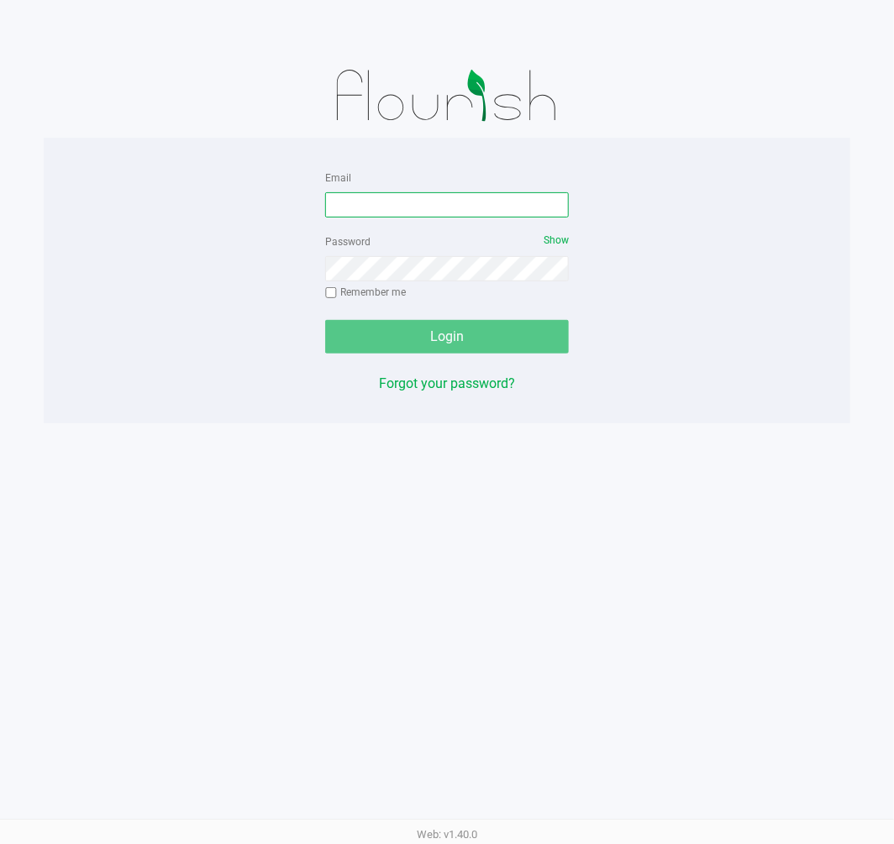
click at [490, 195] on input "Email" at bounding box center [447, 204] width 244 height 25
type input "[EMAIL_ADDRESS][DOMAIN_NAME]"
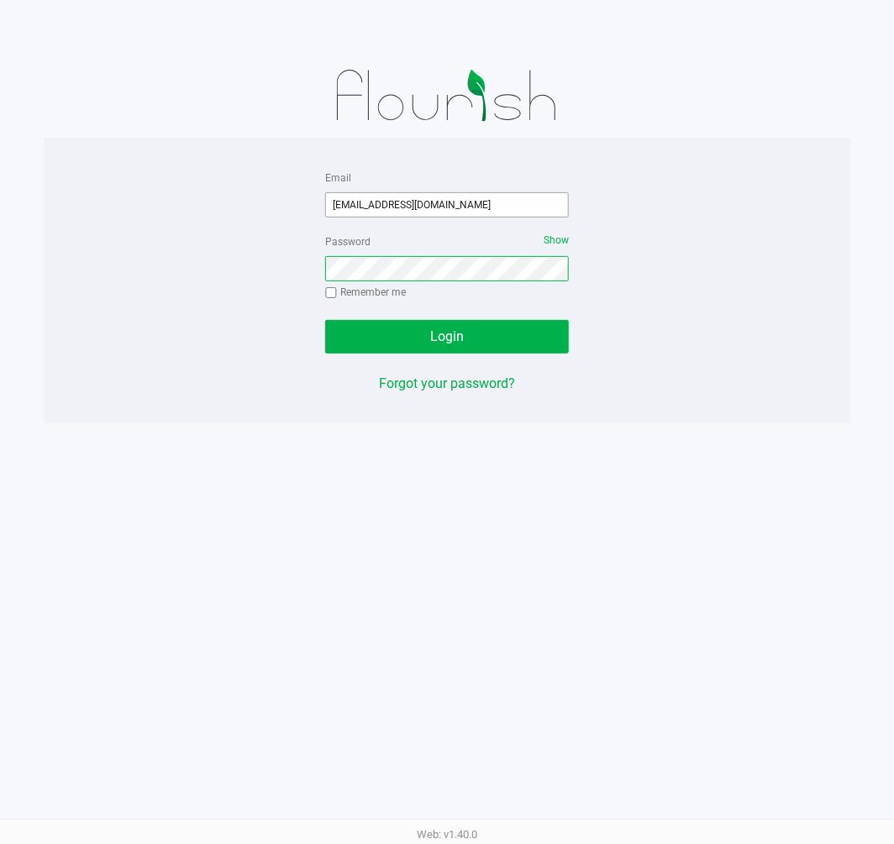
click at [325, 320] on button "Login" at bounding box center [447, 337] width 244 height 34
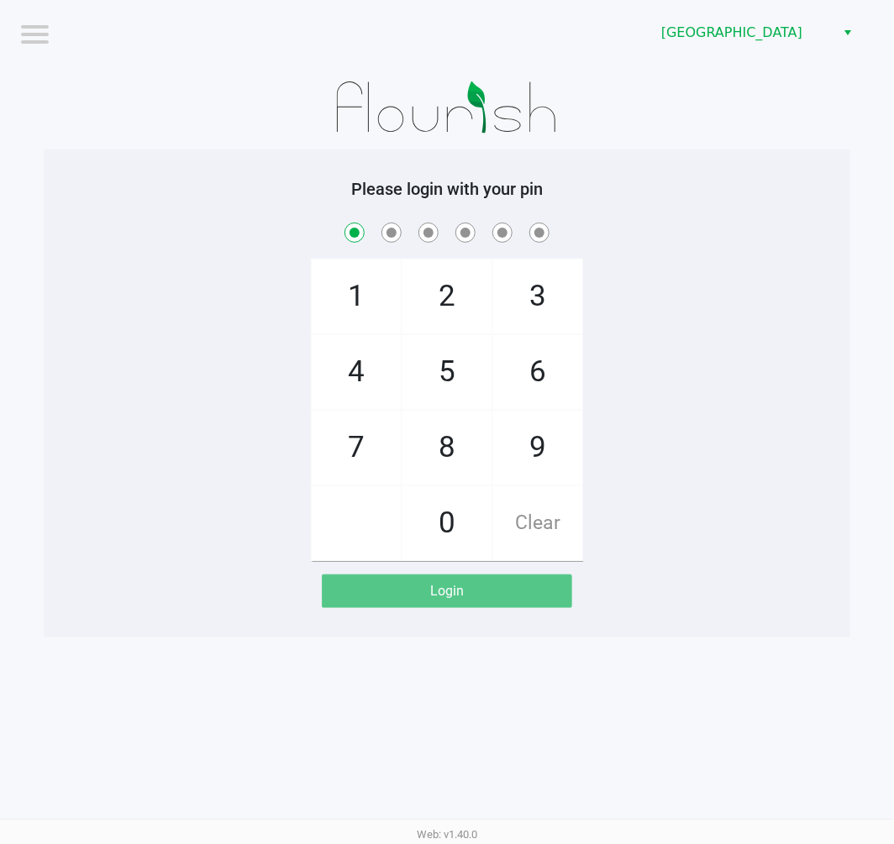
checkbox input "true"
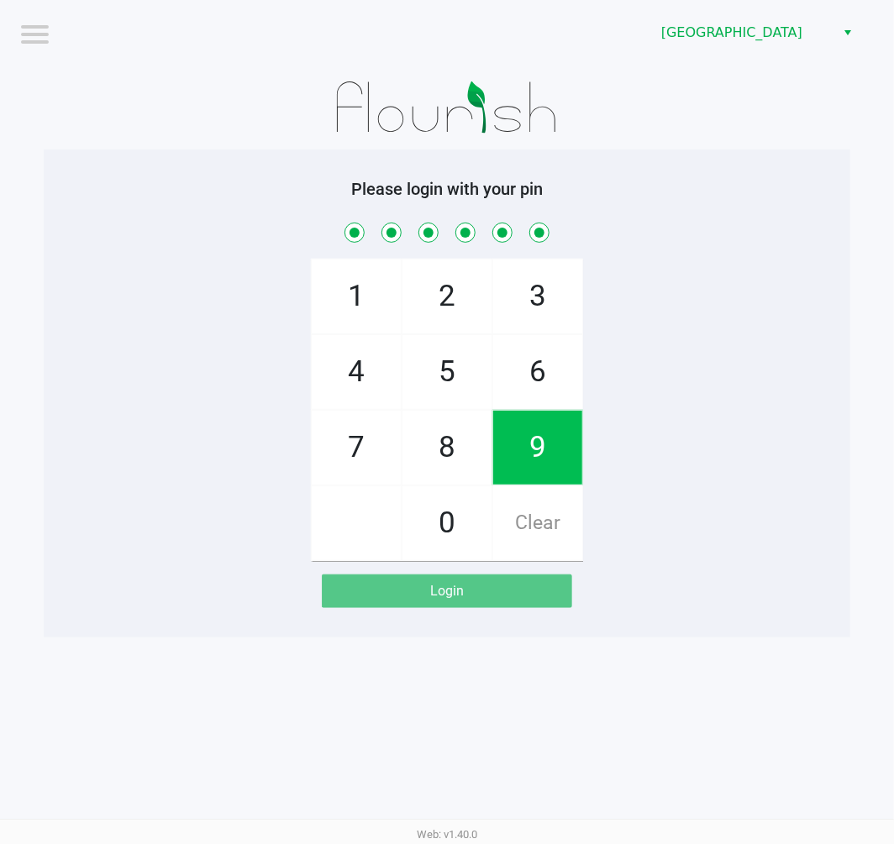
checkbox input "true"
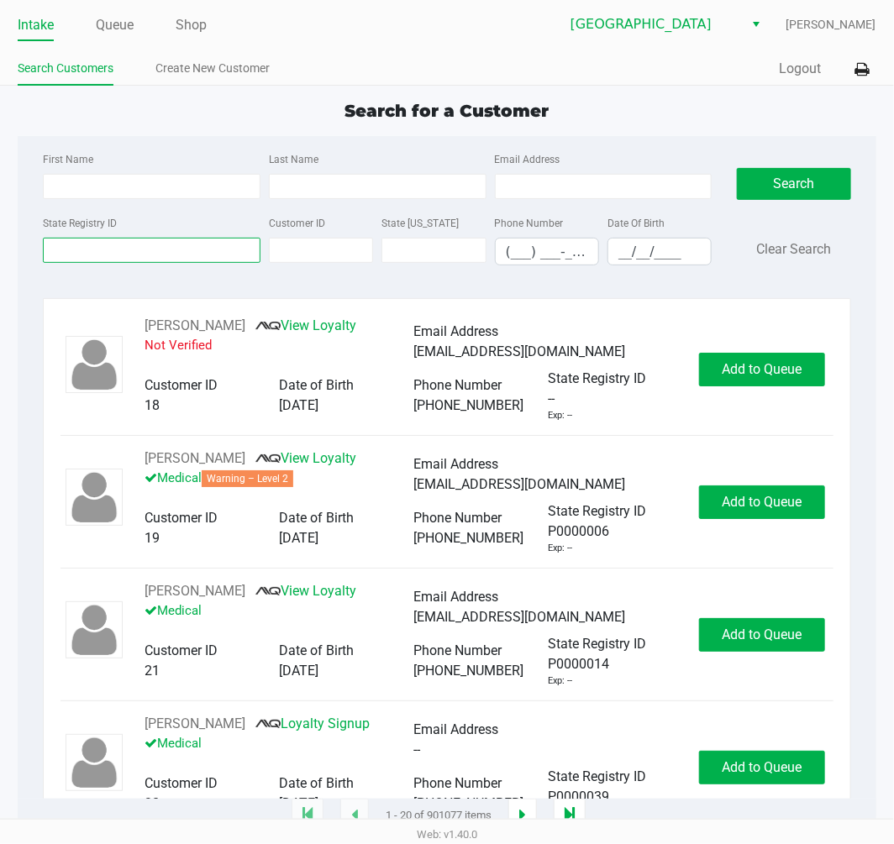
click at [94, 260] on input "State Registry ID" at bounding box center [151, 250] width 217 height 25
click at [122, 23] on link "Queue" at bounding box center [115, 25] width 38 height 24
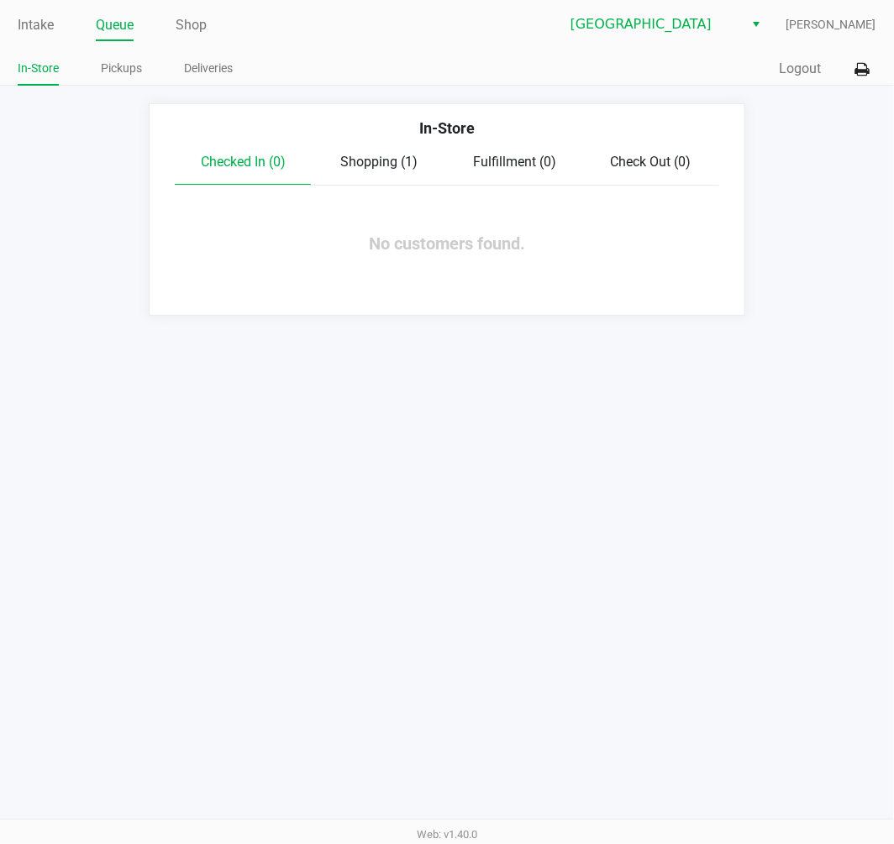
click at [143, 71] on ul "In-Store Pickups Deliveries" at bounding box center [232, 70] width 429 height 29
click at [101, 70] on link "Pickups" at bounding box center [121, 68] width 41 height 21
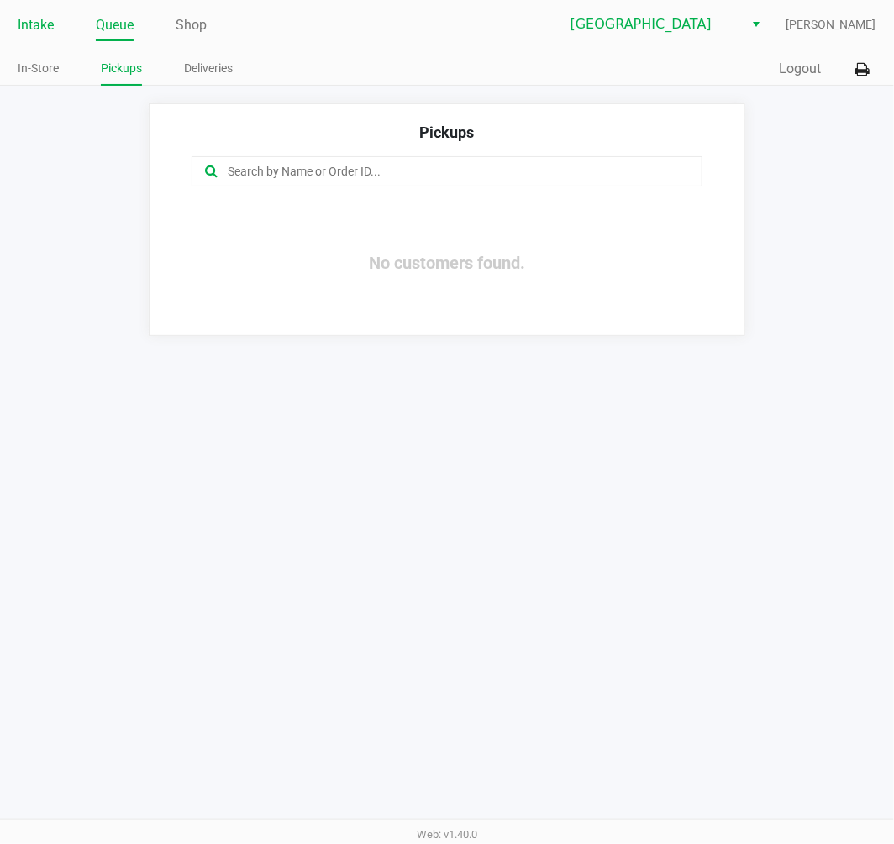
click at [32, 14] on link "Intake" at bounding box center [36, 25] width 36 height 24
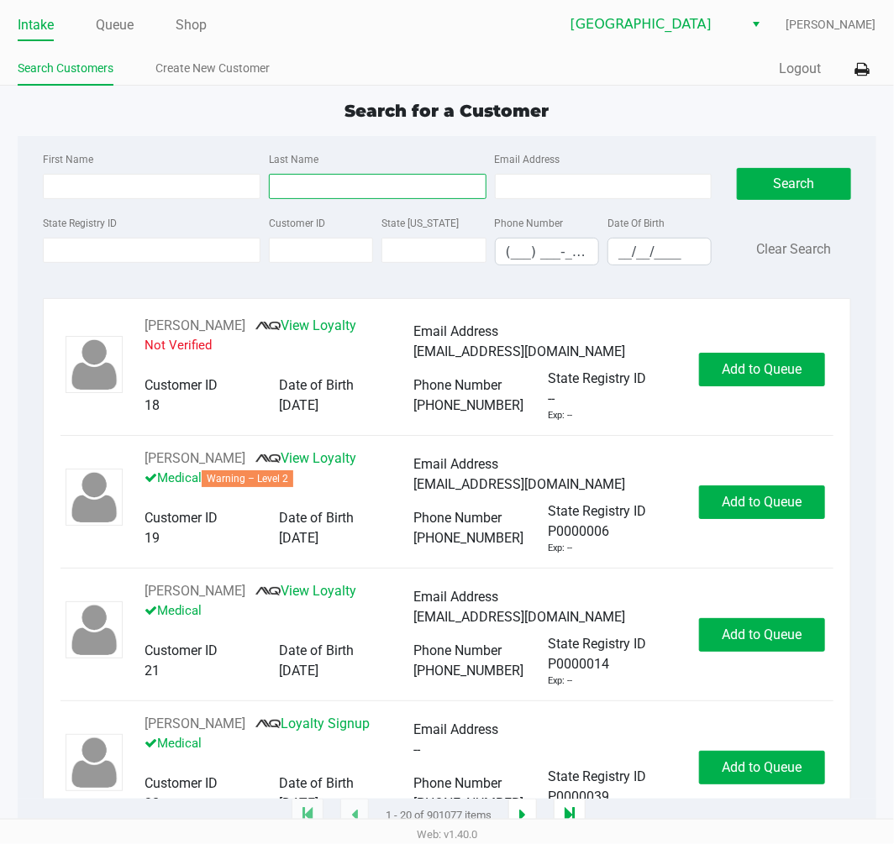
click at [303, 193] on input "Last Name" at bounding box center [377, 186] width 217 height 25
type input "white"
click at [615, 255] on input "__/__/____" at bounding box center [659, 251] width 102 height 26
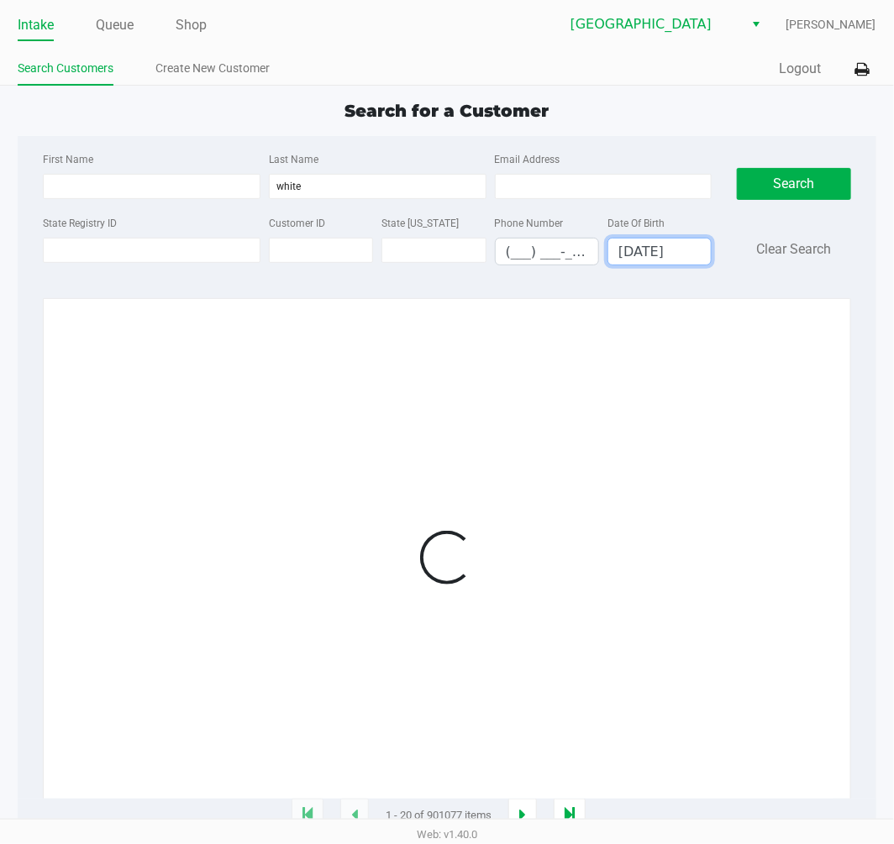
type input "04/08/1977"
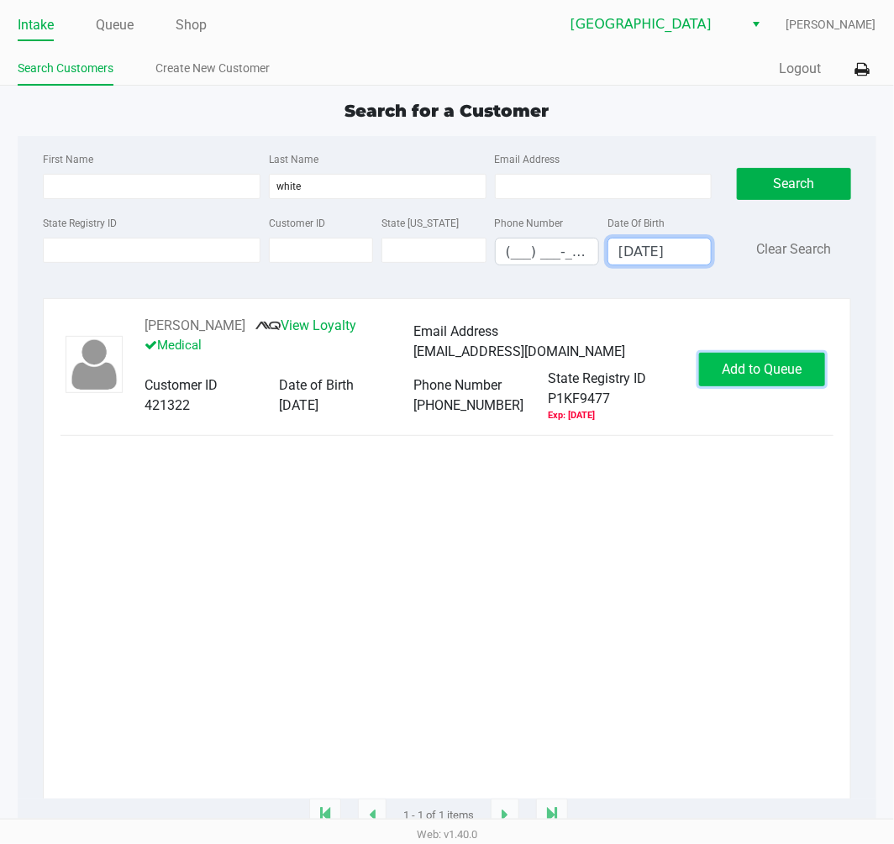
click at [768, 386] on button "Add to Queue" at bounding box center [762, 370] width 126 height 34
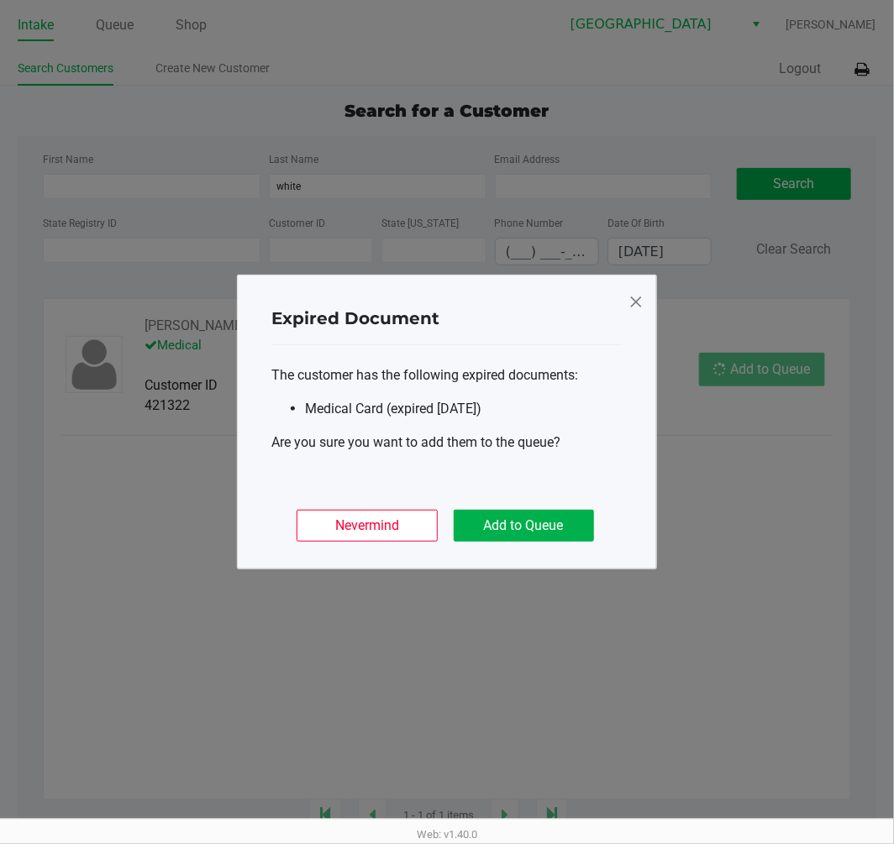
click at [516, 546] on div "Nevermind Add to Queue" at bounding box center [446, 519] width 351 height 66
click at [524, 521] on button "Add to Queue" at bounding box center [523, 526] width 140 height 32
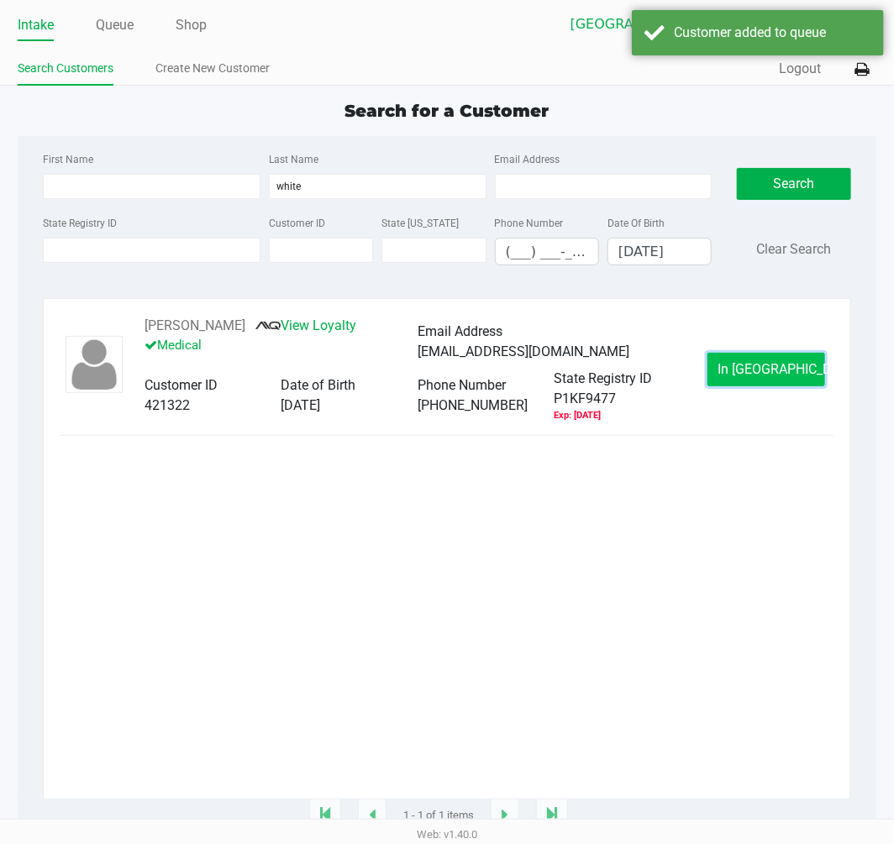
click at [759, 375] on span "In Queue" at bounding box center [788, 369] width 141 height 16
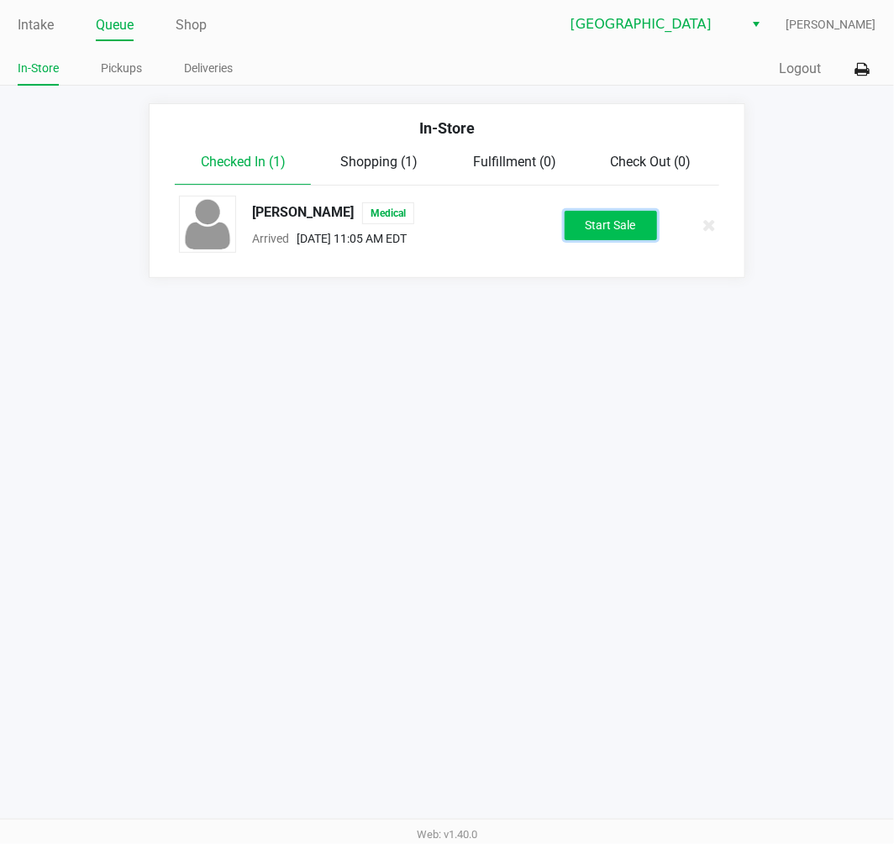
click at [601, 220] on button "Start Sale" at bounding box center [610, 225] width 92 height 29
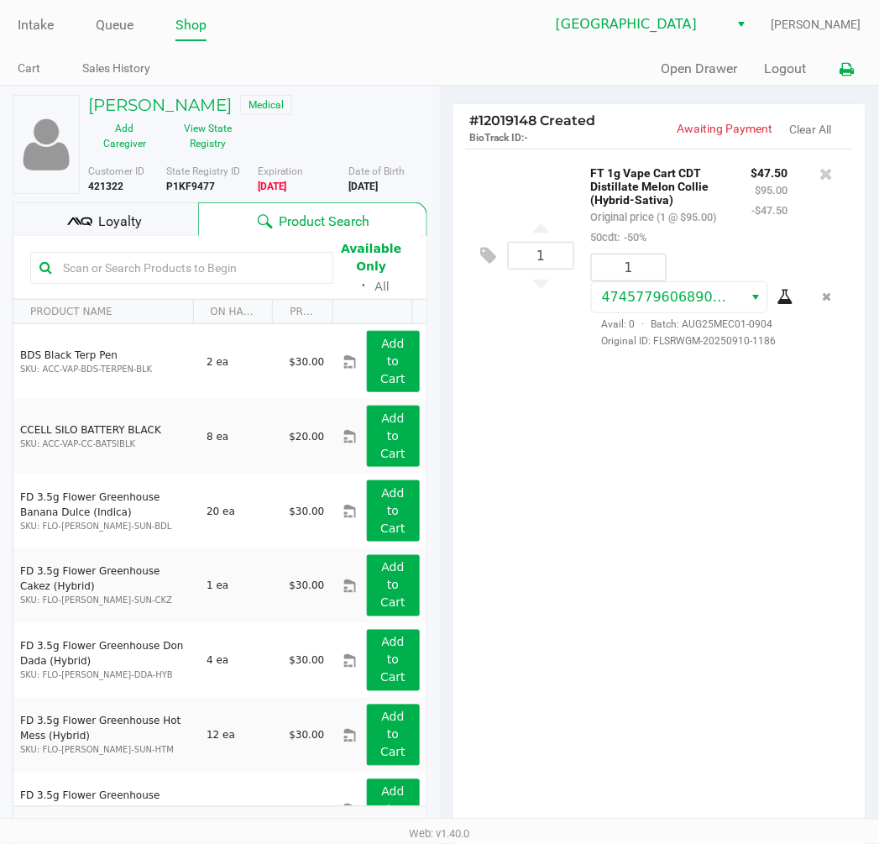
click at [846, 64] on icon at bounding box center [848, 70] width 14 height 12
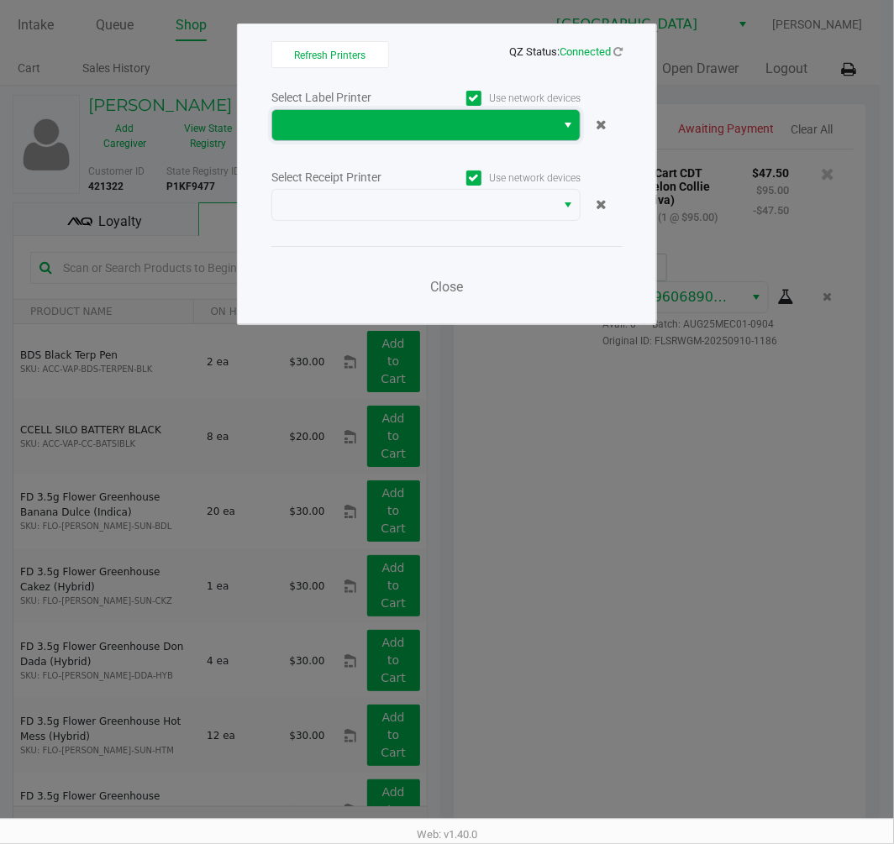
click at [454, 131] on span at bounding box center [413, 125] width 263 height 20
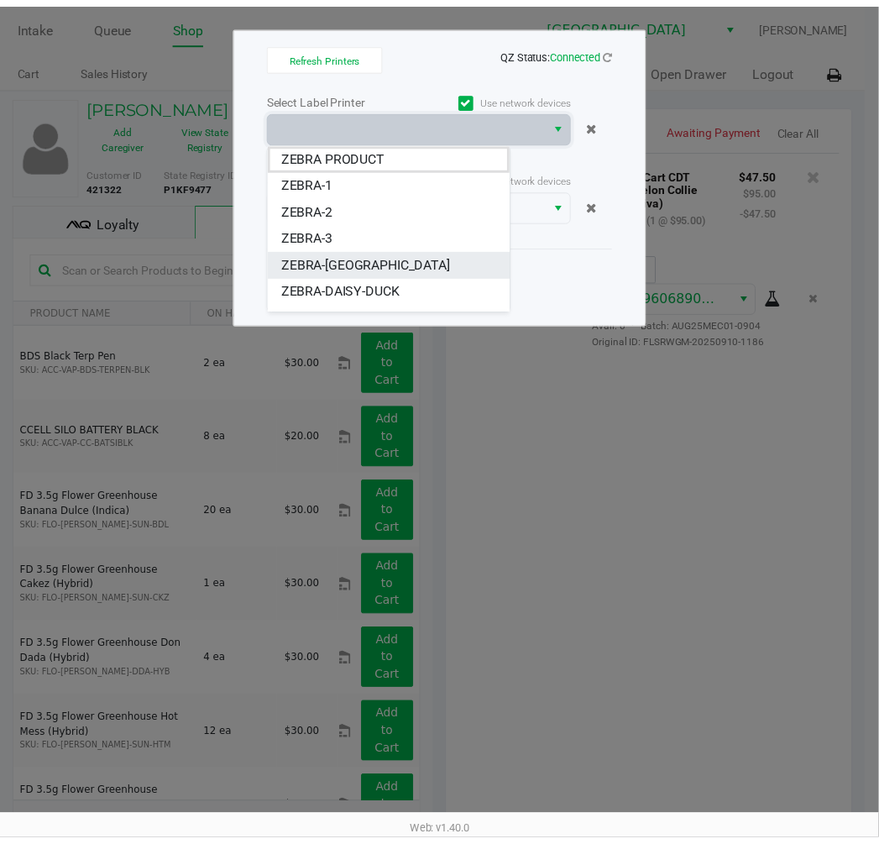
scroll to position [20, 0]
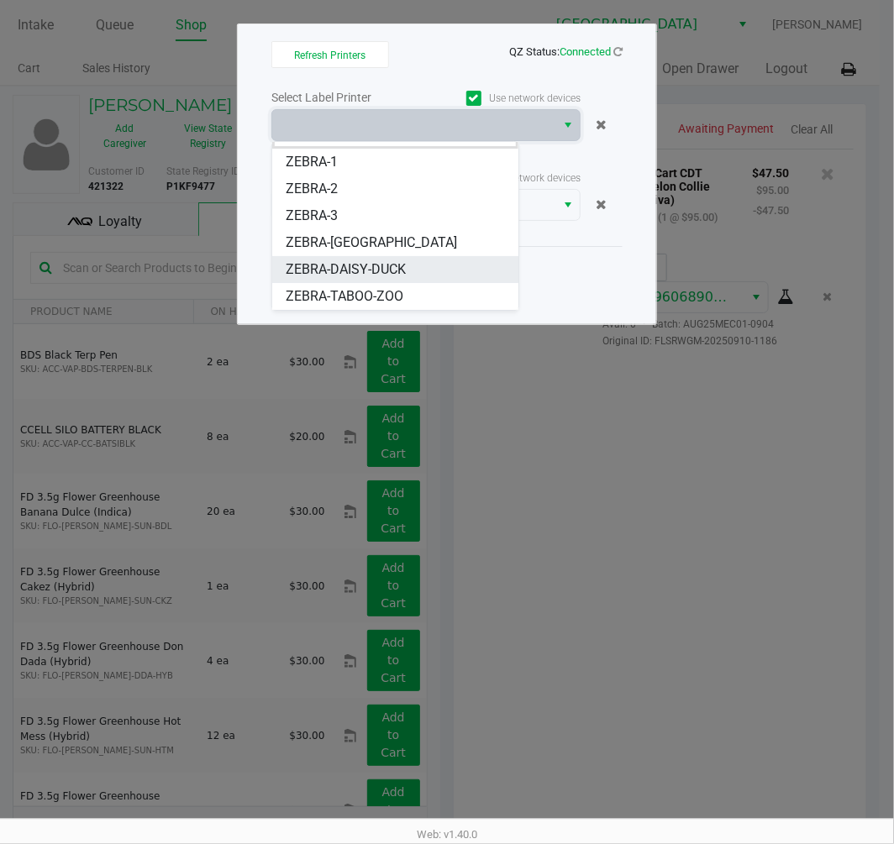
click at [388, 260] on span "ZEBRA-DAISY-DUCK" at bounding box center [346, 269] width 120 height 20
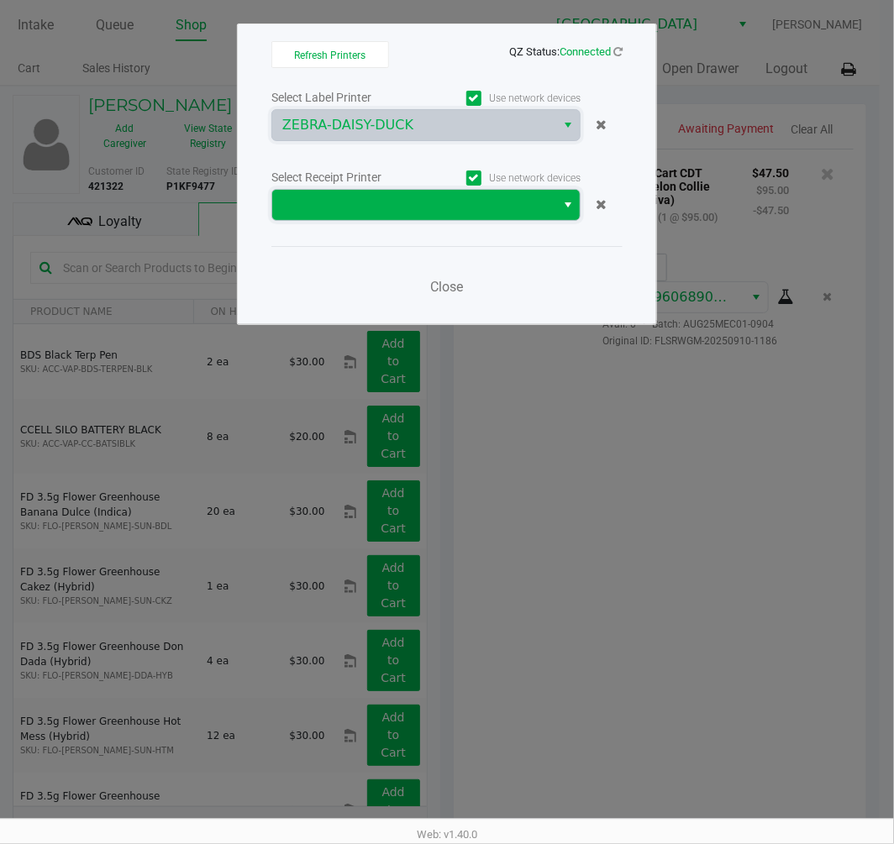
click at [427, 208] on span at bounding box center [413, 205] width 263 height 20
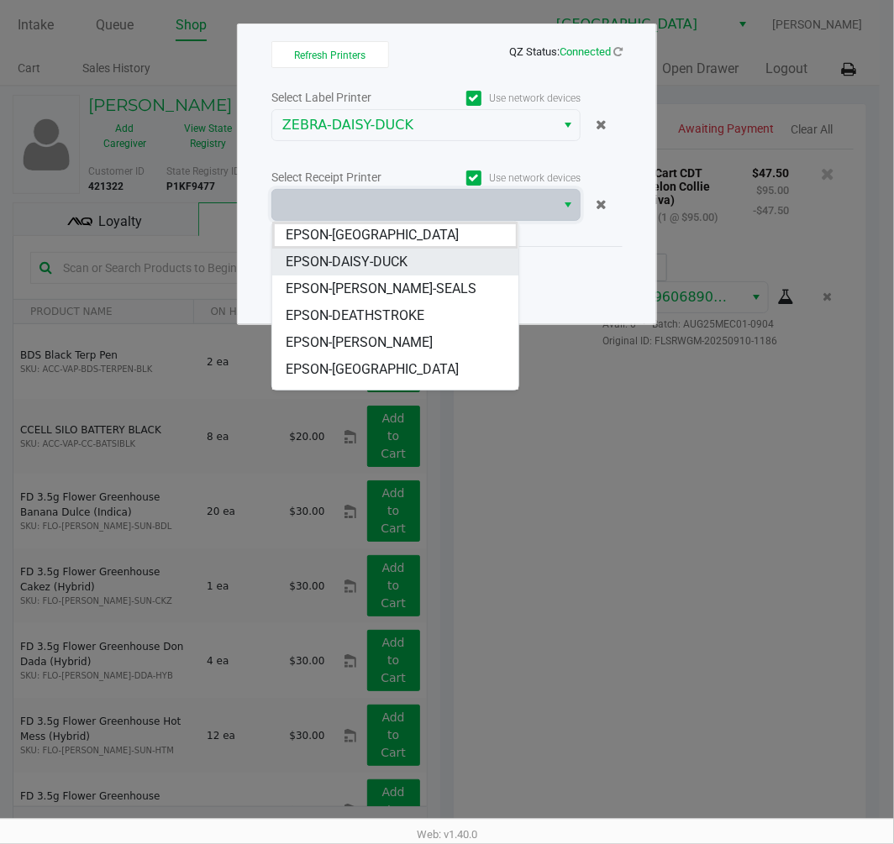
click at [423, 256] on li "EPSON-DAISY-DUCK" at bounding box center [394, 262] width 245 height 27
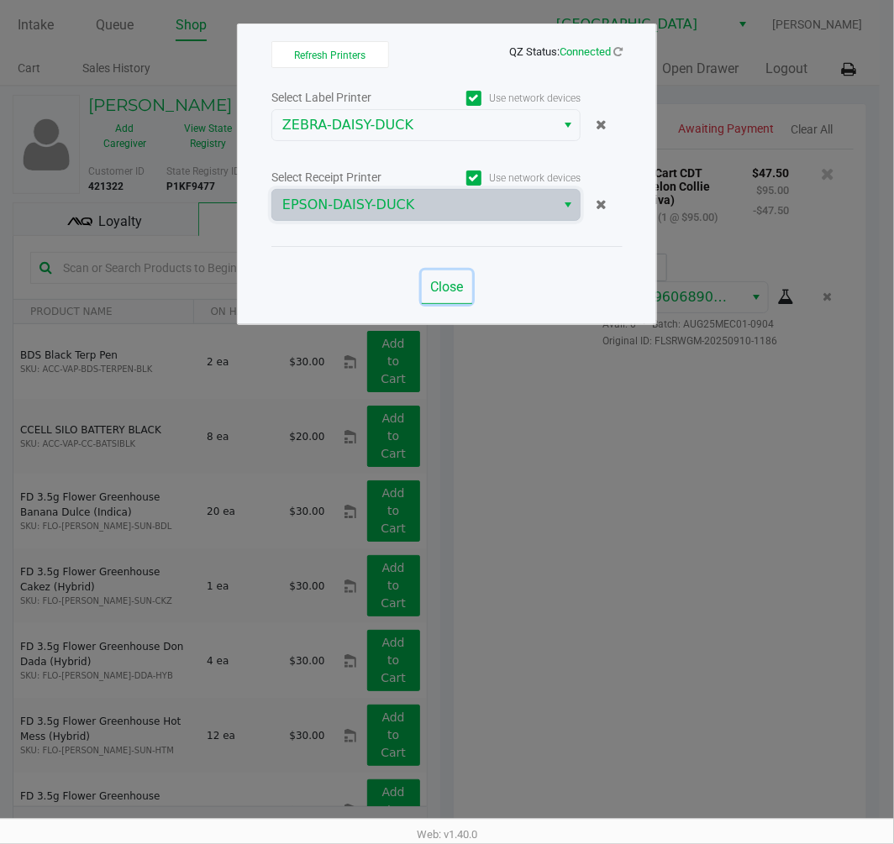
click at [459, 286] on span "Close" at bounding box center [447, 287] width 33 height 16
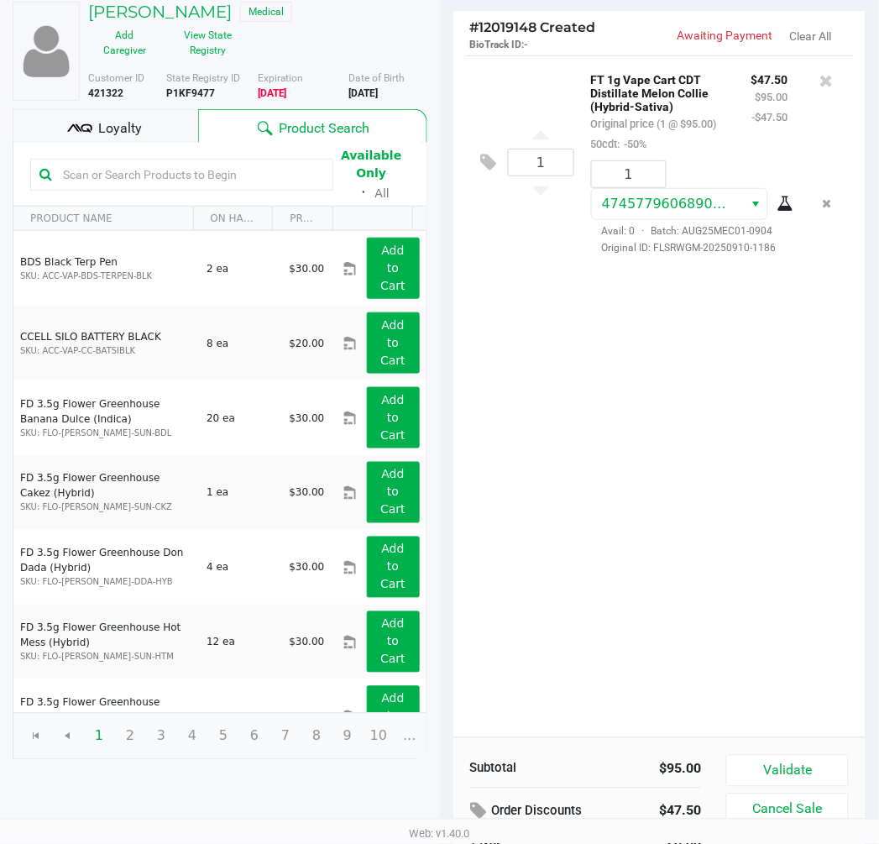
scroll to position [0, 0]
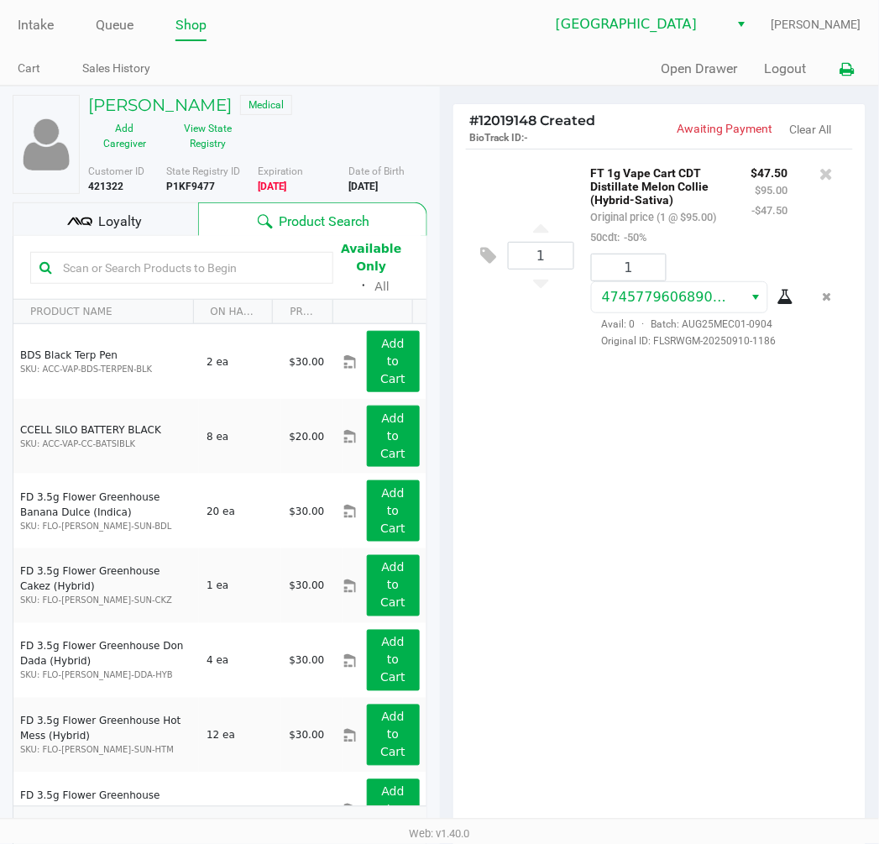
click at [846, 76] on icon at bounding box center [848, 70] width 14 height 12
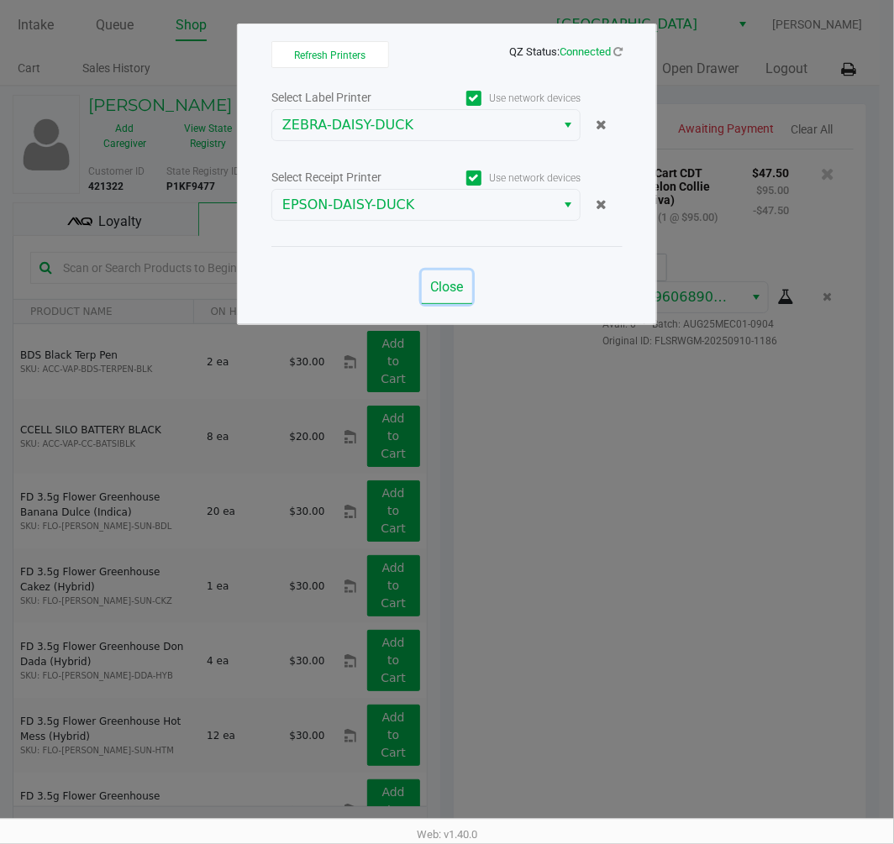
click at [443, 273] on button "Close" at bounding box center [447, 287] width 50 height 34
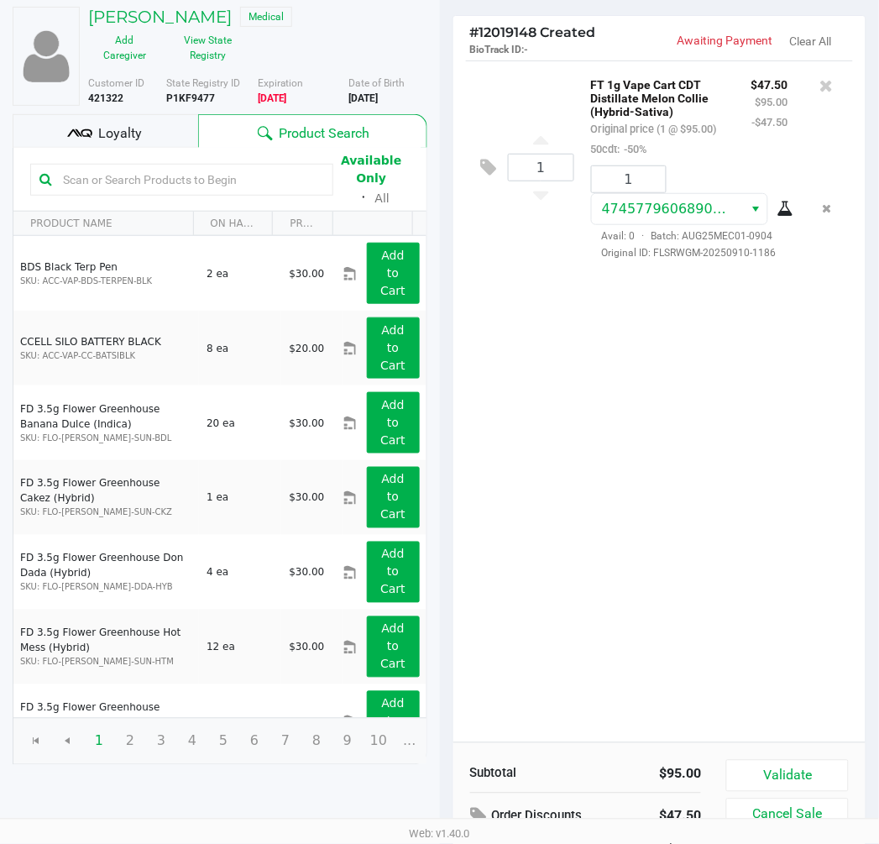
scroll to position [172, 0]
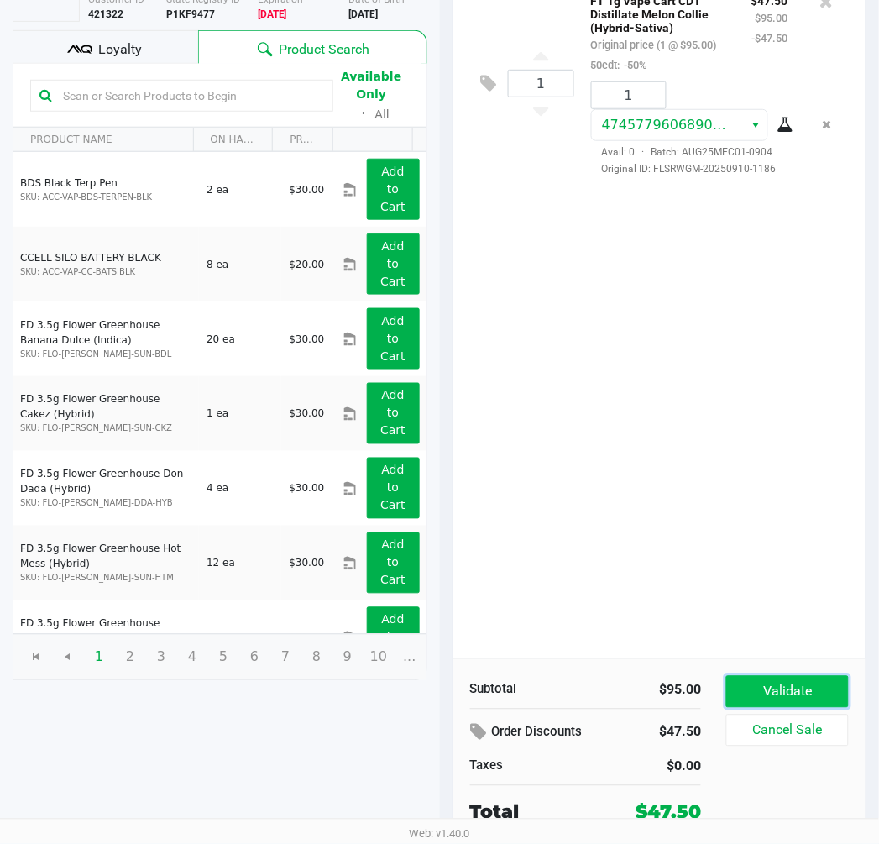
click at [773, 690] on button "Validate" at bounding box center [787, 692] width 122 height 32
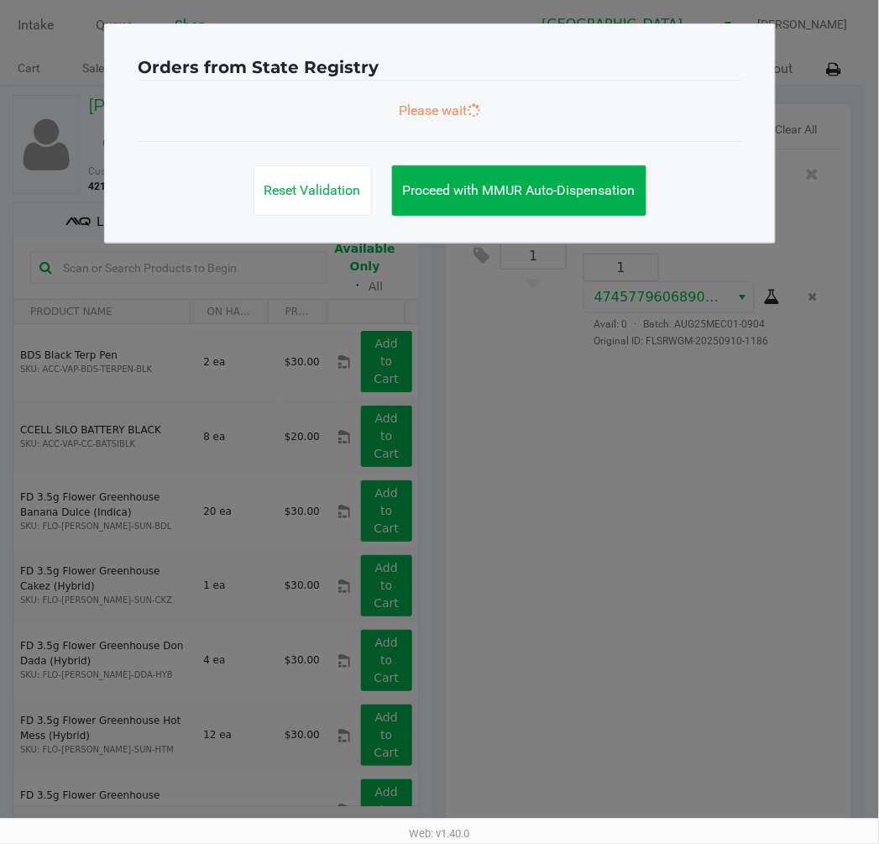
scroll to position [0, 0]
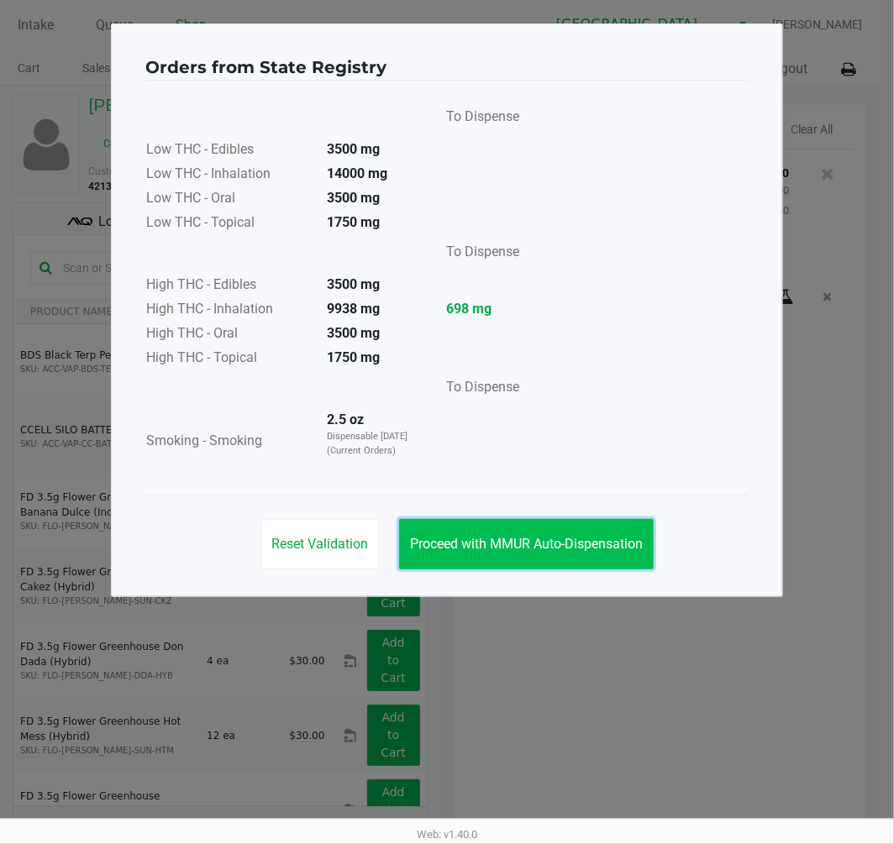
click at [581, 523] on button "Proceed with MMUR Auto-Dispensation" at bounding box center [526, 544] width 254 height 50
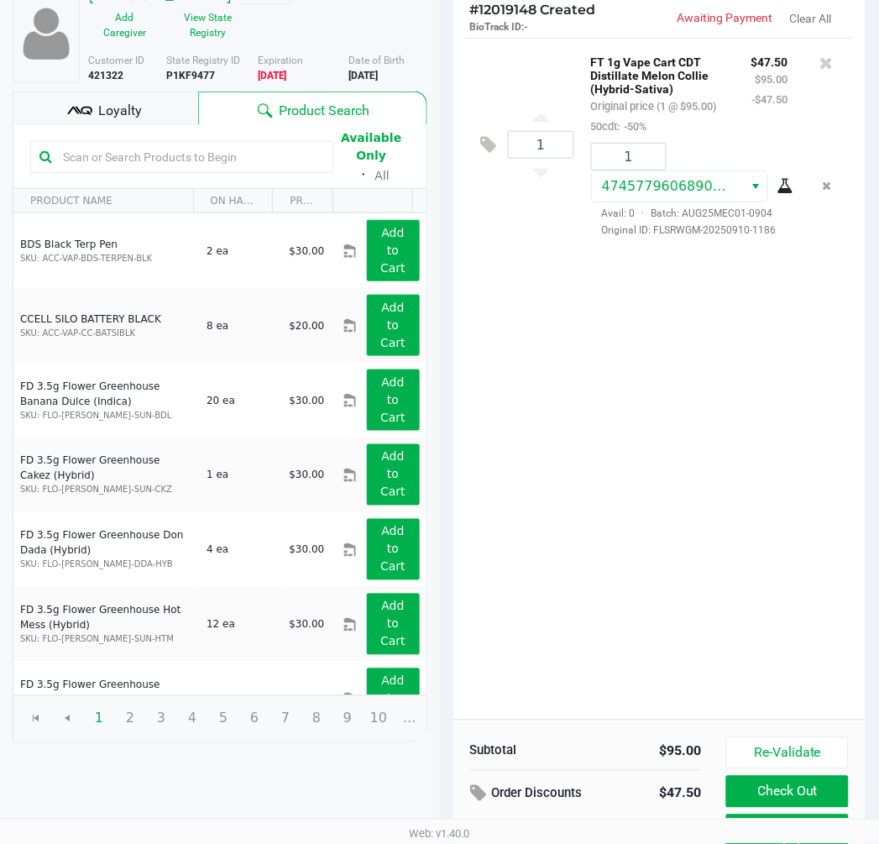
scroll to position [191, 0]
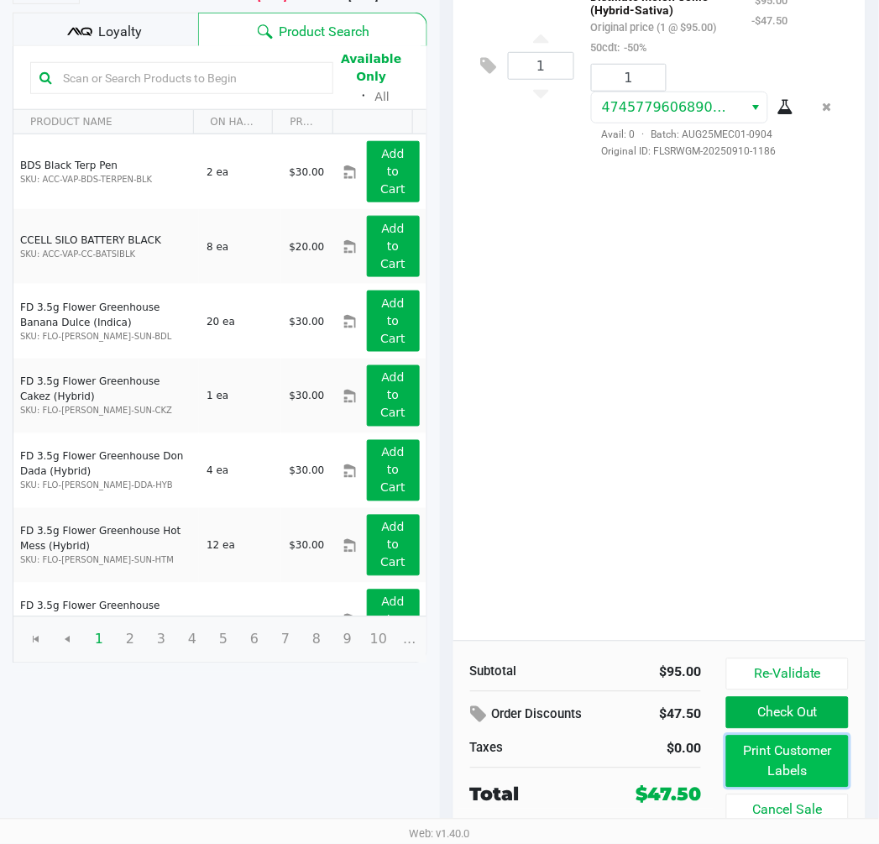
click at [812, 779] on button "Print Customer Labels" at bounding box center [787, 762] width 122 height 52
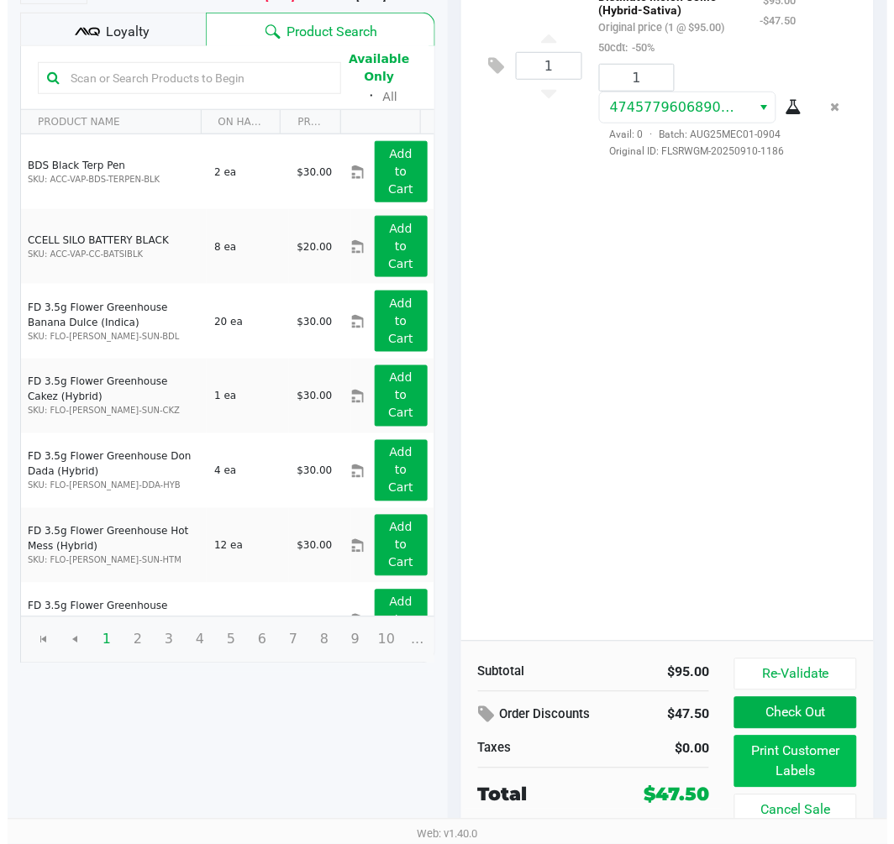
scroll to position [0, 0]
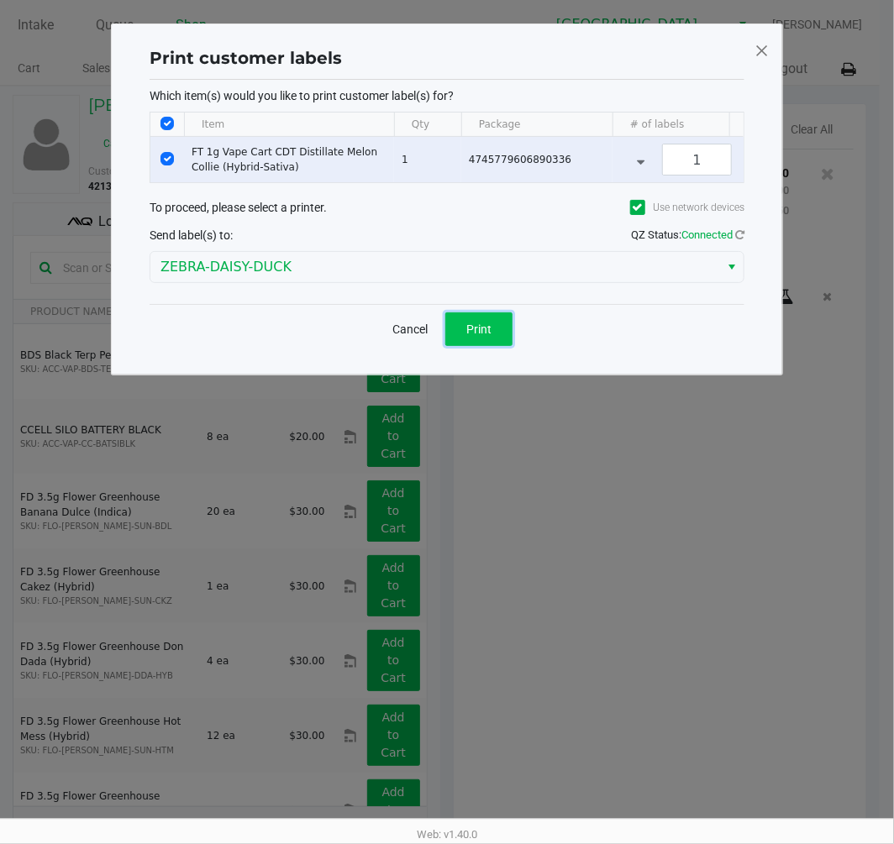
click at [460, 341] on button "Print" at bounding box center [478, 329] width 67 height 34
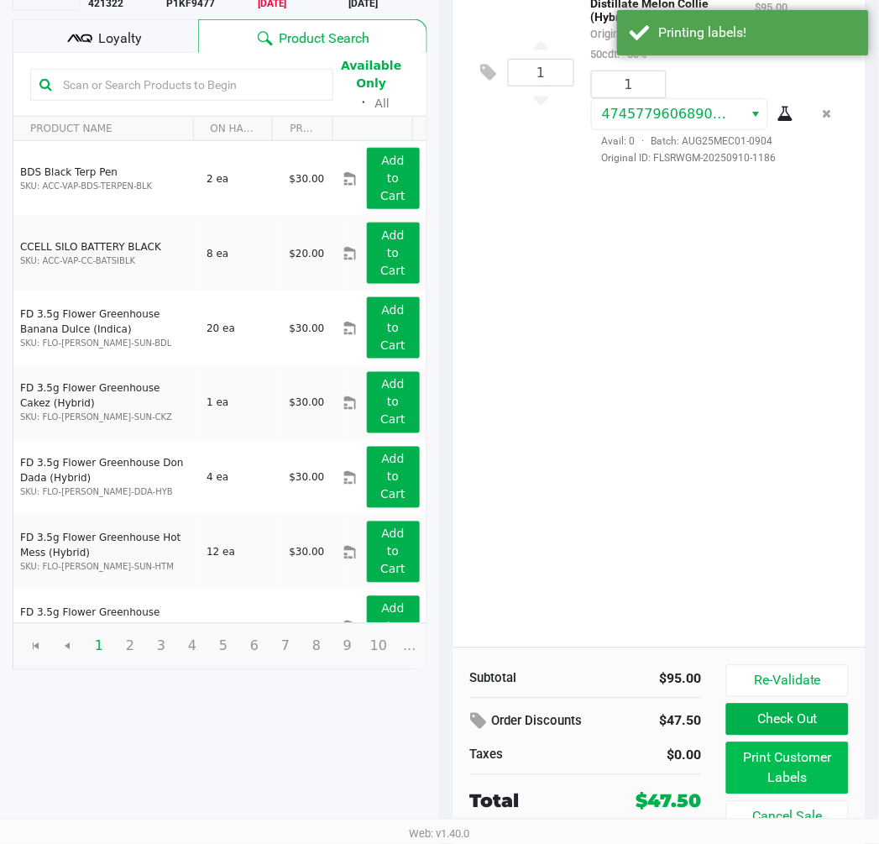
scroll to position [191, 0]
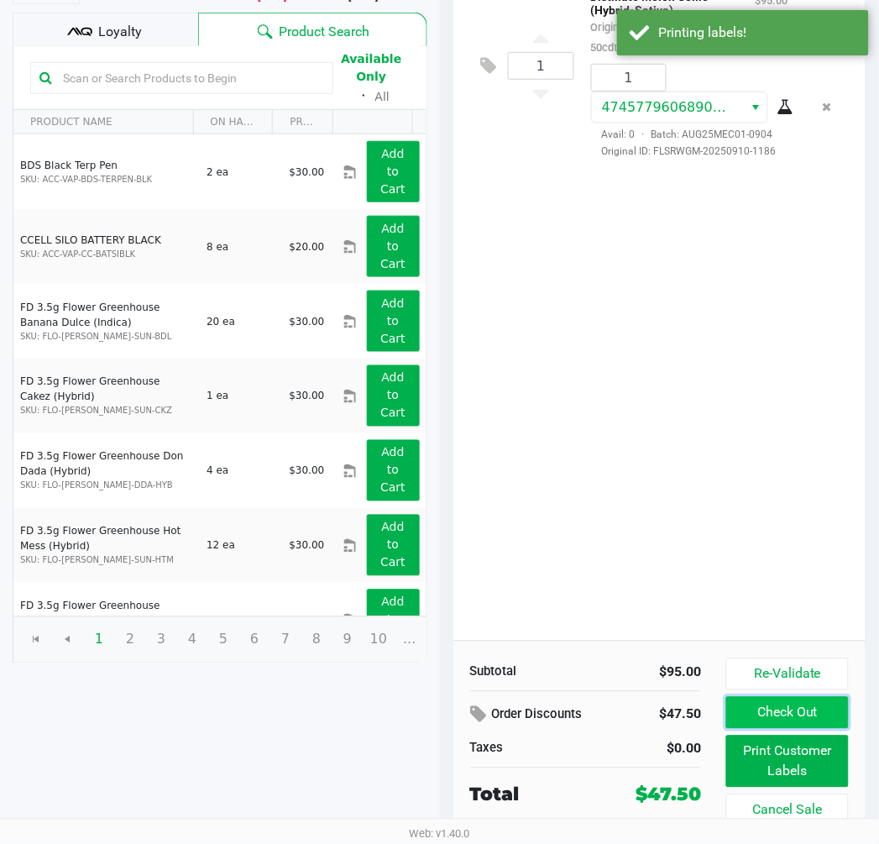
click at [781, 725] on button "Check Out" at bounding box center [787, 713] width 122 height 32
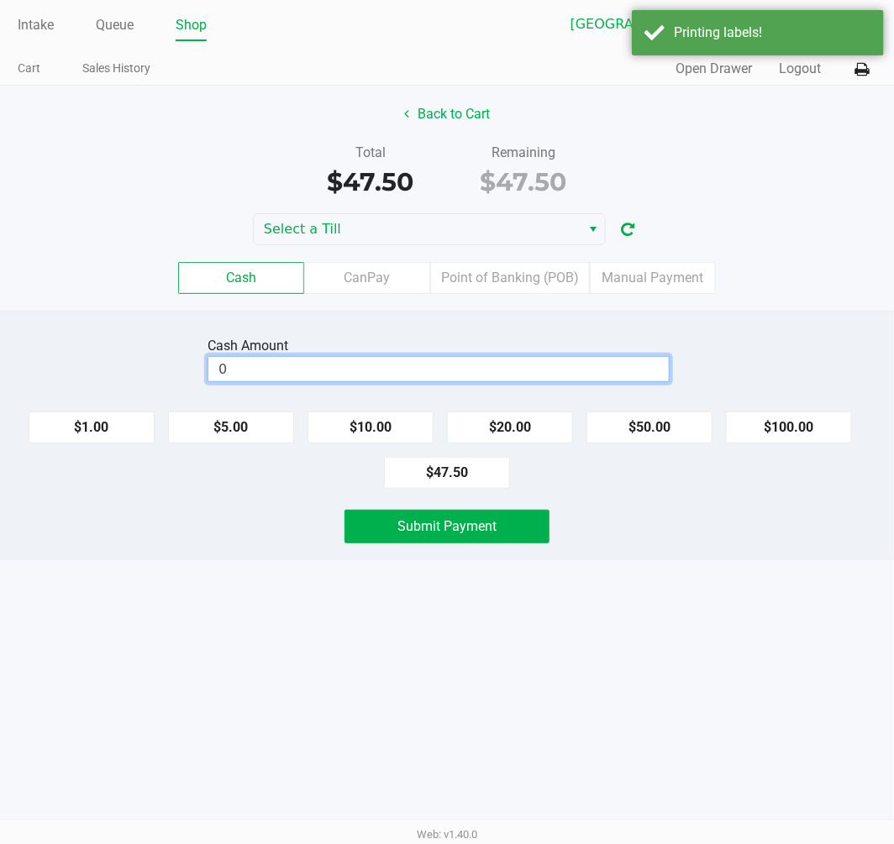
click at [369, 365] on input "0" at bounding box center [438, 369] width 460 height 24
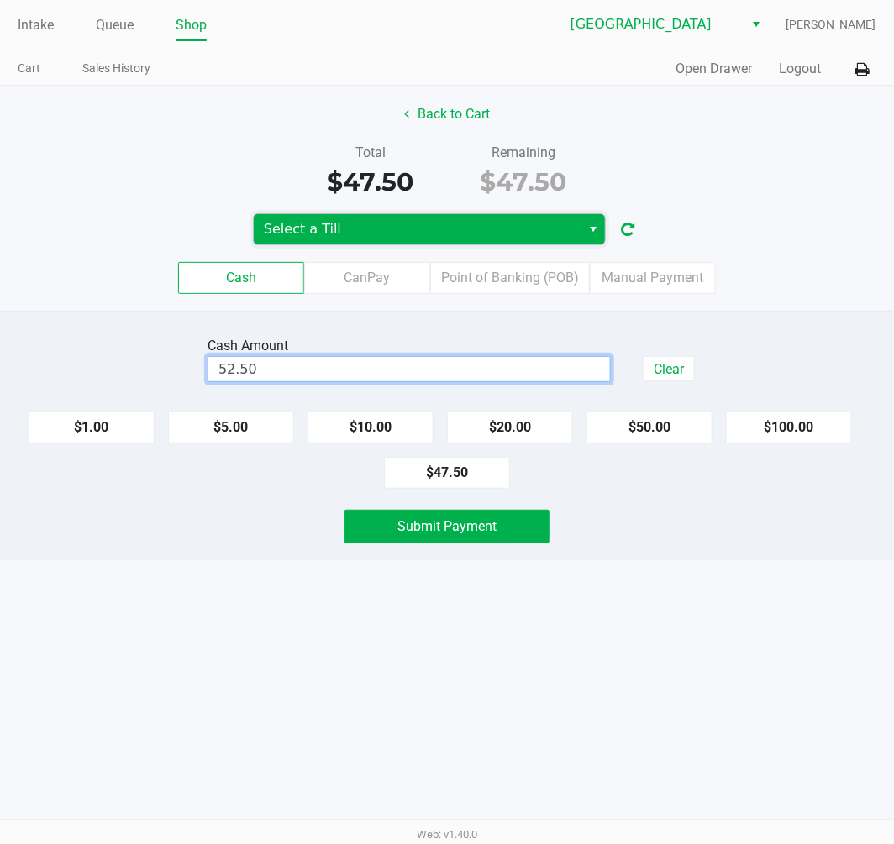
type input "$52.50"
click at [434, 222] on span "Select a Till" at bounding box center [417, 229] width 307 height 20
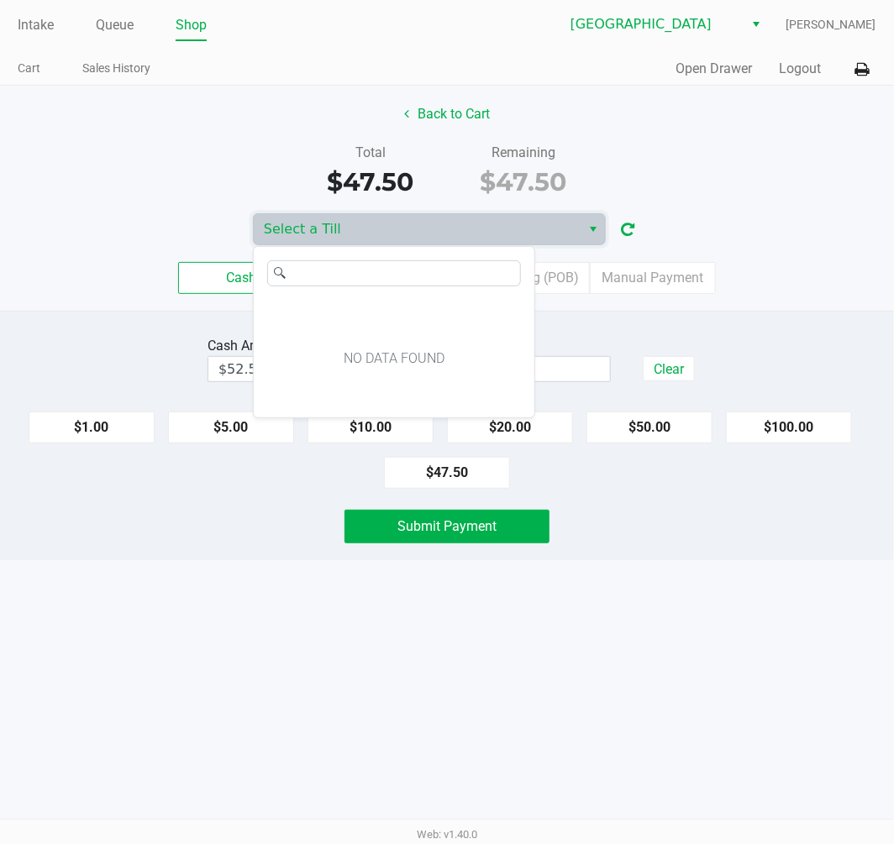
click at [734, 178] on div "Total $47.50 Remaining $47.50" at bounding box center [446, 172] width 919 height 58
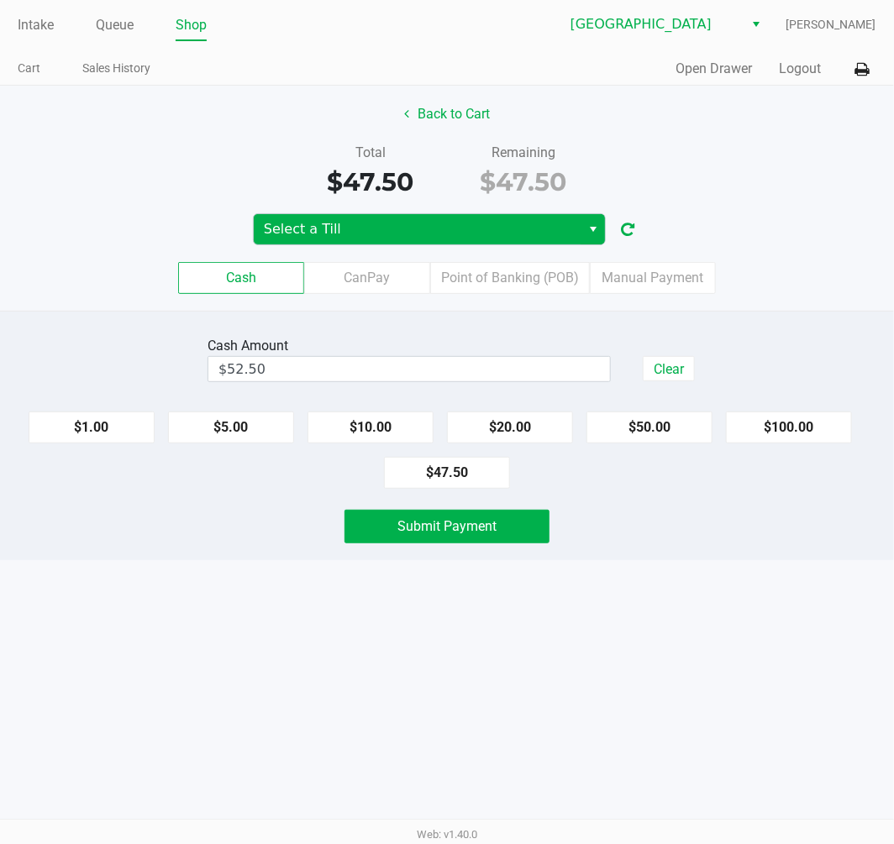
click at [589, 225] on span "Select" at bounding box center [592, 229] width 13 height 20
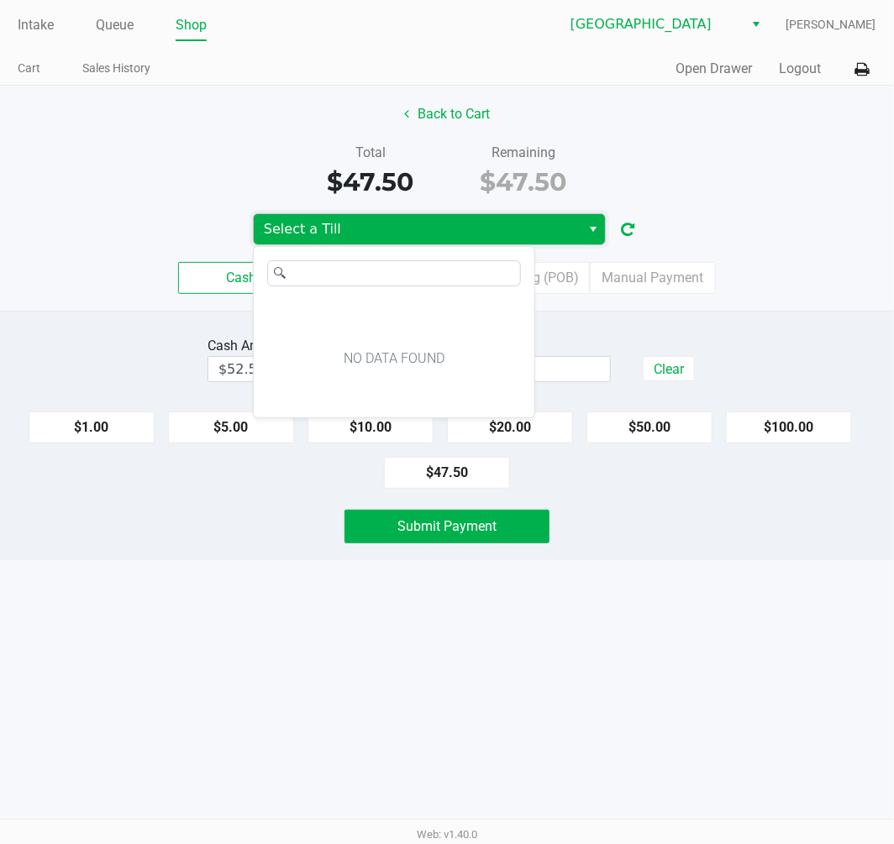
click at [582, 229] on button "Select" at bounding box center [592, 229] width 24 height 30
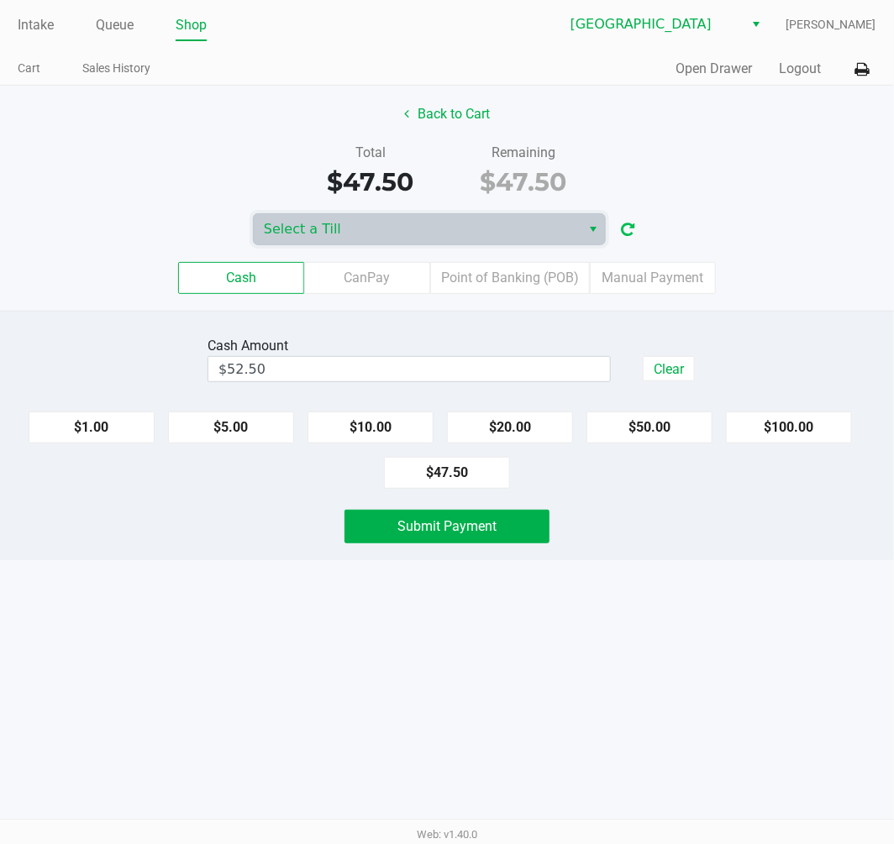
click at [637, 237] on button "button" at bounding box center [627, 229] width 27 height 31
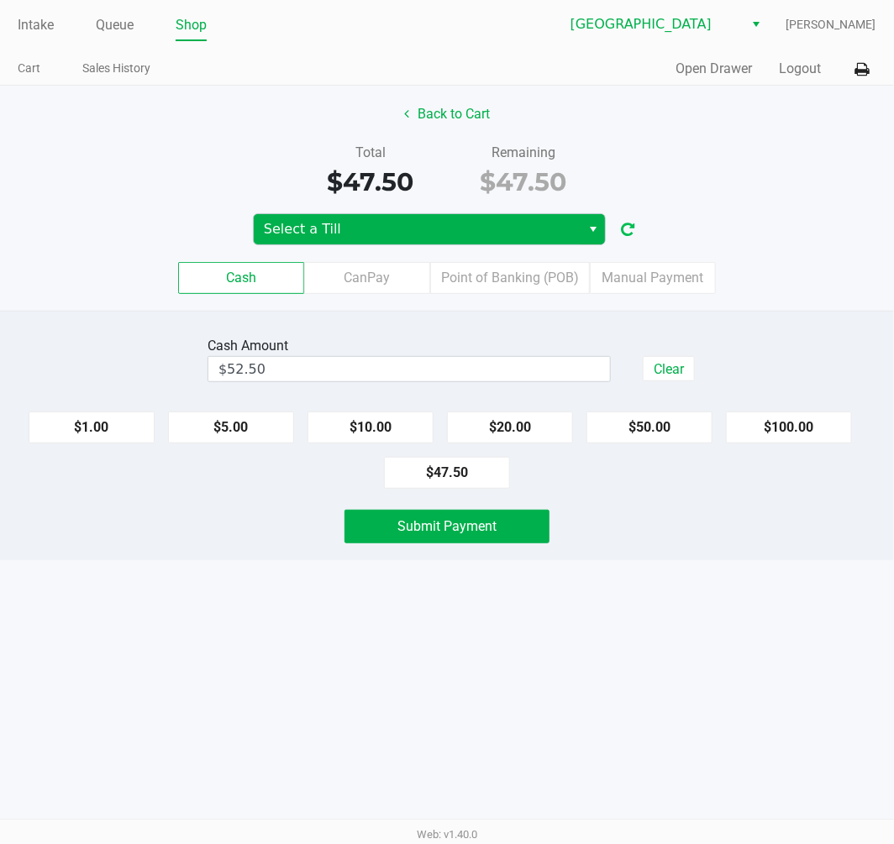
click at [590, 231] on span "Select" at bounding box center [592, 229] width 13 height 20
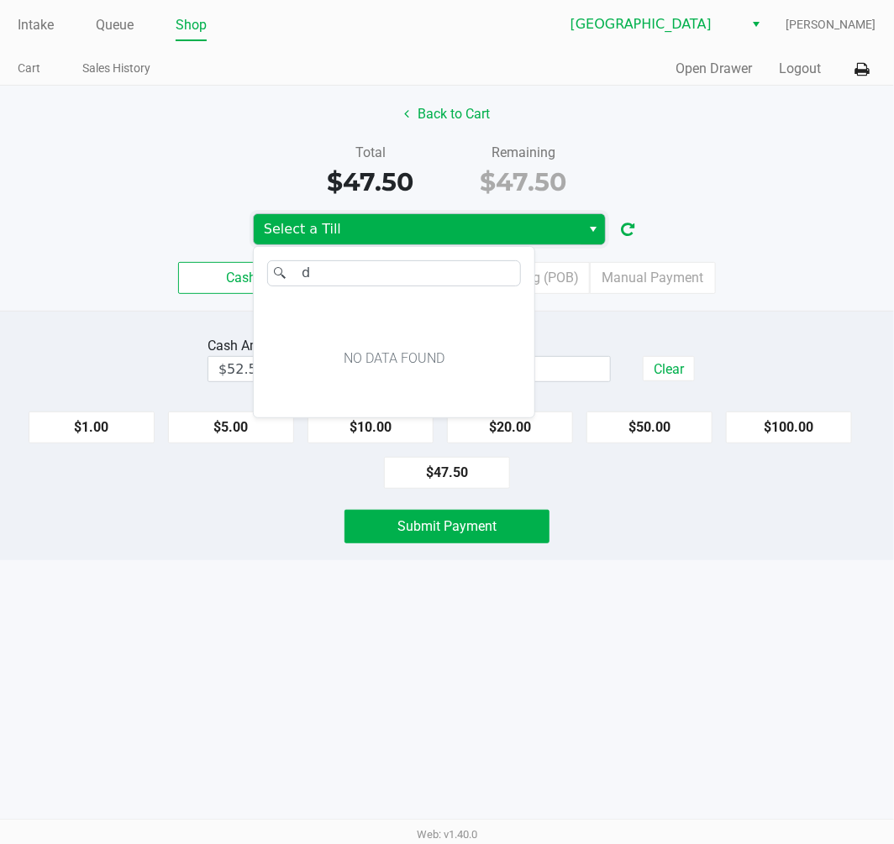
type input "da"
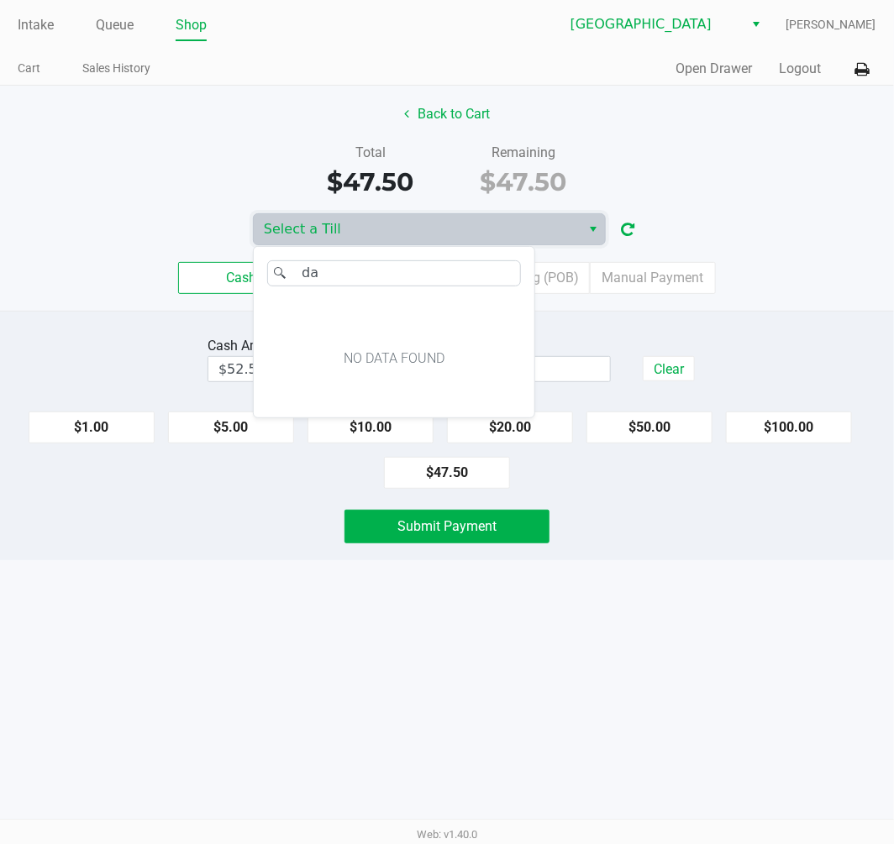
click at [678, 229] on div "Select a Till" at bounding box center [447, 229] width 894 height 32
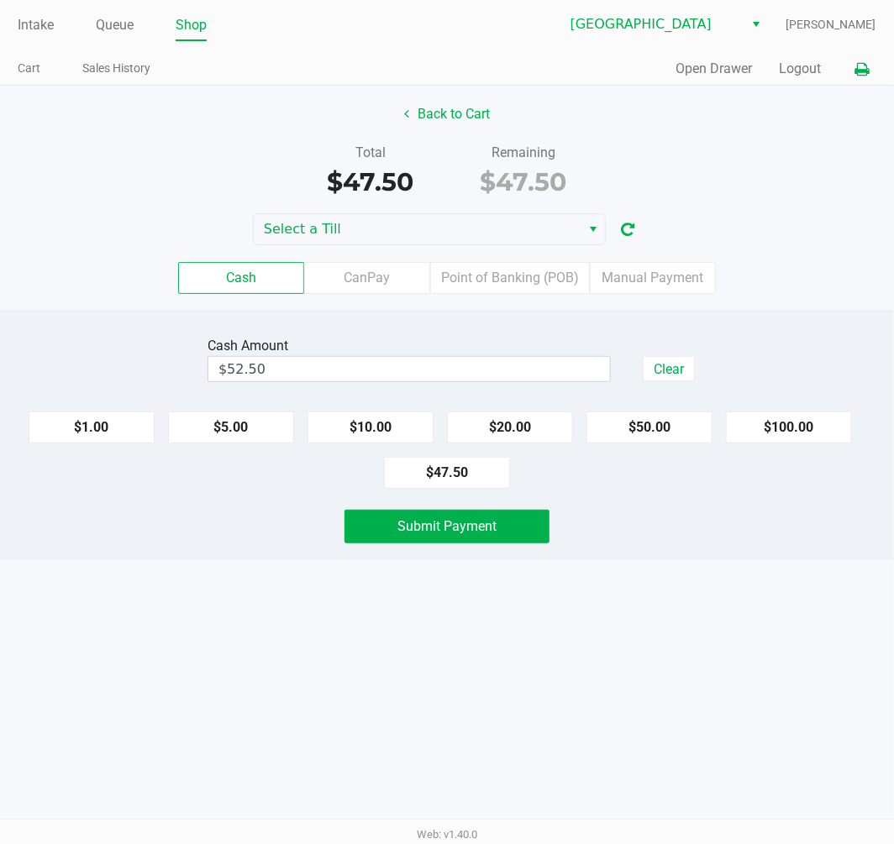
click at [871, 61] on button at bounding box center [862, 69] width 28 height 31
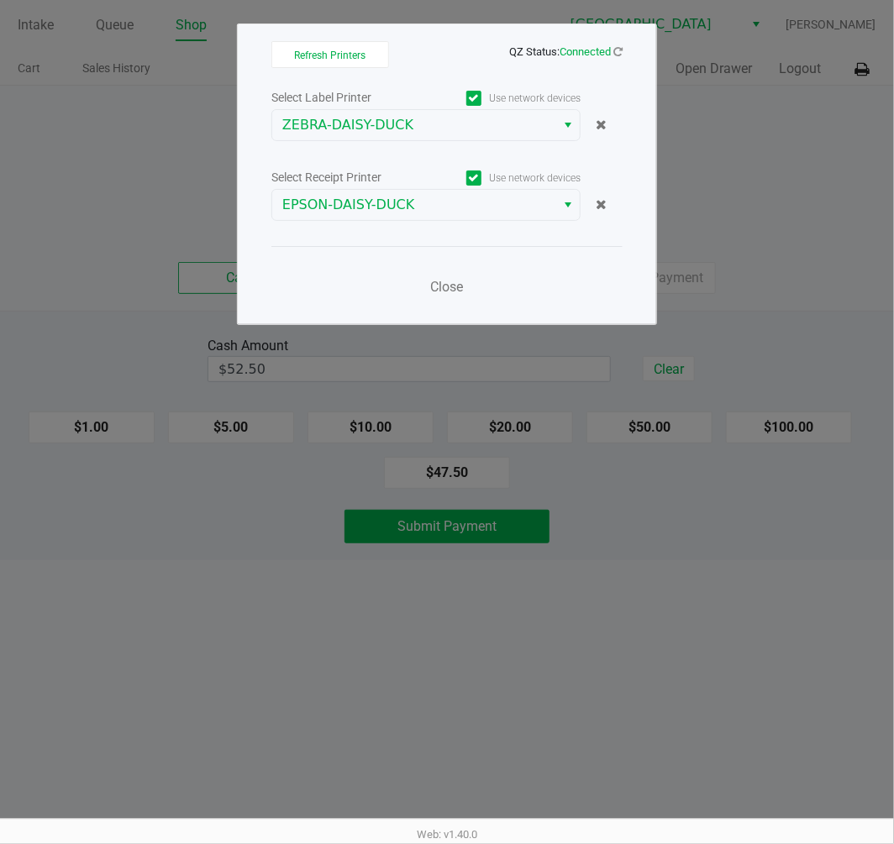
click at [809, 146] on ngb-modal-window "Refresh Printers QZ Status: Connected Select Label Printer Use network devices …" at bounding box center [447, 422] width 894 height 844
click at [439, 299] on button "Close" at bounding box center [447, 287] width 50 height 34
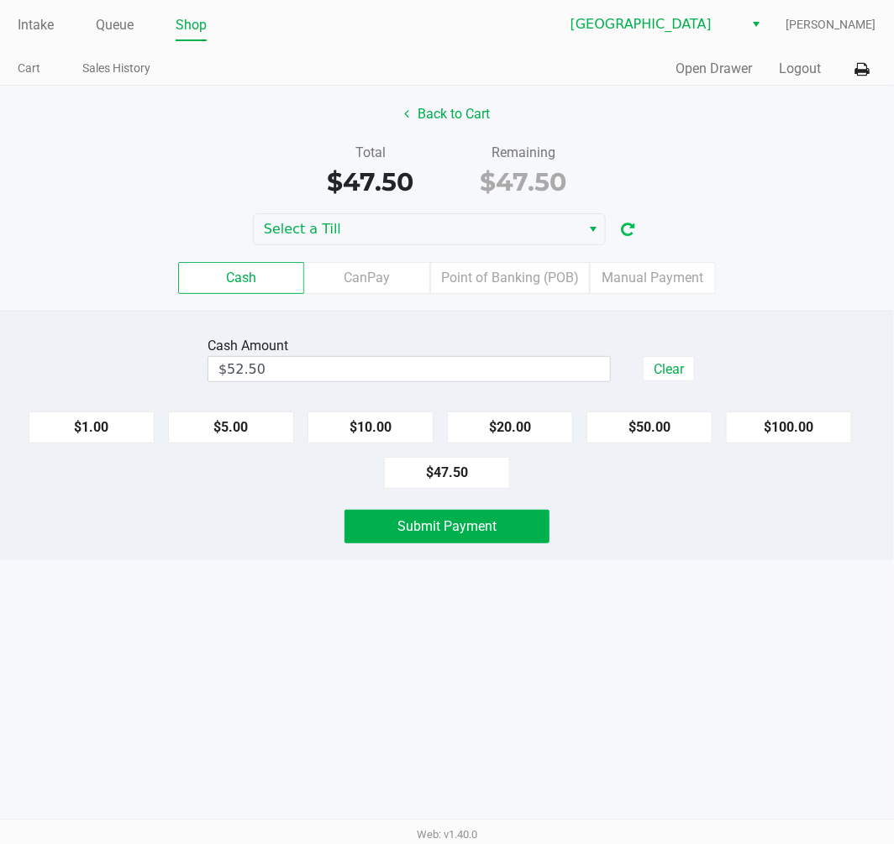
click at [625, 229] on icon "button" at bounding box center [627, 230] width 13 height 12
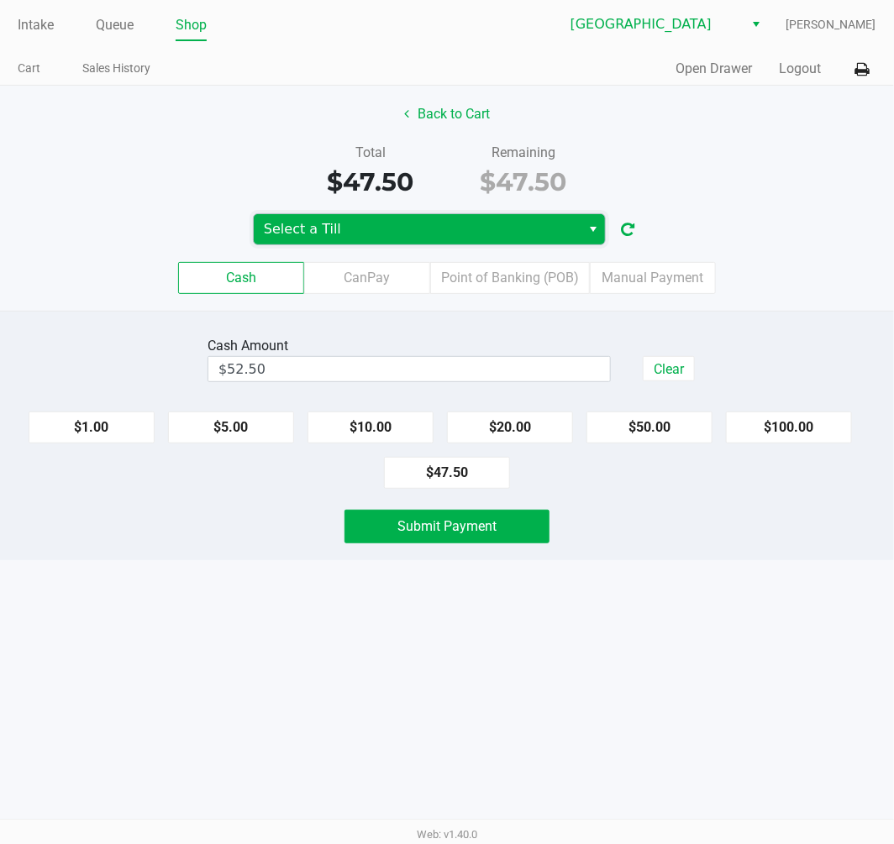
click at [578, 230] on span "Select a Till" at bounding box center [417, 229] width 327 height 30
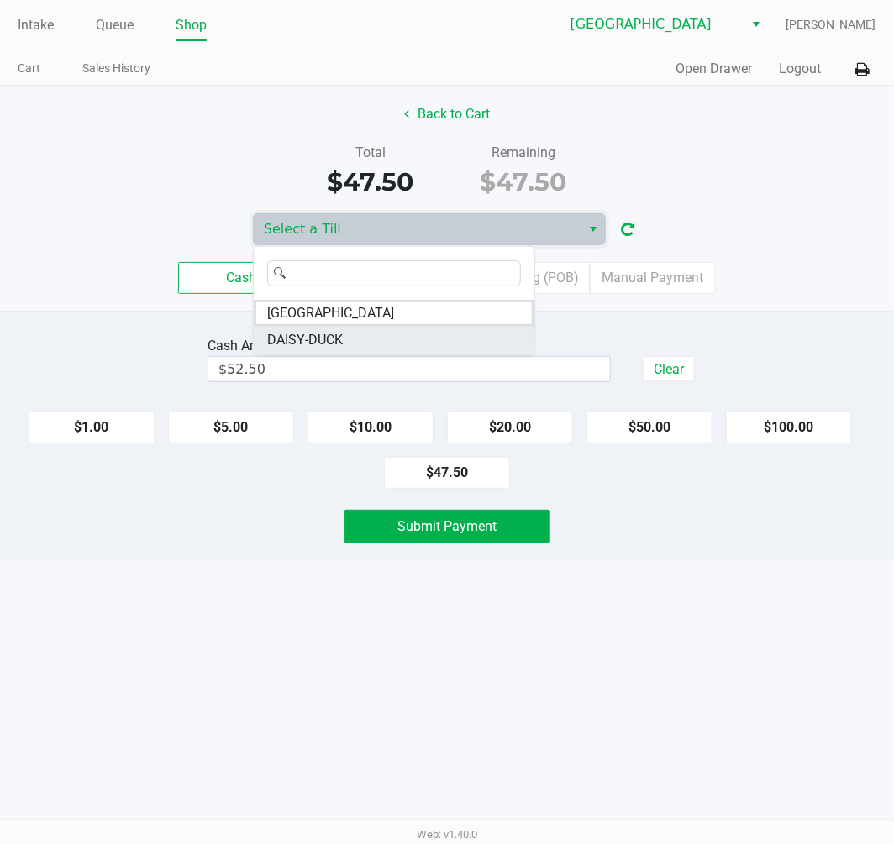
click at [363, 336] on li "DAISY-DUCK" at bounding box center [394, 340] width 280 height 27
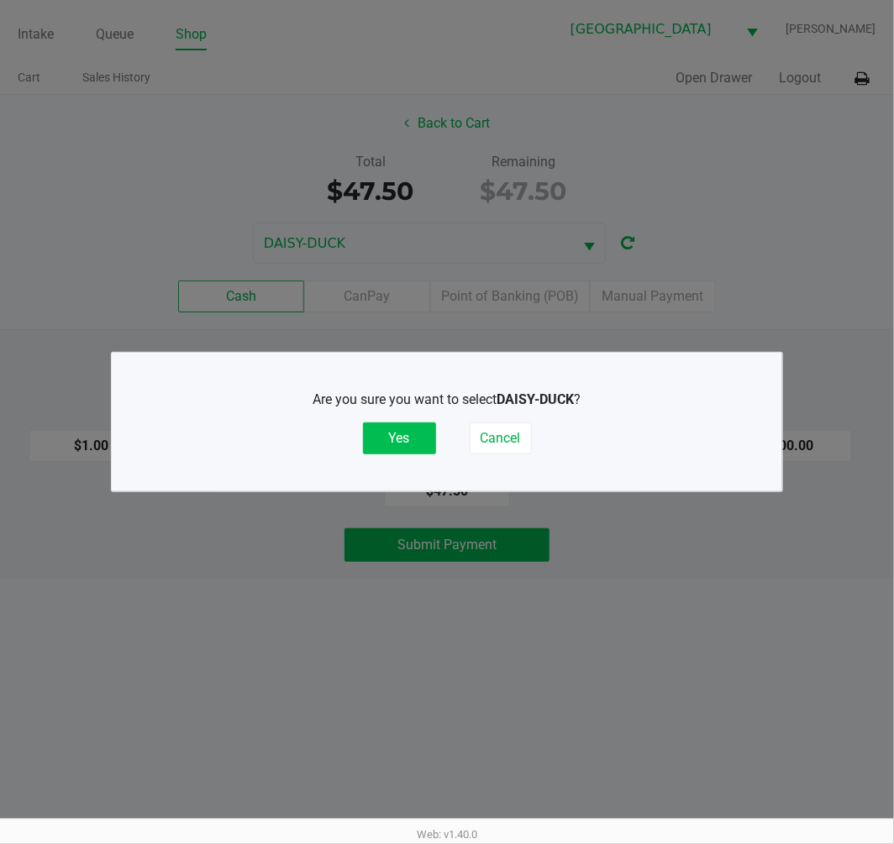
click at [389, 435] on button "Yes" at bounding box center [399, 438] width 73 height 32
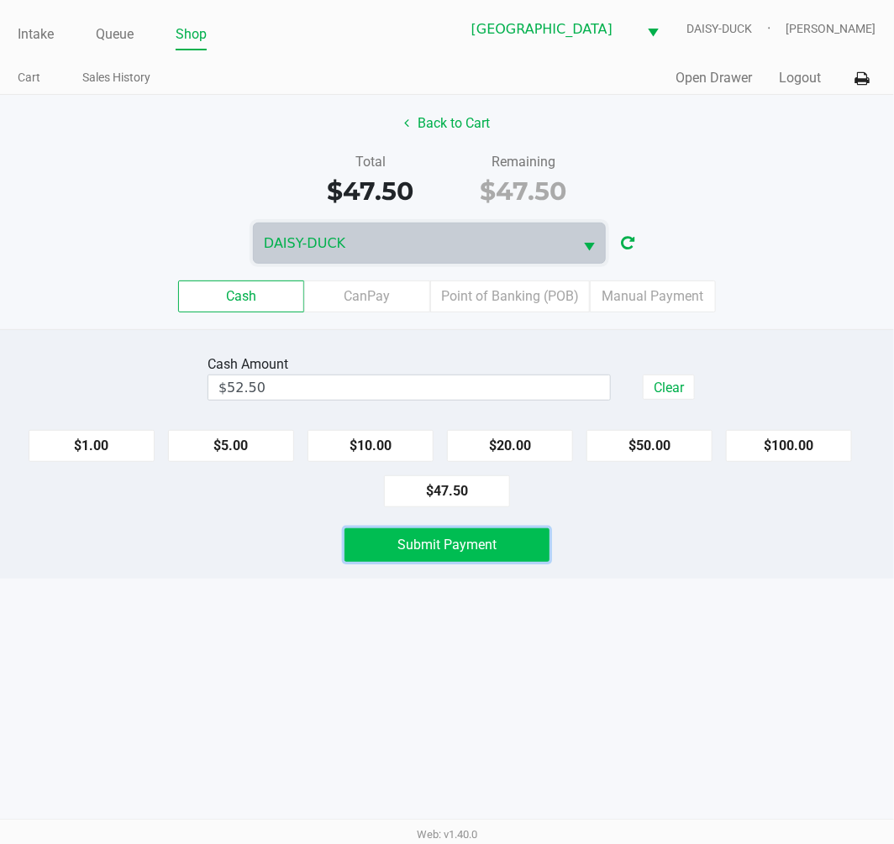
drag, startPoint x: 477, startPoint y: 542, endPoint x: 550, endPoint y: 573, distance: 79.1
click at [480, 542] on span "Submit Payment" at bounding box center [446, 545] width 99 height 16
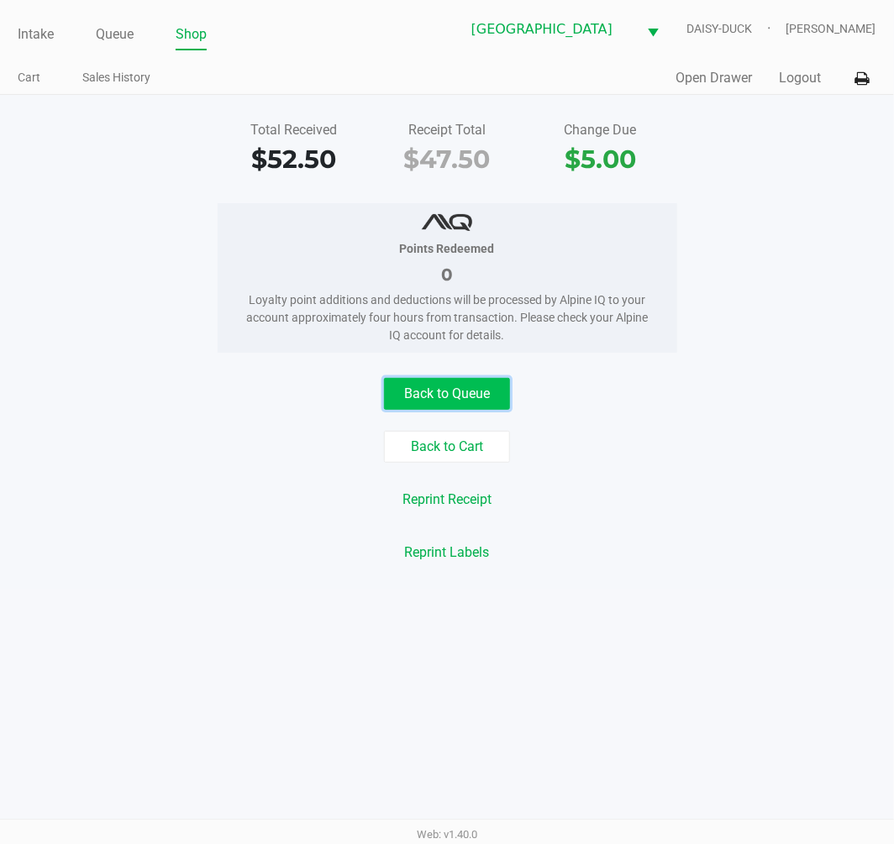
click at [488, 399] on button "Back to Queue" at bounding box center [447, 394] width 126 height 32
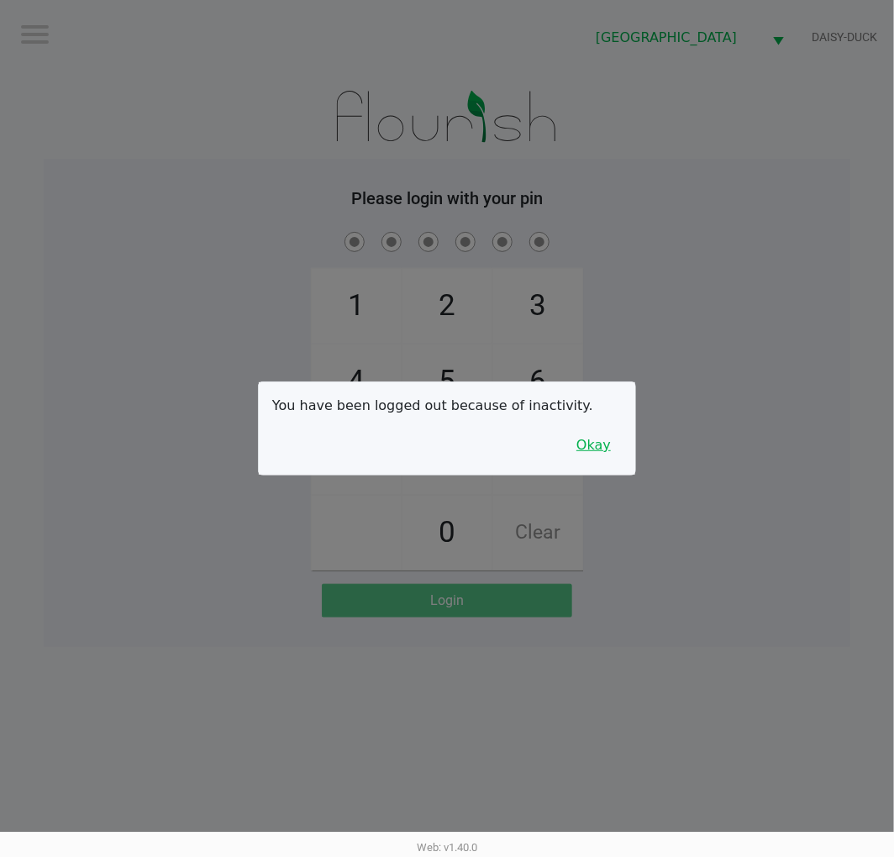
click at [617, 446] on button "Okay" at bounding box center [593, 445] width 56 height 32
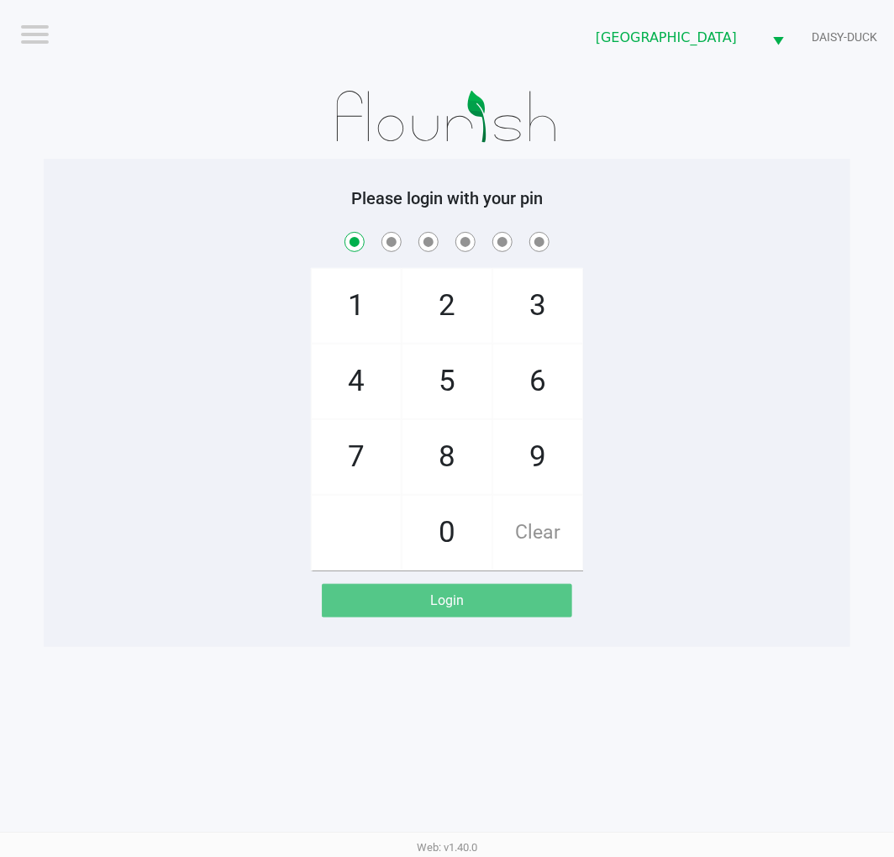
checkbox input "true"
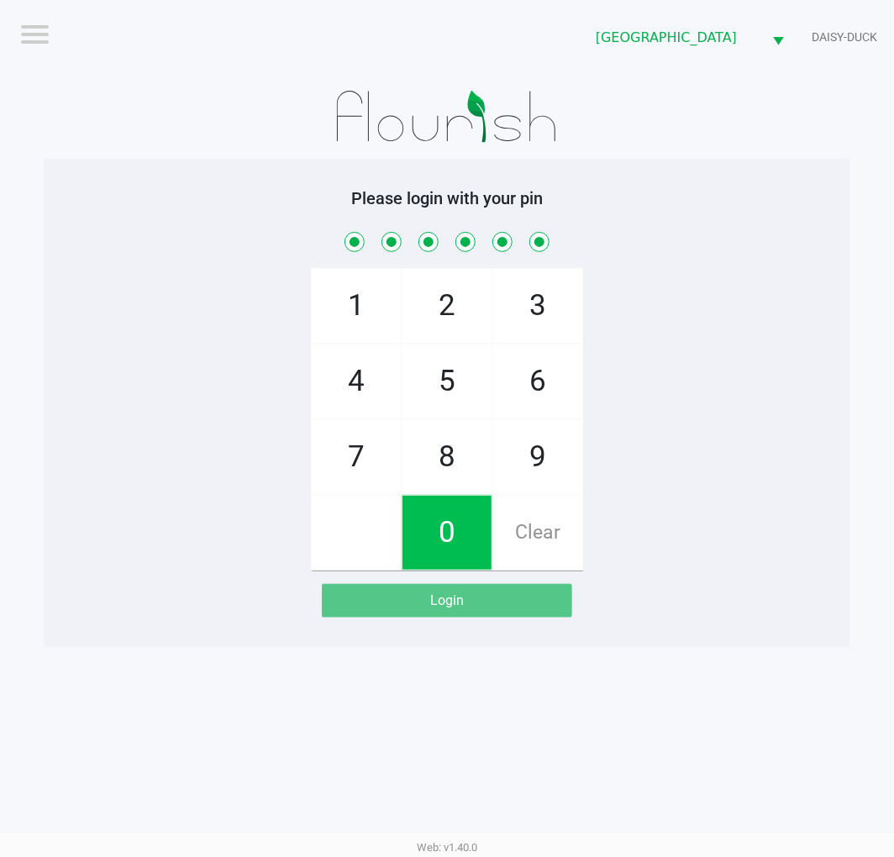
checkbox input "true"
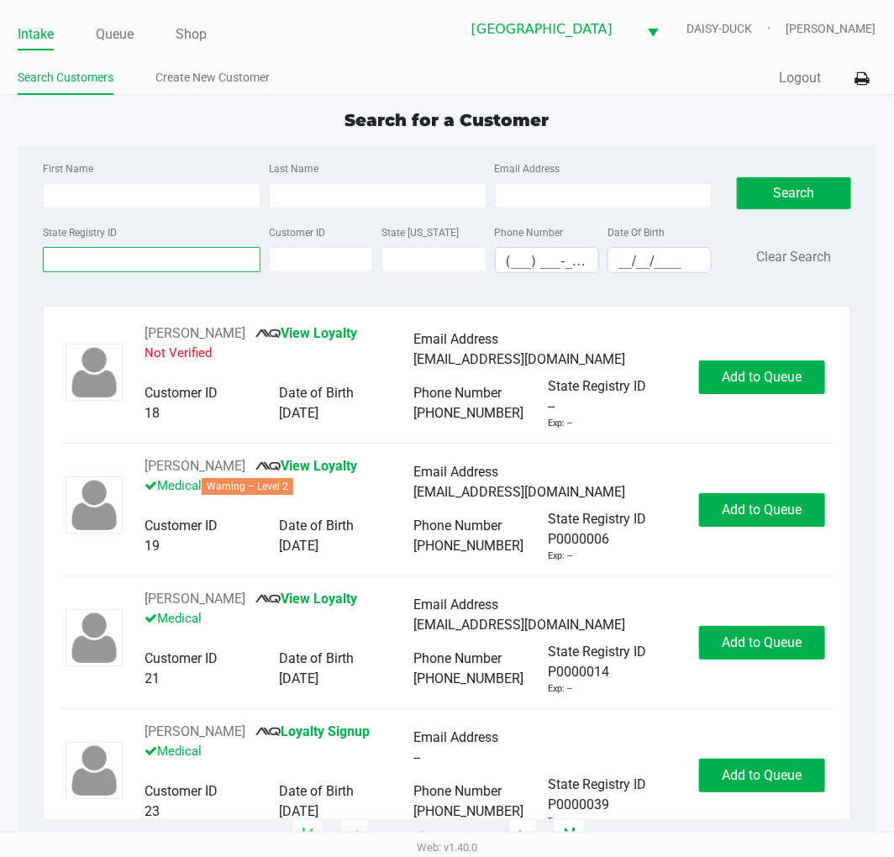
click at [212, 258] on input "State Registry ID" at bounding box center [151, 259] width 217 height 25
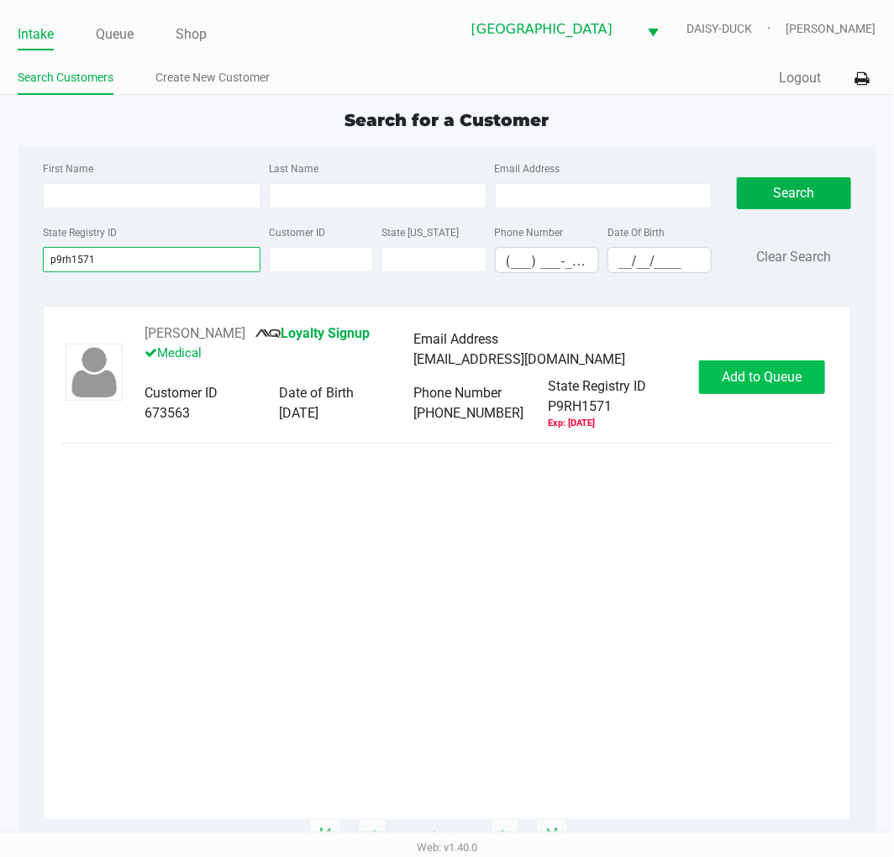
type input "p9rh1571"
click at [757, 372] on span "Add to Queue" at bounding box center [761, 377] width 80 height 16
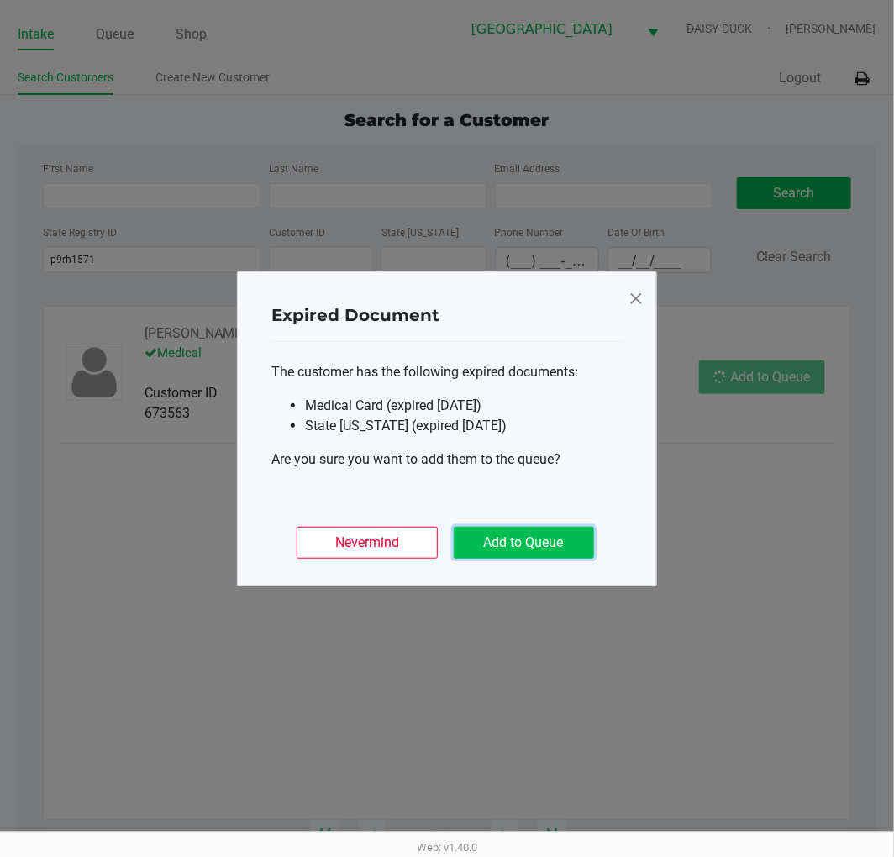
click at [576, 542] on button "Add to Queue" at bounding box center [523, 543] width 140 height 32
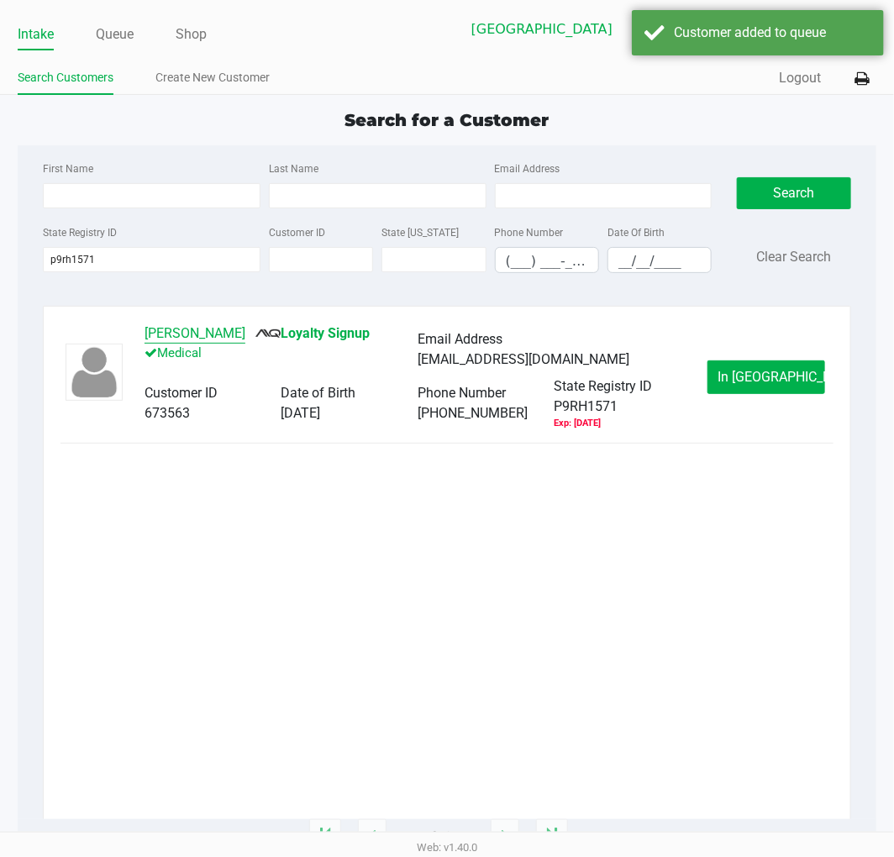
click at [205, 328] on button "JOAN SOLOMON" at bounding box center [194, 333] width 101 height 20
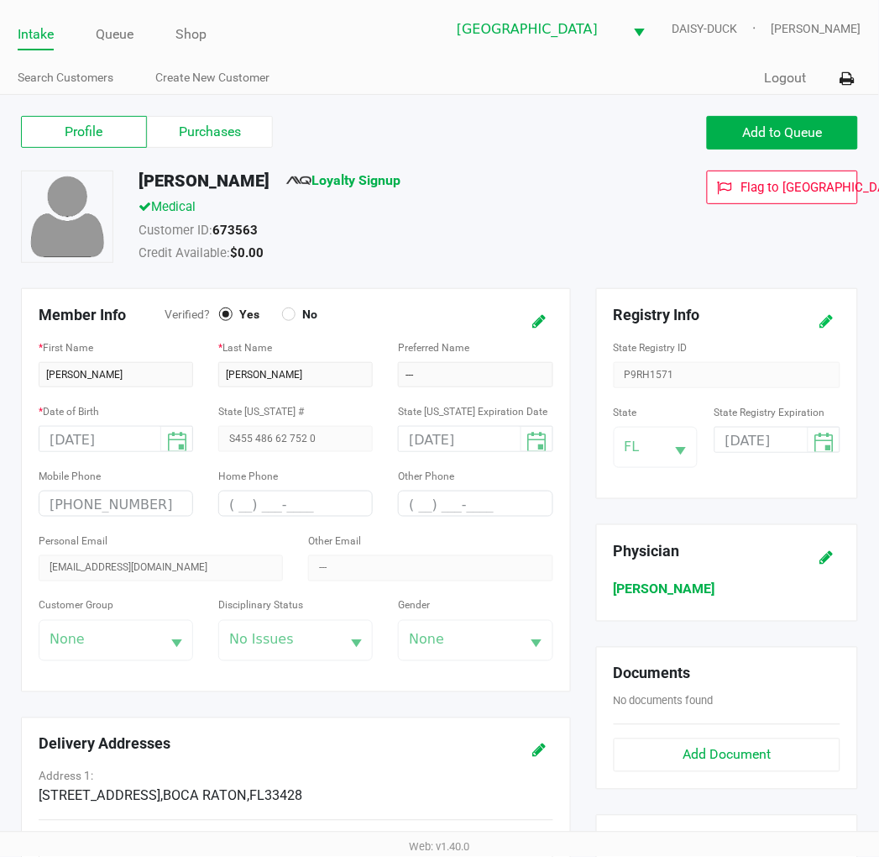
click at [825, 320] on icon at bounding box center [826, 322] width 13 height 12
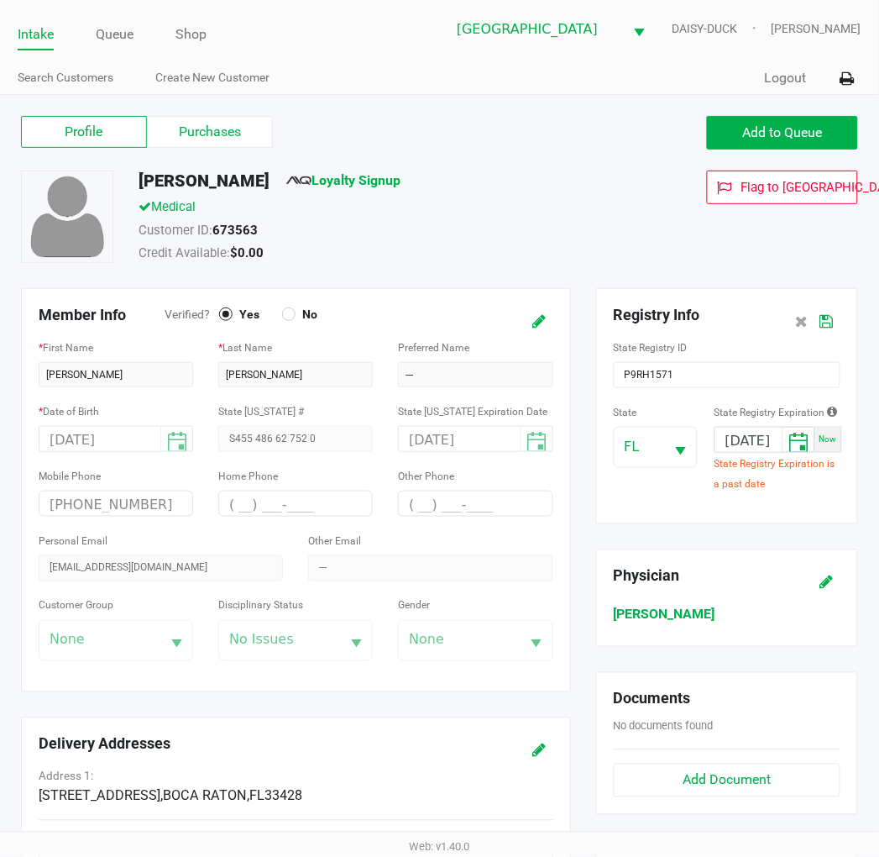
click at [830, 438] on span "Now" at bounding box center [829, 439] width 18 height 9
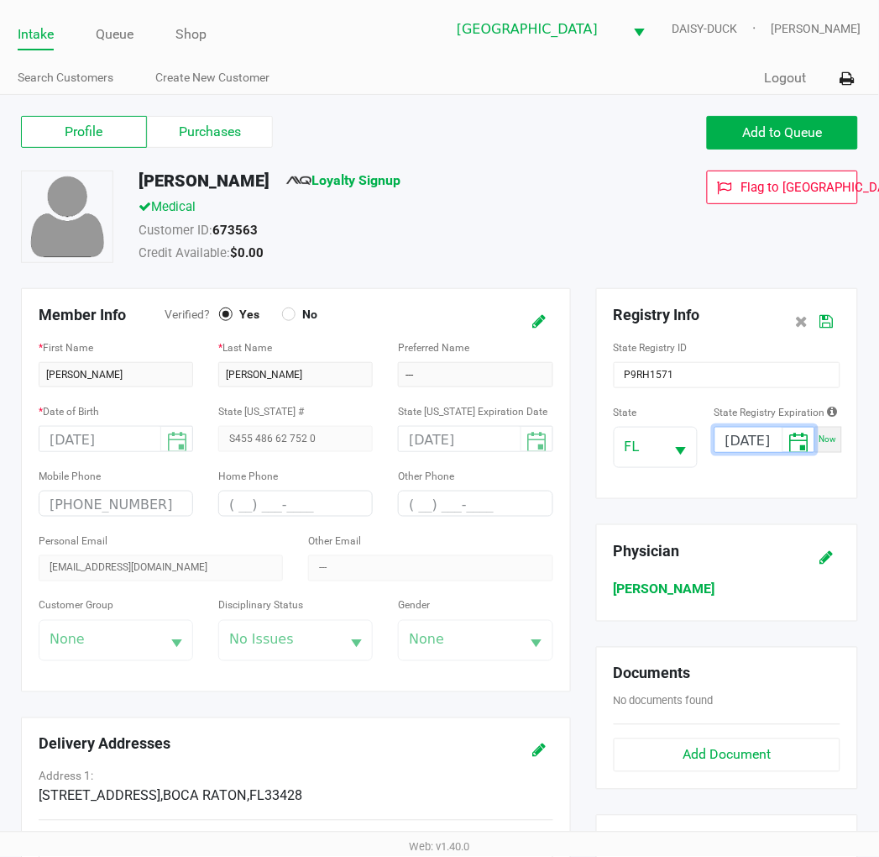
click at [740, 440] on input "[DATE]" at bounding box center [748, 440] width 67 height 26
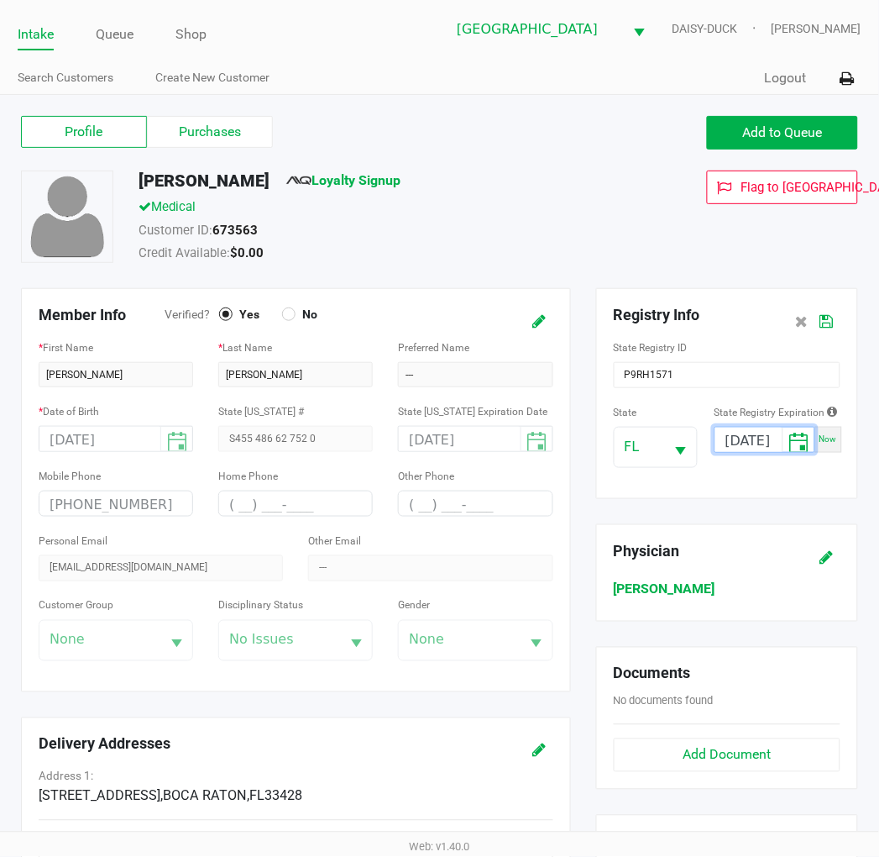
click at [740, 440] on input "[DATE]" at bounding box center [748, 440] width 67 height 26
type input "03/10/2026"
click at [829, 326] on icon at bounding box center [826, 322] width 13 height 12
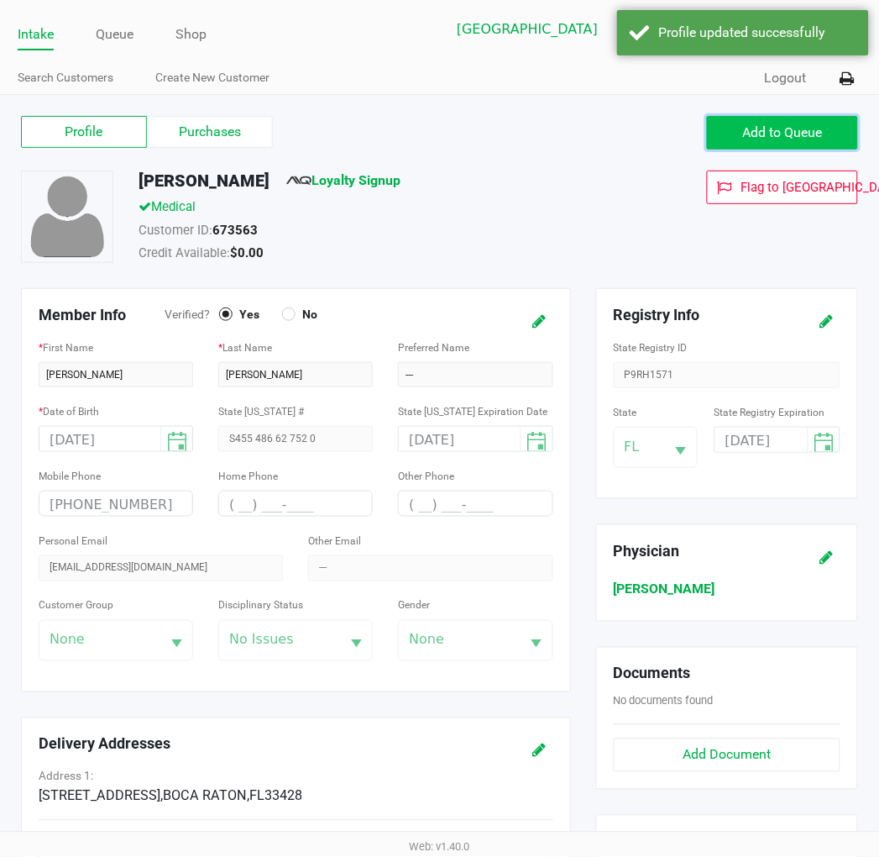
click at [747, 128] on span "Add to Queue" at bounding box center [783, 132] width 80 height 16
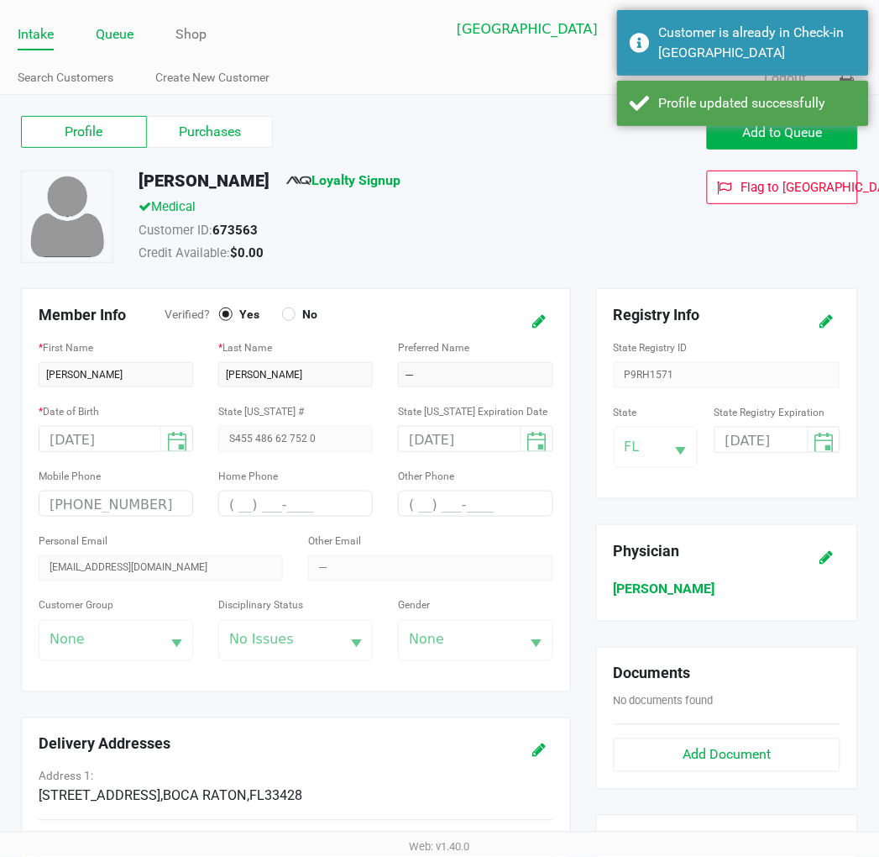
click at [128, 39] on link "Queue" at bounding box center [115, 35] width 38 height 24
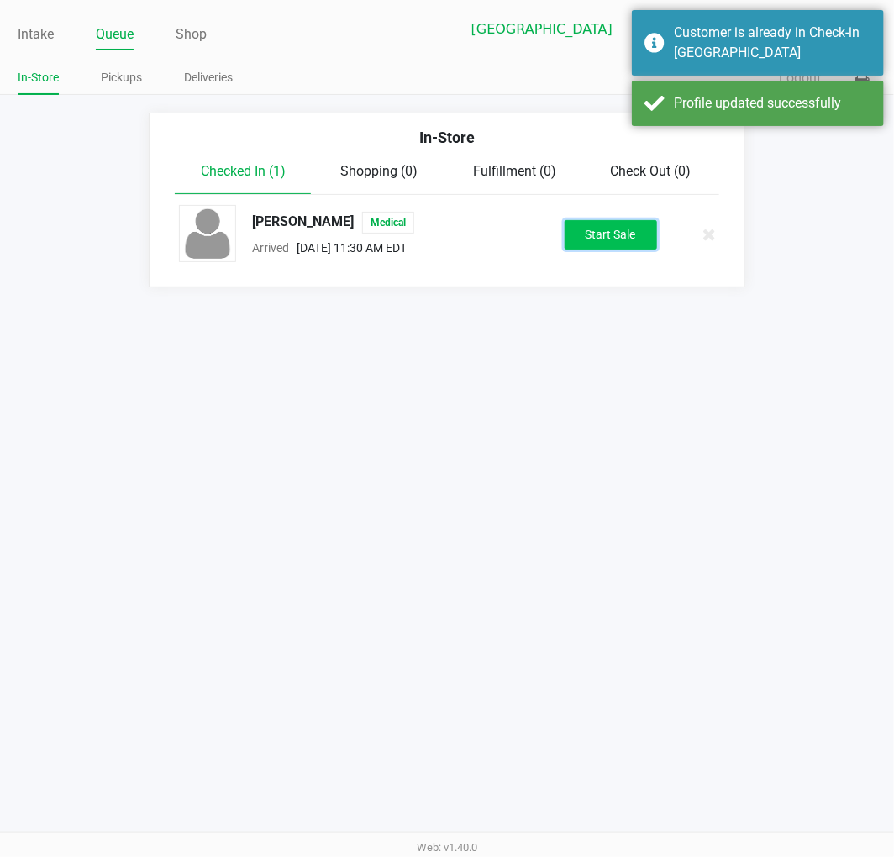
click at [613, 232] on button "Start Sale" at bounding box center [610, 234] width 92 height 29
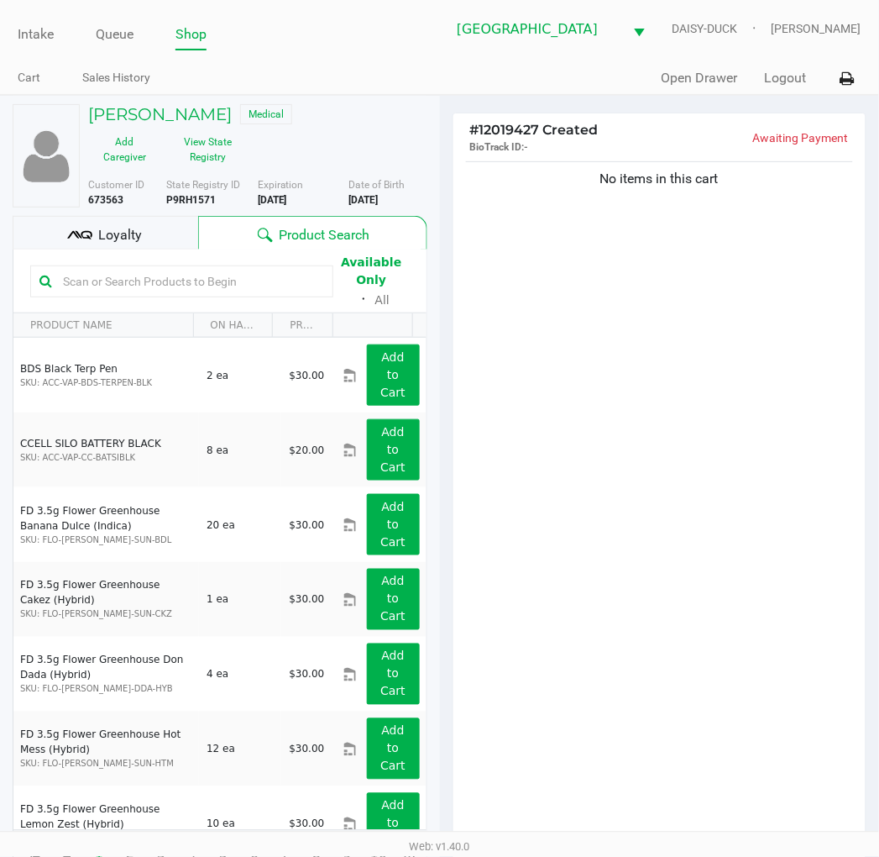
click at [659, 422] on div "No items in this cart" at bounding box center [659, 505] width 413 height 694
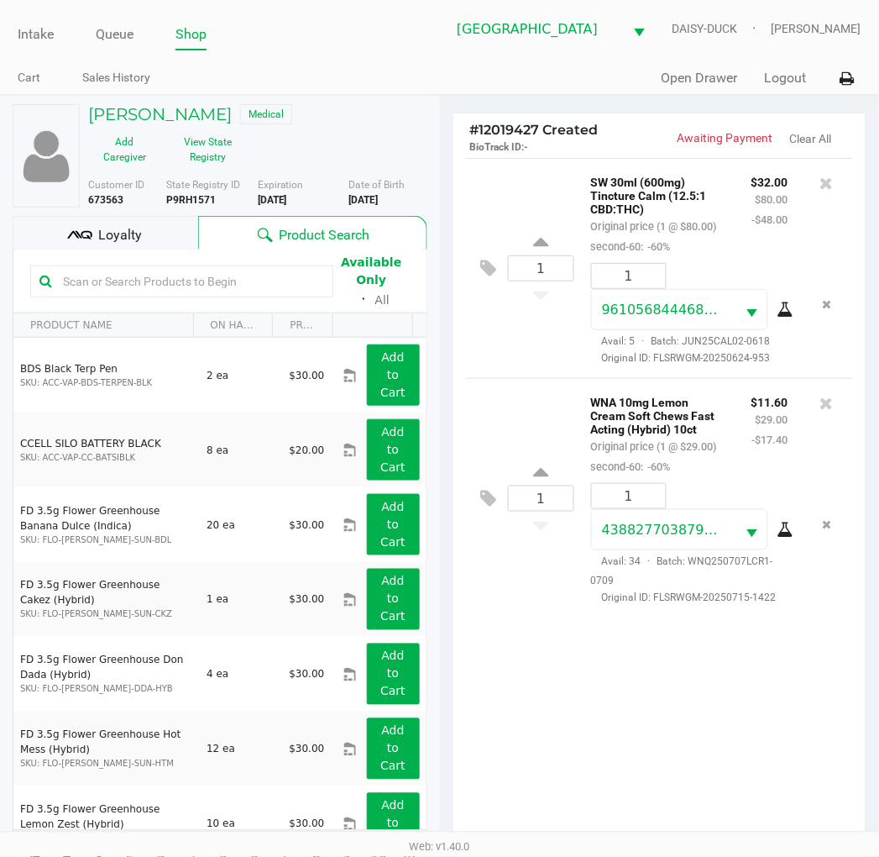
click at [123, 229] on span "Loyalty" at bounding box center [120, 235] width 44 height 20
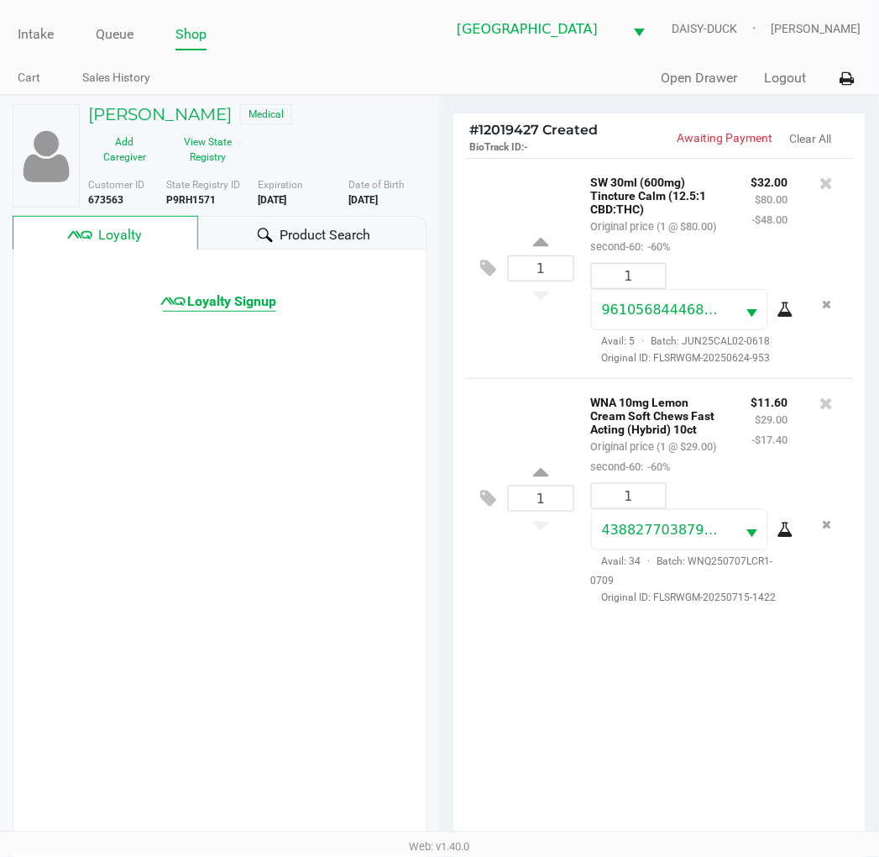
click at [197, 309] on span "Loyalty Signup" at bounding box center [231, 301] width 89 height 20
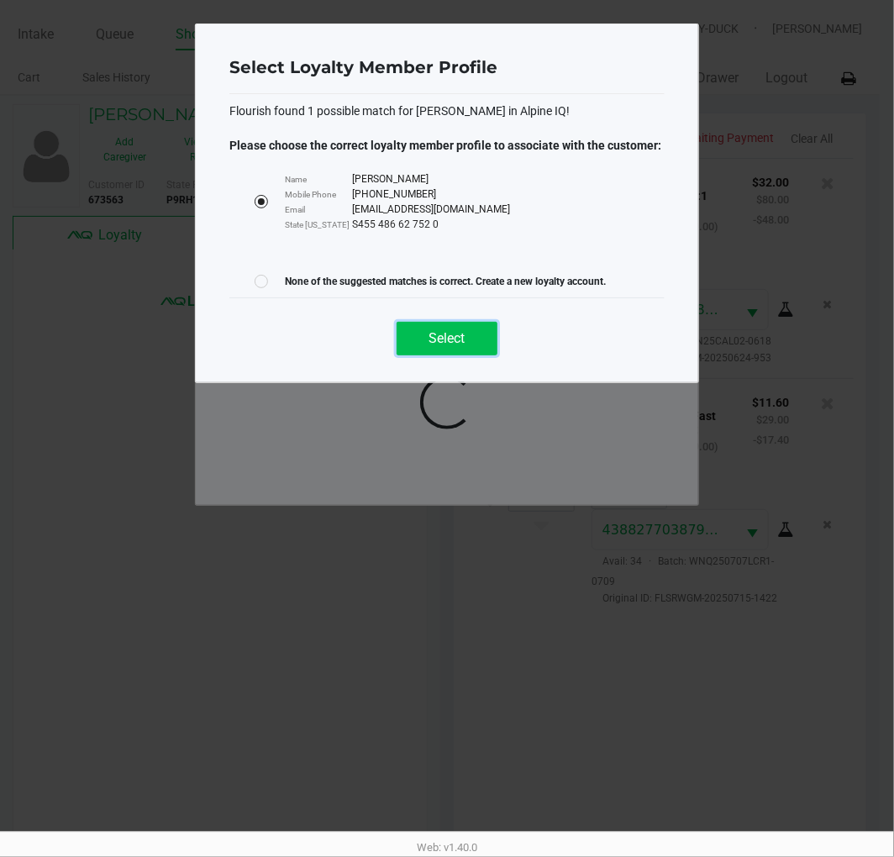
click at [445, 332] on span "Select" at bounding box center [447, 338] width 36 height 16
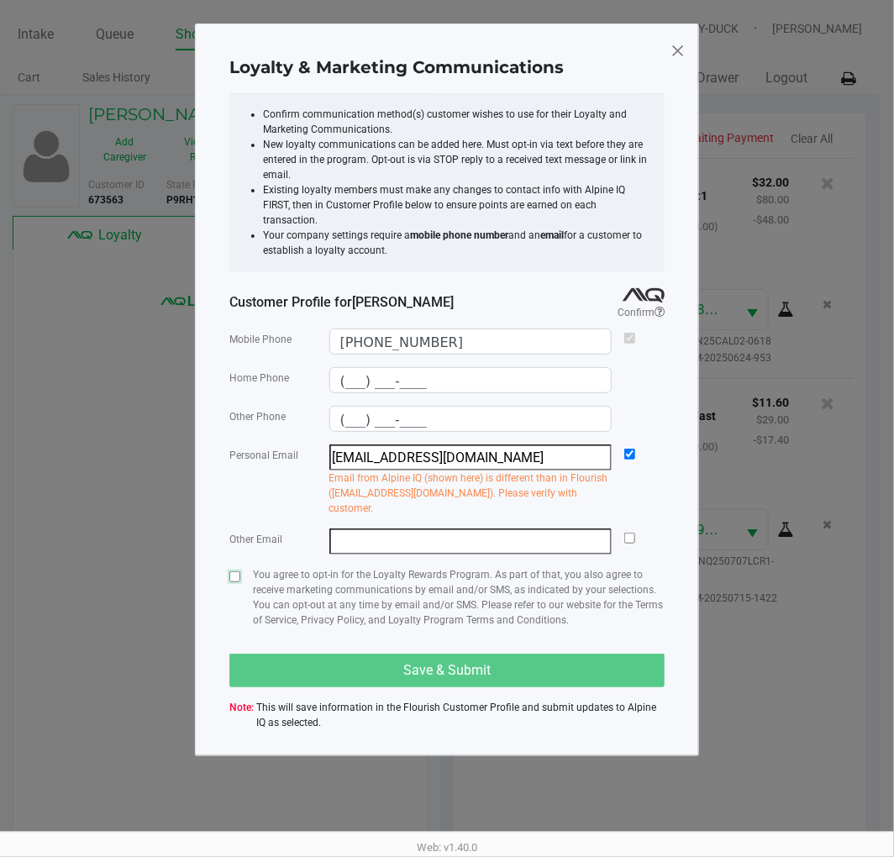
click at [235, 571] on input "checkbox" at bounding box center [234, 576] width 11 height 11
checkbox input "true"
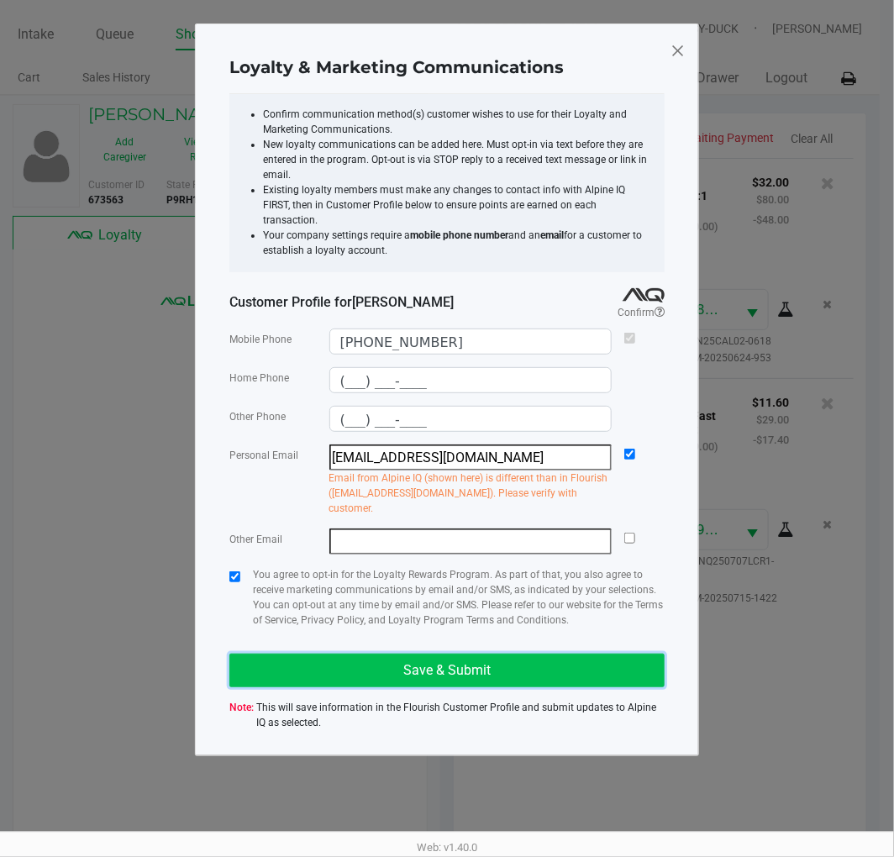
click at [326, 653] on button "Save & Submit" at bounding box center [446, 670] width 435 height 34
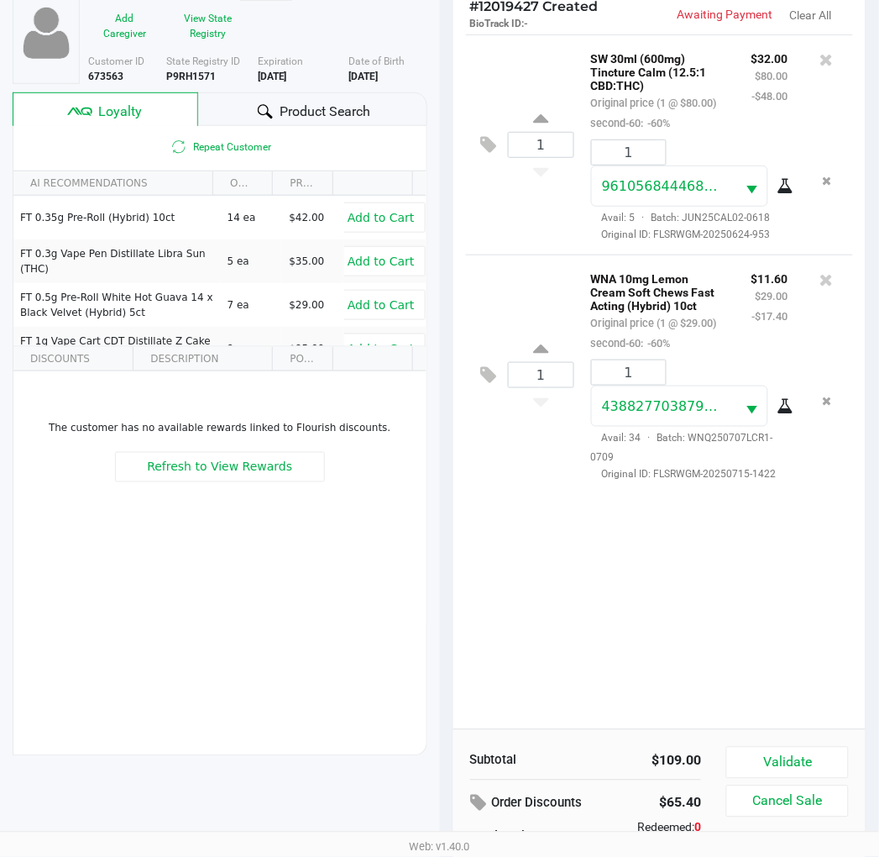
scroll to position [217, 0]
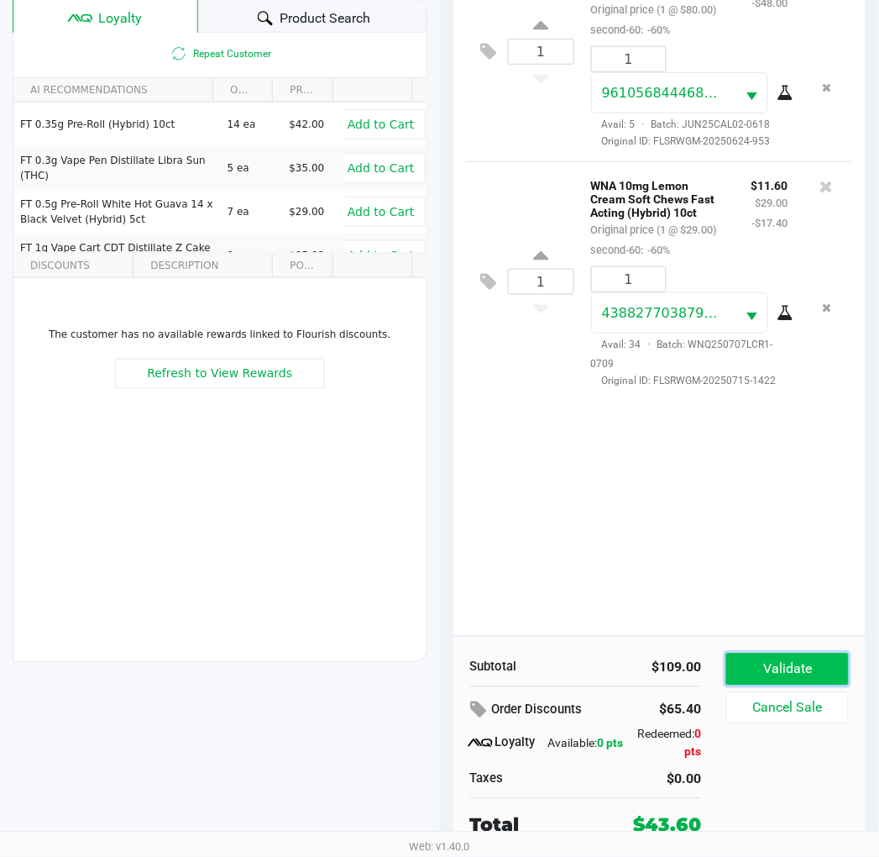
click at [789, 680] on button "Validate" at bounding box center [787, 669] width 122 height 32
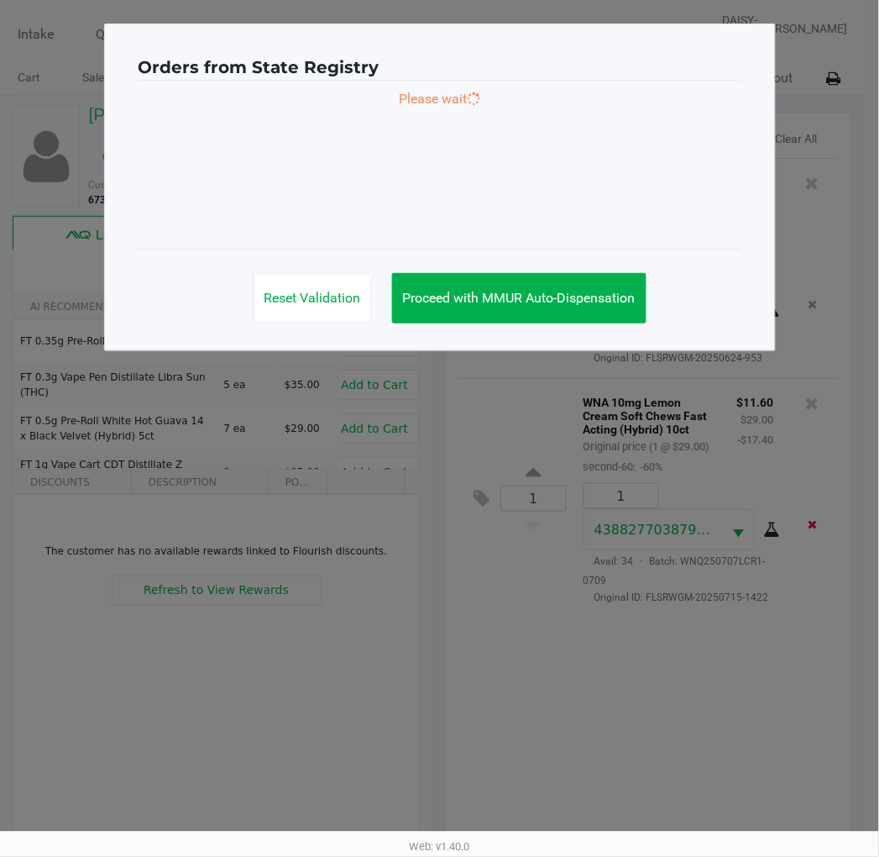
scroll to position [0, 0]
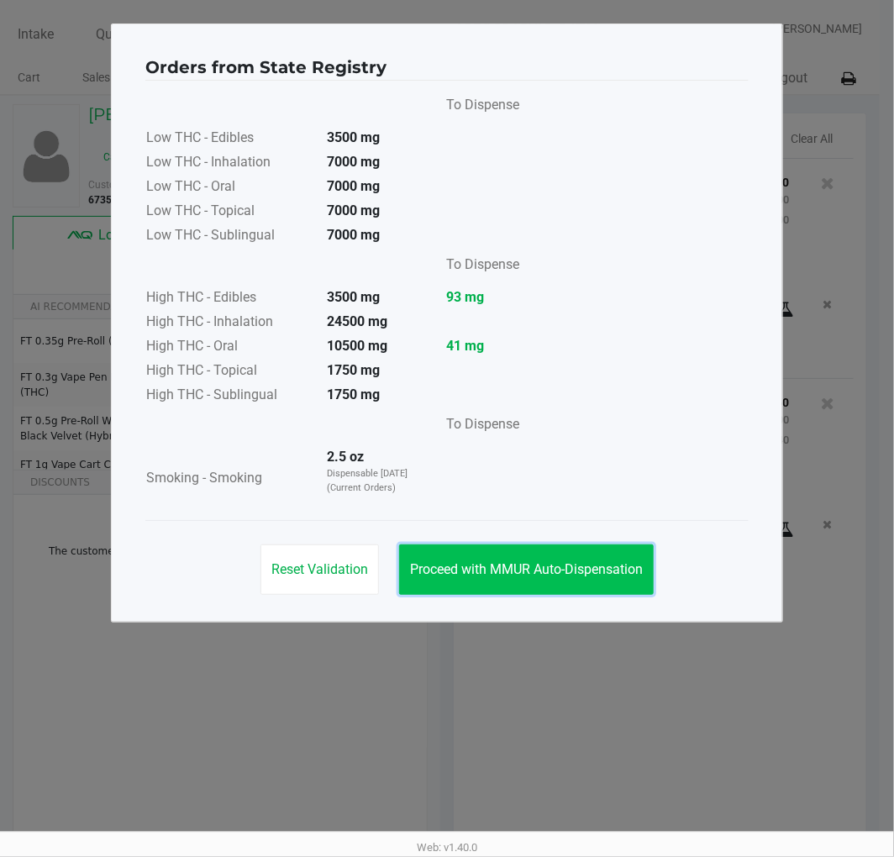
click at [565, 566] on span "Proceed with MMUR Auto-Dispensation" at bounding box center [526, 569] width 233 height 16
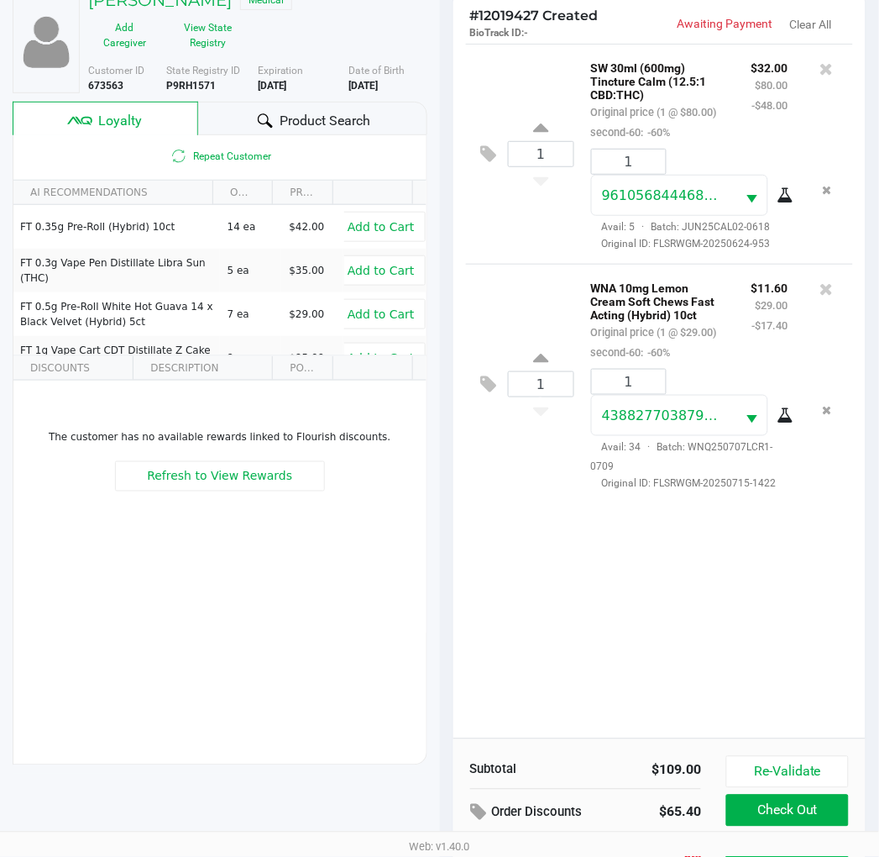
scroll to position [217, 0]
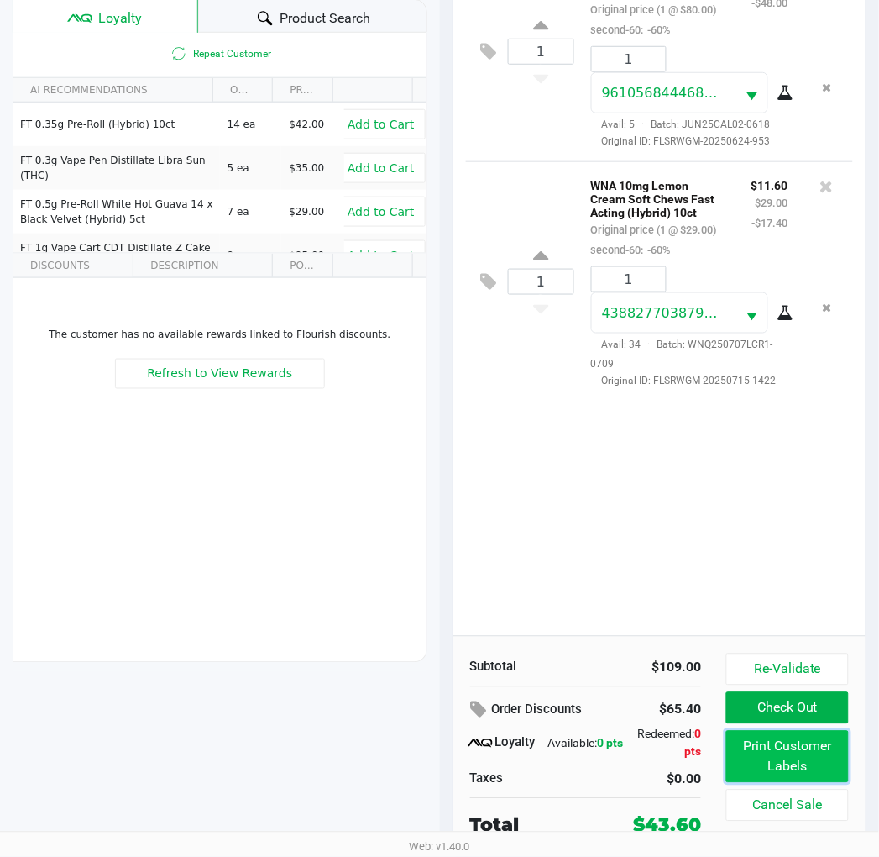
click at [782, 758] on button "Print Customer Labels" at bounding box center [787, 757] width 122 height 52
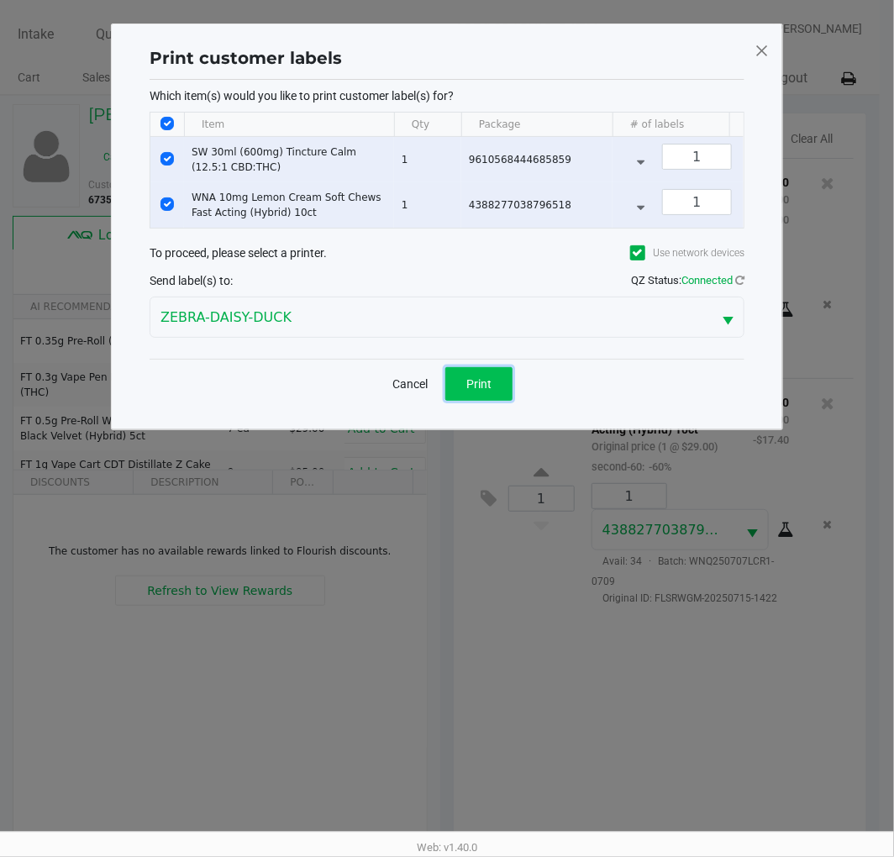
click at [496, 401] on button "Print" at bounding box center [478, 384] width 67 height 34
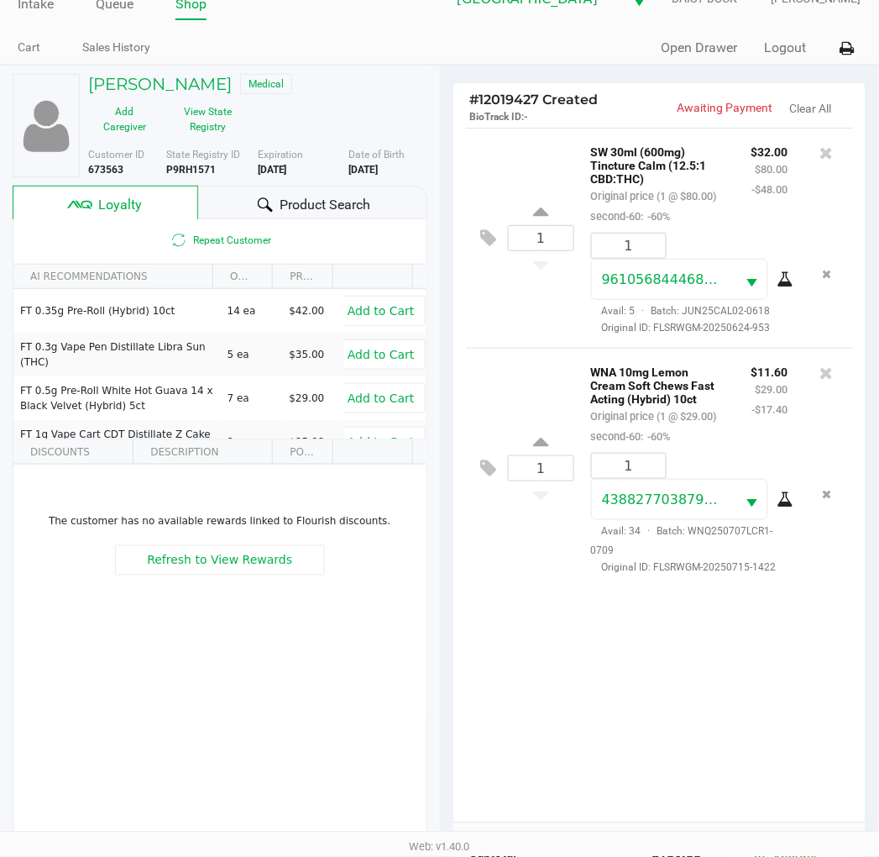
scroll to position [217, 0]
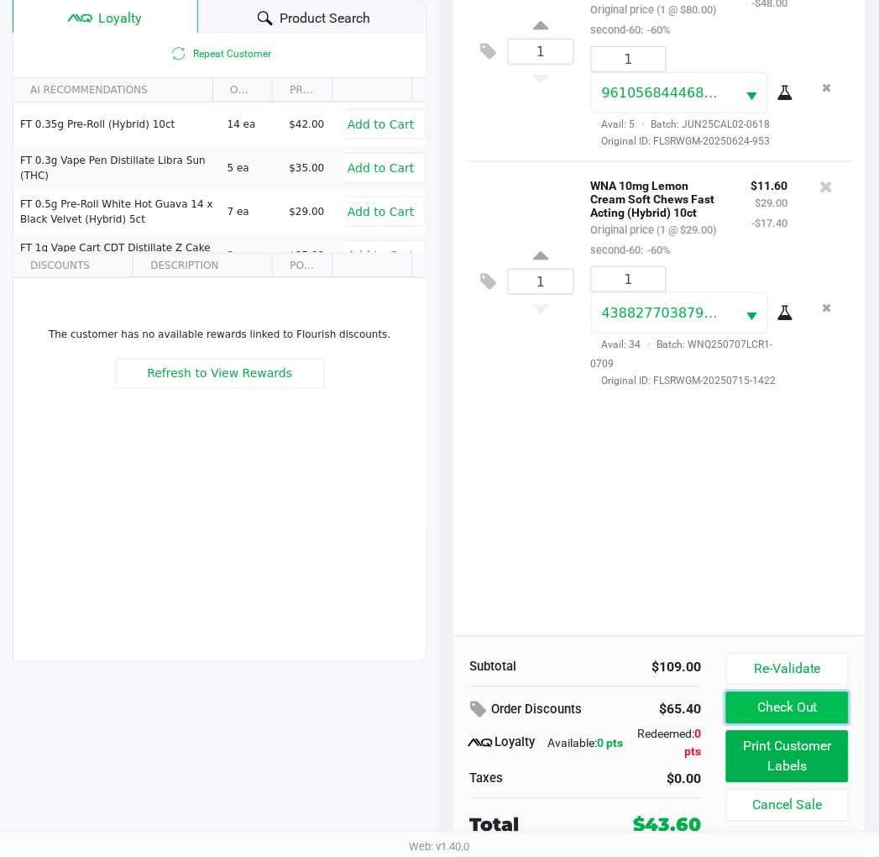
click at [832, 709] on button "Check Out" at bounding box center [787, 708] width 122 height 32
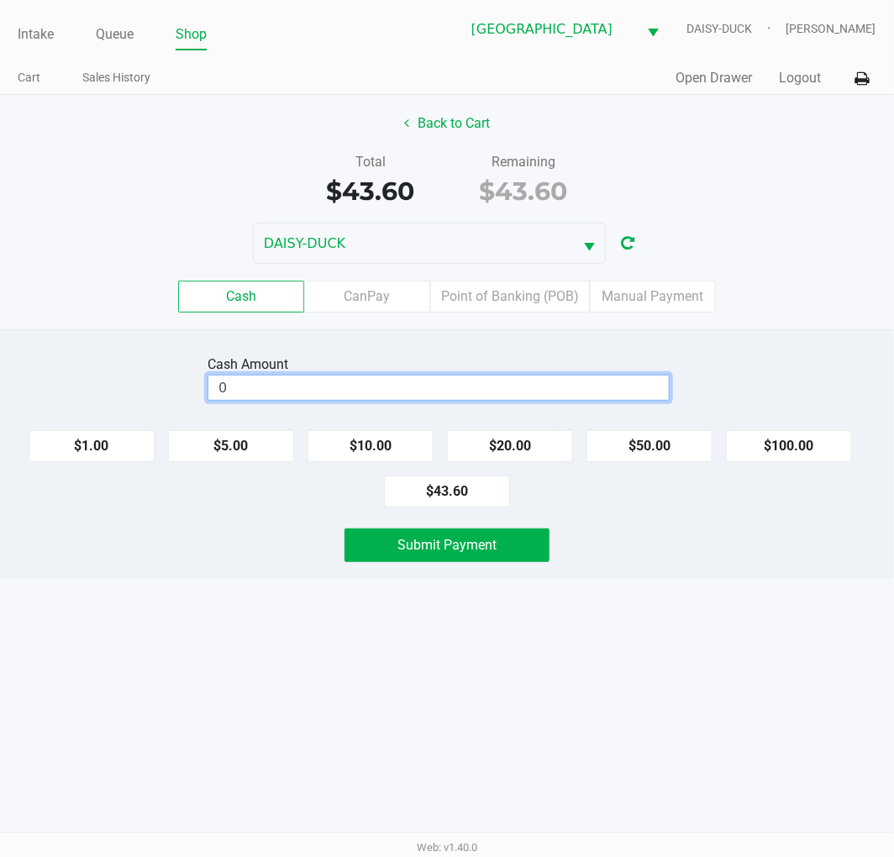
click at [280, 393] on input "0" at bounding box center [438, 387] width 460 height 24
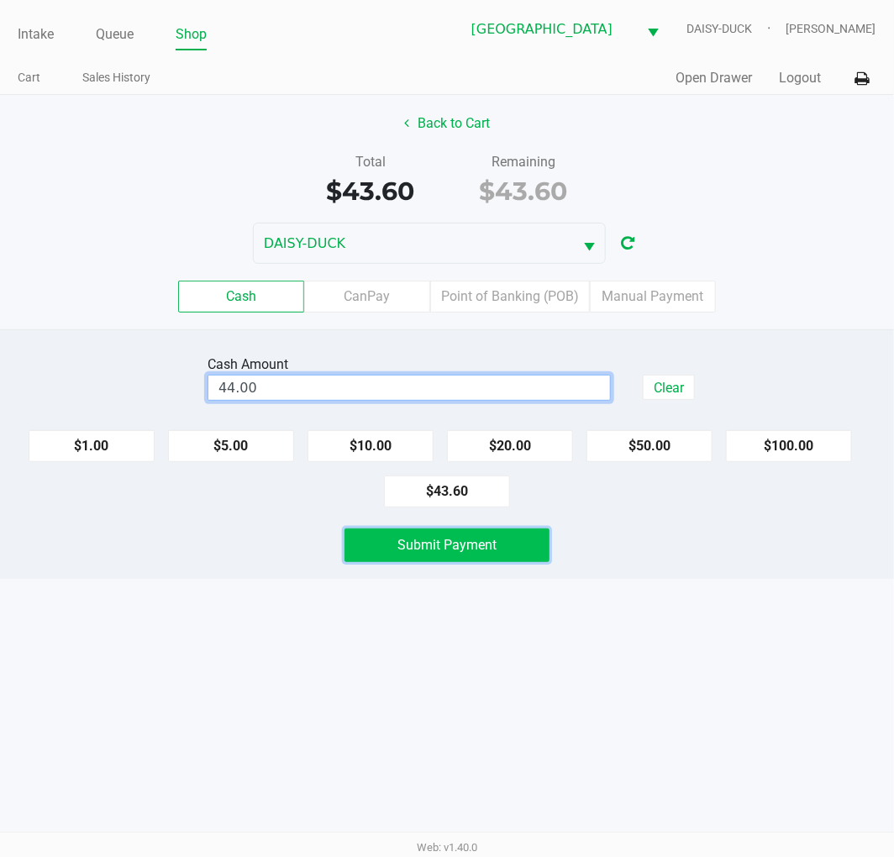
type input "$44.00"
click at [384, 550] on button "Submit Payment" at bounding box center [446, 545] width 205 height 34
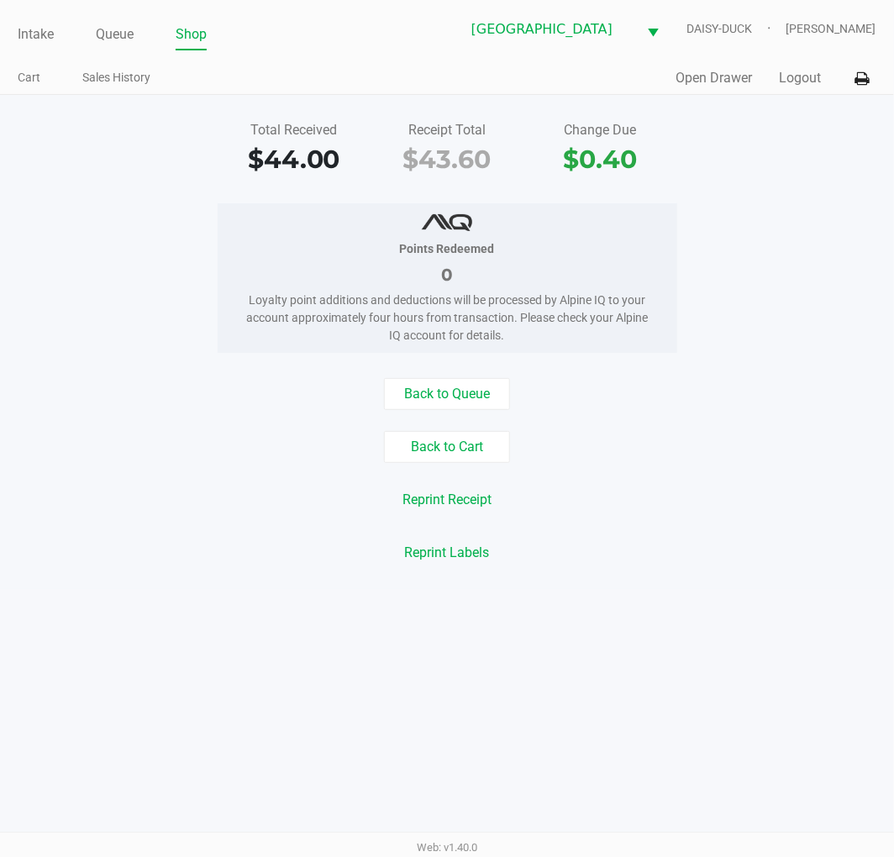
click at [513, 389] on div "Back to Queue" at bounding box center [446, 394] width 919 height 32
click at [459, 386] on button "Back to Queue" at bounding box center [447, 394] width 126 height 32
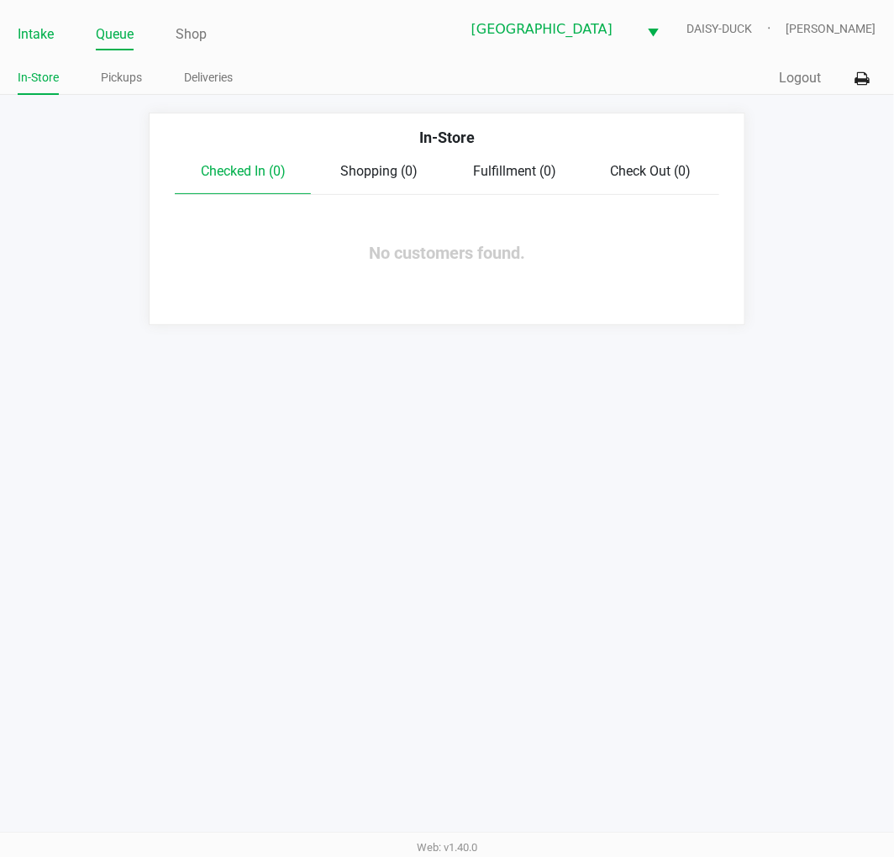
click at [39, 25] on link "Intake" at bounding box center [36, 35] width 36 height 24
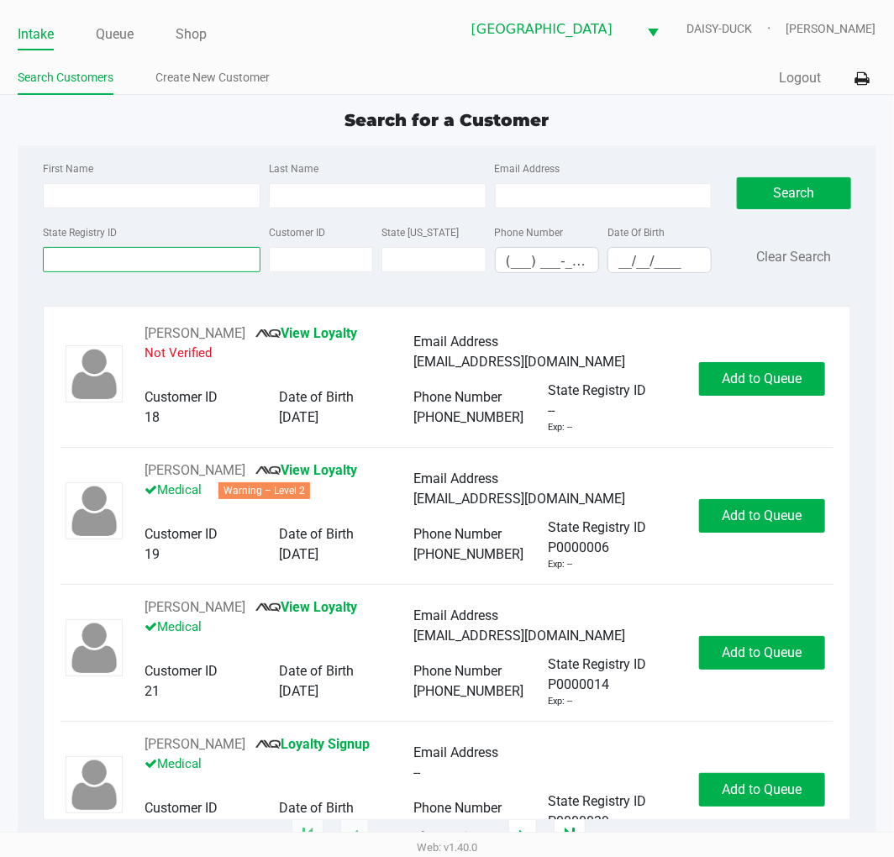
click at [155, 254] on input "State Registry ID" at bounding box center [151, 259] width 217 height 25
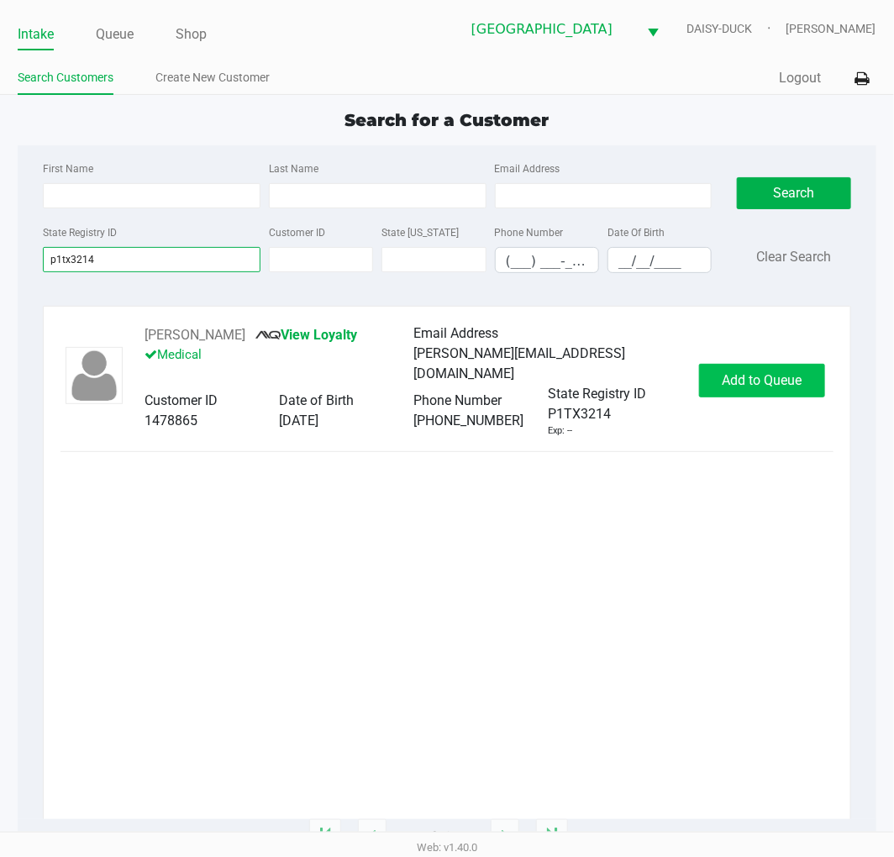
type input "p1tx3214"
click at [798, 374] on span "Add to Queue" at bounding box center [761, 380] width 80 height 16
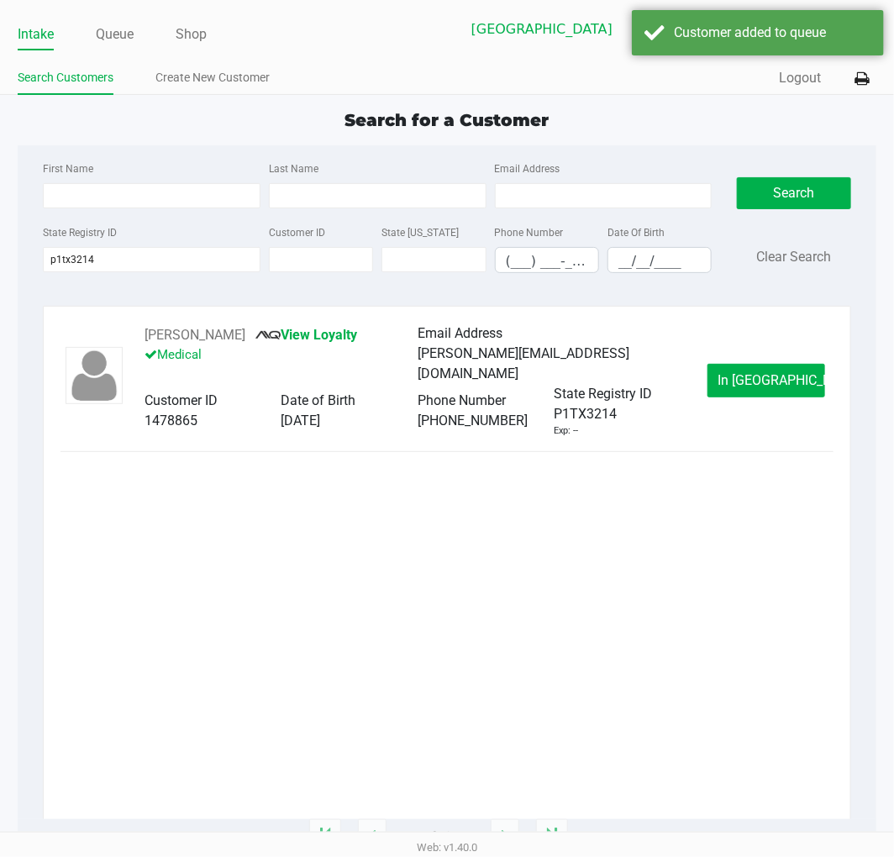
click at [779, 376] on span "In Queue" at bounding box center [788, 380] width 141 height 16
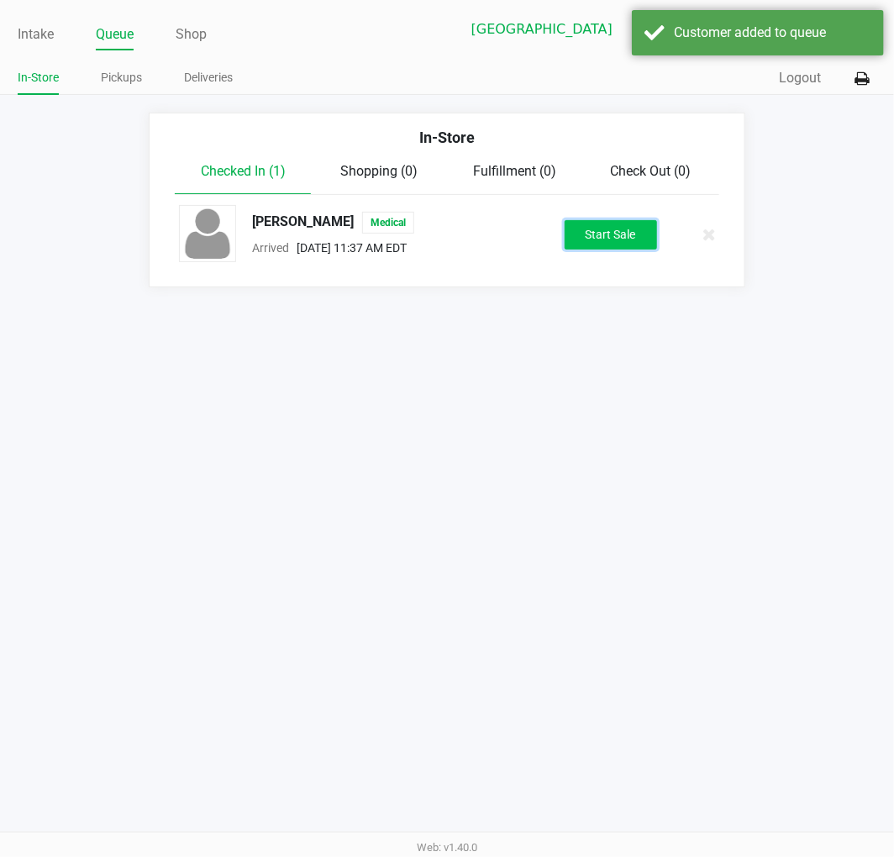
click at [615, 227] on button "Start Sale" at bounding box center [610, 234] width 92 height 29
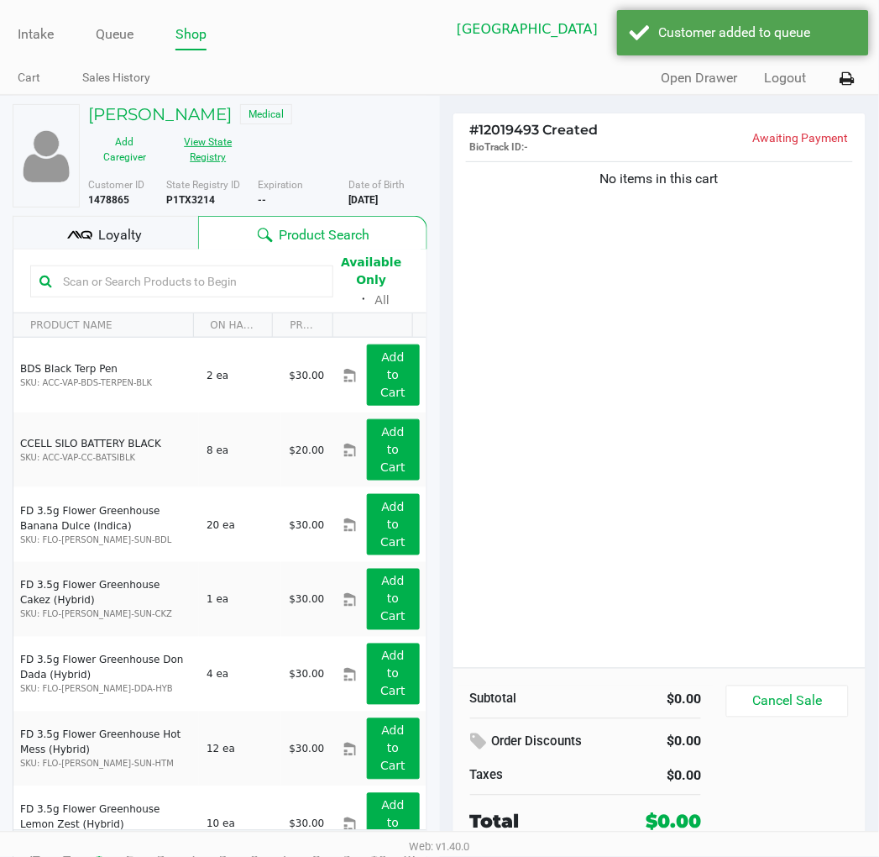
click at [221, 152] on button "View State Registry" at bounding box center [203, 149] width 84 height 42
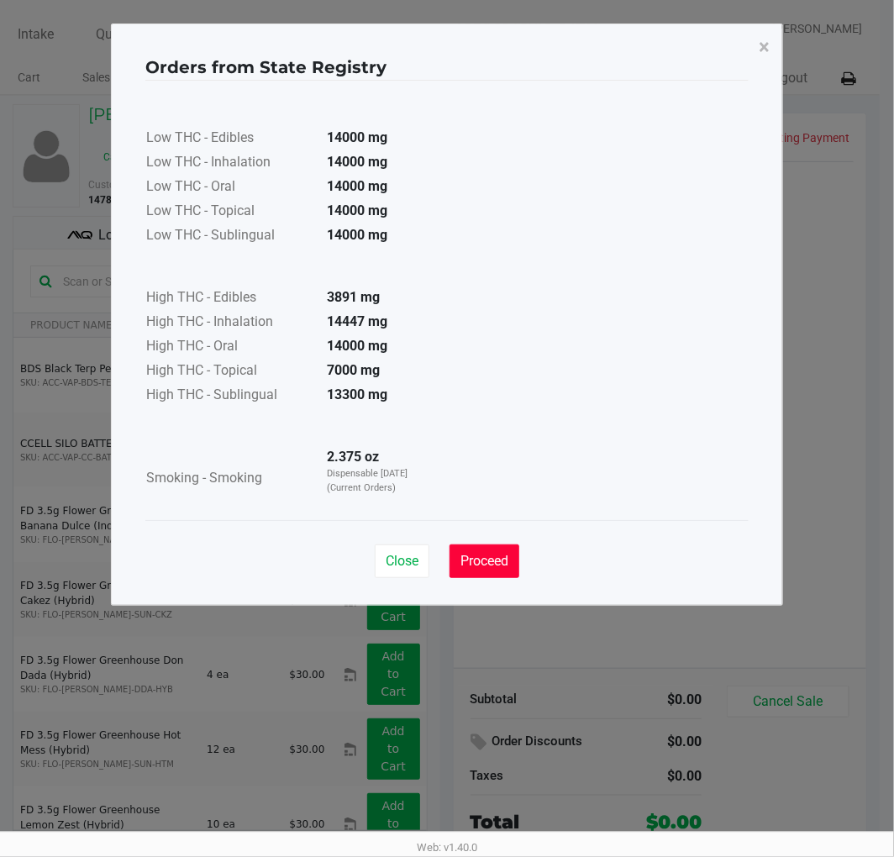
click at [471, 563] on span "Proceed" at bounding box center [484, 561] width 48 height 16
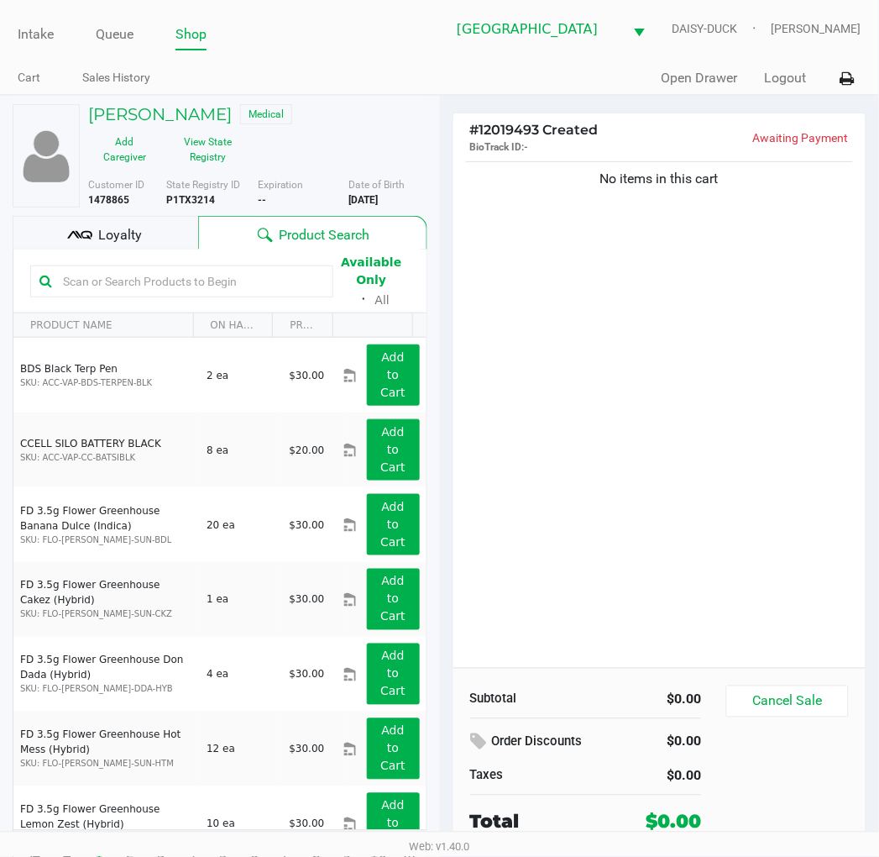
click at [131, 242] on span "Loyalty" at bounding box center [120, 235] width 44 height 20
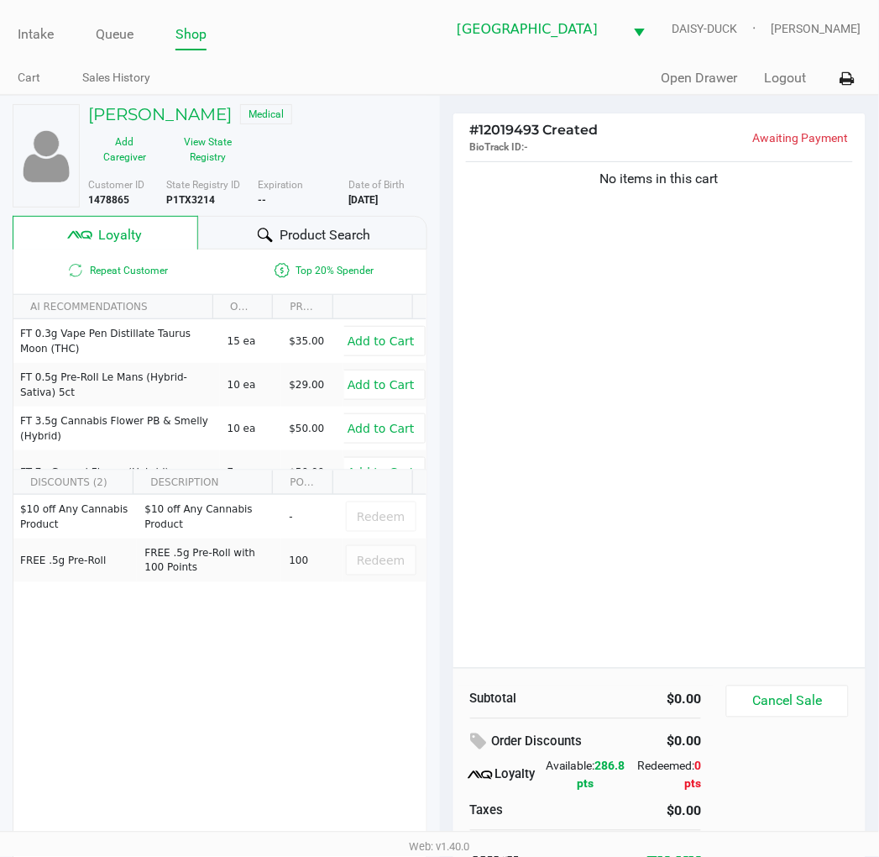
click at [673, 290] on div "No items in this cart" at bounding box center [659, 413] width 413 height 510
click at [542, 295] on div "No items in this cart" at bounding box center [659, 413] width 413 height 510
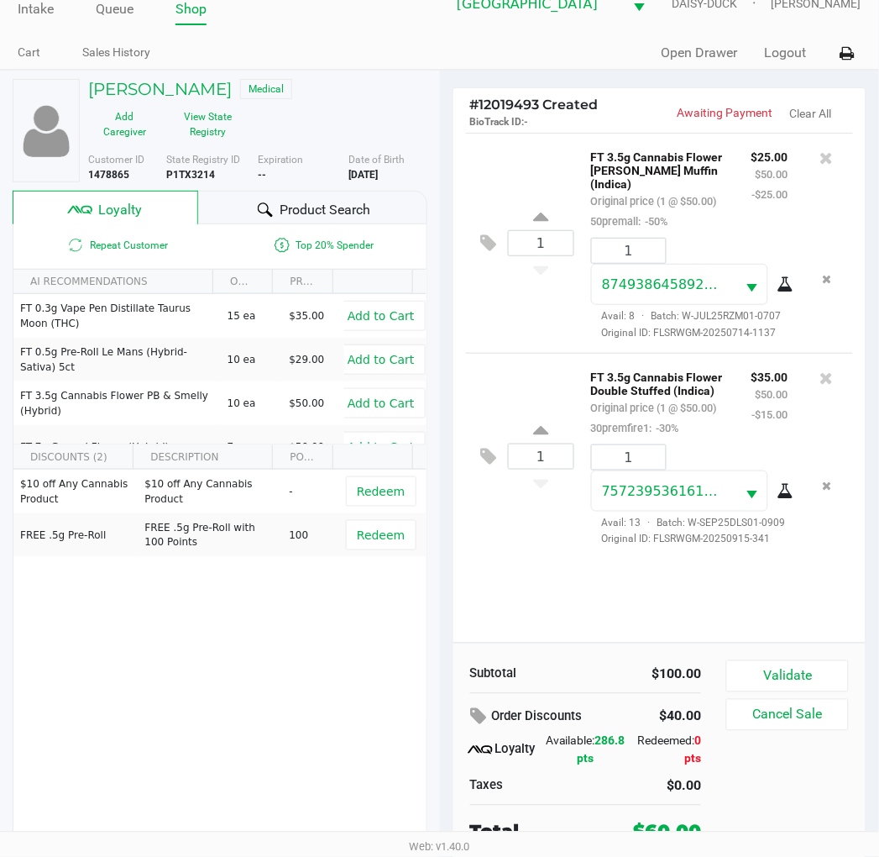
scroll to position [32, 0]
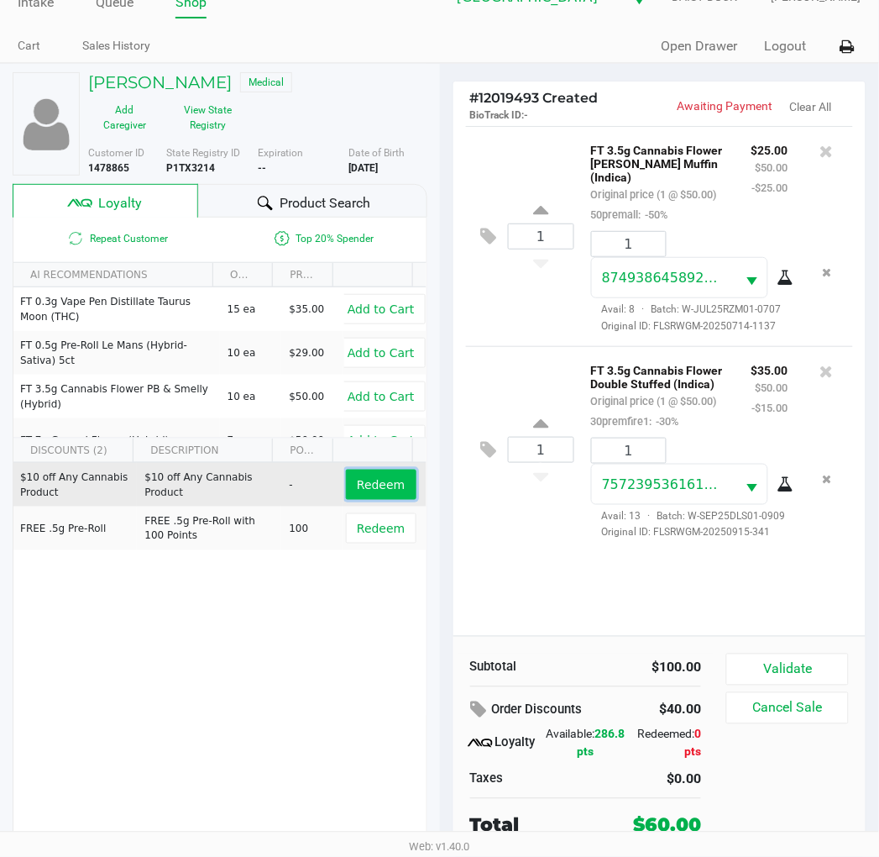
click at [375, 493] on button "Redeem" at bounding box center [381, 484] width 70 height 30
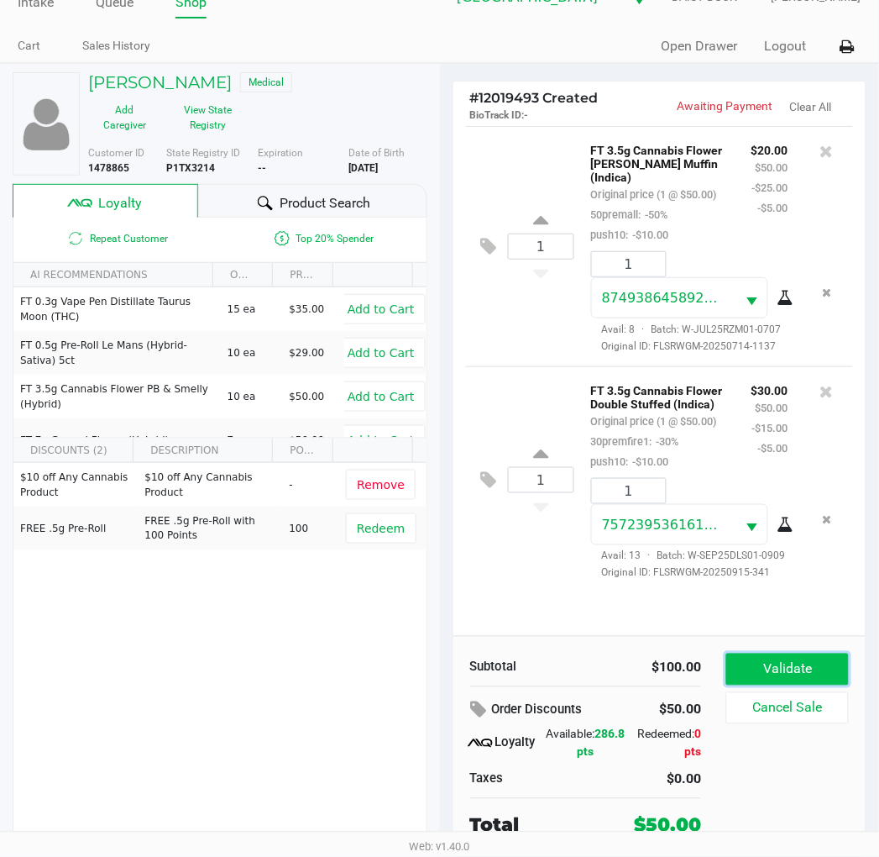
click at [825, 663] on button "Validate" at bounding box center [787, 669] width 122 height 32
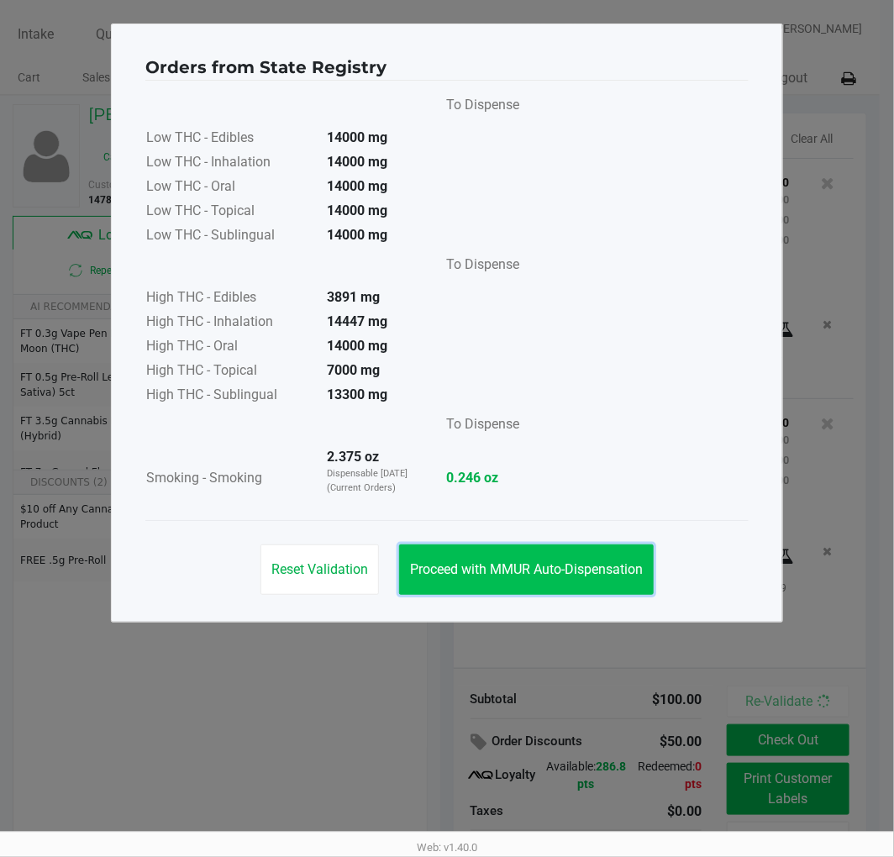
click at [511, 552] on button "Proceed with MMUR Auto-Dispensation" at bounding box center [526, 569] width 254 height 50
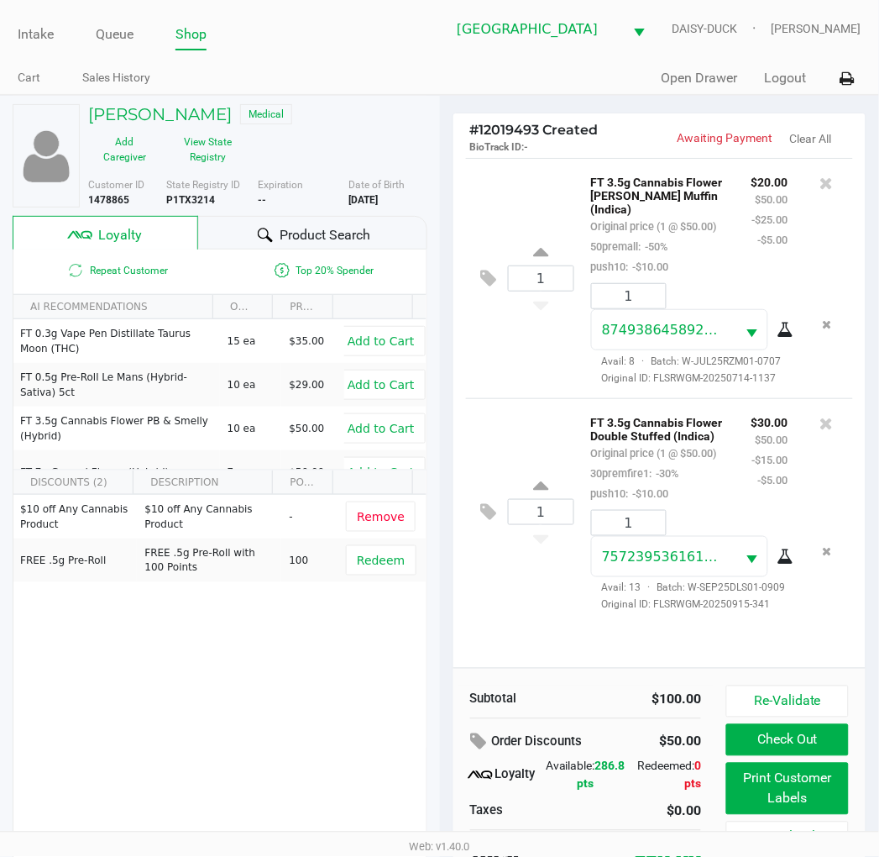
click at [700, 768] on span "0 pts" at bounding box center [693, 774] width 17 height 31
click at [735, 783] on button "Print Customer Labels" at bounding box center [787, 788] width 122 height 52
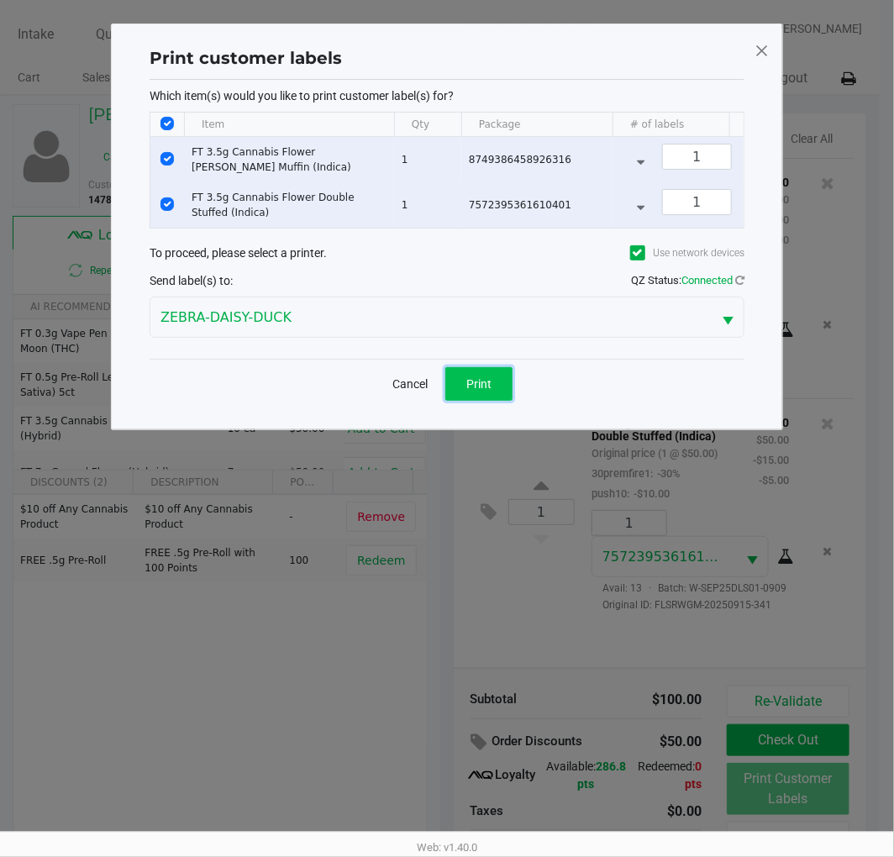
click at [483, 401] on button "Print" at bounding box center [478, 384] width 67 height 34
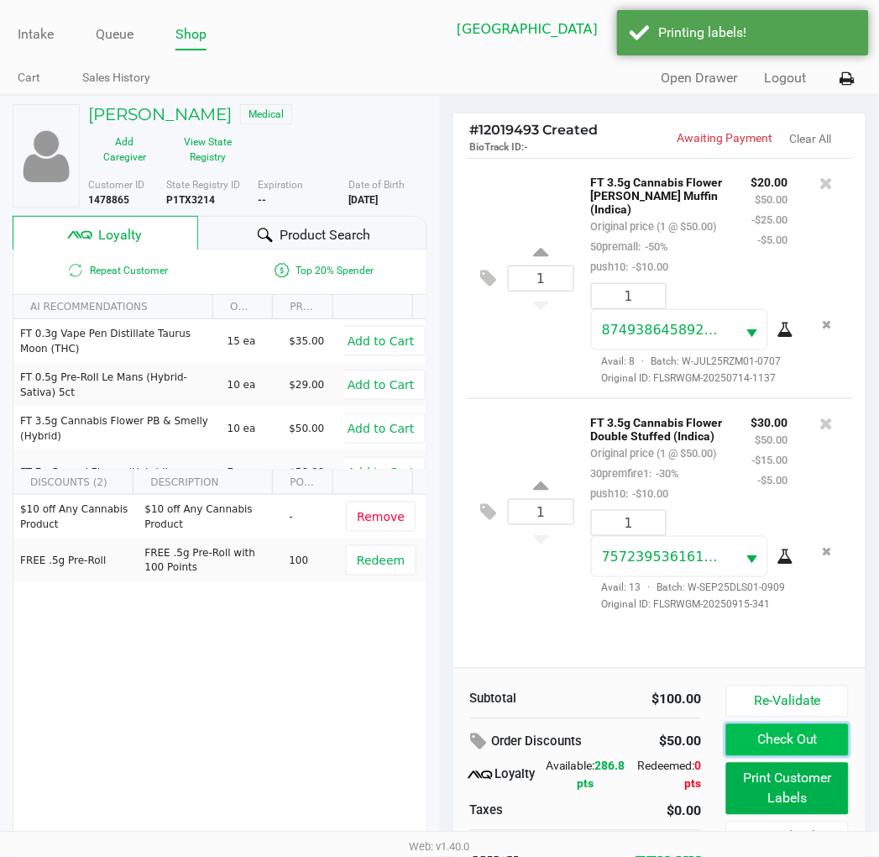
click at [801, 732] on button "Check Out" at bounding box center [787, 740] width 122 height 32
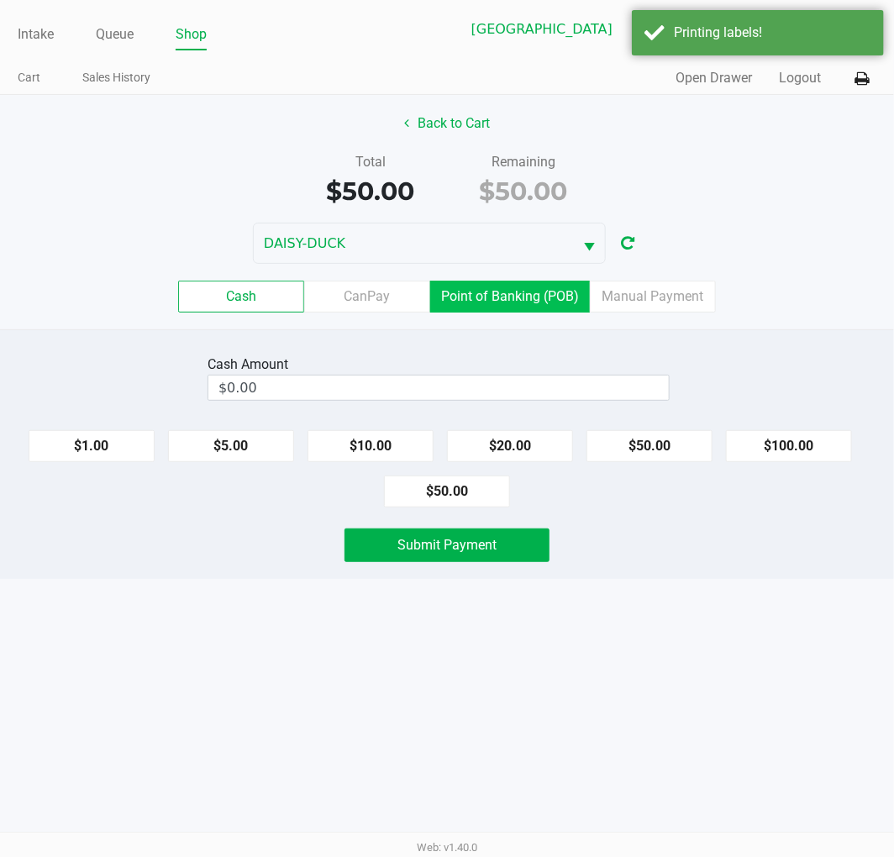
click at [445, 306] on label "Point of Banking (POB)" at bounding box center [510, 296] width 160 height 32
click at [0, 0] on 7 "Point of Banking (POB)" at bounding box center [0, 0] width 0 height 0
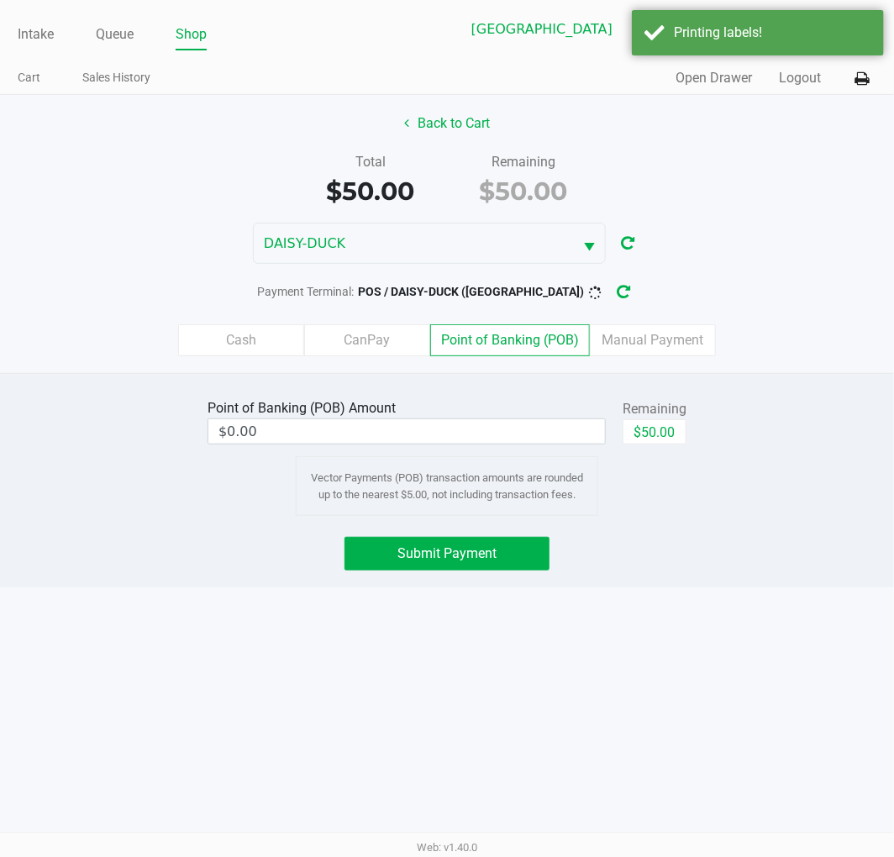
click at [653, 446] on div "$50.00" at bounding box center [654, 438] width 64 height 38
click at [650, 427] on button "$50.00" at bounding box center [654, 431] width 64 height 25
type input "$50.00"
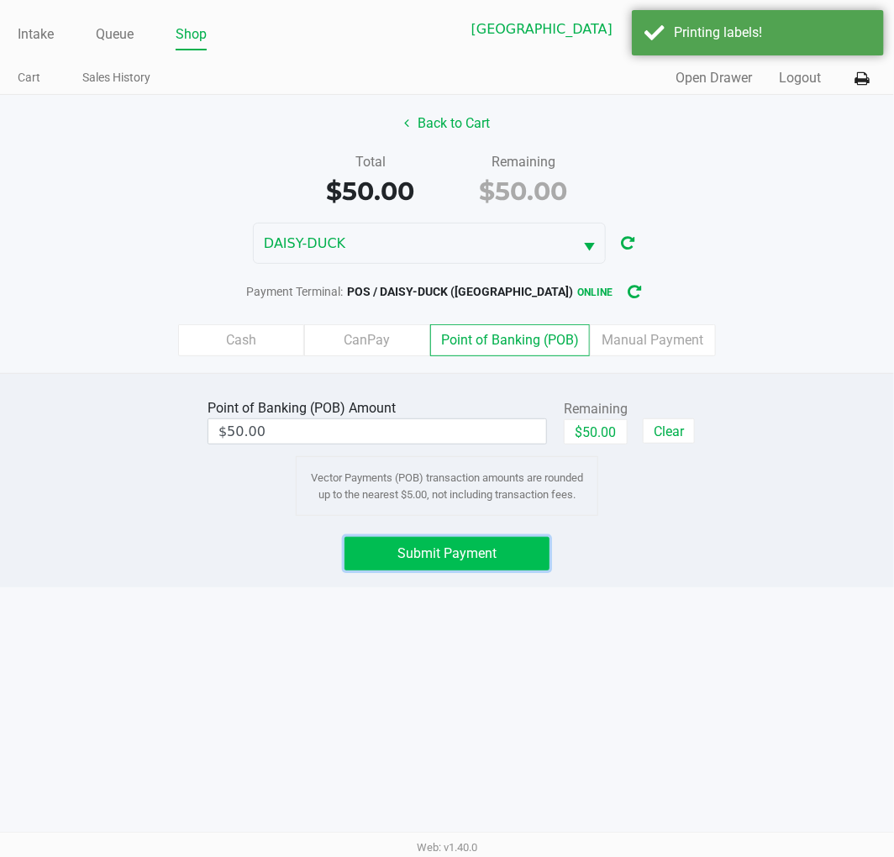
click at [532, 549] on button "Submit Payment" at bounding box center [446, 554] width 205 height 34
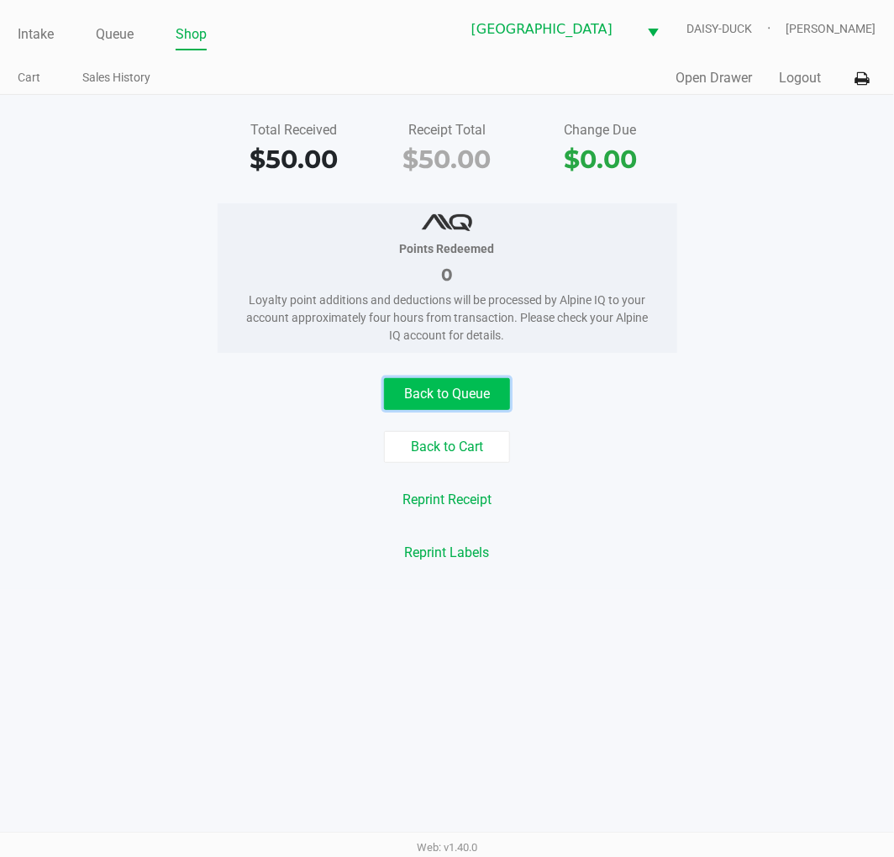
click at [467, 406] on button "Back to Queue" at bounding box center [447, 394] width 126 height 32
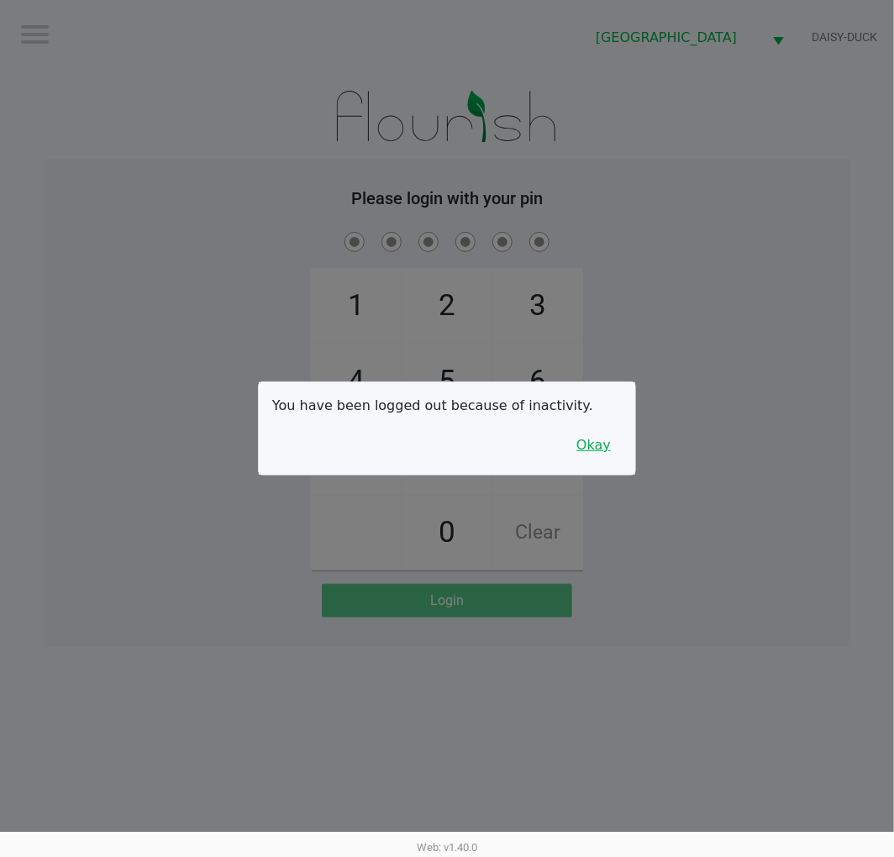
click at [596, 451] on button "Okay" at bounding box center [593, 445] width 56 height 32
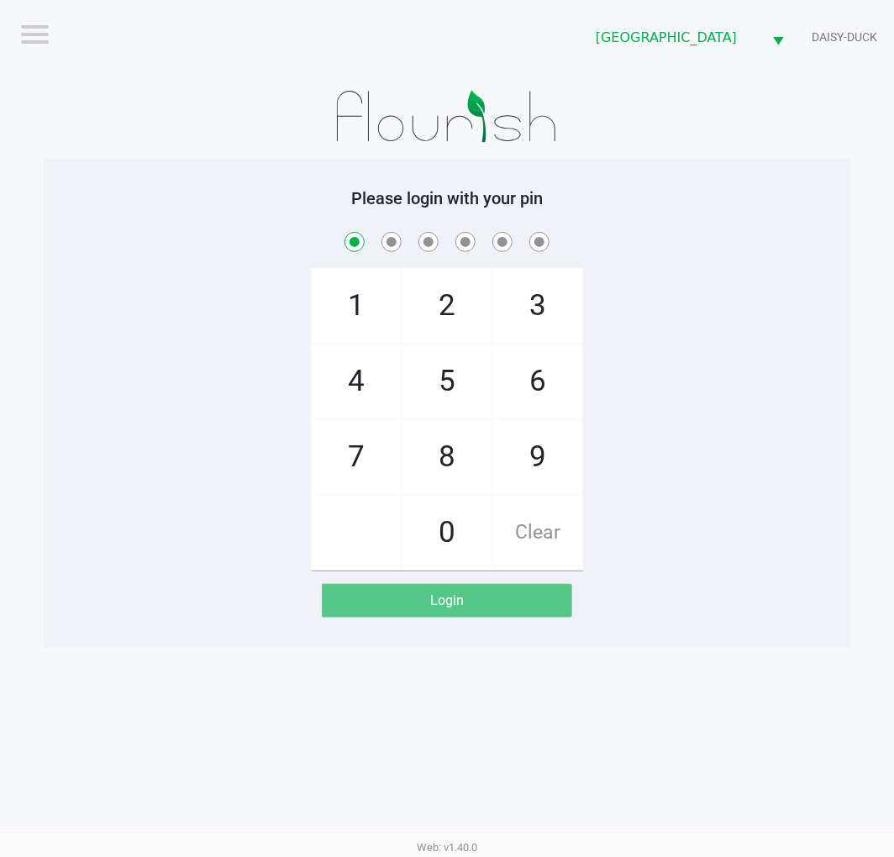
checkbox input "true"
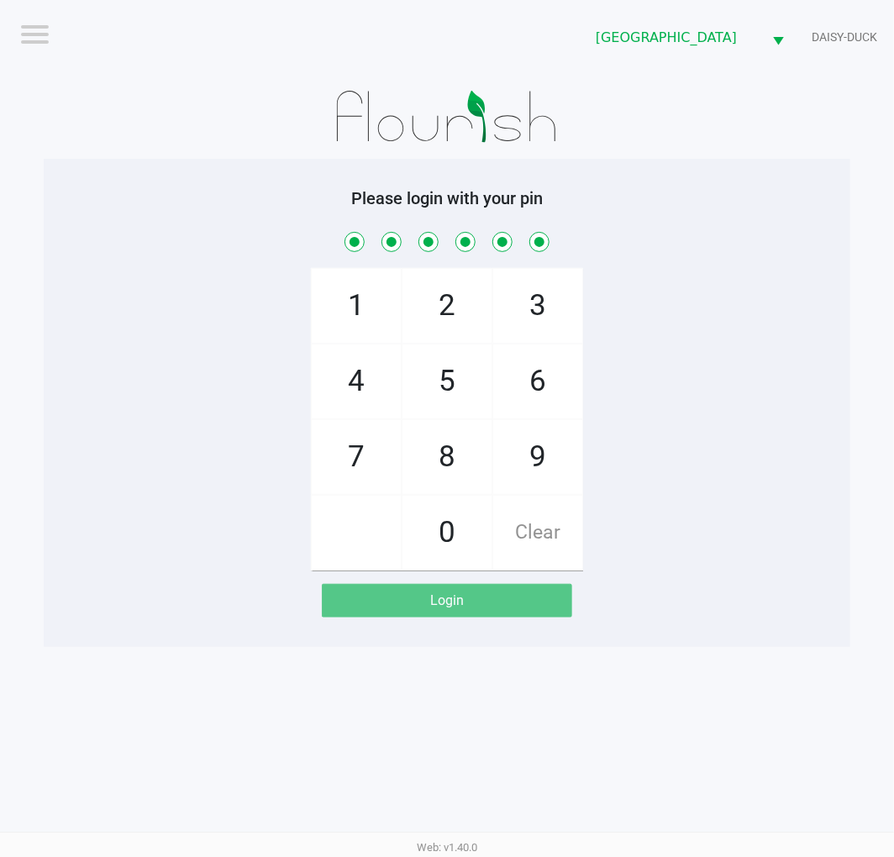
checkbox input "true"
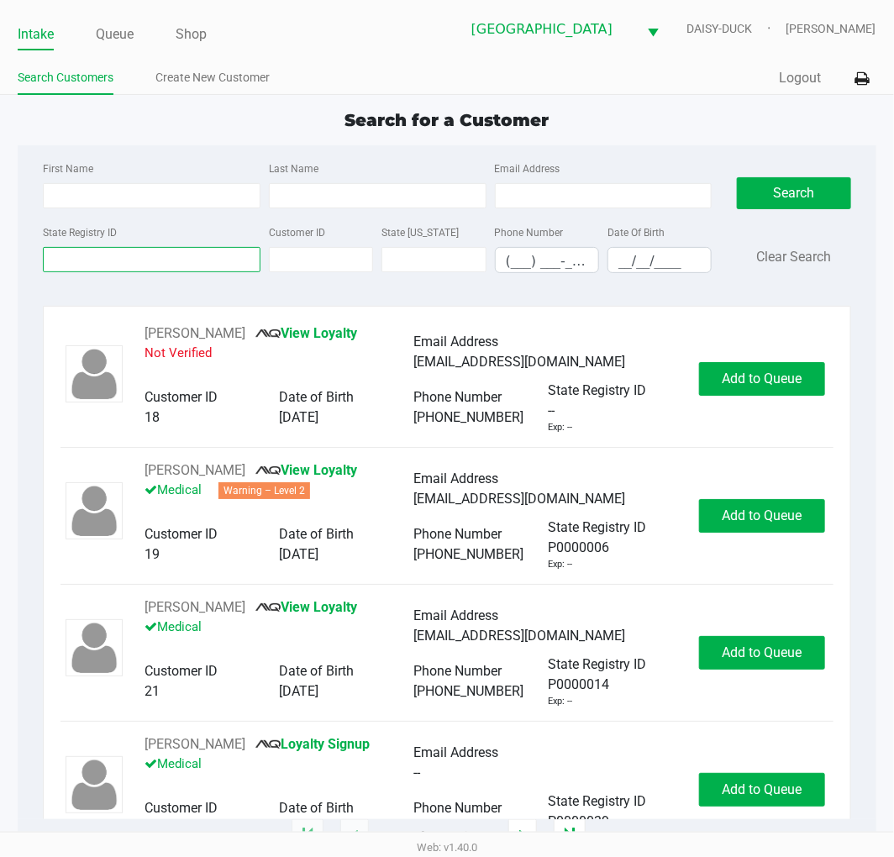
click at [171, 262] on input "State Registry ID" at bounding box center [151, 259] width 217 height 25
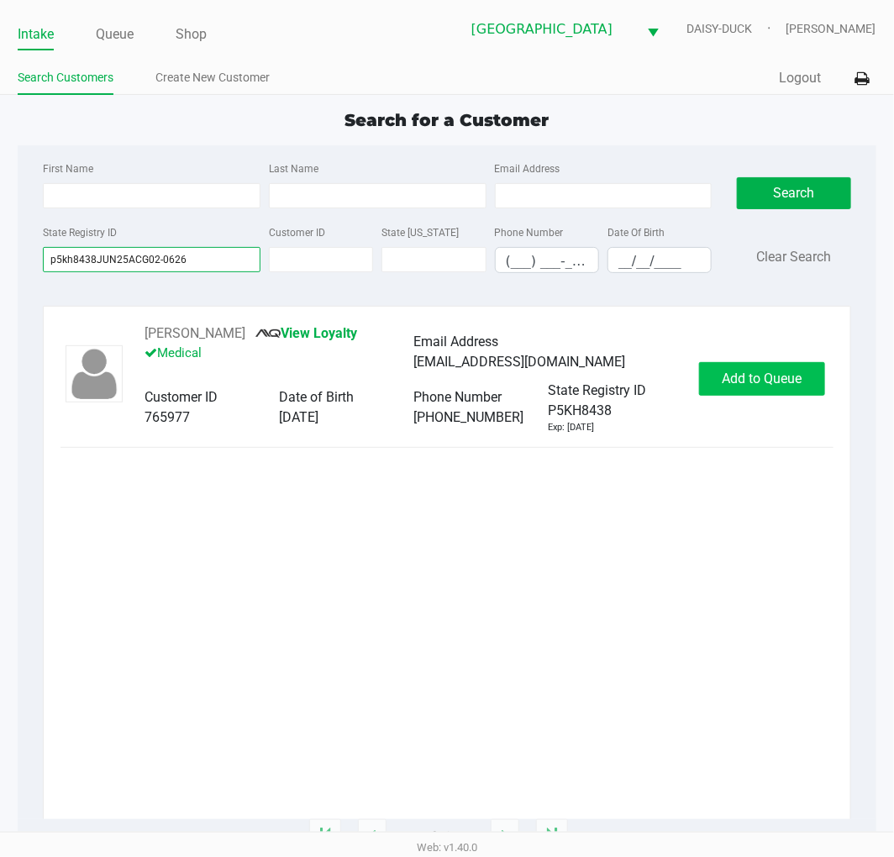
type input "p5kh8438JUN25ACG02-0626"
click at [799, 392] on button "Add to Queue" at bounding box center [762, 379] width 126 height 34
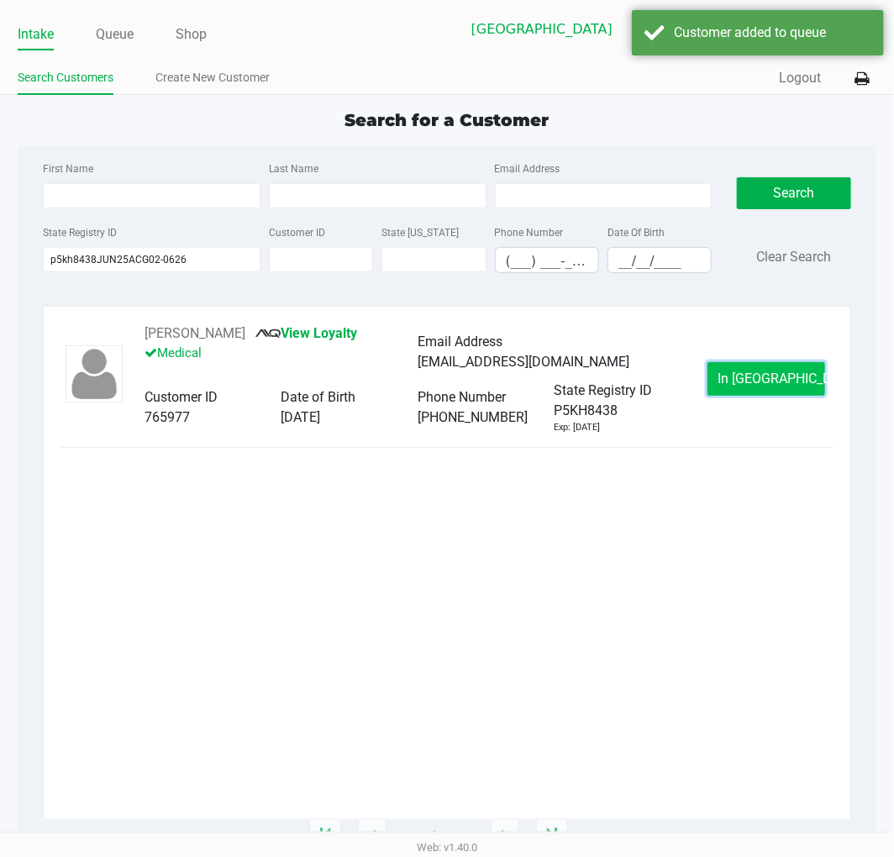
click at [762, 390] on button "In Queue" at bounding box center [766, 379] width 118 height 34
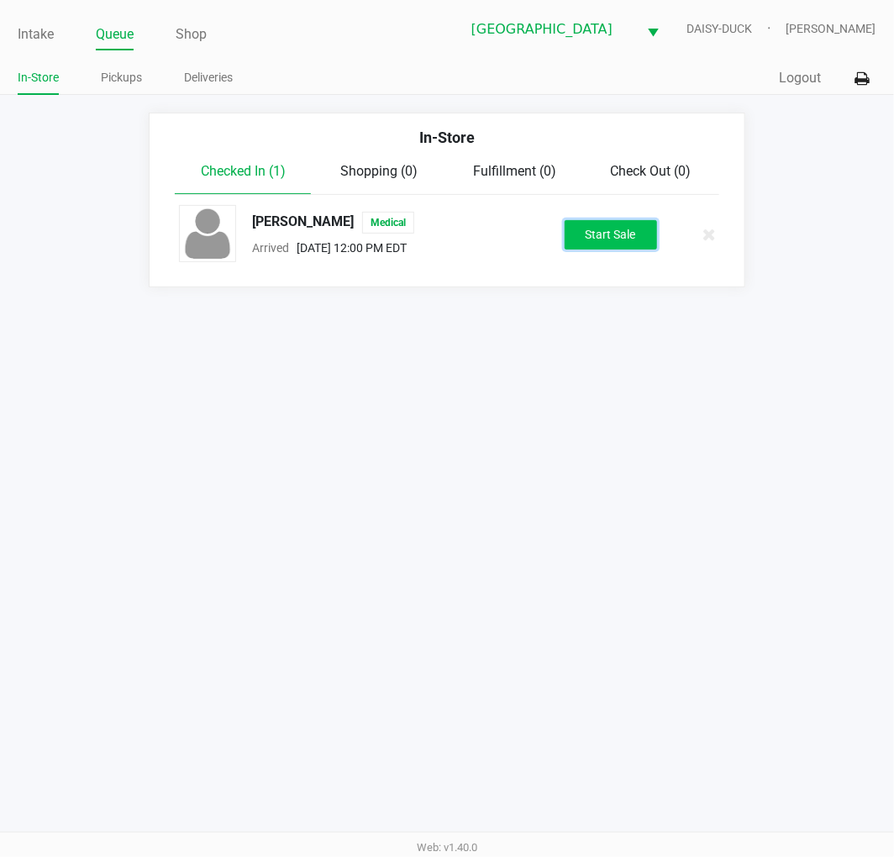
click at [648, 244] on button "Start Sale" at bounding box center [610, 234] width 92 height 29
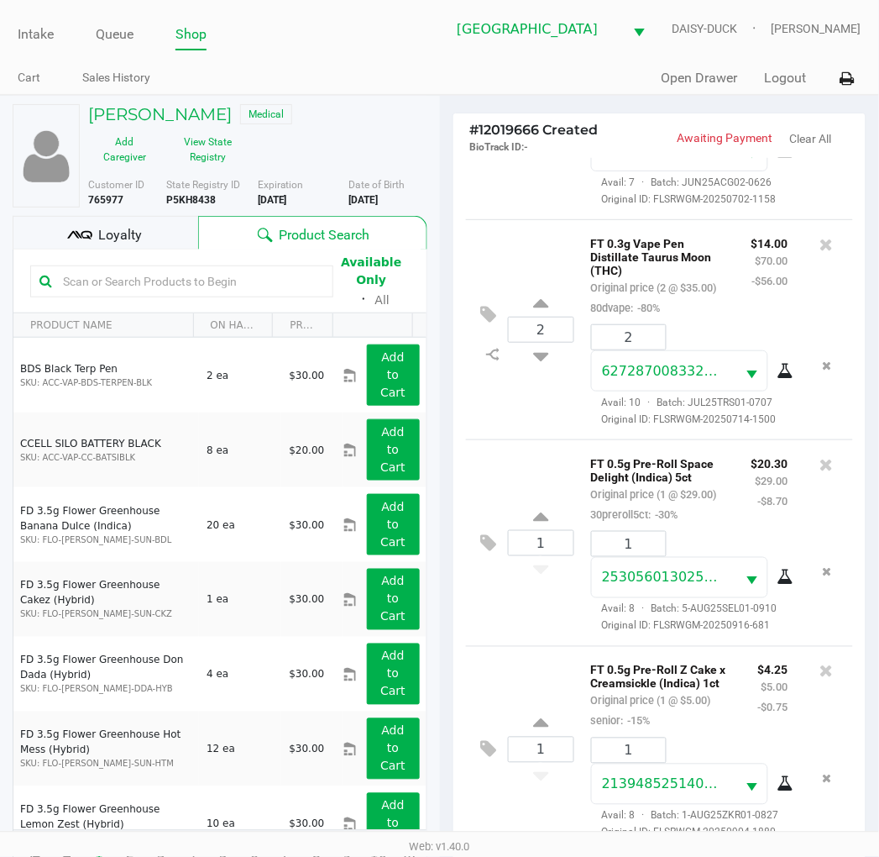
scroll to position [182, 0]
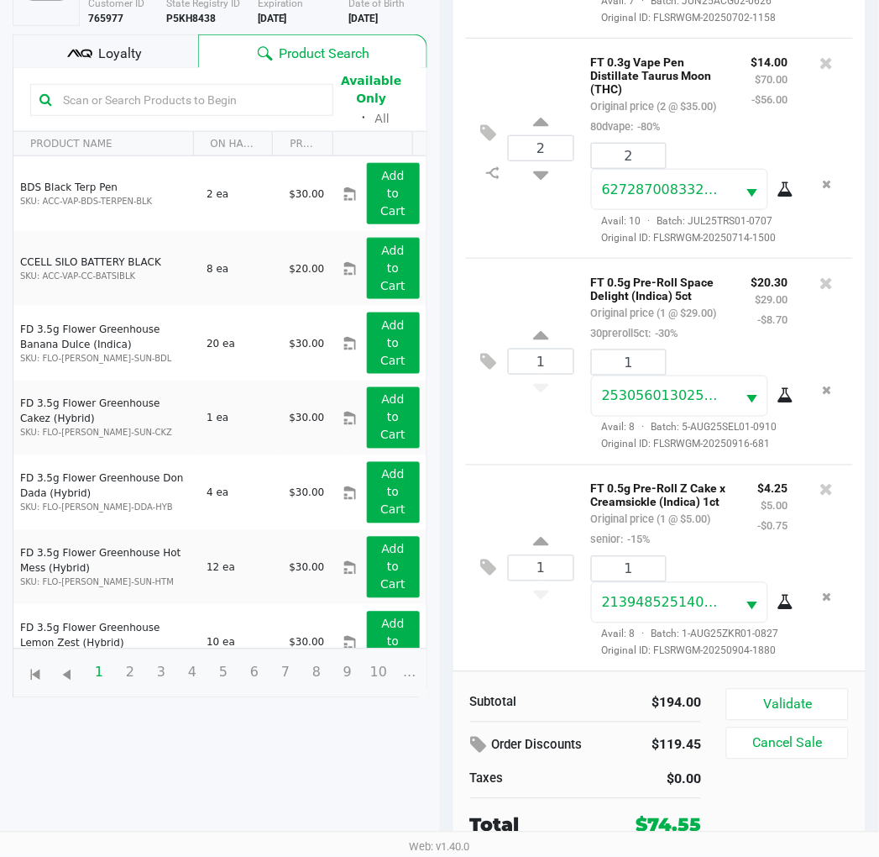
click at [129, 47] on span "Loyalty" at bounding box center [120, 54] width 44 height 20
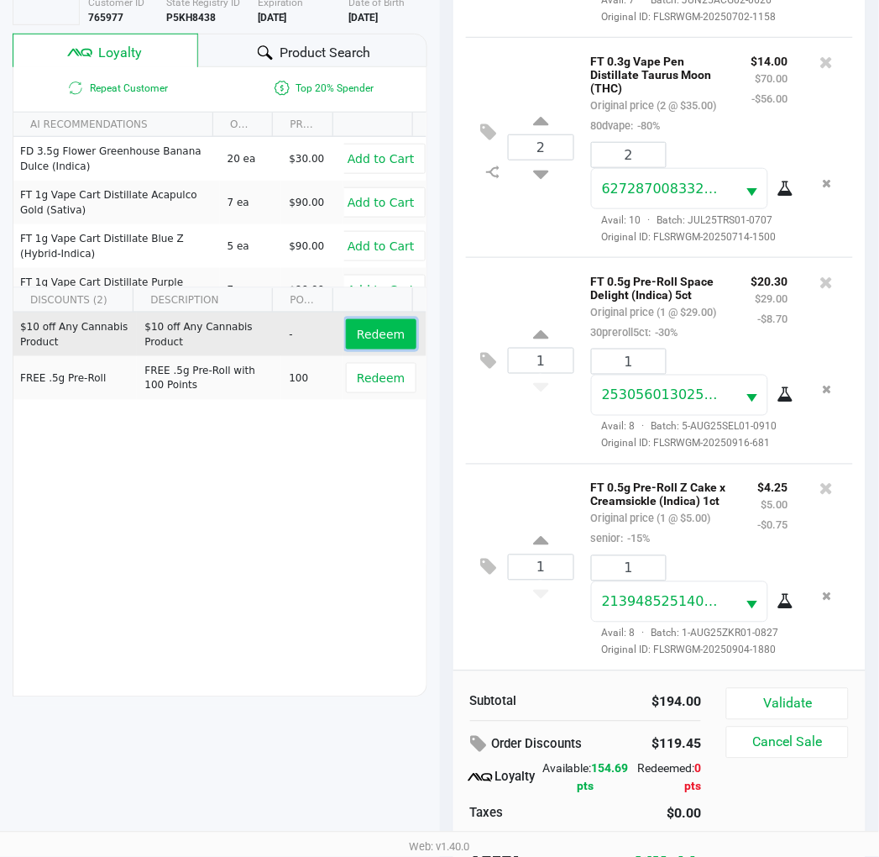
click at [378, 333] on span "Redeem" at bounding box center [381, 334] width 48 height 13
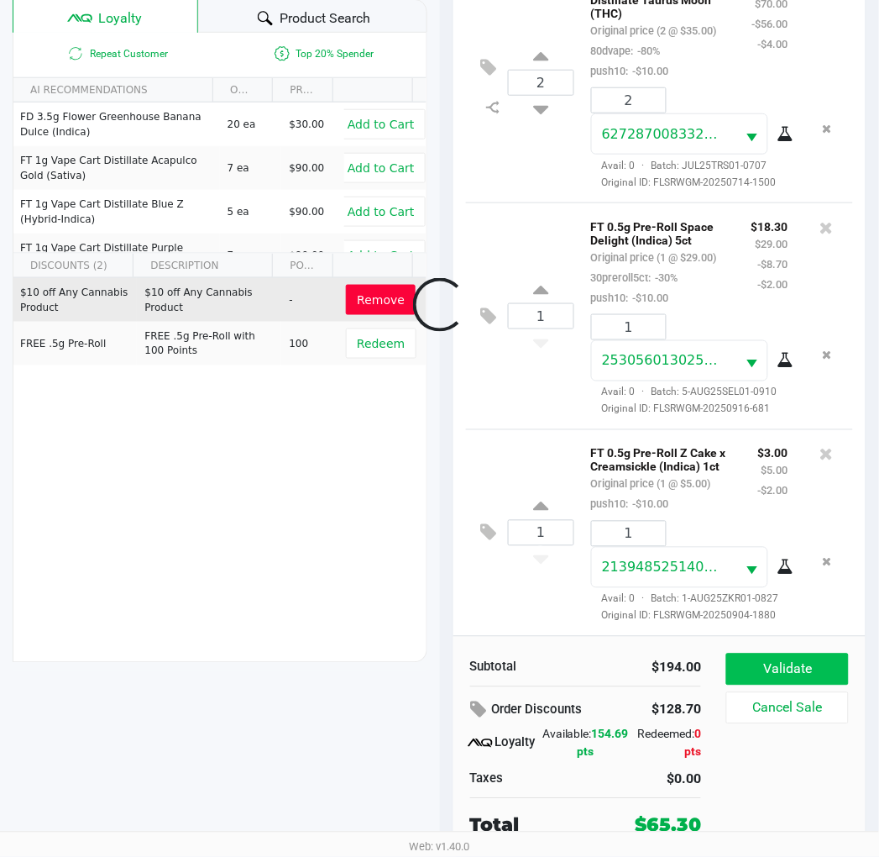
scroll to position [340, 0]
click at [385, 302] on span "Remove" at bounding box center [381, 299] width 48 height 13
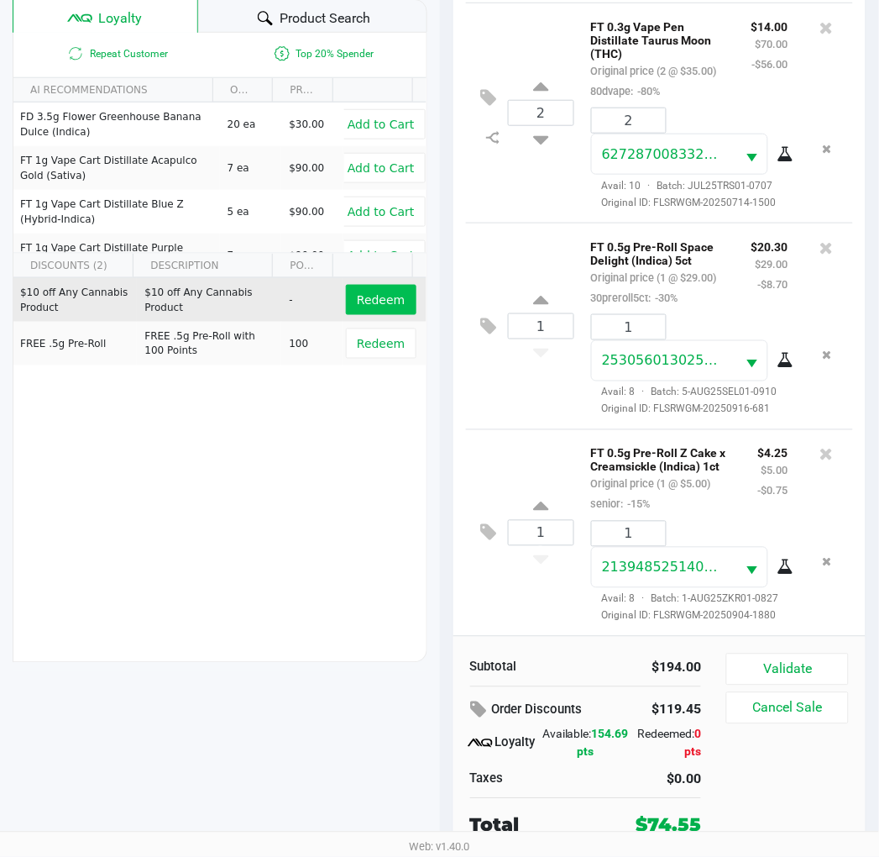
scroll to position [187, 0]
click at [823, 361] on icon "Remove the package from the orderLine" at bounding box center [827, 355] width 9 height 12
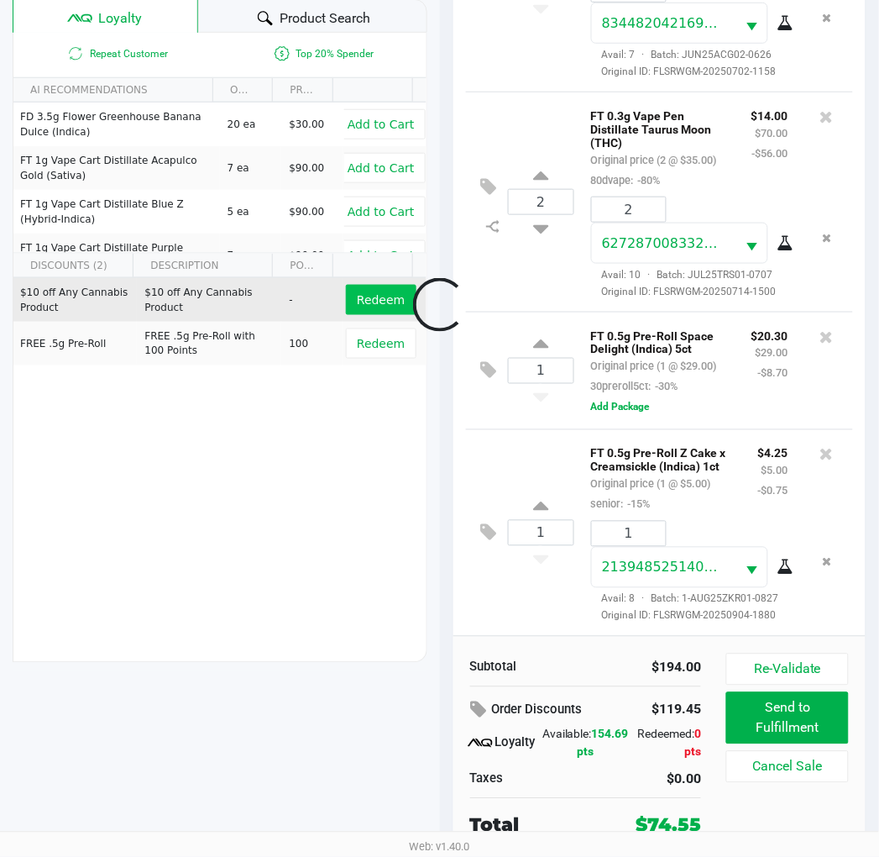
scroll to position [170, 0]
click at [820, 328] on icon at bounding box center [826, 336] width 13 height 17
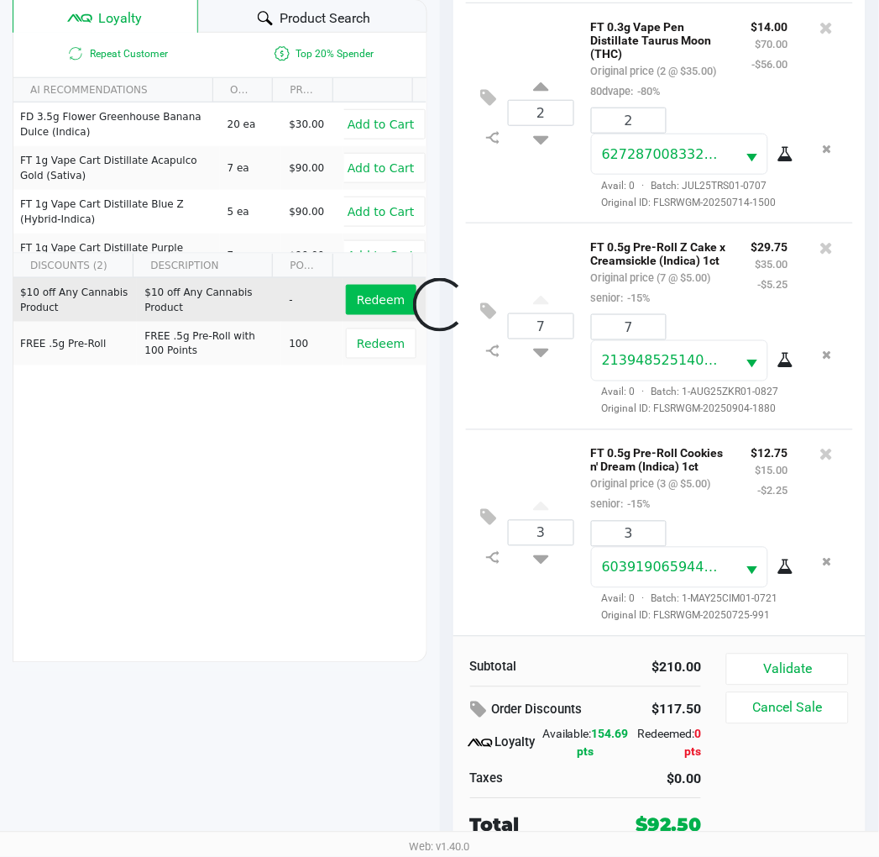
scroll to position [314, 0]
click at [357, 302] on span "Redeem" at bounding box center [381, 299] width 48 height 13
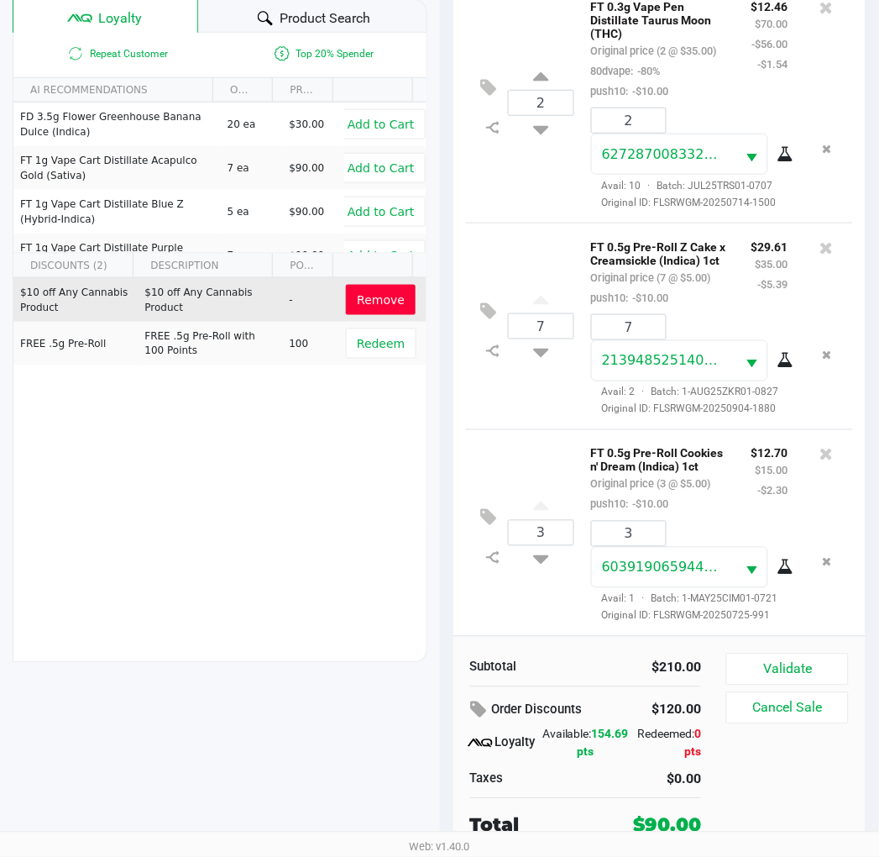
scroll to position [354, 0]
click at [812, 666] on button "Validate" at bounding box center [787, 669] width 122 height 32
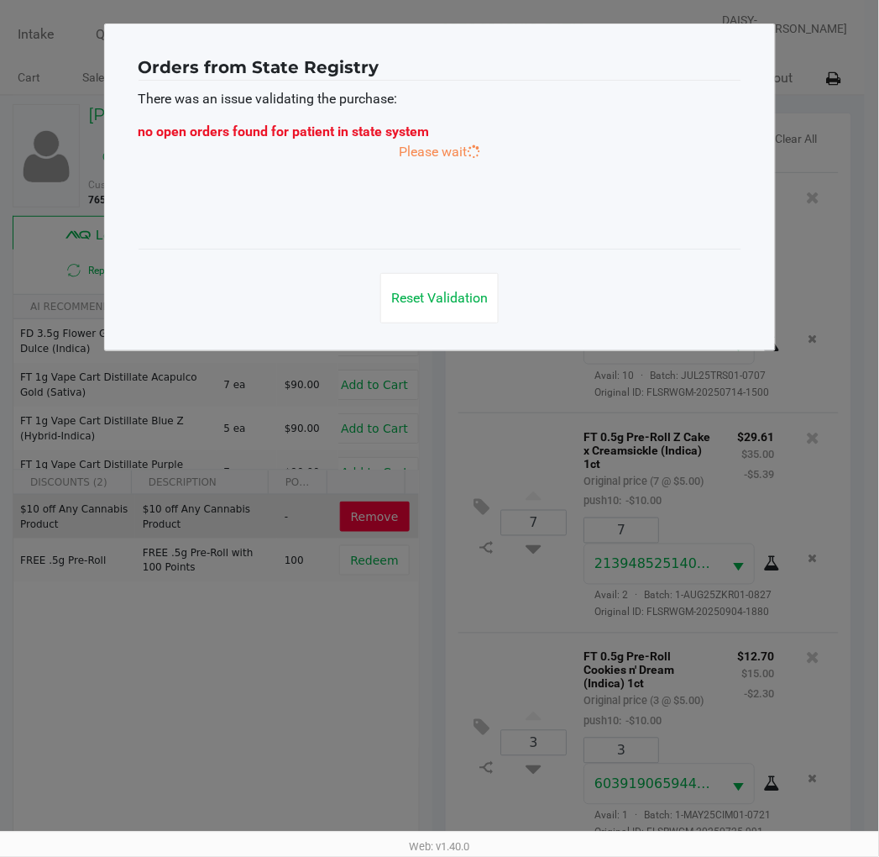
scroll to position [0, 0]
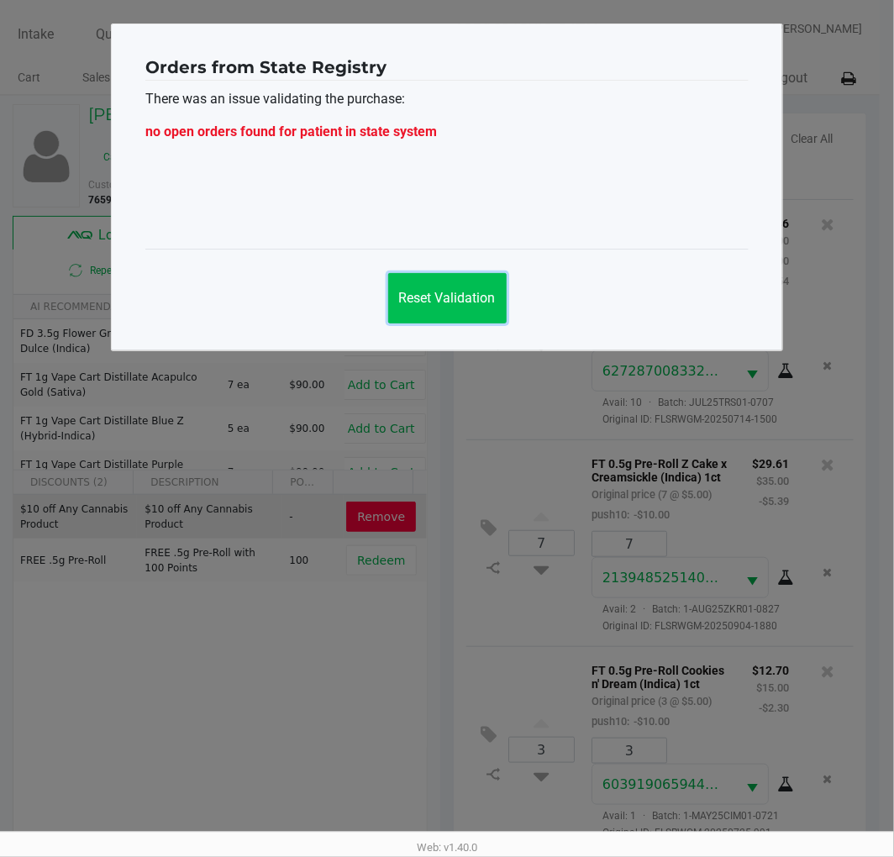
click at [458, 306] on button "Reset Validation" at bounding box center [447, 298] width 118 height 50
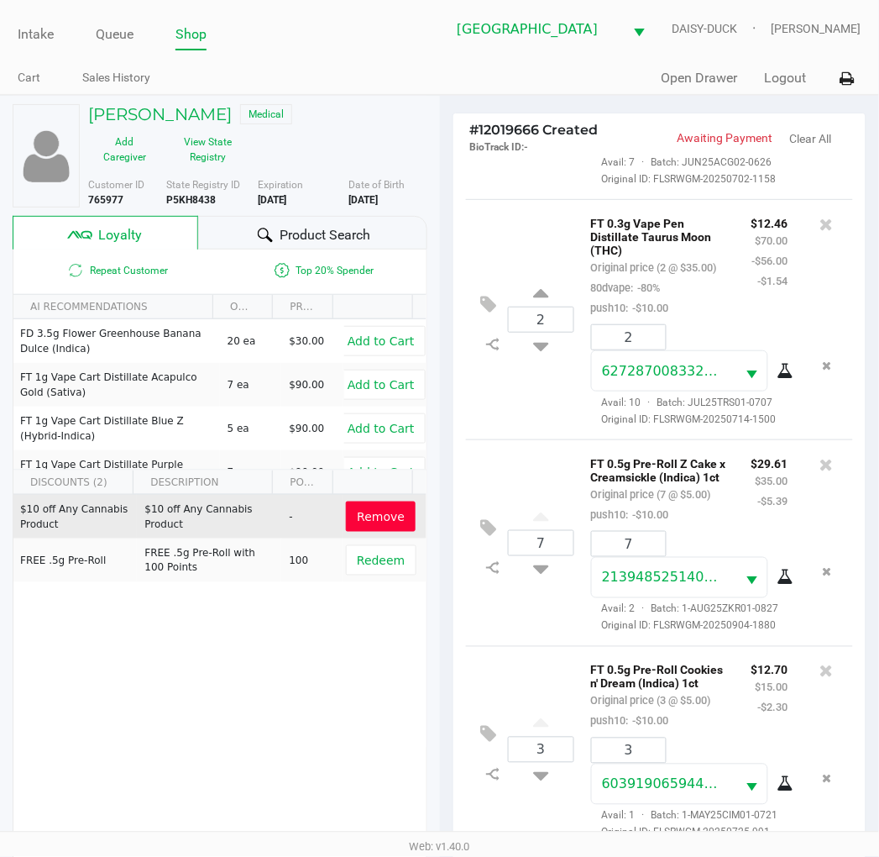
click at [363, 228] on span "Product Search" at bounding box center [325, 235] width 91 height 20
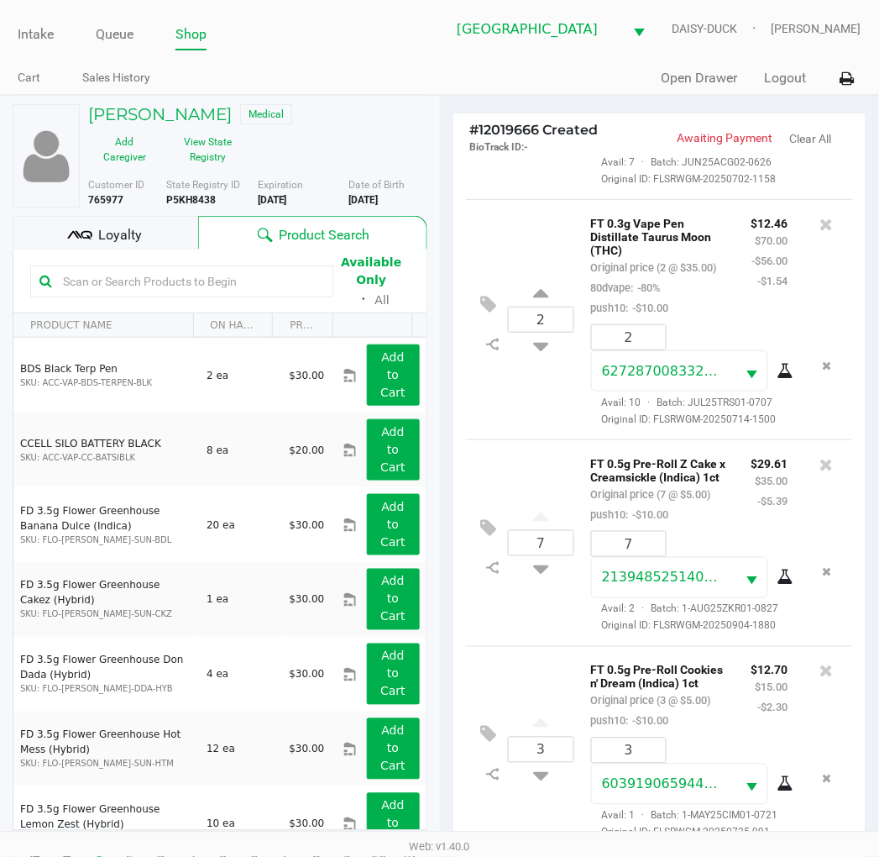
click at [109, 231] on span "Loyalty" at bounding box center [120, 235] width 44 height 20
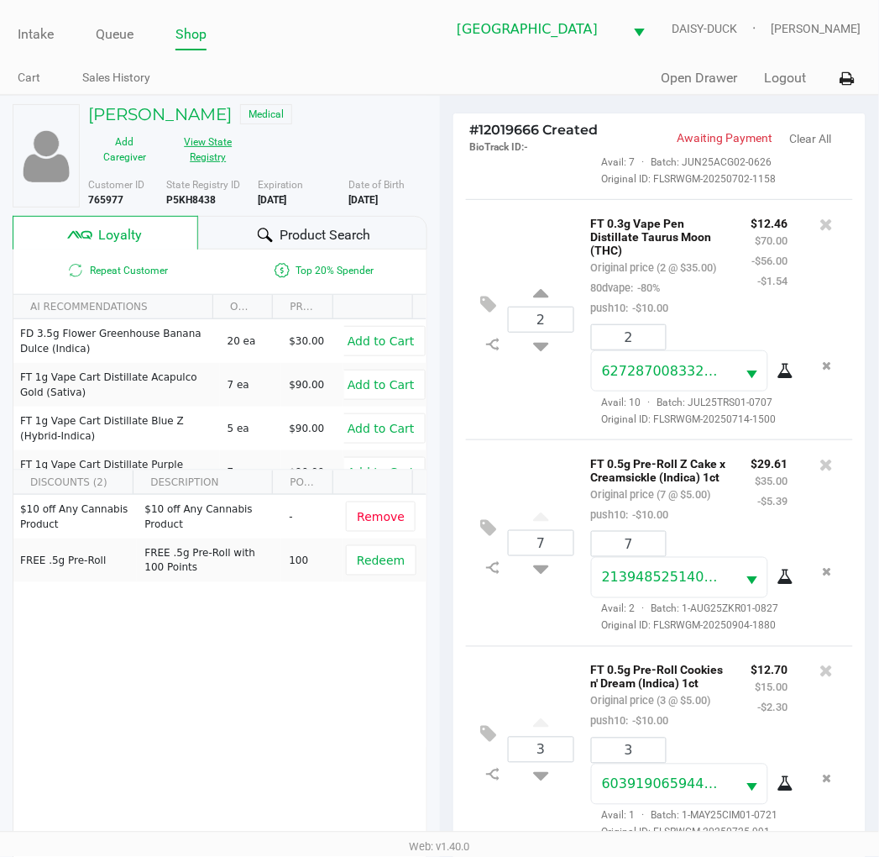
click at [207, 145] on button "View State Registry" at bounding box center [203, 149] width 84 height 42
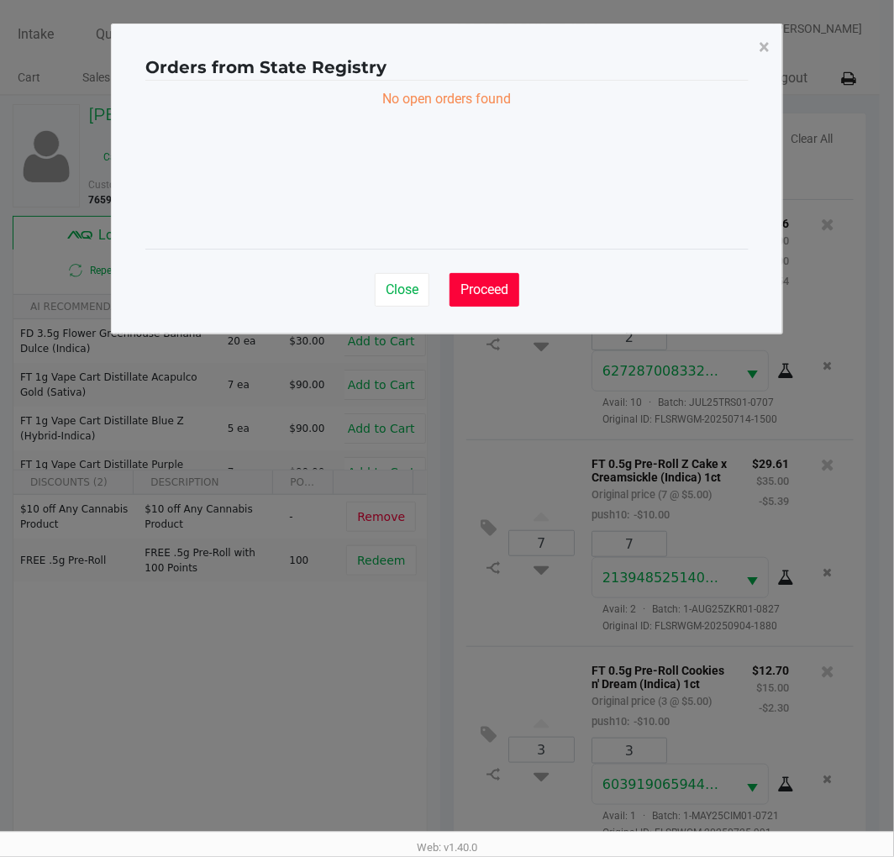
click at [481, 296] on span "Proceed" at bounding box center [484, 289] width 48 height 16
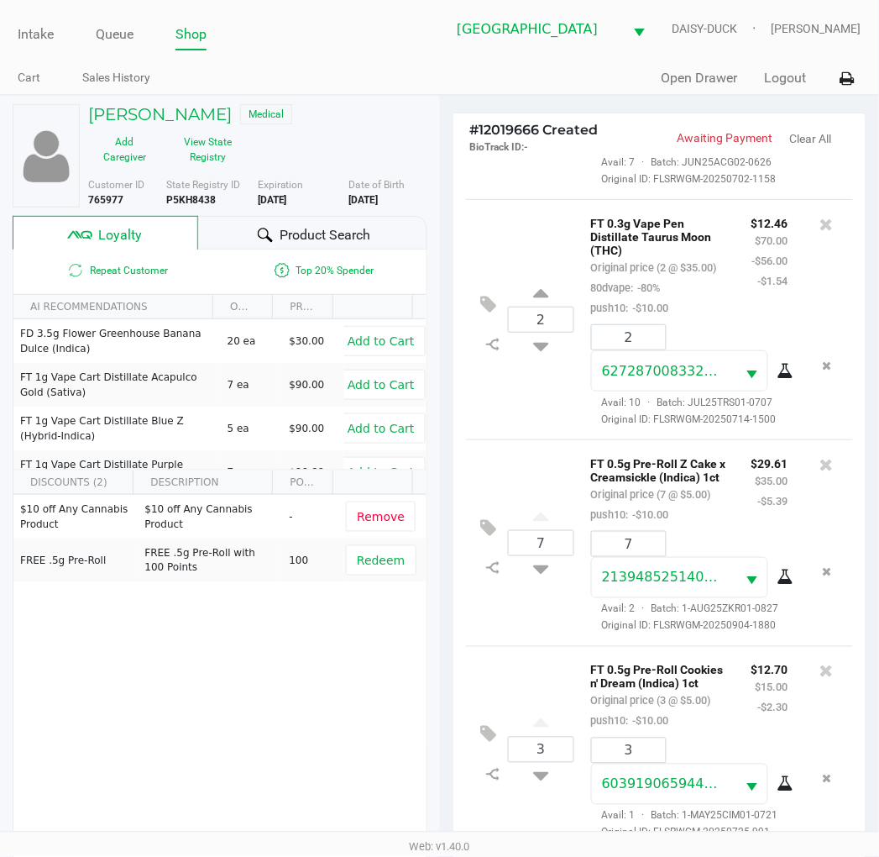
click at [198, 199] on b "P5KH8438" at bounding box center [191, 200] width 50 height 12
copy b "P5KH8438"
click at [359, 202] on b "8/09/1954" at bounding box center [362, 200] width 29 height 12
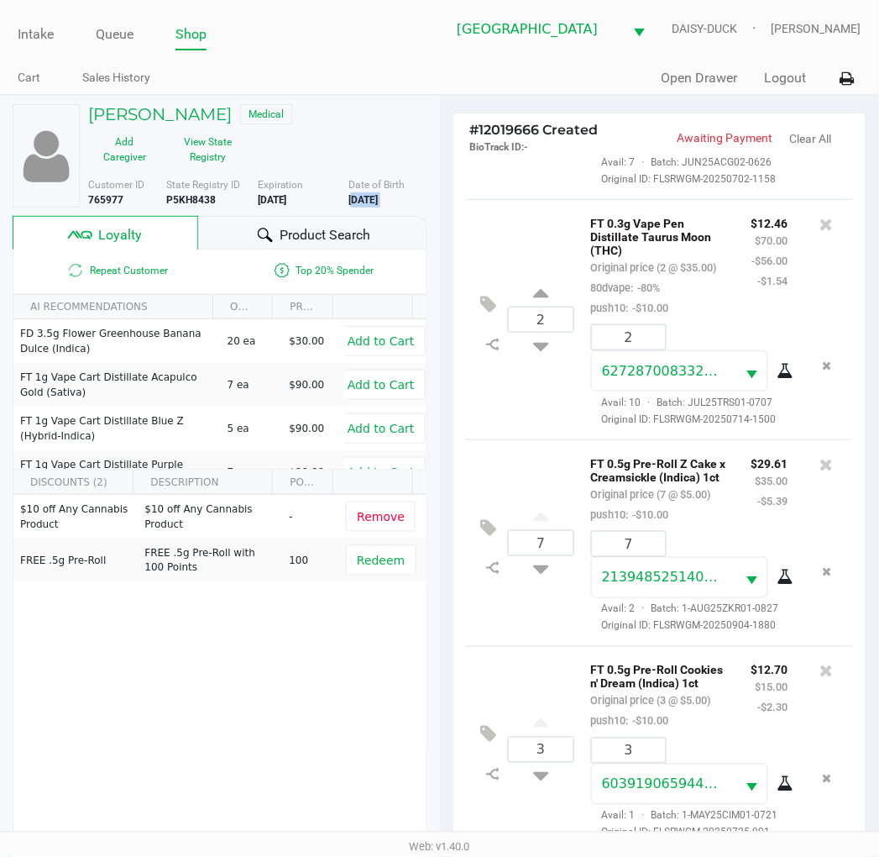
click at [359, 202] on b "8/09/1954" at bounding box center [362, 200] width 29 height 12
copy div "8/09/1954"
click at [210, 152] on button "View State Registry" at bounding box center [203, 149] width 84 height 42
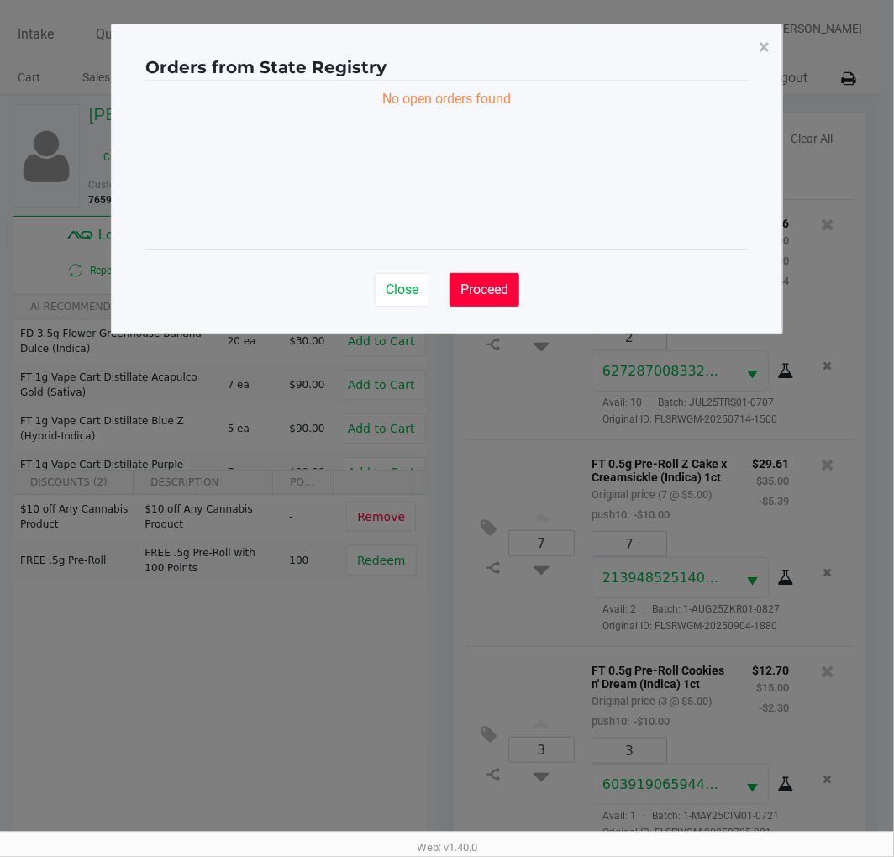
click at [487, 300] on button "Proceed" at bounding box center [484, 290] width 70 height 34
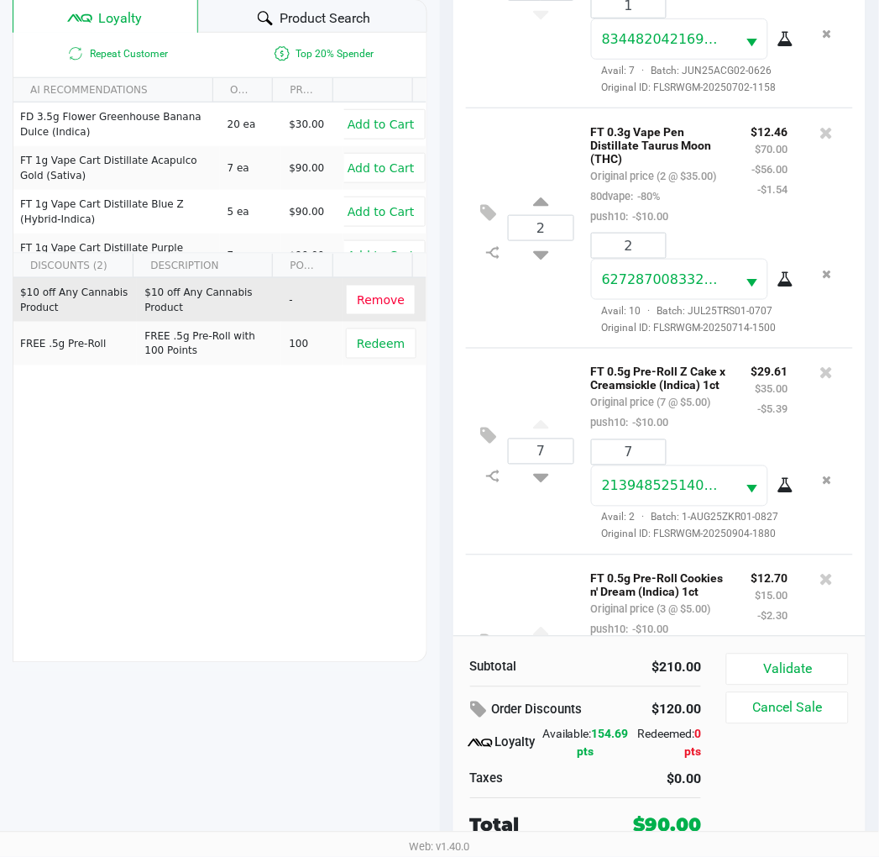
scroll to position [102, 0]
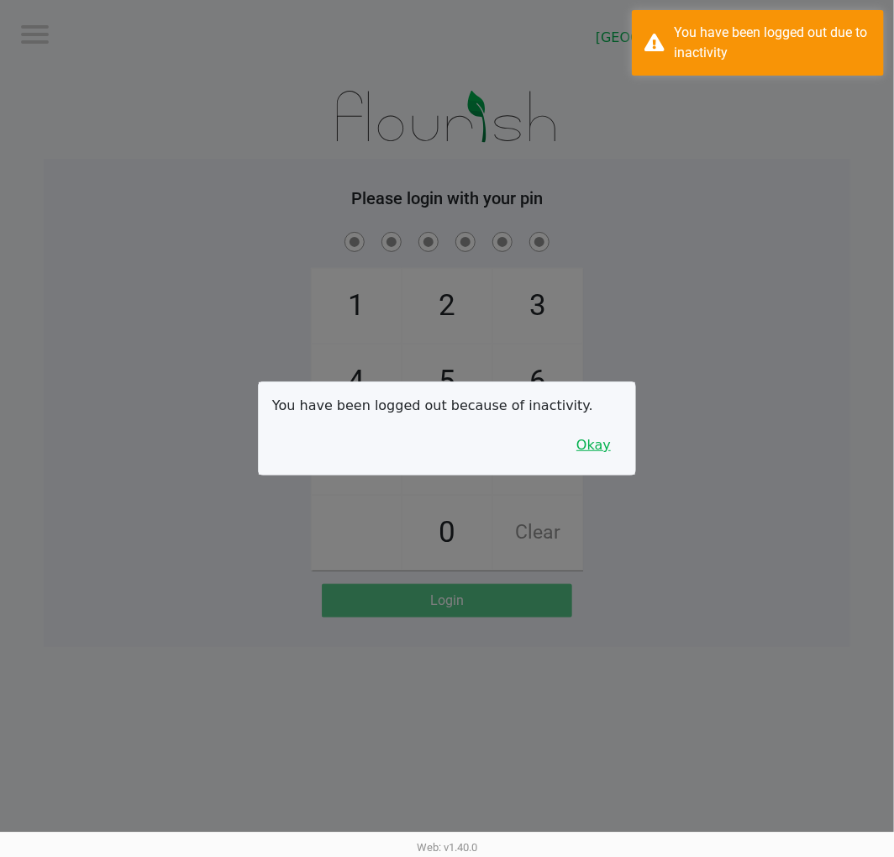
click at [616, 450] on div "You have been logged out because of inactivity. Okay" at bounding box center [447, 428] width 376 height 92
click at [611, 449] on button "Okay" at bounding box center [593, 445] width 56 height 32
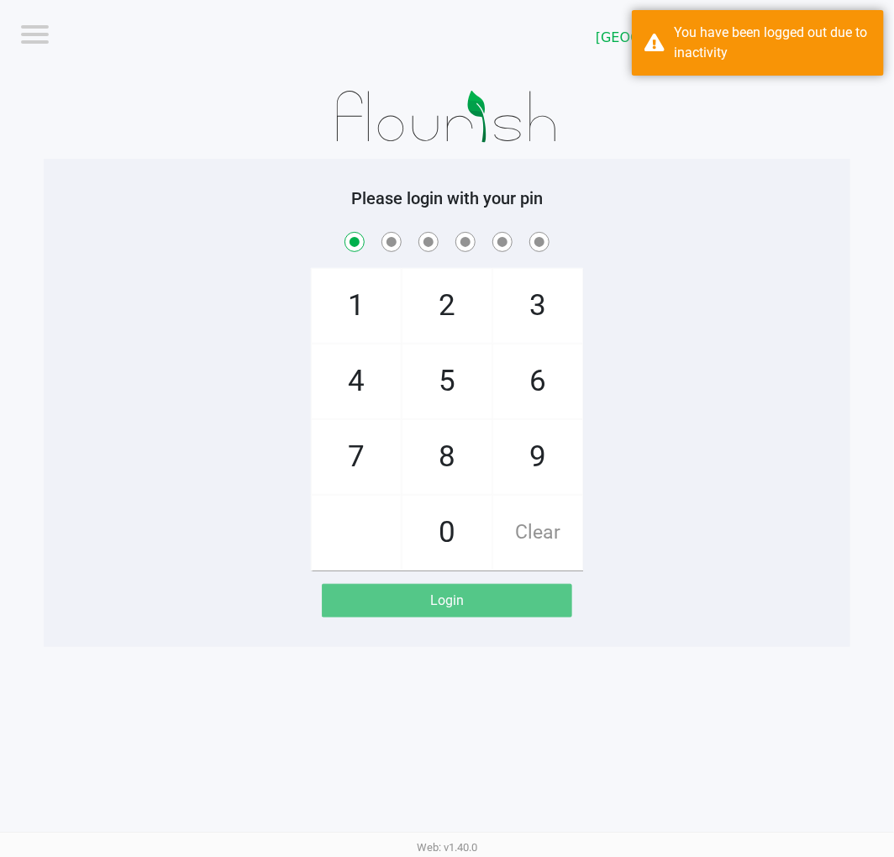
checkbox input "true"
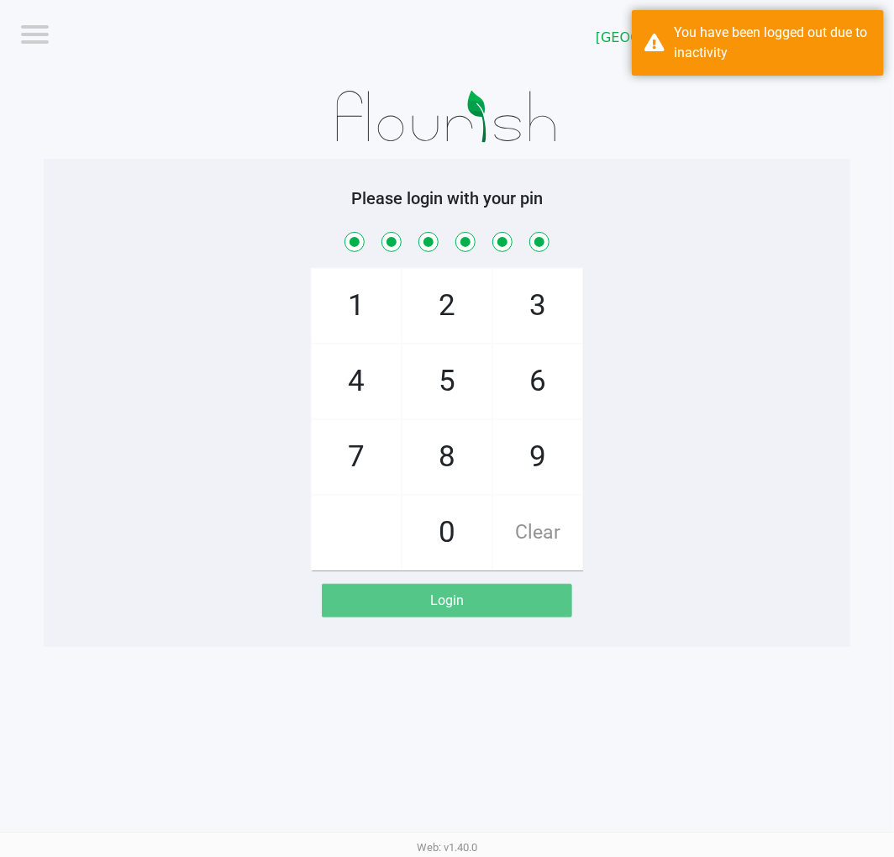
checkbox input "true"
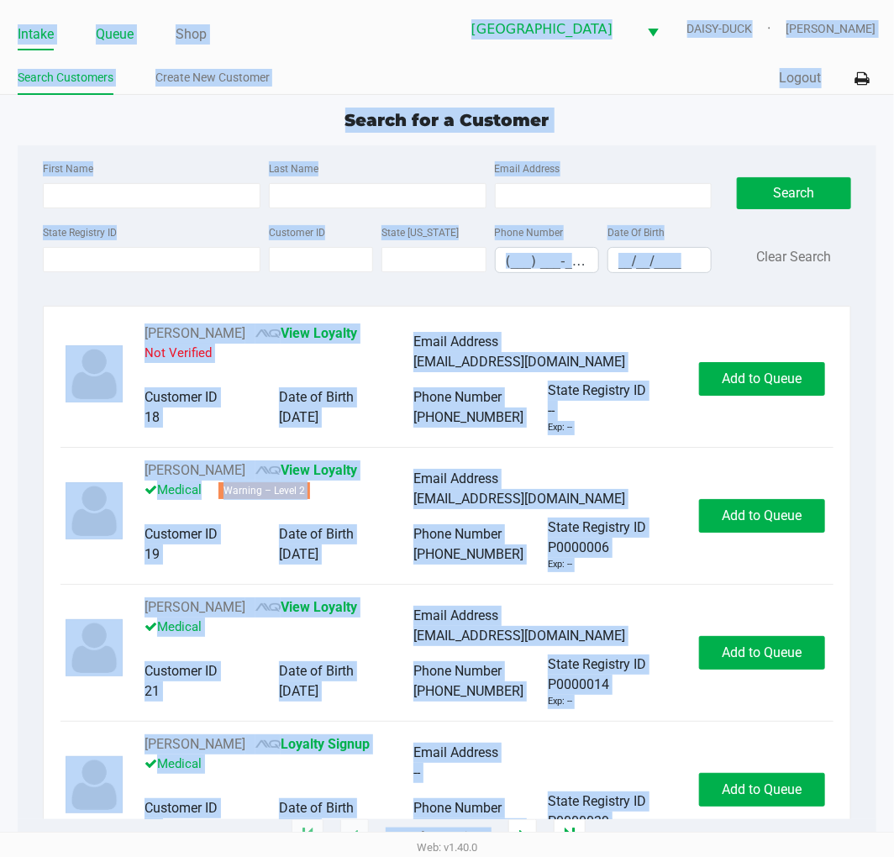
click at [118, 42] on link "Queue" at bounding box center [115, 35] width 38 height 24
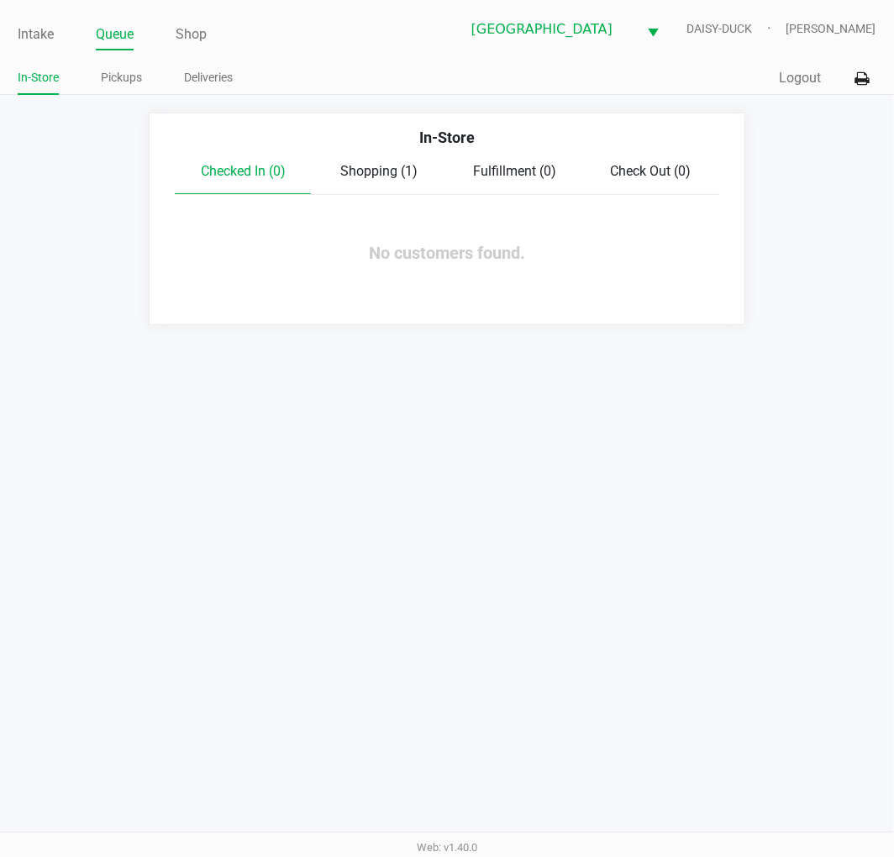
click at [359, 170] on span "Shopping (1)" at bounding box center [378, 171] width 77 height 16
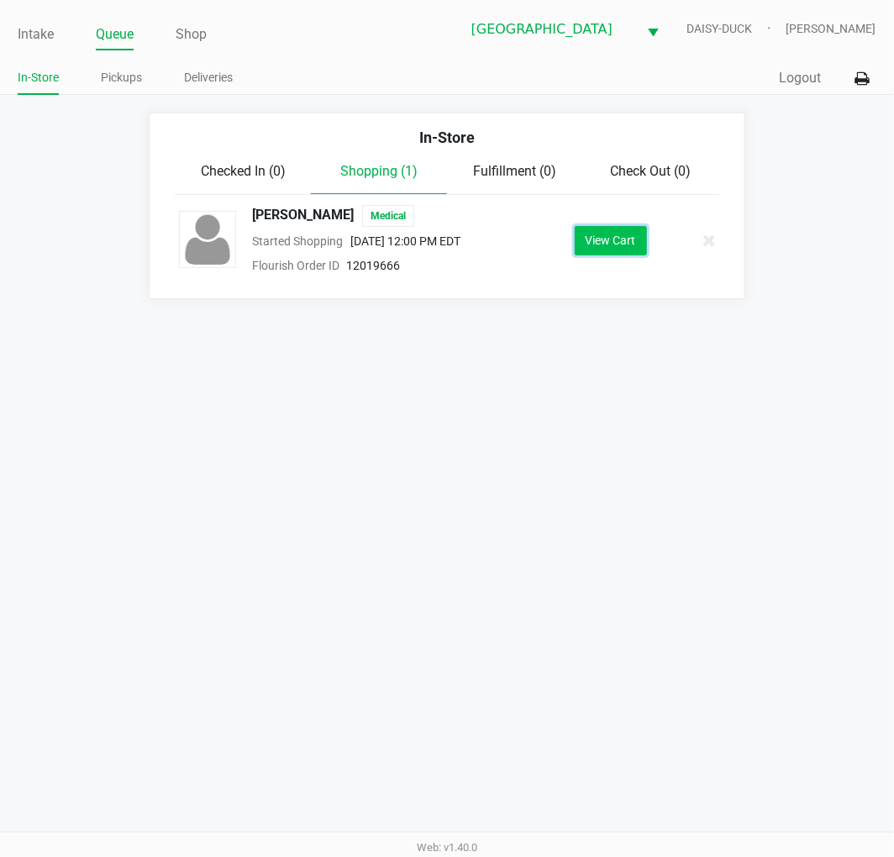
click at [626, 249] on button "View Cart" at bounding box center [610, 240] width 72 height 29
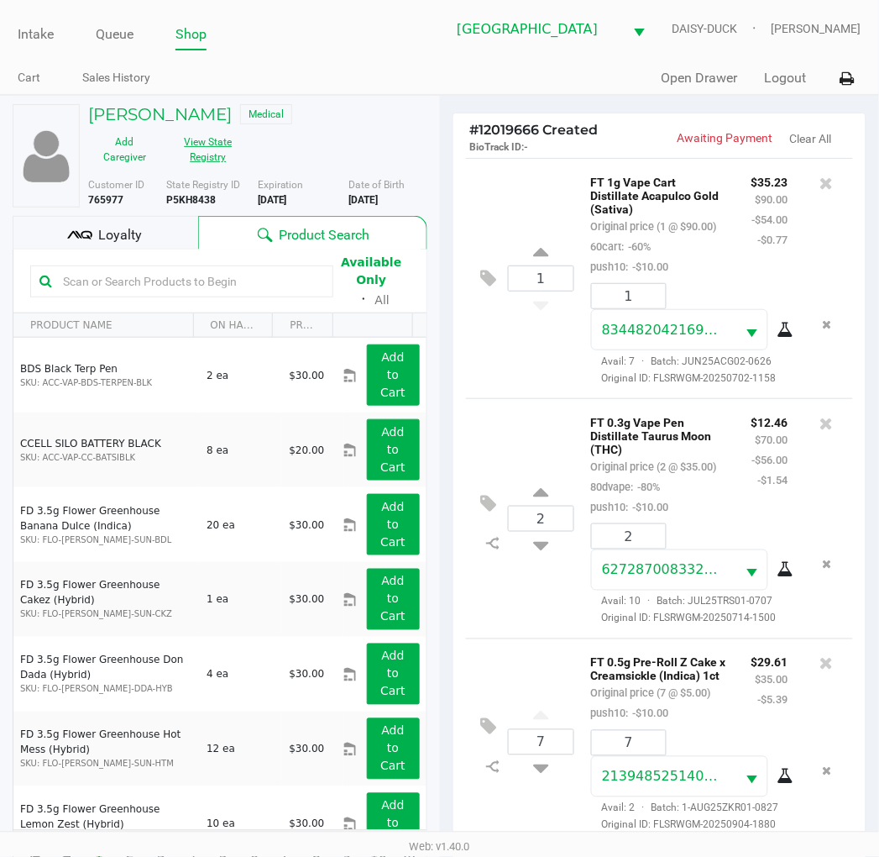
click at [221, 154] on button "View State Registry" at bounding box center [203, 149] width 84 height 42
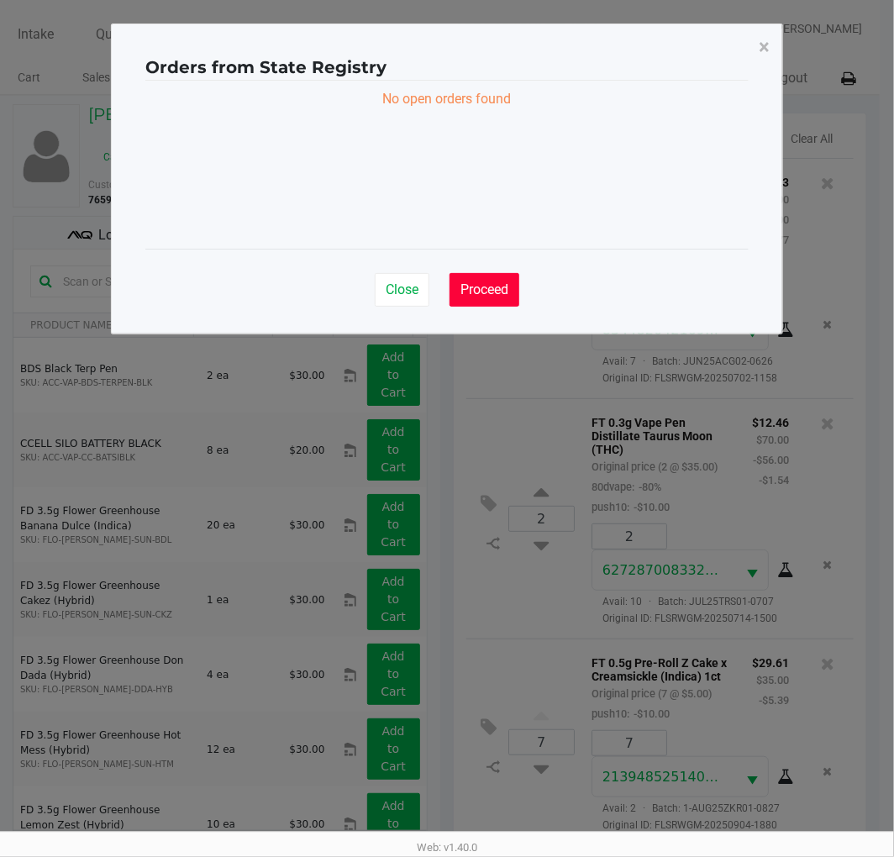
click at [470, 299] on button "Proceed" at bounding box center [484, 290] width 70 height 34
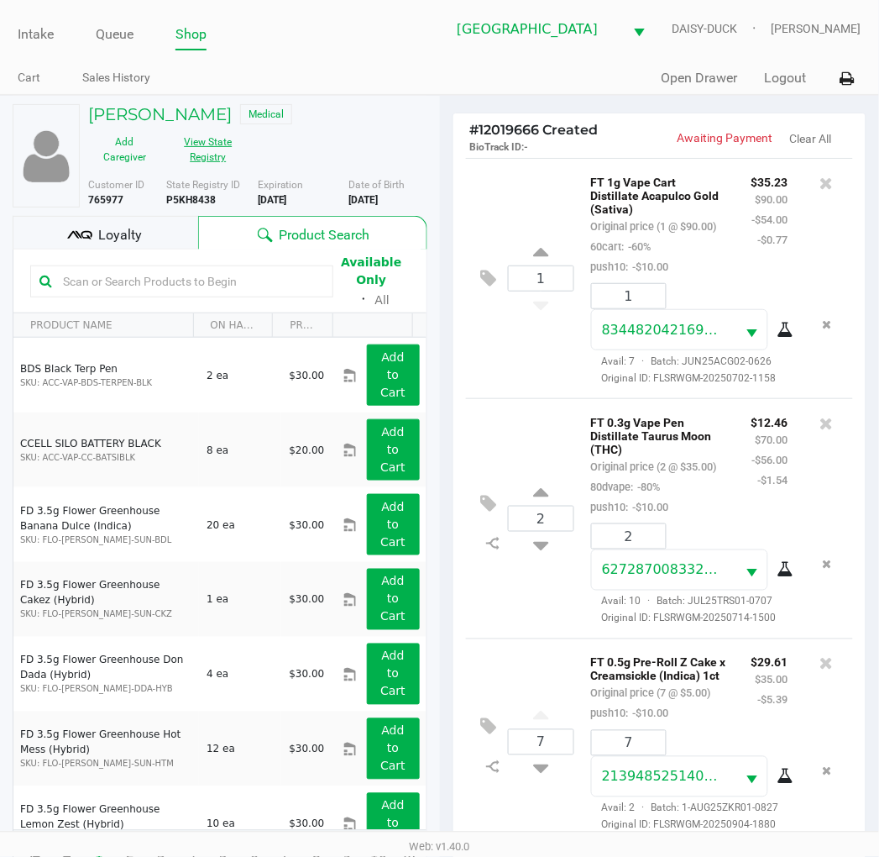
click at [197, 147] on button "View State Registry" at bounding box center [203, 149] width 84 height 42
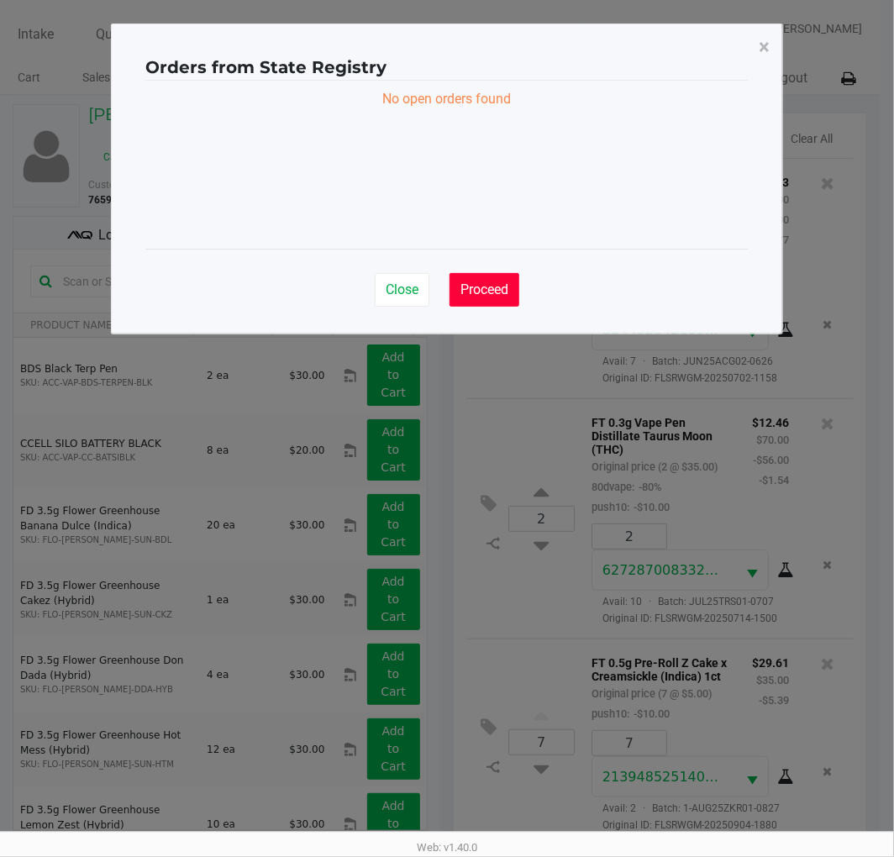
click at [496, 301] on button "Proceed" at bounding box center [484, 290] width 70 height 34
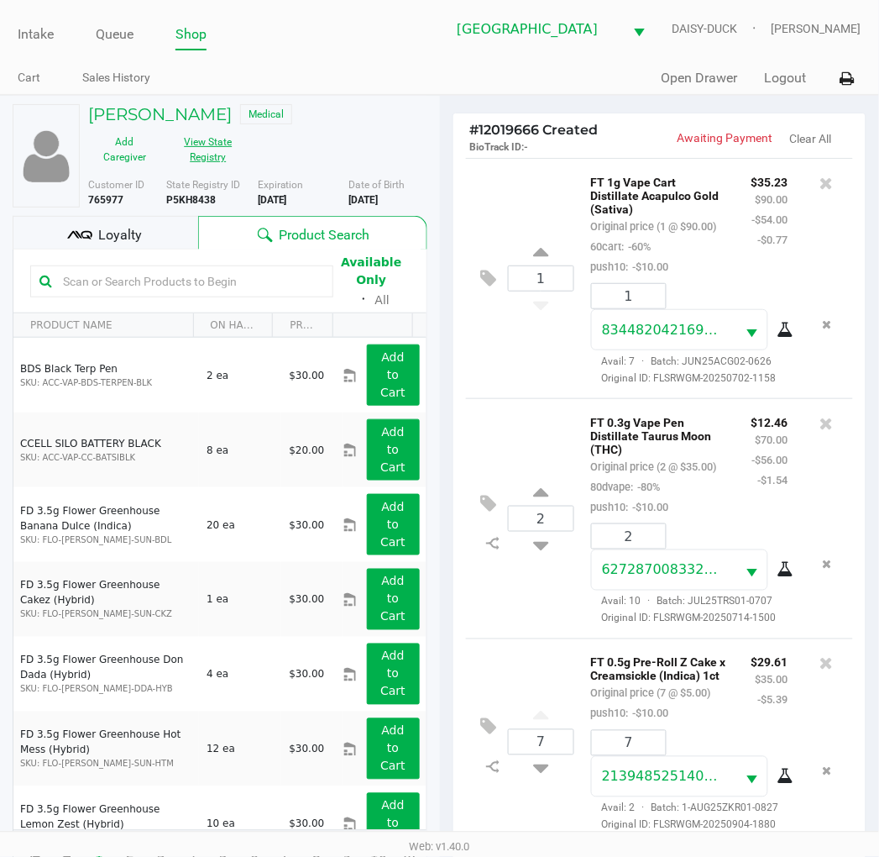
click at [223, 154] on button "View State Registry" at bounding box center [203, 149] width 84 height 42
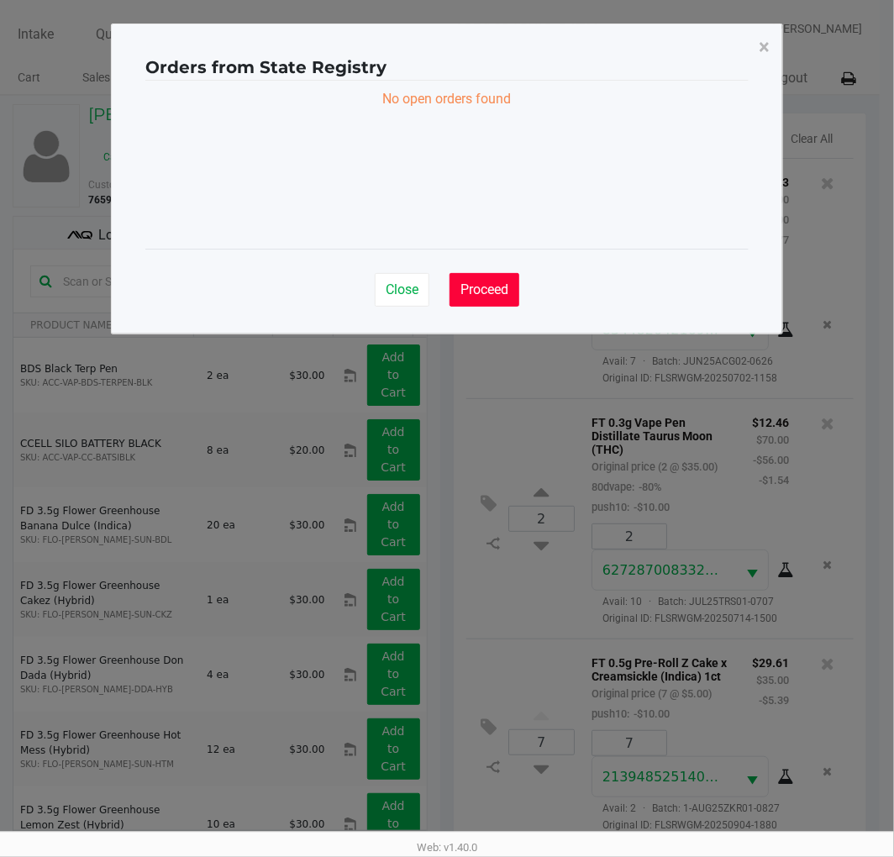
click at [516, 305] on button "Proceed" at bounding box center [484, 290] width 70 height 34
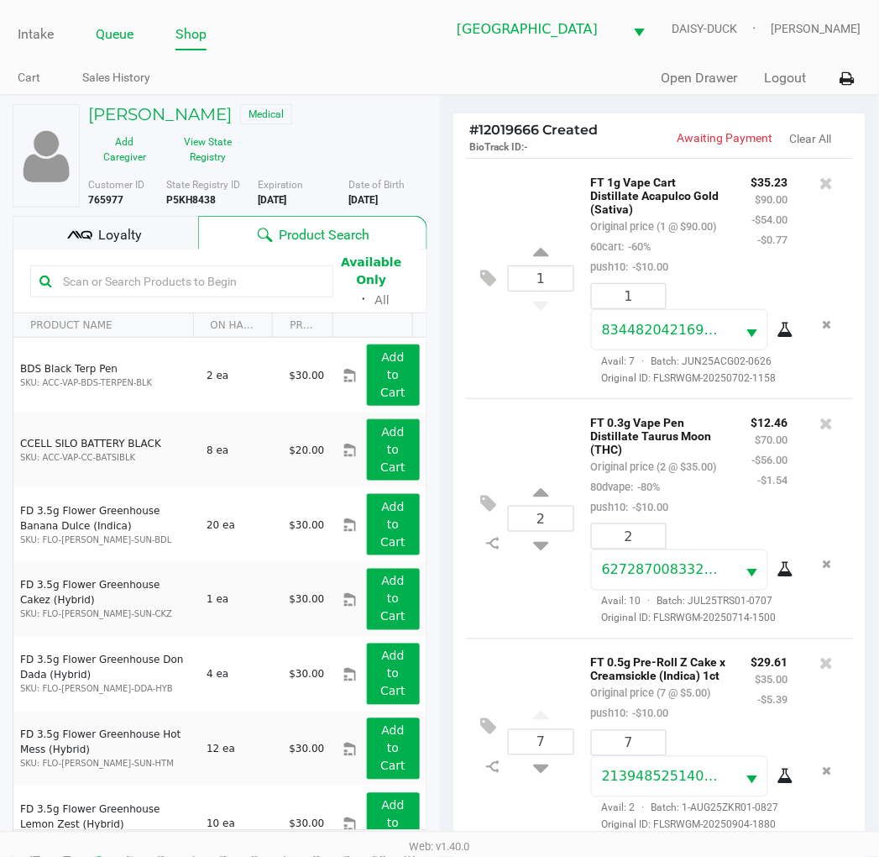
click at [119, 36] on link "Queue" at bounding box center [115, 35] width 38 height 24
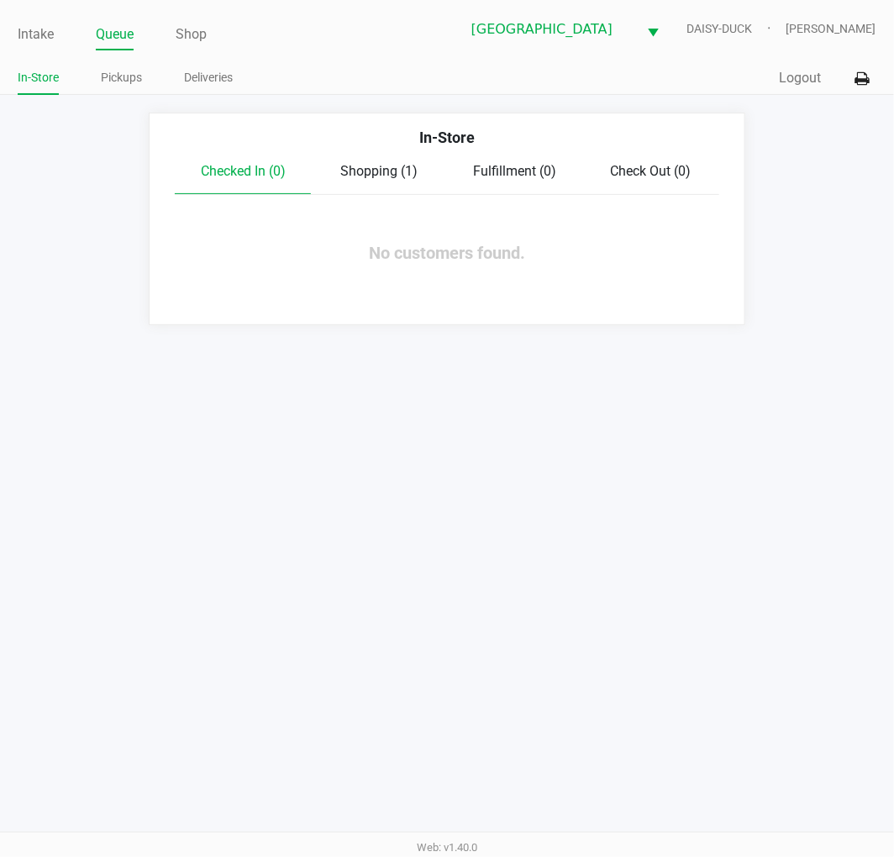
click at [375, 166] on span "Shopping (1)" at bounding box center [378, 171] width 77 height 16
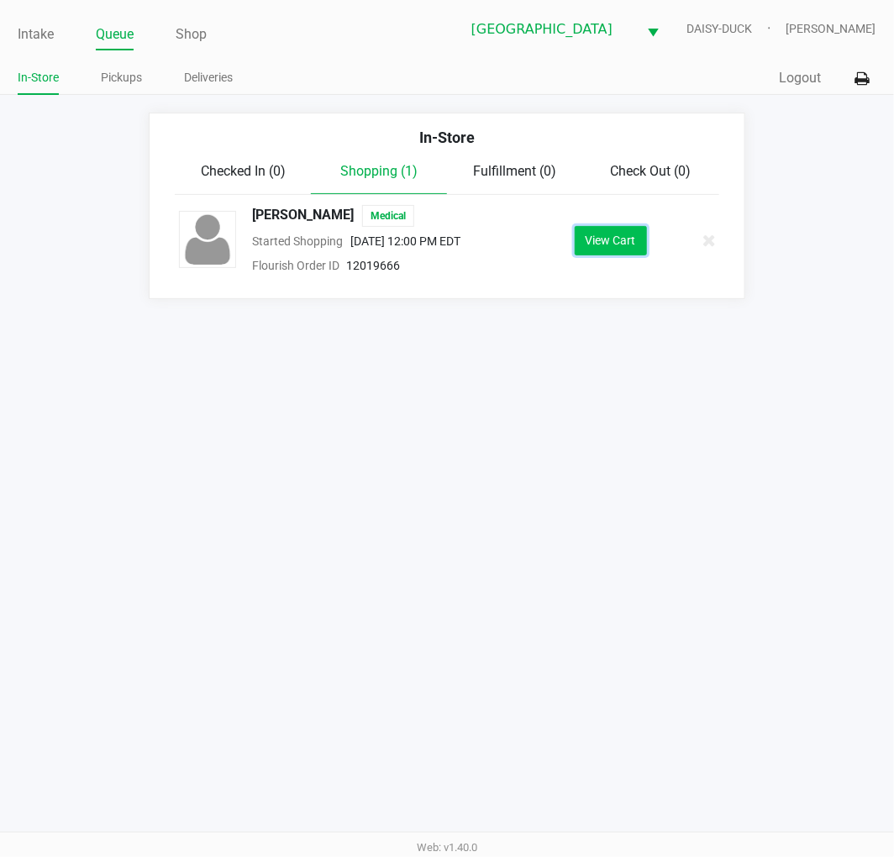
click at [620, 248] on button "View Cart" at bounding box center [610, 240] width 72 height 29
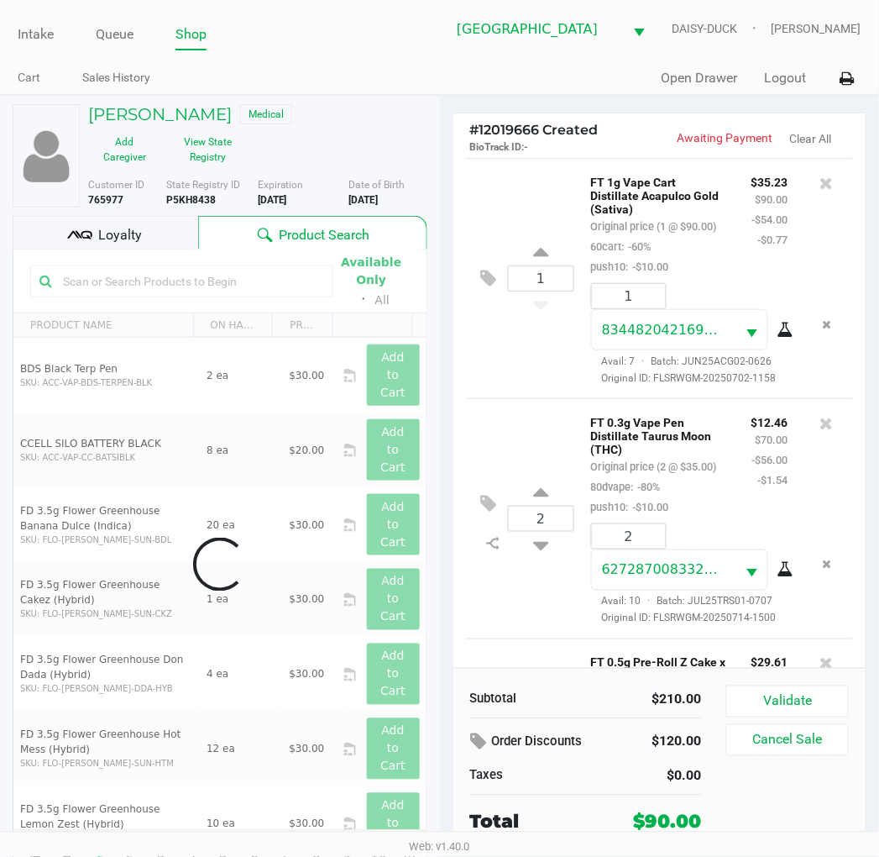
scroll to position [539, 0]
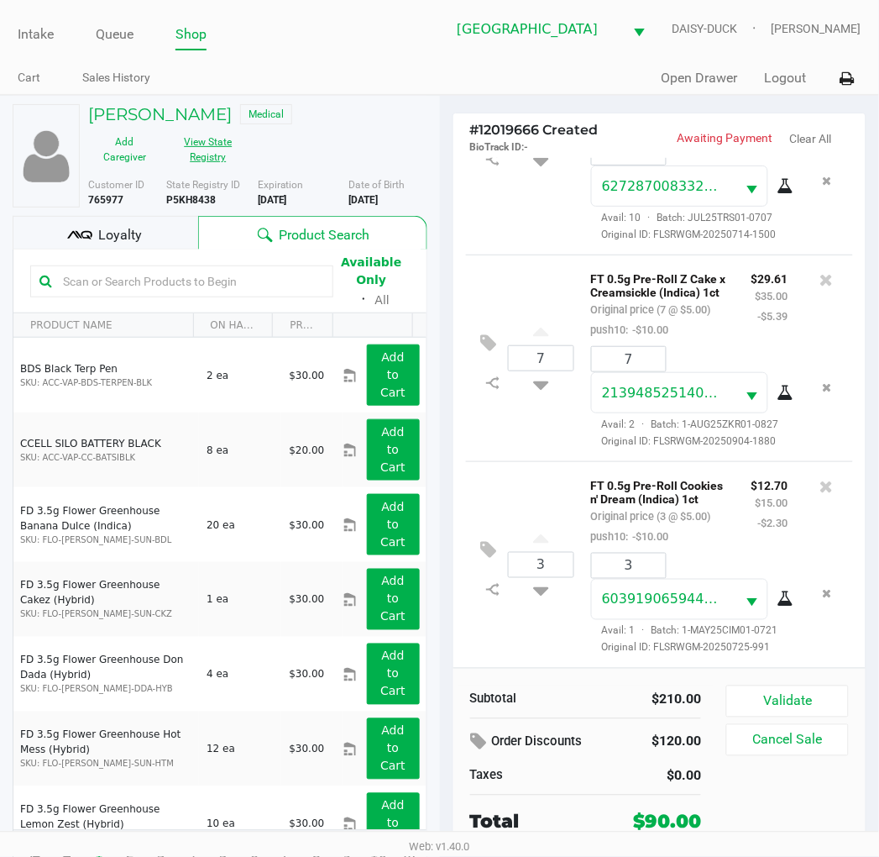
click at [218, 165] on button "View State Registry" at bounding box center [203, 149] width 84 height 42
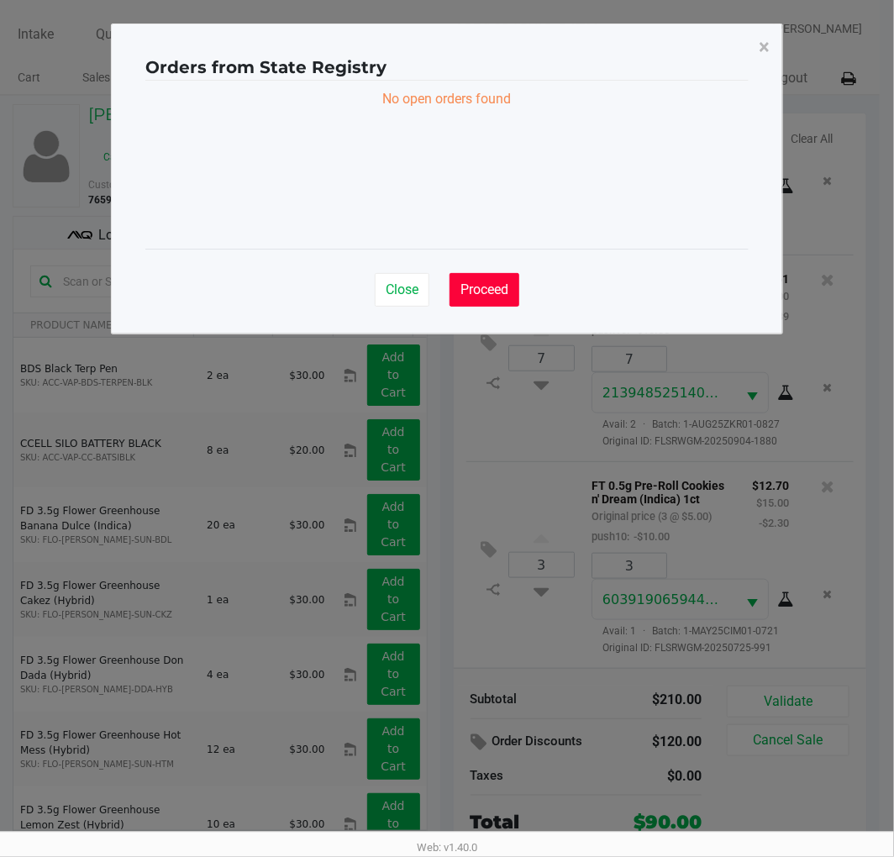
click at [506, 278] on button "Proceed" at bounding box center [484, 290] width 70 height 34
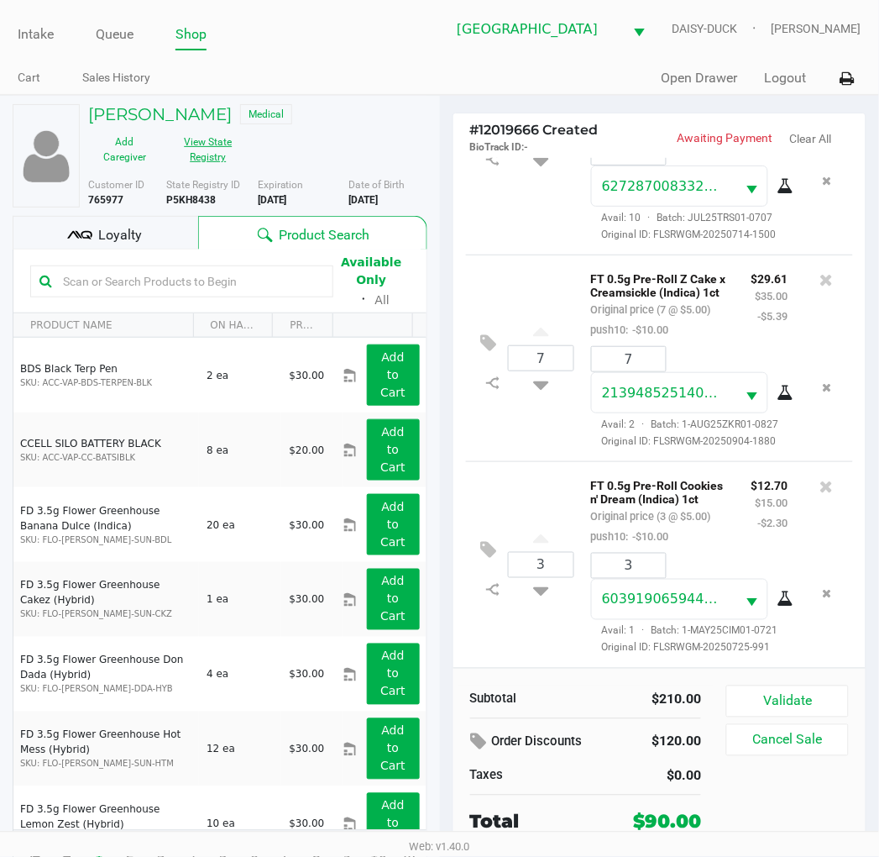
click at [185, 153] on button "View State Registry" at bounding box center [203, 149] width 84 height 42
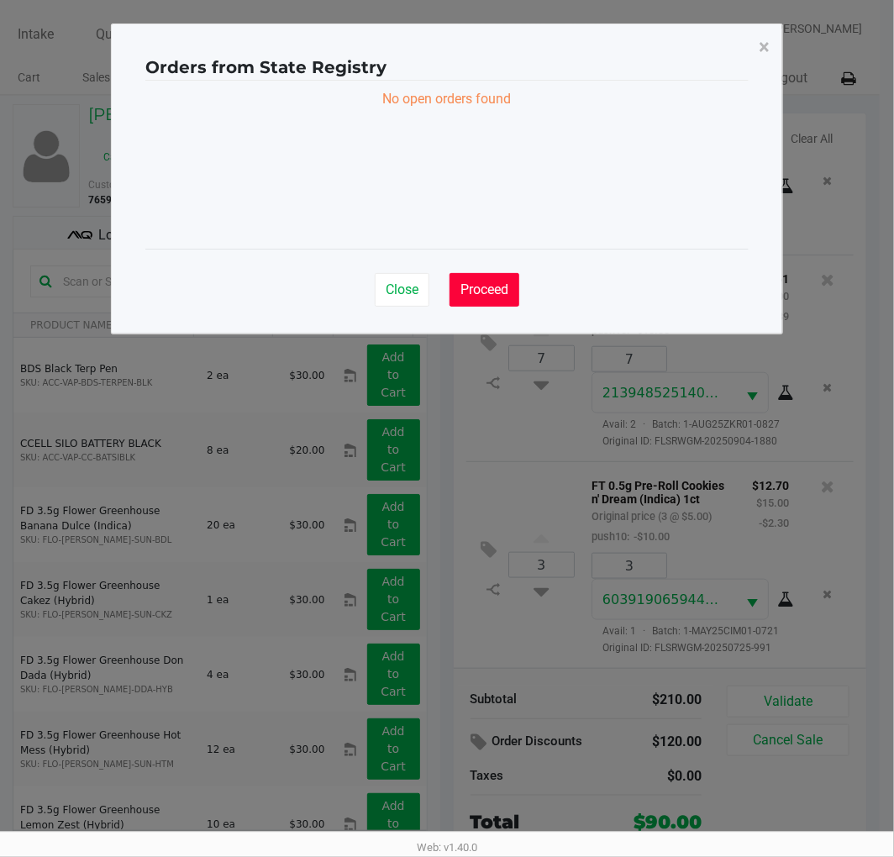
click at [514, 302] on button "Proceed" at bounding box center [484, 290] width 70 height 34
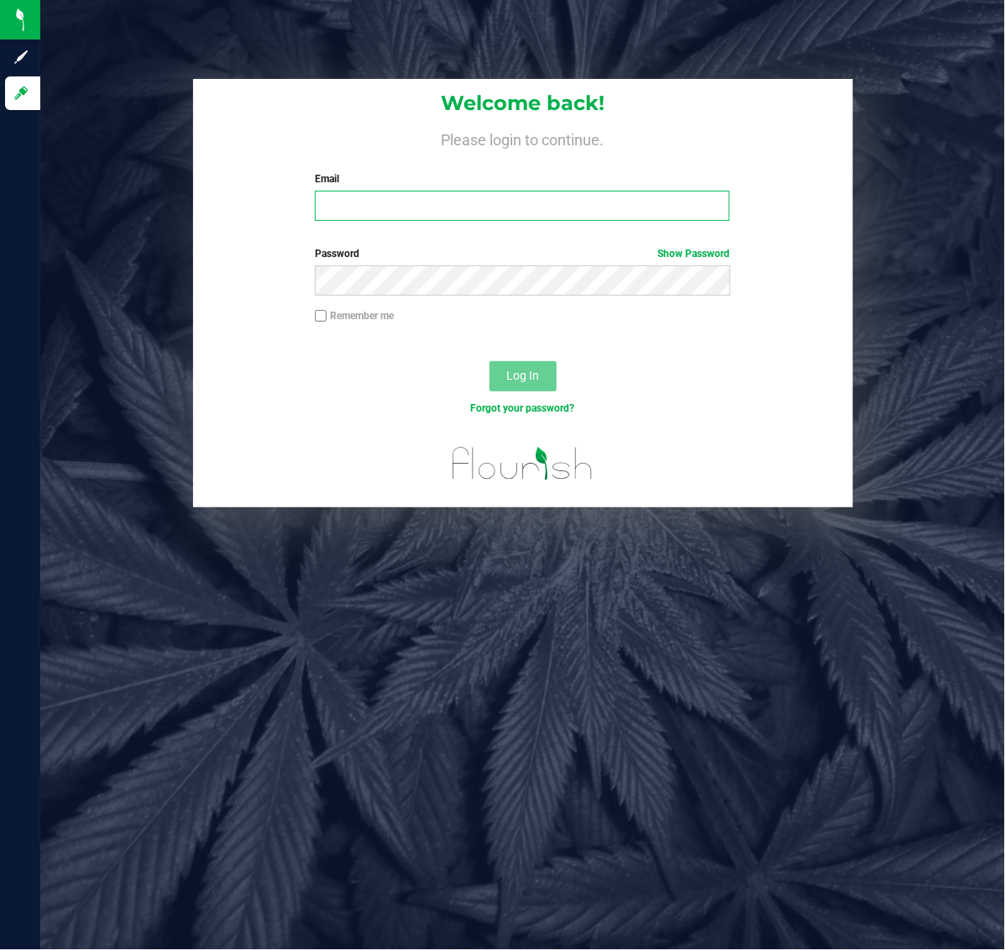
click at [408, 219] on input "Email" at bounding box center [522, 206] width 415 height 30
type input "[EMAIL_ADDRESS][DOMAIN_NAME]"
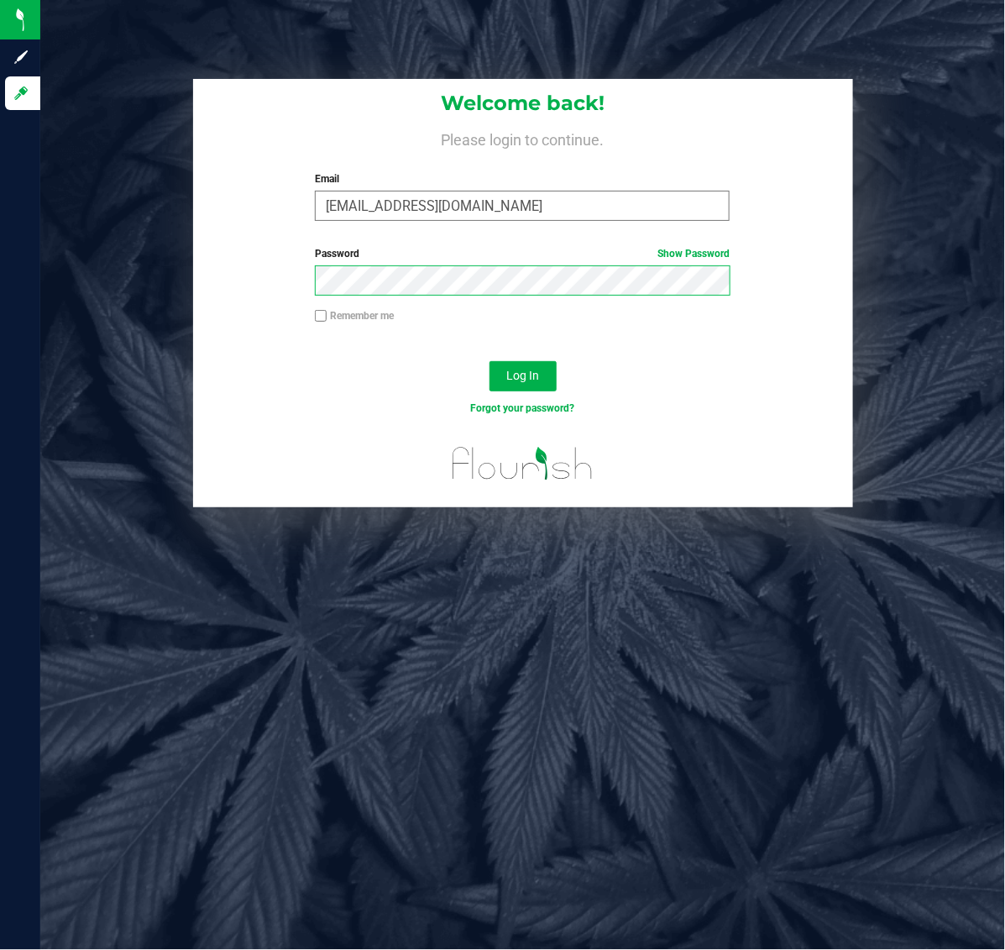
click at [490, 361] on button "Log In" at bounding box center [523, 376] width 67 height 30
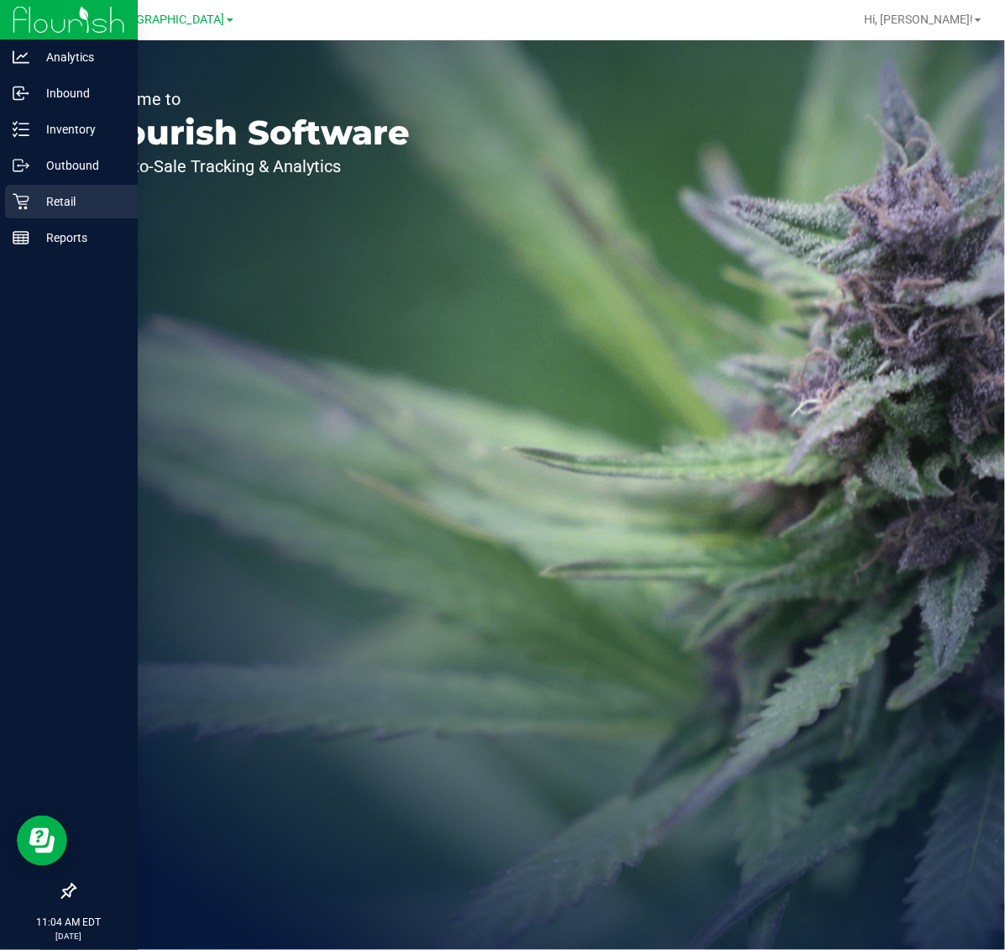
click at [39, 197] on p "Retail" at bounding box center [79, 201] width 101 height 20
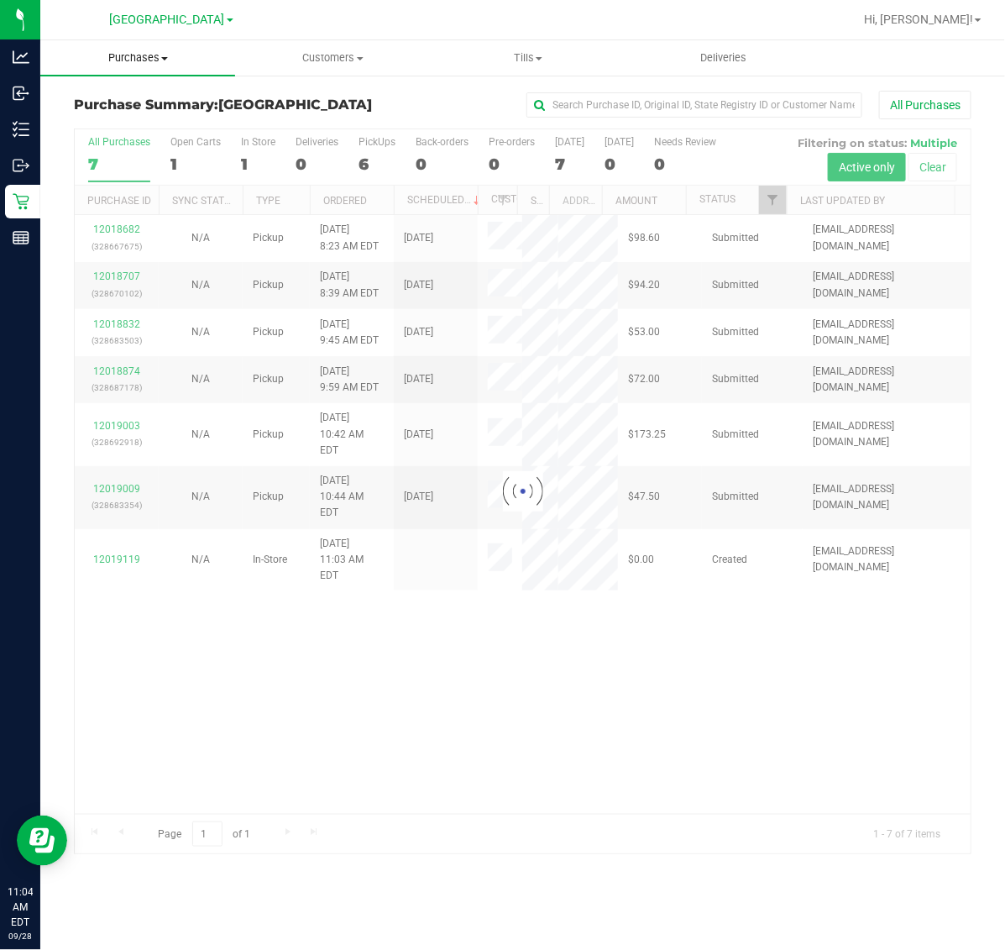
click at [153, 60] on span "Purchases" at bounding box center [137, 57] width 195 height 15
click at [139, 122] on span "Fulfillment" at bounding box center [92, 121] width 104 height 14
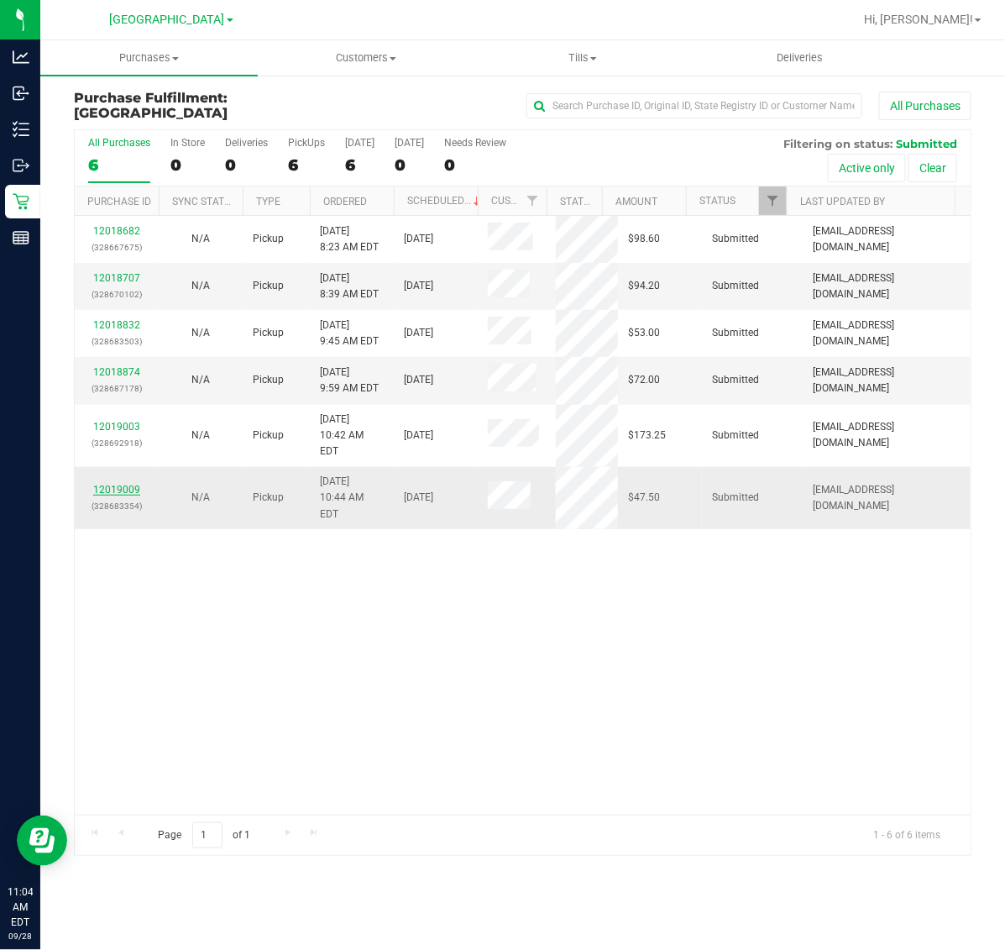
click at [112, 484] on link "12019009" at bounding box center [116, 490] width 47 height 12
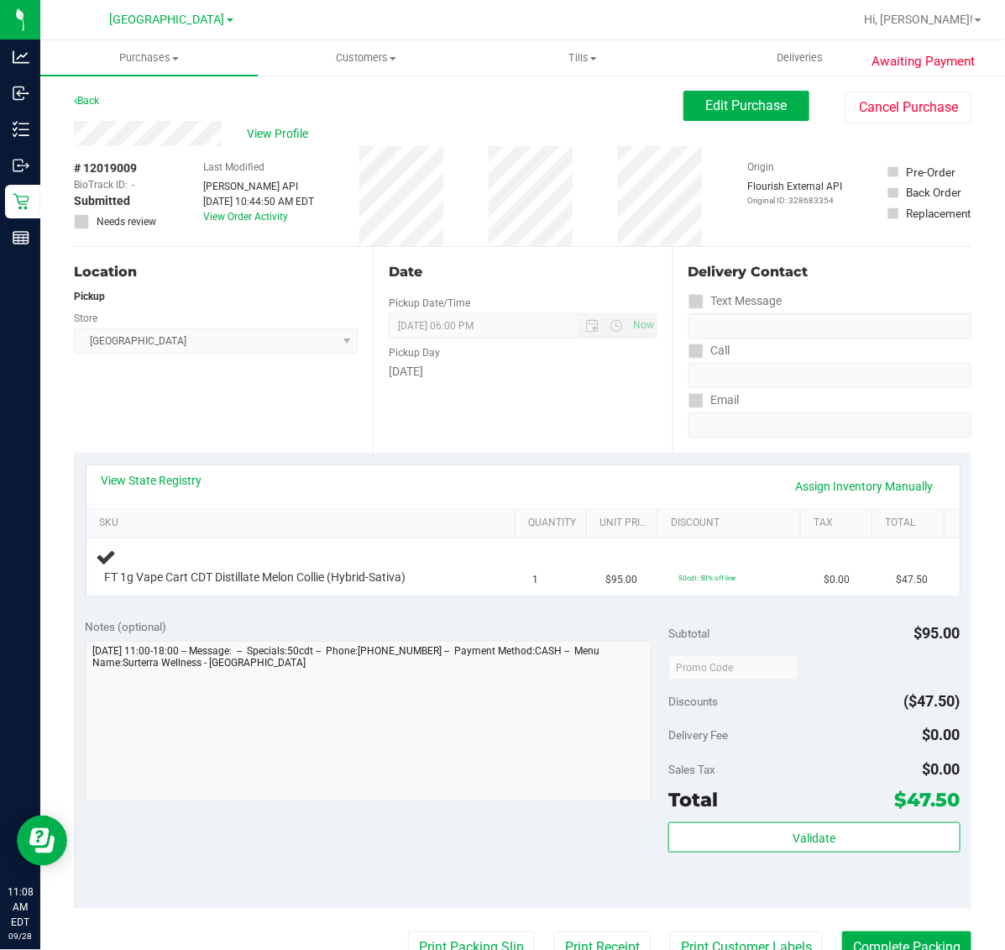
click at [144, 74] on link "Purchases Summary of purchases Fulfillment All purchases" at bounding box center [148, 57] width 217 height 35
click at [151, 63] on span "Purchases" at bounding box center [148, 57] width 217 height 15
click at [152, 50] on span "Purchases" at bounding box center [148, 57] width 217 height 15
click at [111, 126] on span "Fulfillment" at bounding box center [92, 121] width 104 height 14
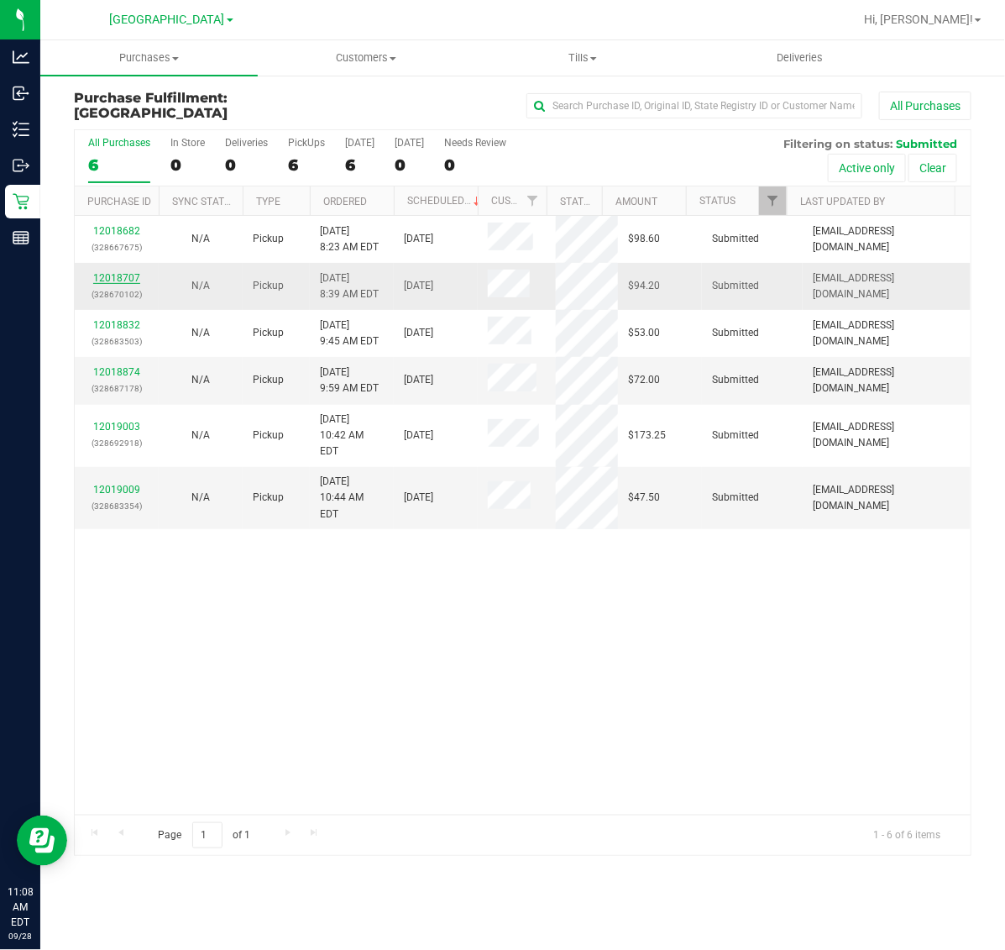
click at [130, 274] on link "12018707" at bounding box center [116, 278] width 47 height 12
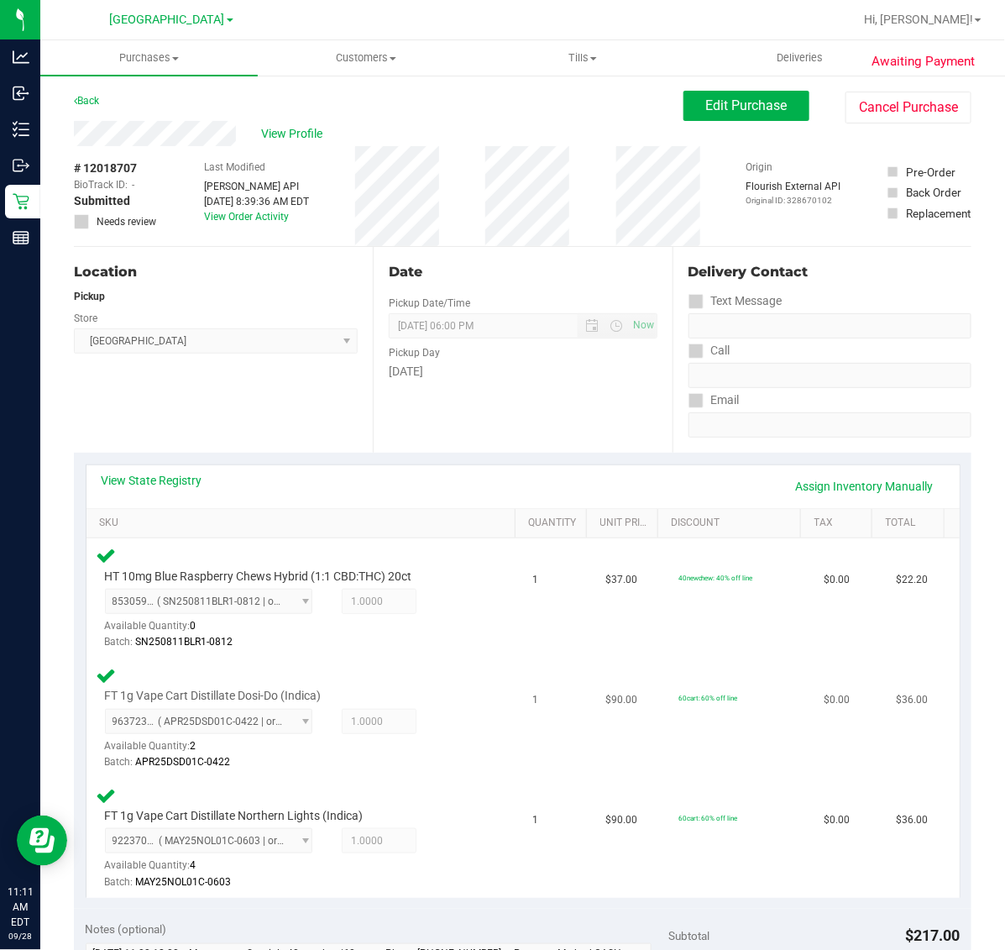
scroll to position [315, 0]
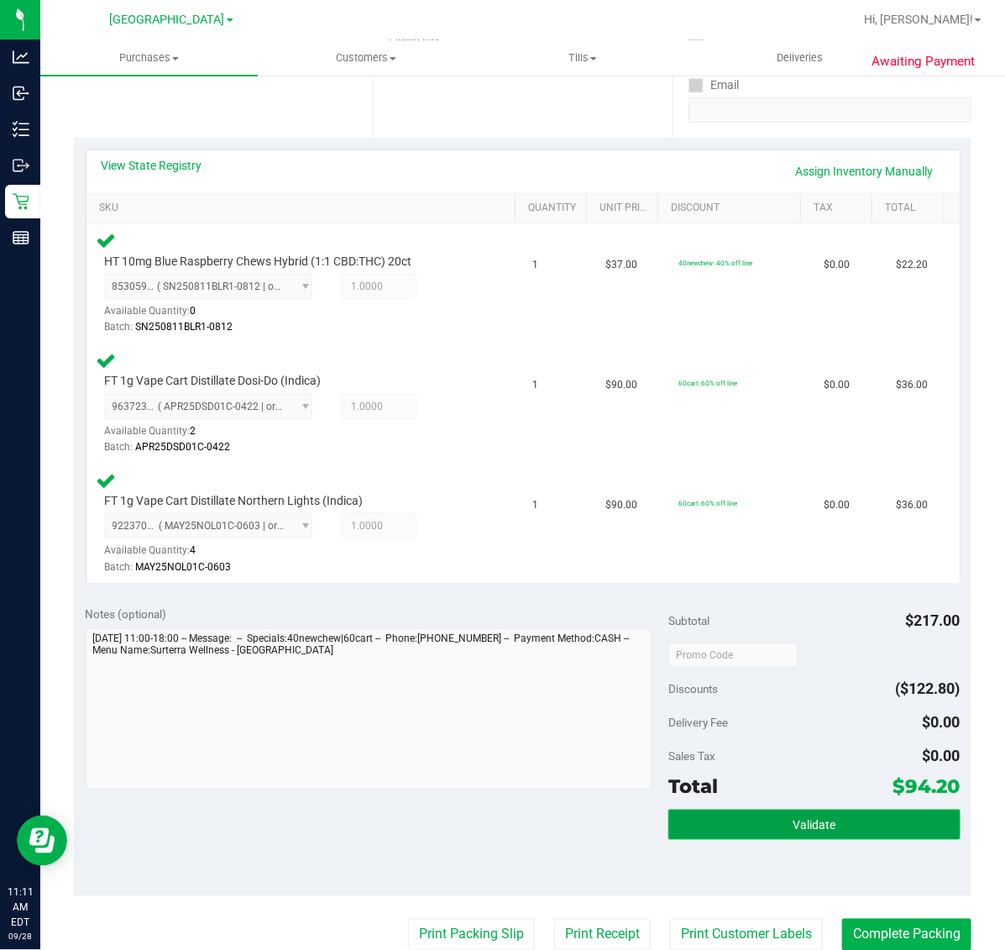
click at [714, 823] on button "Validate" at bounding box center [813, 825] width 291 height 30
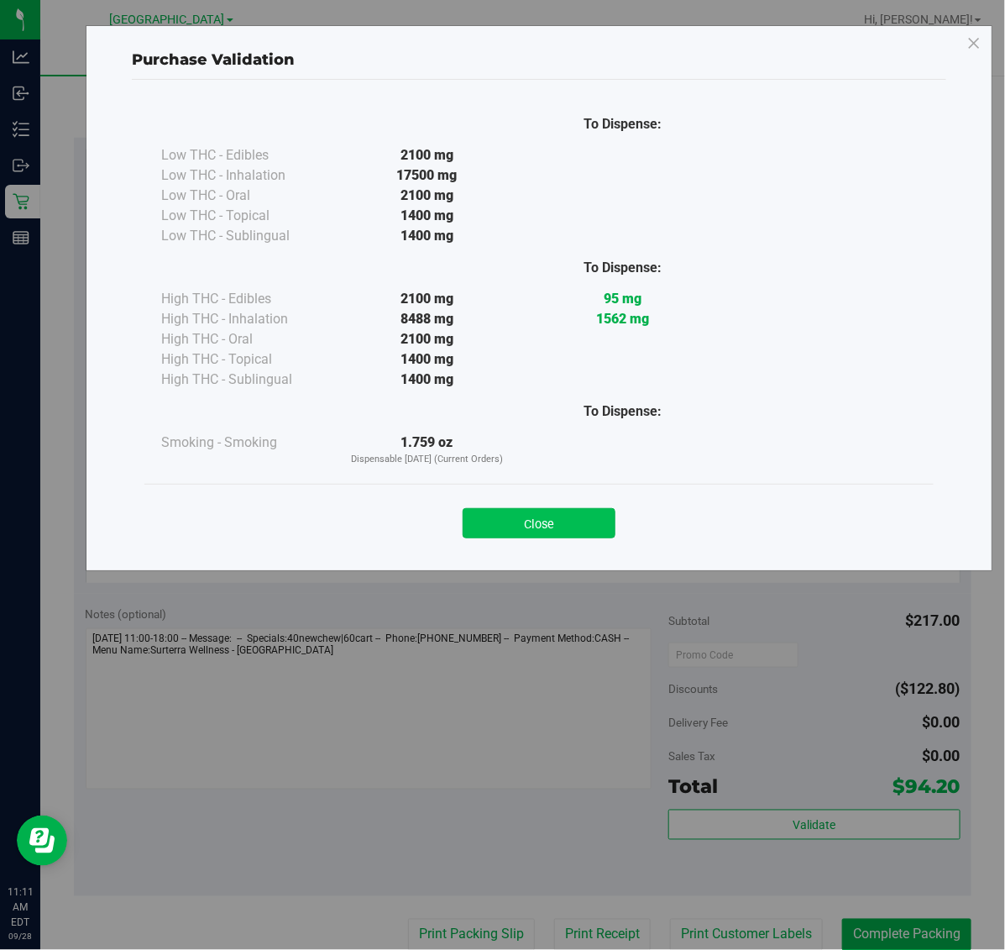
click at [500, 532] on button "Close" at bounding box center [539, 523] width 153 height 30
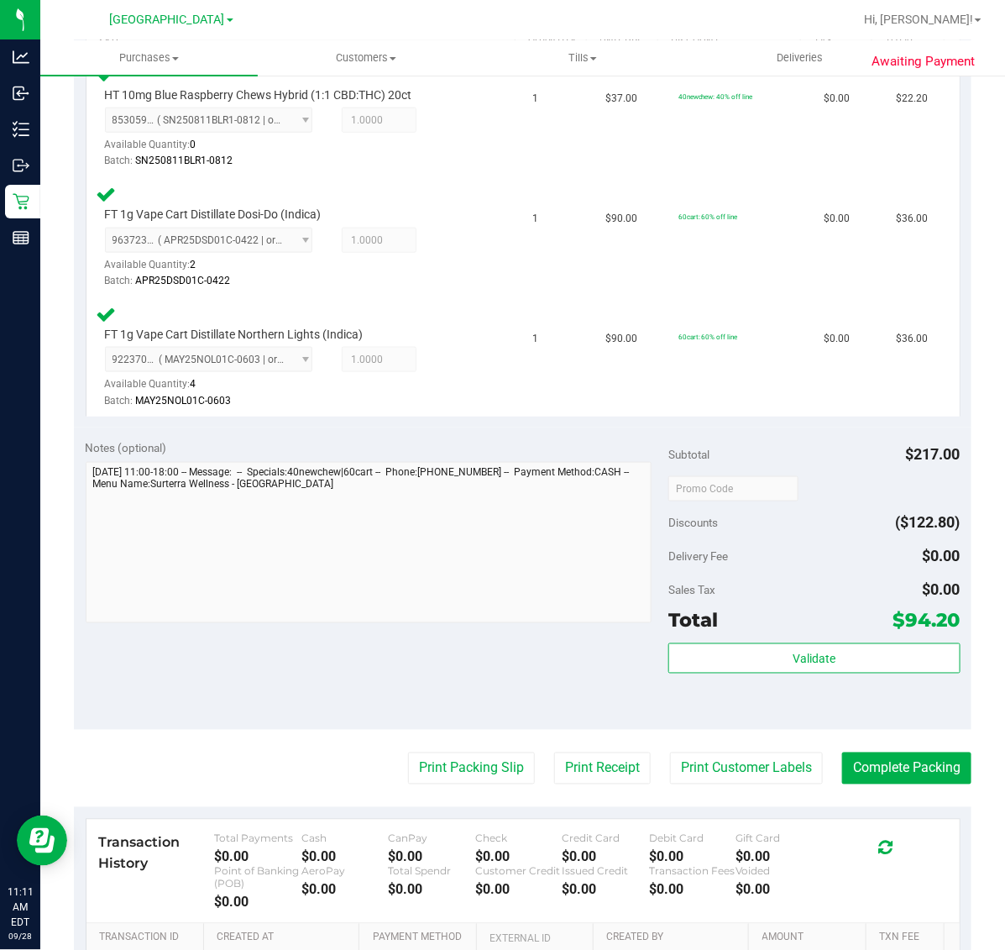
scroll to position [694, 0]
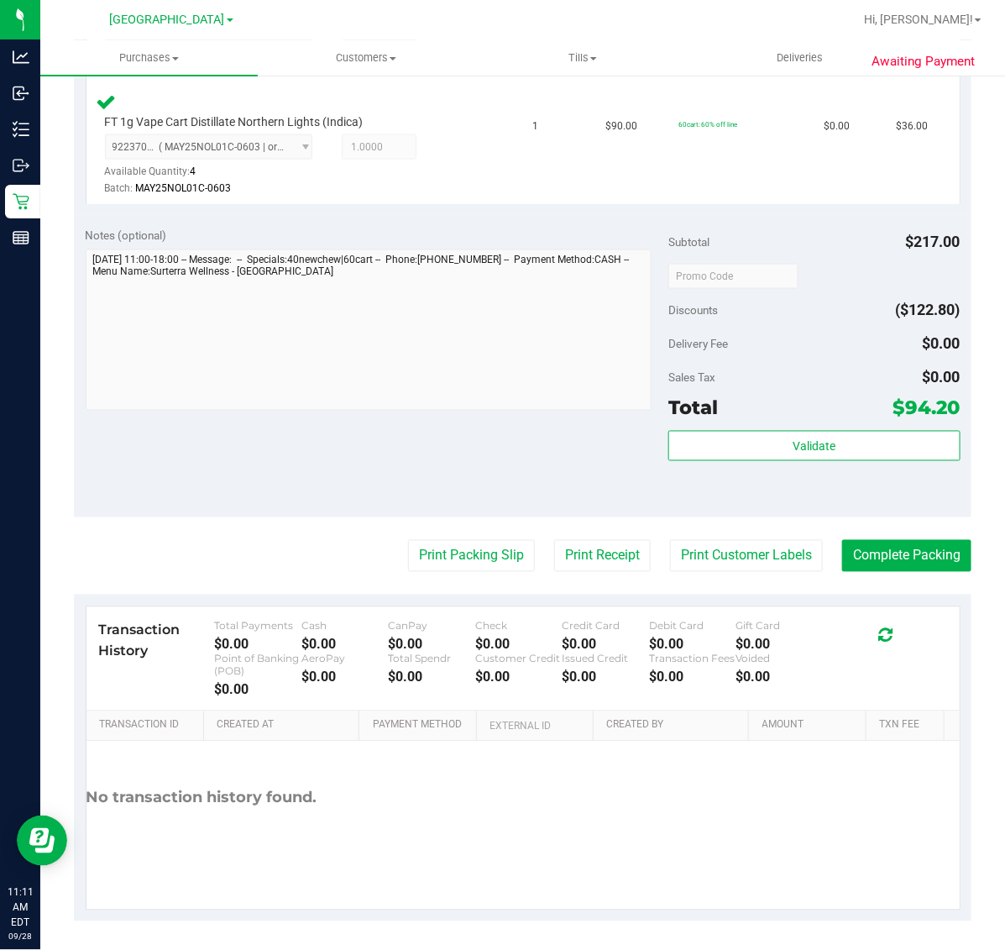
click at [446, 516] on purchase-details "Back Edit Purchase Cancel Purchase View Profile # 12018707 BioTrack ID: - Submi…" at bounding box center [523, 159] width 898 height 1524
click at [447, 544] on button "Print Packing Slip" at bounding box center [471, 556] width 127 height 32
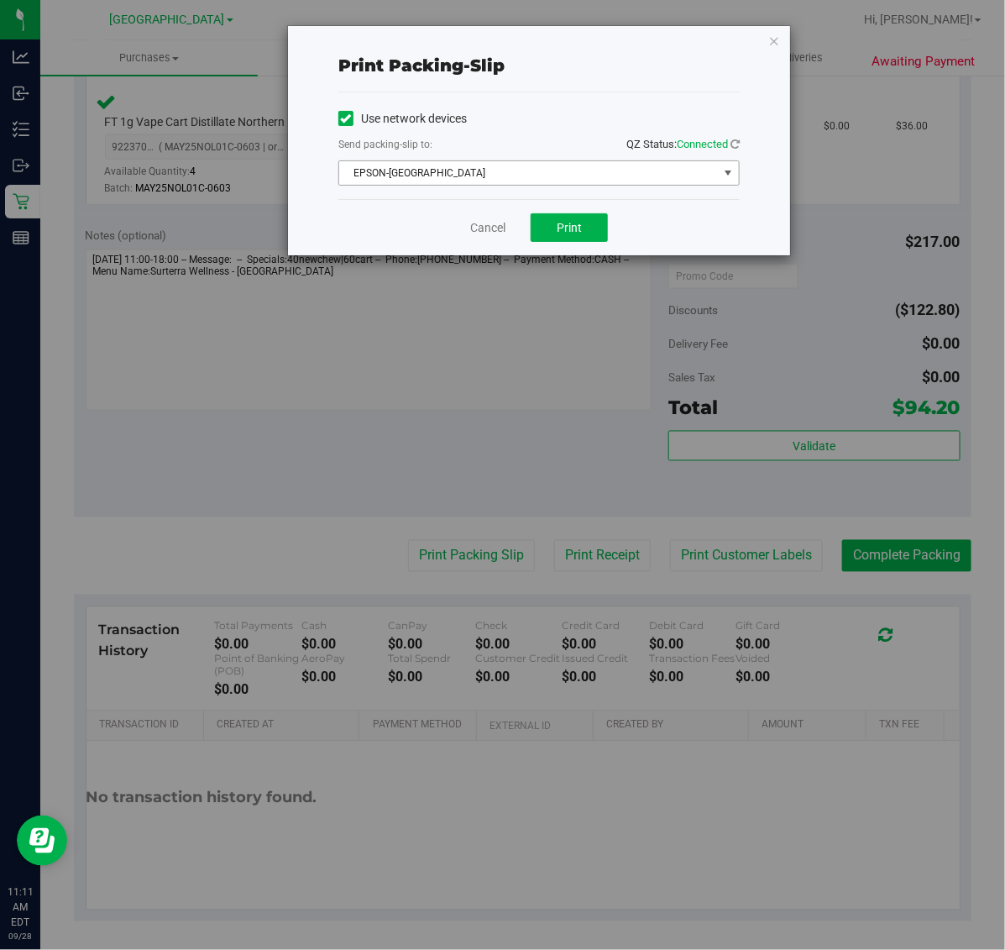
click at [565, 181] on span "EPSON-[GEOGRAPHIC_DATA]" at bounding box center [528, 173] width 379 height 24
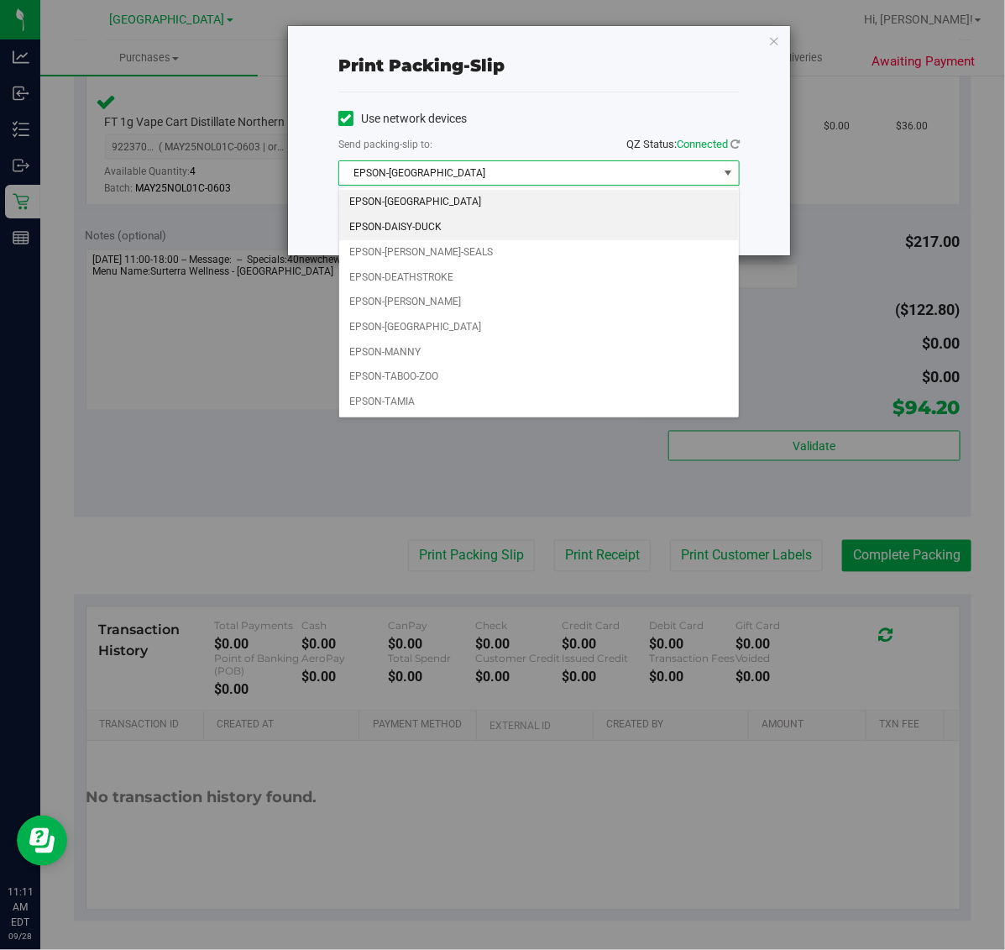
click at [453, 233] on li "EPSON-DAISY-DUCK" at bounding box center [539, 227] width 400 height 25
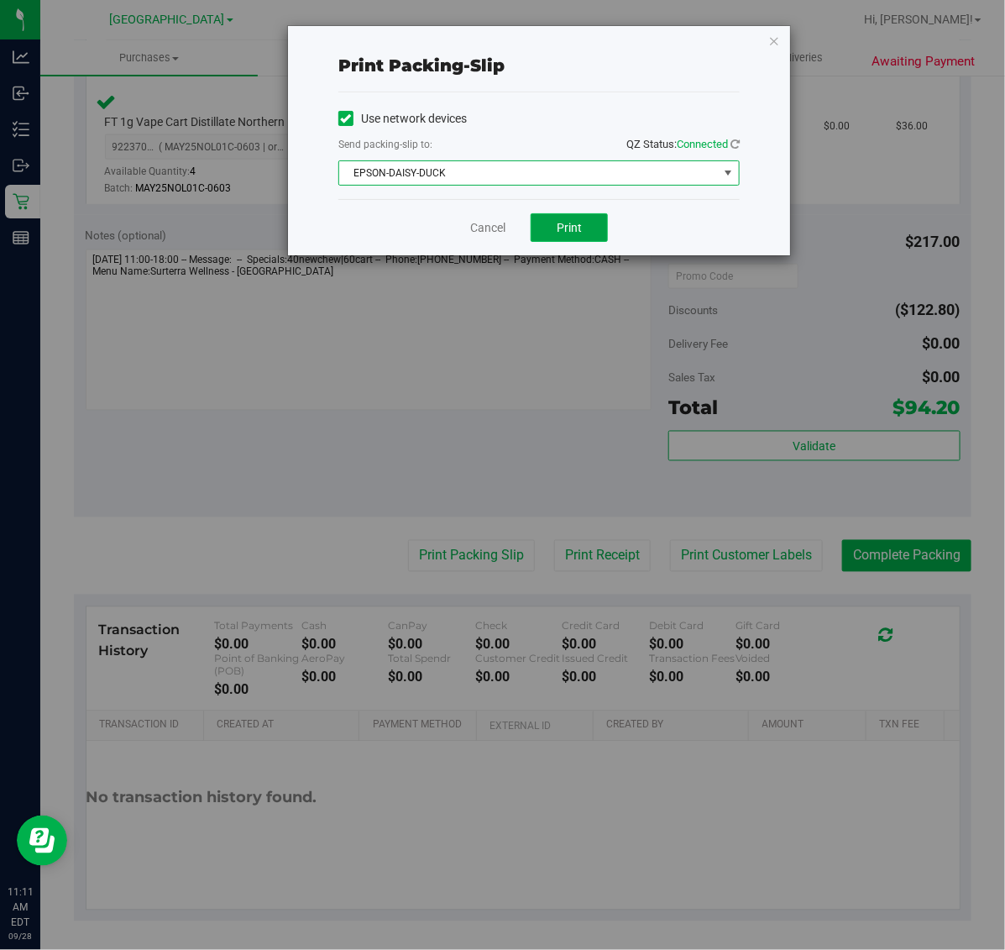
click at [544, 229] on button "Print" at bounding box center [569, 227] width 77 height 29
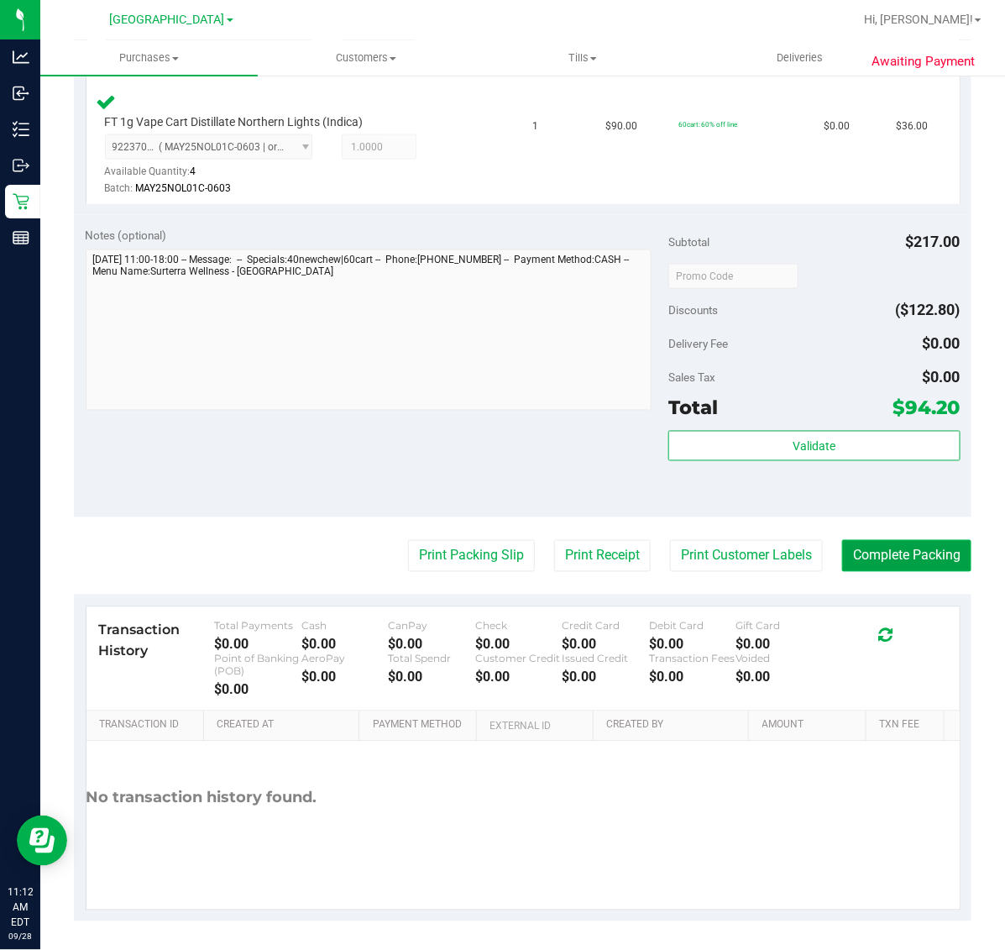
click at [941, 551] on button "Complete Packing" at bounding box center [906, 556] width 129 height 32
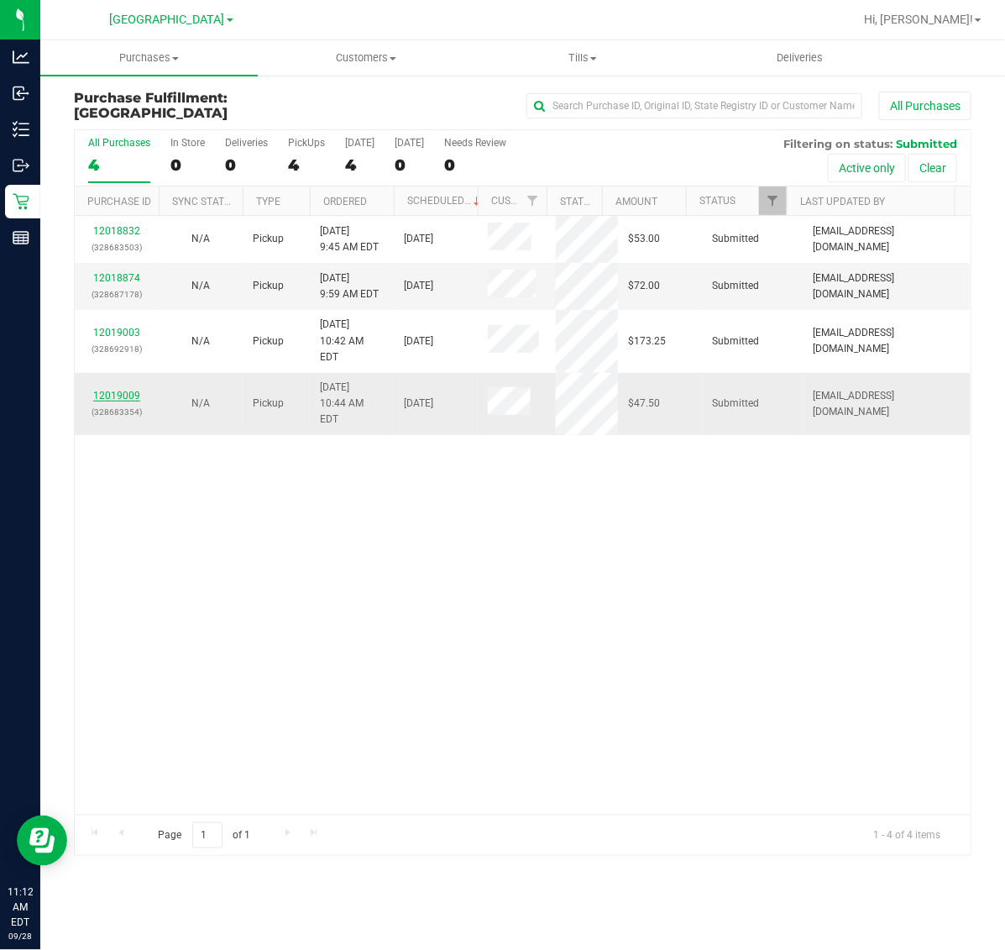
click at [118, 390] on link "12019009" at bounding box center [116, 396] width 47 height 12
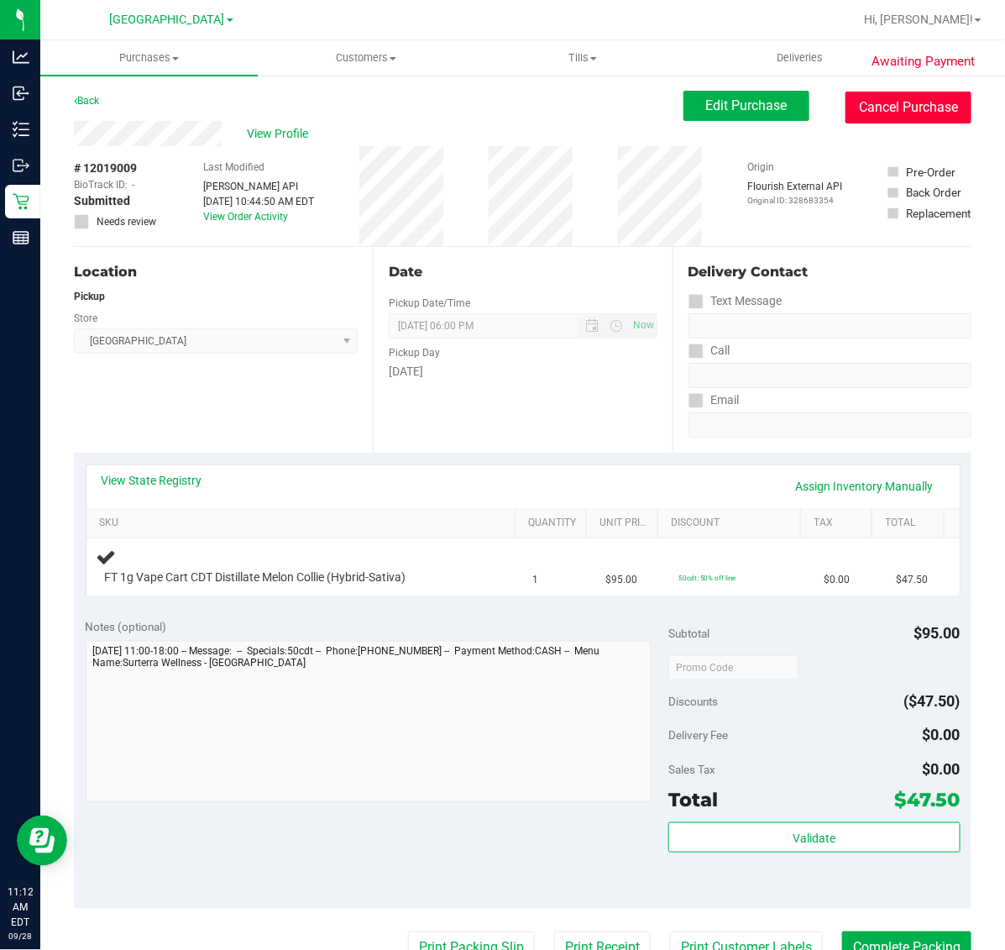
click at [904, 107] on button "Cancel Purchase" at bounding box center [909, 108] width 126 height 32
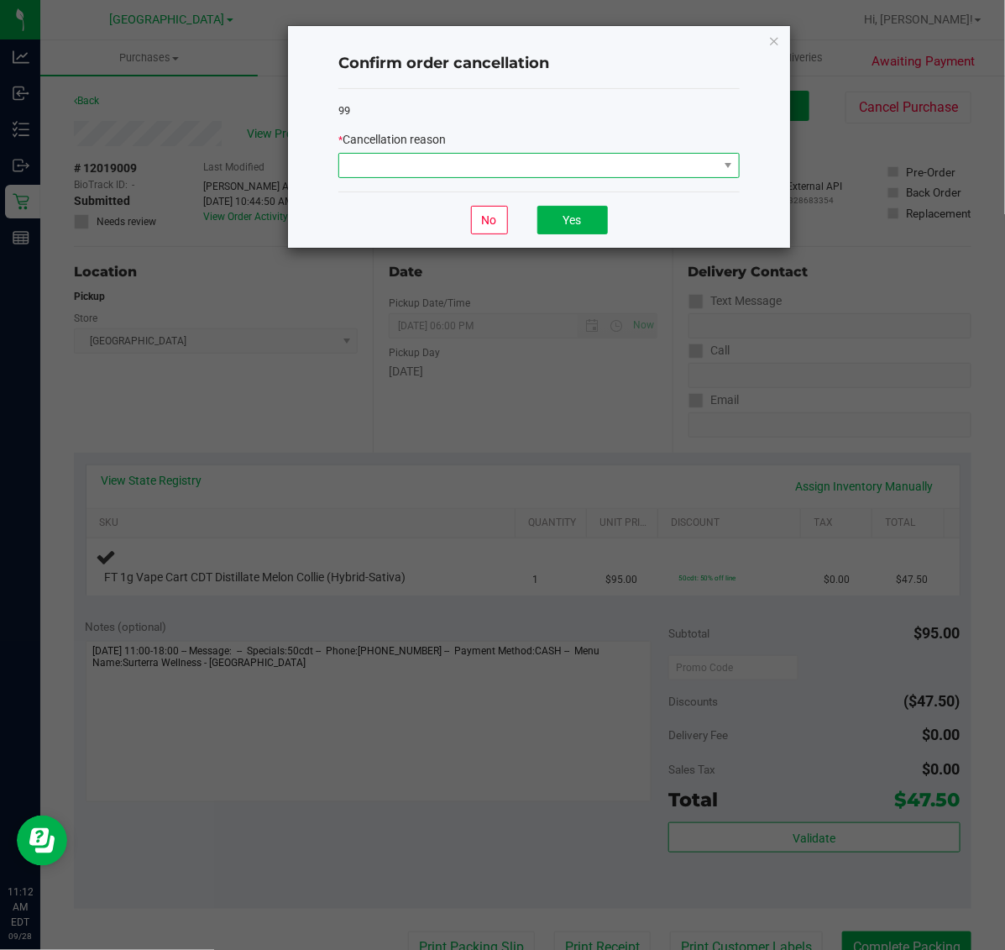
click at [364, 162] on span at bounding box center [528, 166] width 379 height 24
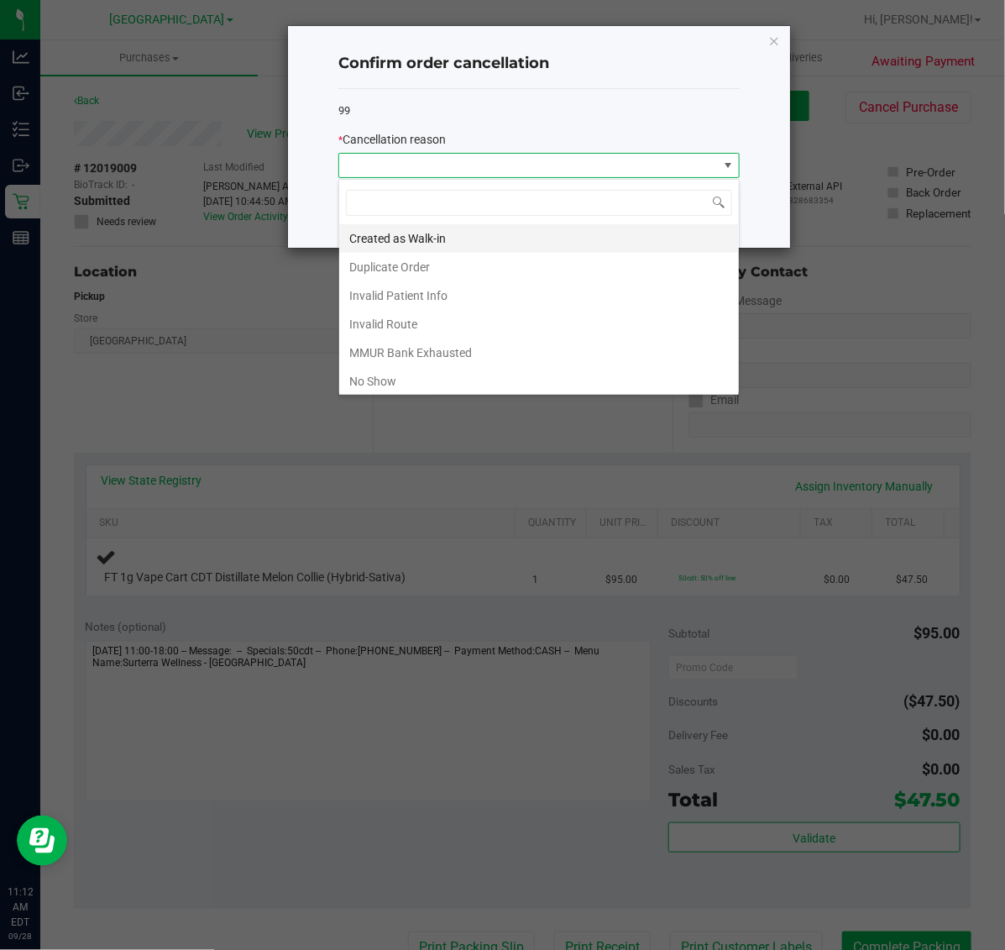
click at [428, 236] on li "Created as Walk-in" at bounding box center [539, 238] width 400 height 29
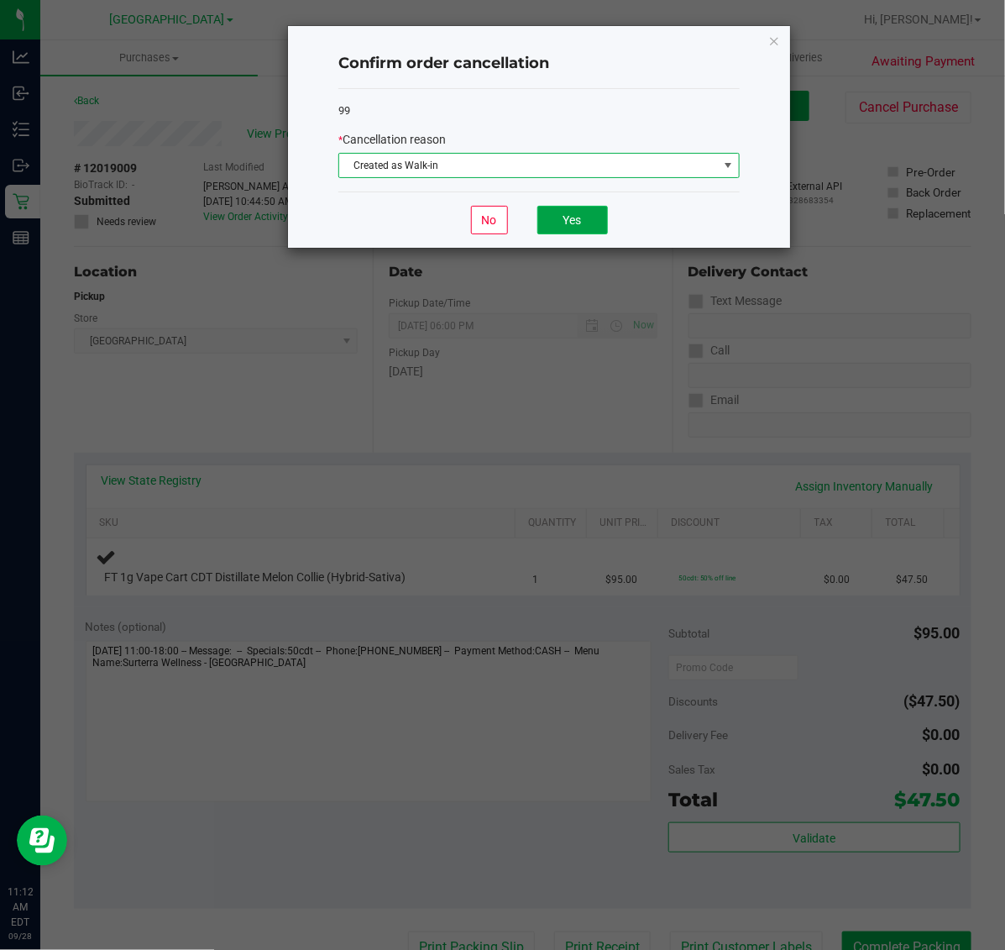
click at [569, 220] on button "Yes" at bounding box center [572, 220] width 71 height 29
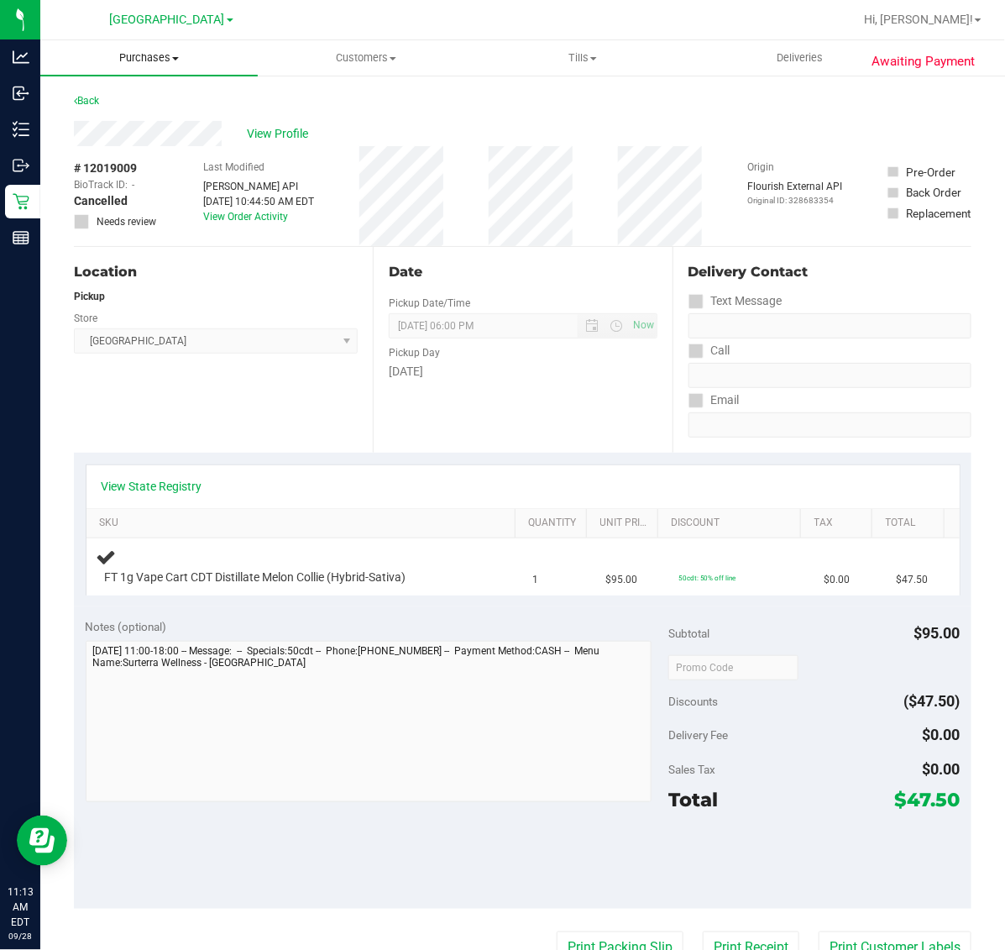
click at [140, 57] on span "Purchases" at bounding box center [148, 57] width 217 height 15
click at [92, 116] on span "Fulfillment" at bounding box center [92, 121] width 104 height 14
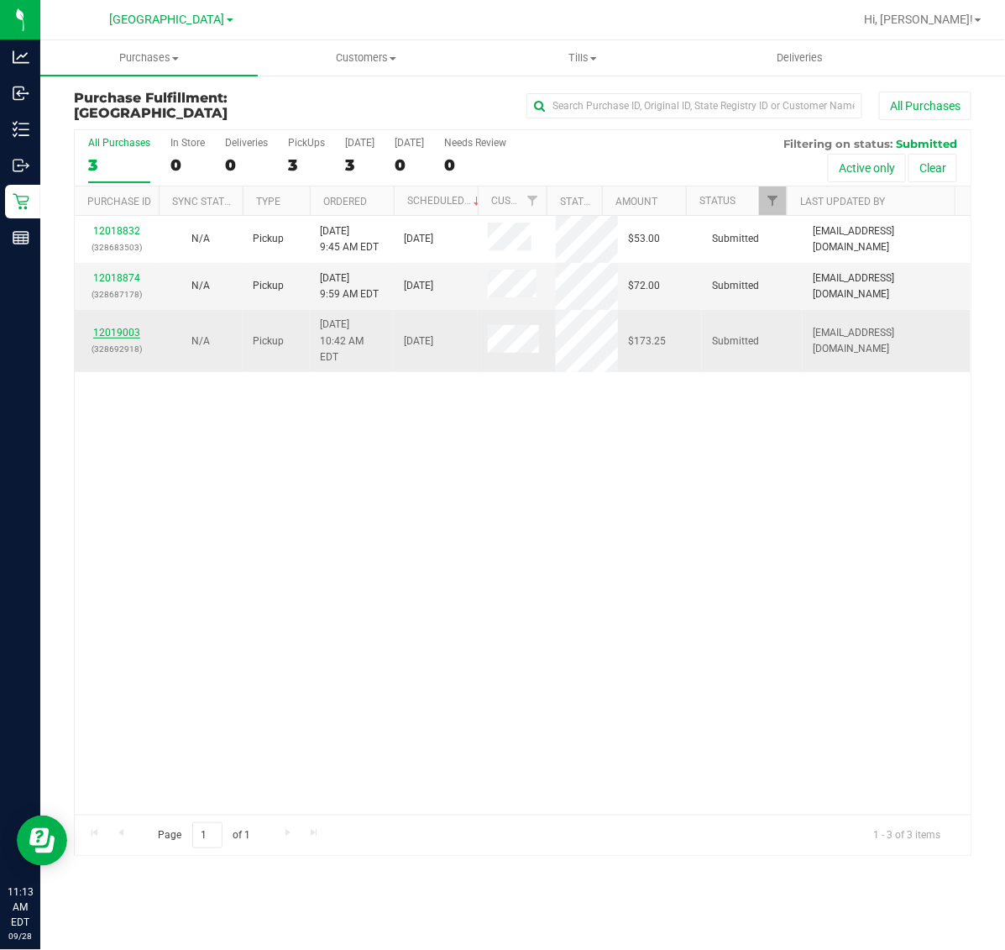
click at [116, 327] on link "12019003" at bounding box center [116, 333] width 47 height 12
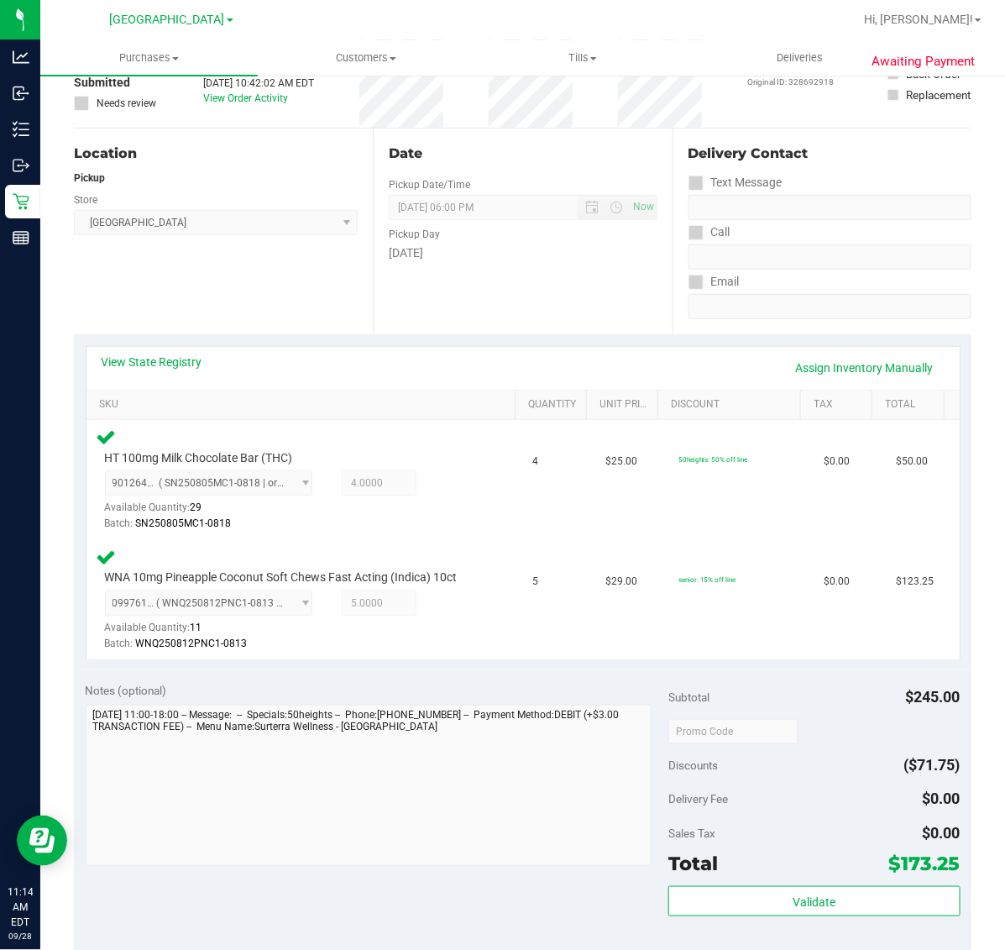
scroll to position [315, 0]
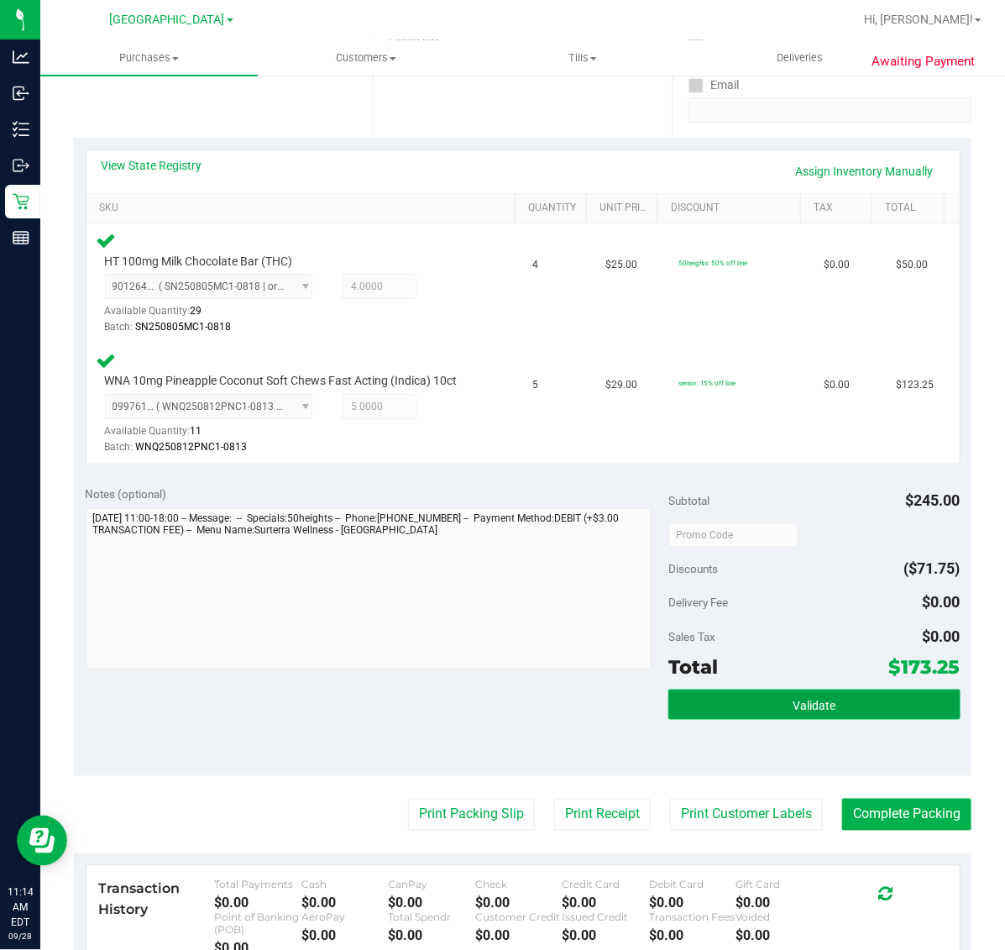
click at [824, 715] on button "Validate" at bounding box center [813, 704] width 291 height 30
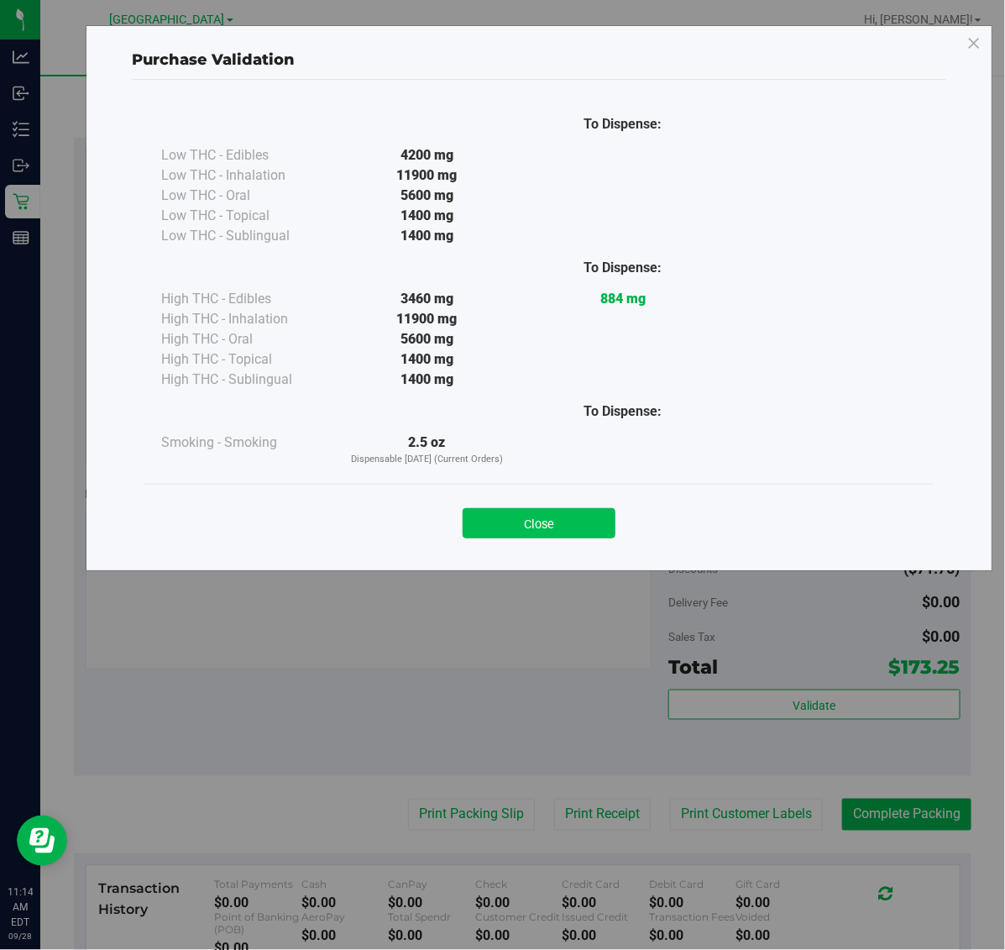
click at [546, 531] on button "Close" at bounding box center [539, 523] width 153 height 30
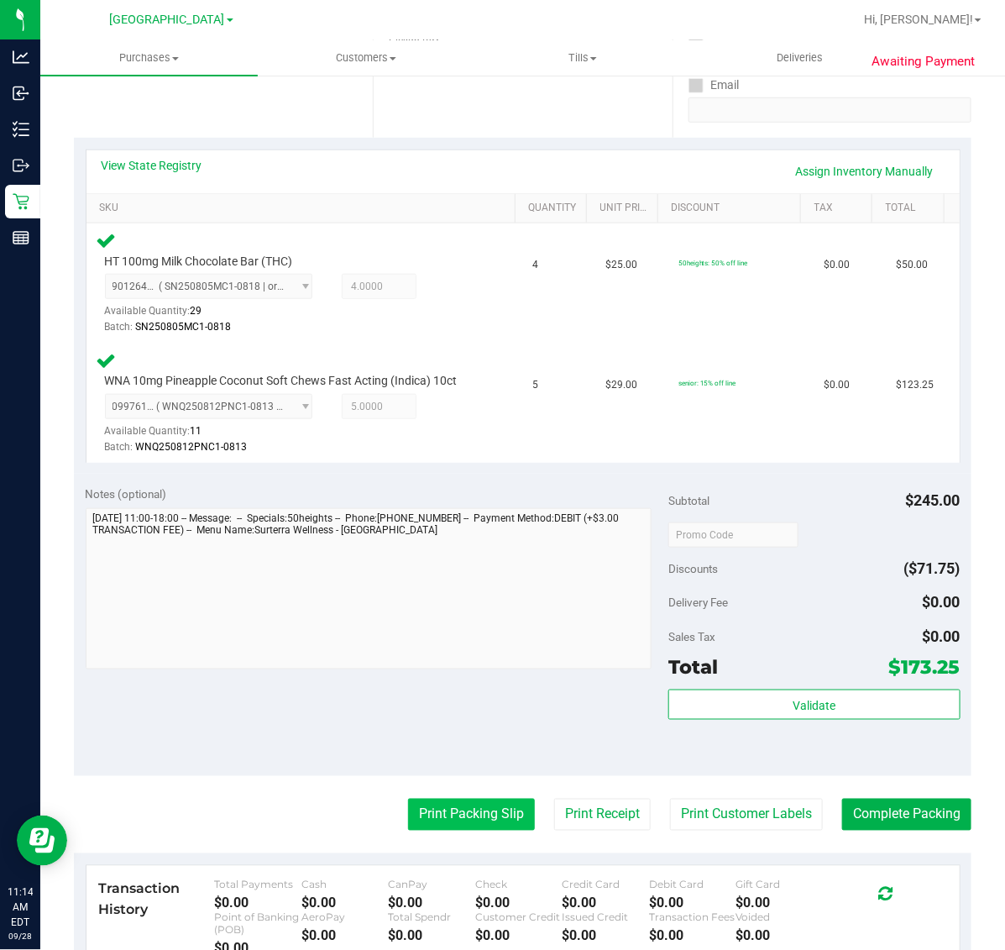
click at [475, 810] on button "Print Packing Slip" at bounding box center [471, 815] width 127 height 32
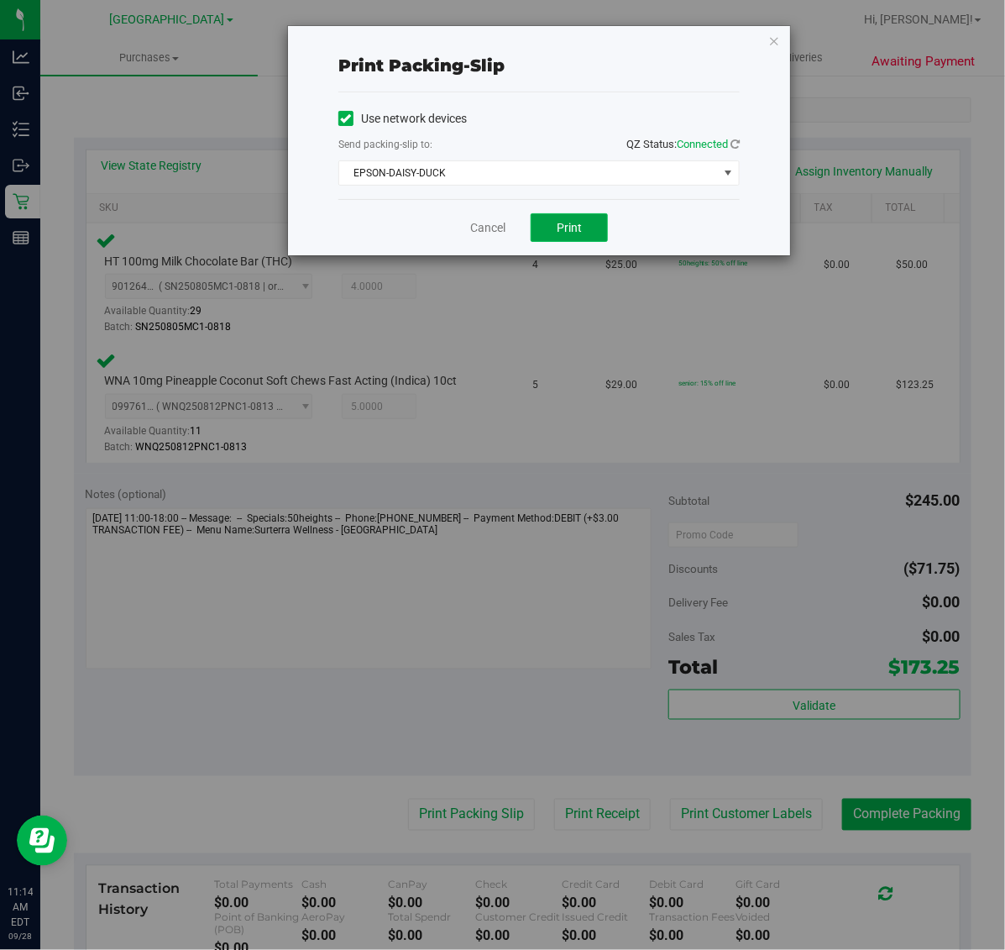
click at [567, 231] on span "Print" at bounding box center [569, 227] width 25 height 13
click at [468, 228] on div "Cancel Print" at bounding box center [538, 227] width 401 height 56
click at [475, 228] on link "Cancel" at bounding box center [487, 228] width 35 height 18
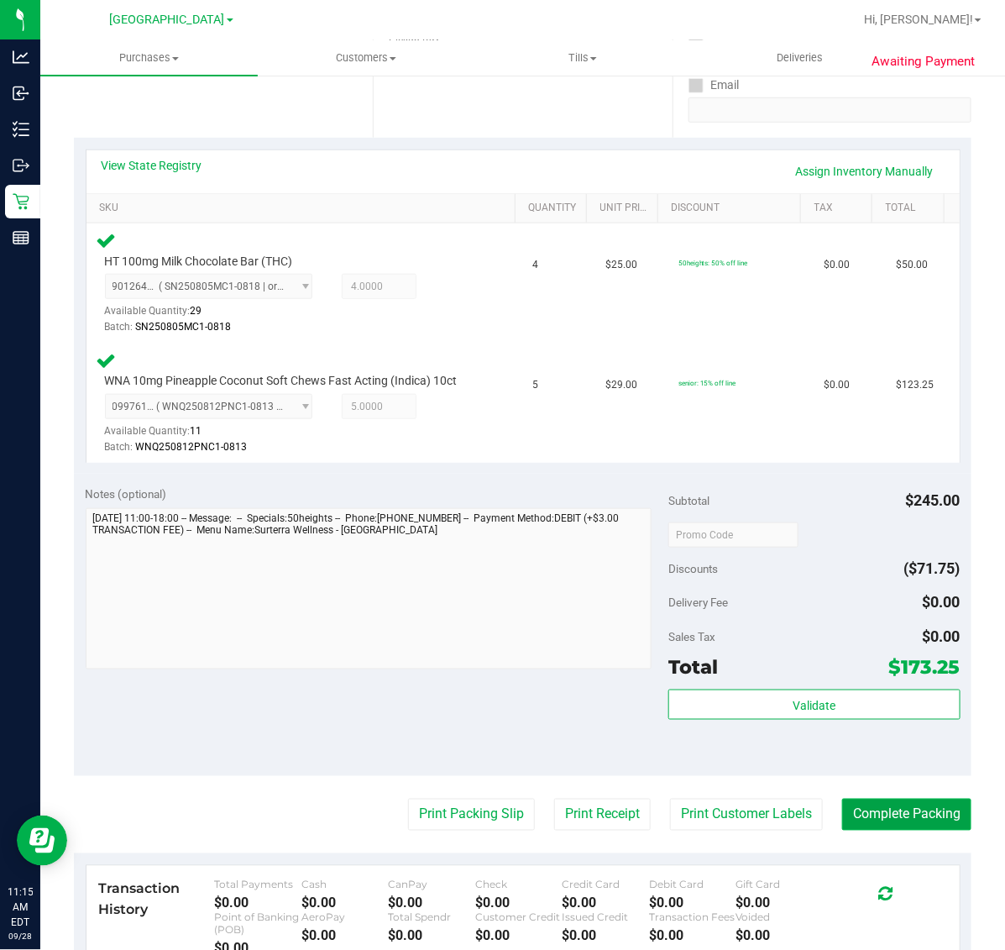
click at [894, 799] on button "Complete Packing" at bounding box center [906, 815] width 129 height 32
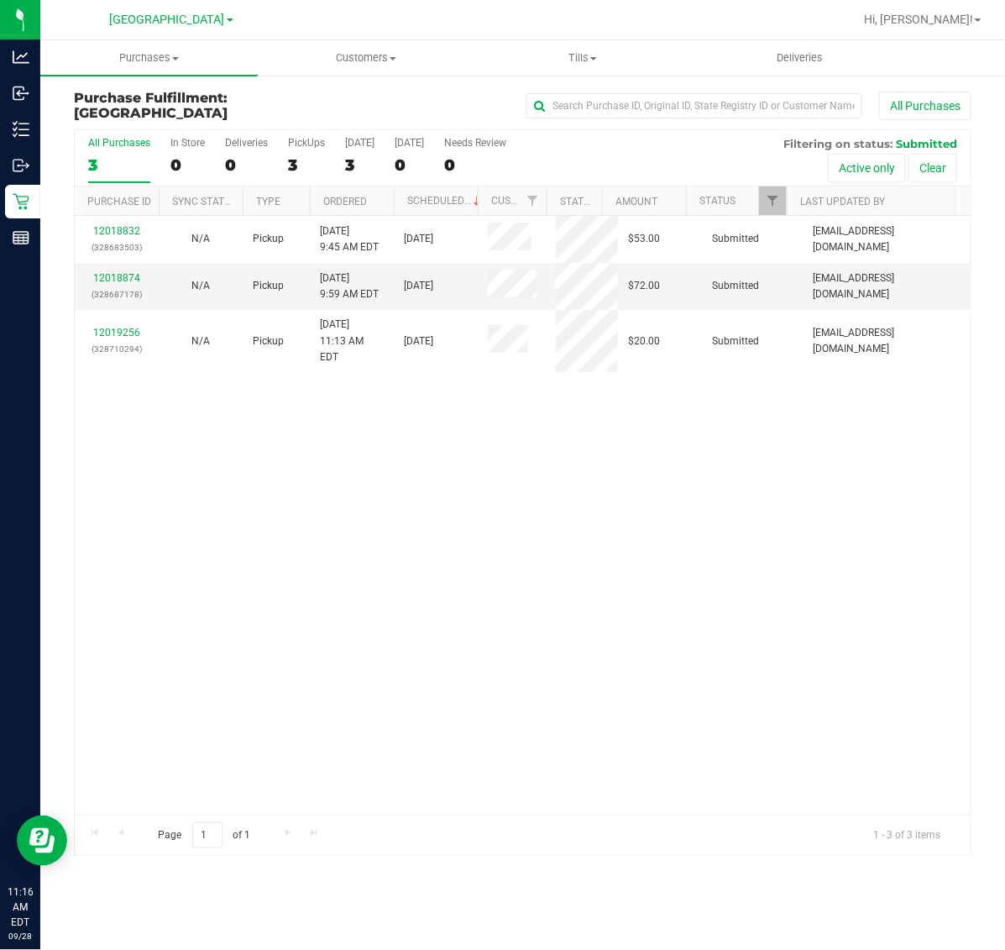
drag, startPoint x: 718, startPoint y: 614, endPoint x: 382, endPoint y: 433, distance: 381.4
click at [718, 615] on div "12018832 (328683503) N/A Pickup 9/28/2025 9:45 AM EDT 9/28/2025 $53.00 Submitte…" at bounding box center [523, 515] width 896 height 599
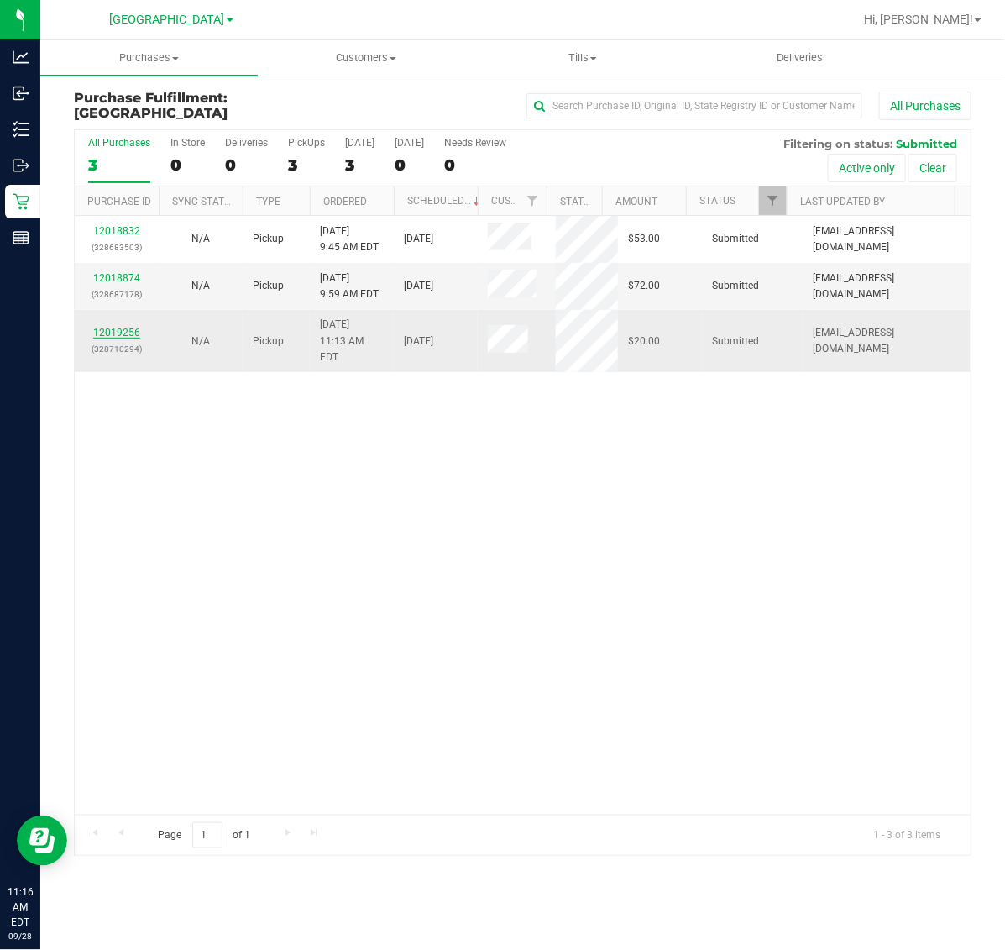
click at [103, 327] on link "12019256" at bounding box center [116, 333] width 47 height 12
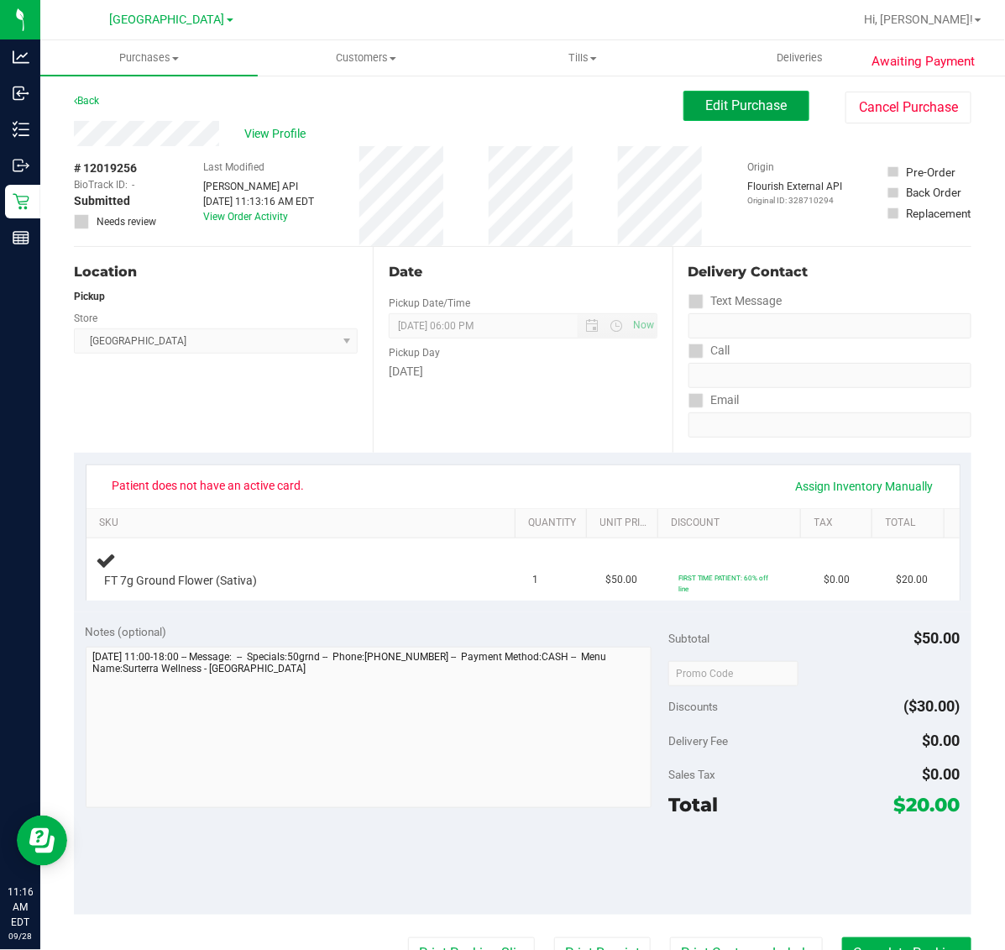
click at [684, 106] on button "Edit Purchase" at bounding box center [747, 106] width 126 height 30
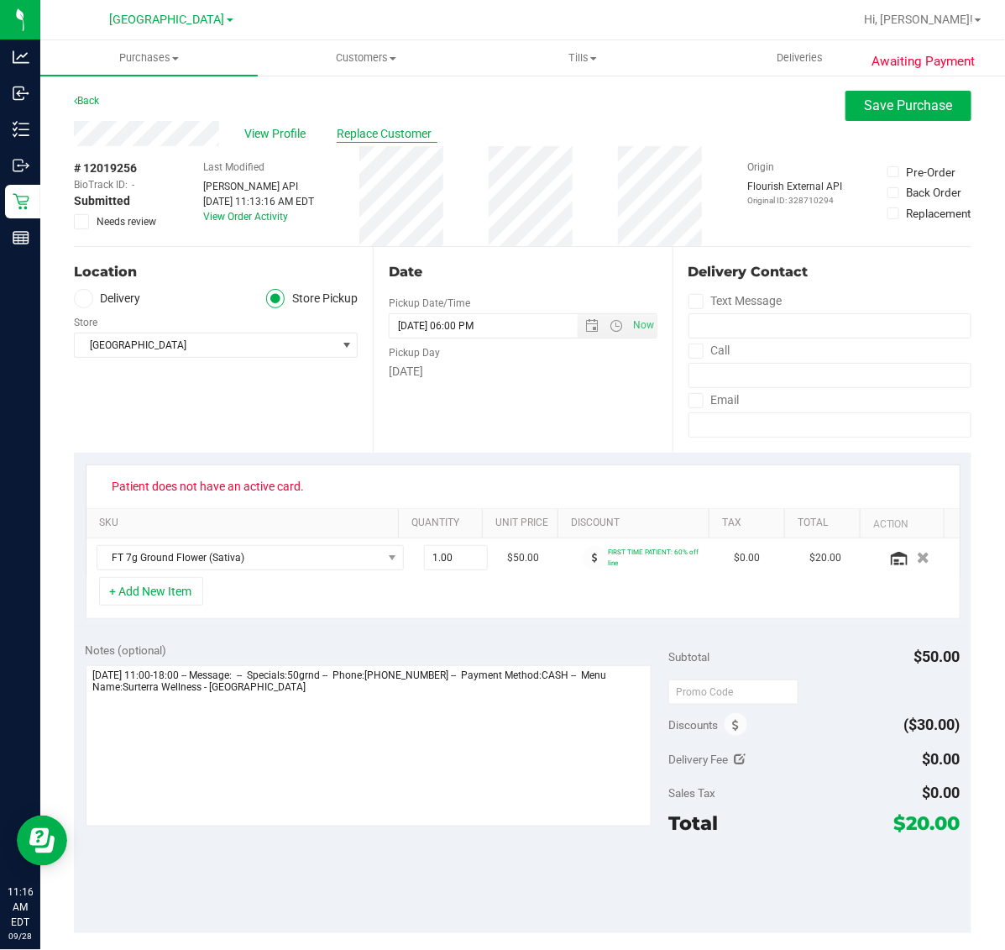
click at [379, 132] on span "Replace Customer" at bounding box center [387, 134] width 101 height 18
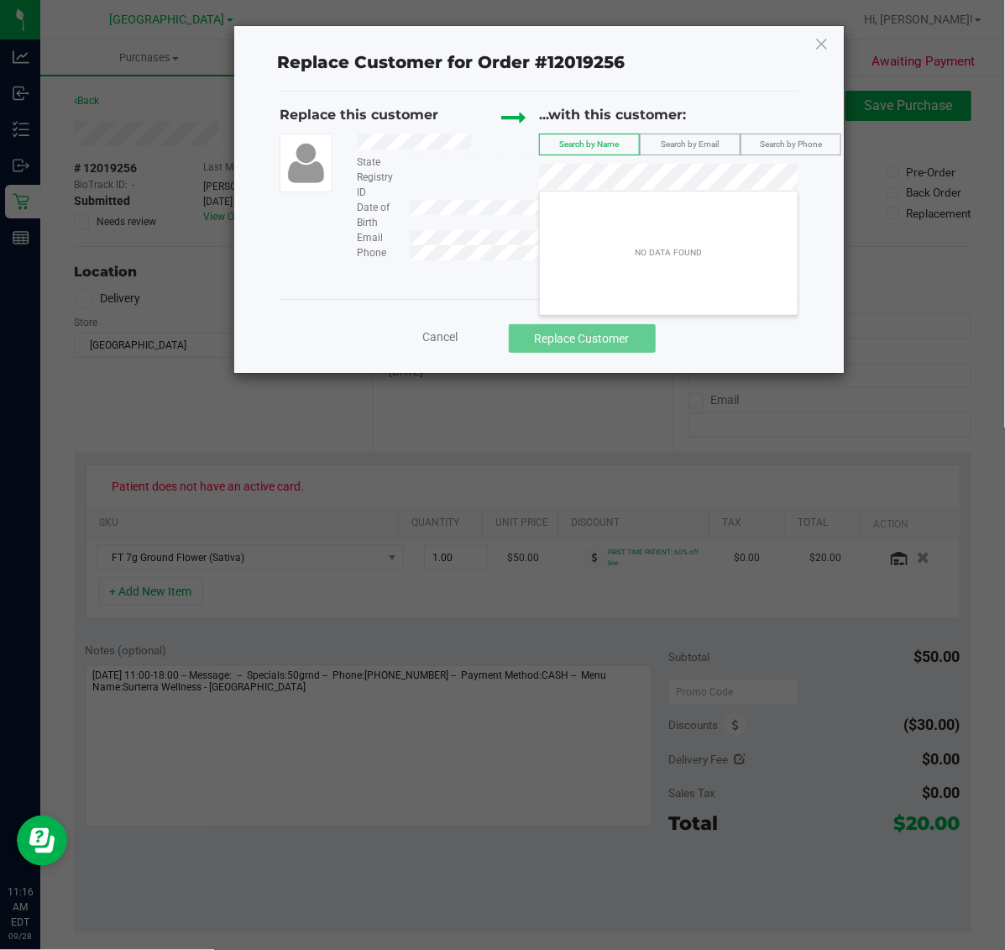
click at [651, 239] on div "NO DATA FOUND" at bounding box center [669, 253] width 86 height 31
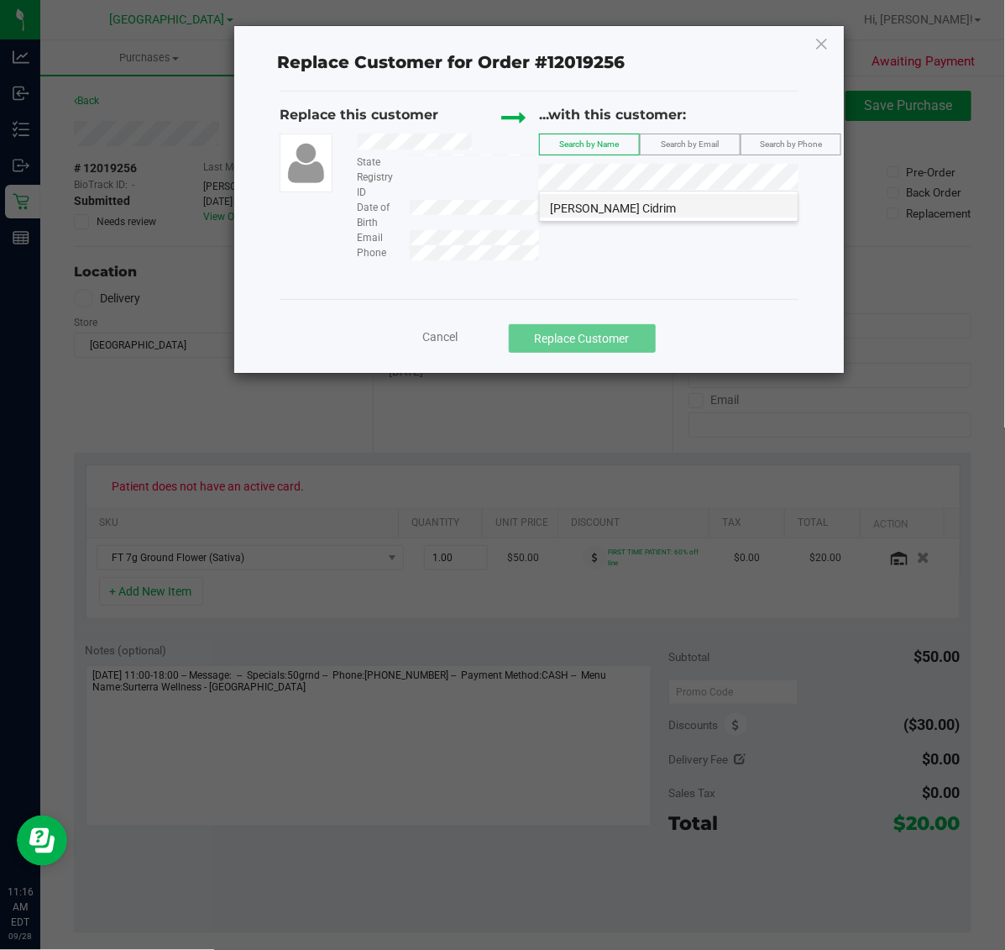
click at [588, 197] on li "Jaqueline Cidrim" at bounding box center [669, 206] width 258 height 24
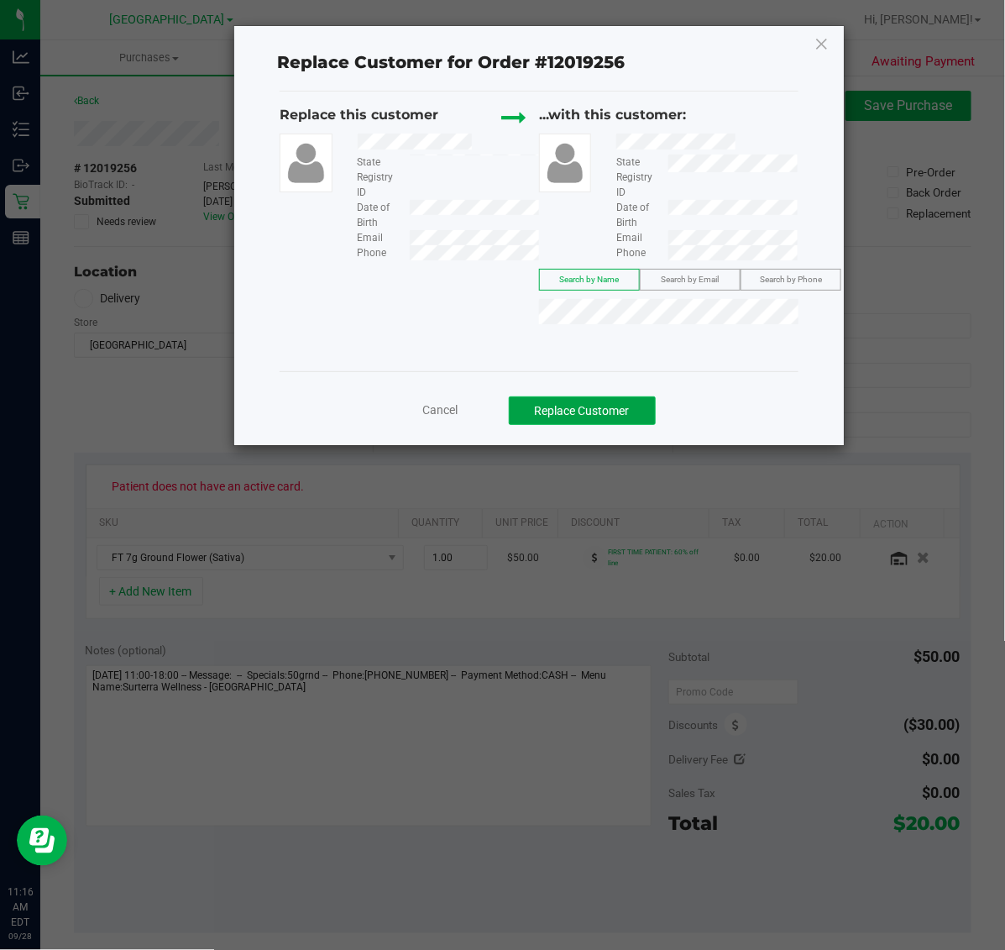
click at [617, 411] on button "Replace Customer" at bounding box center [582, 410] width 147 height 29
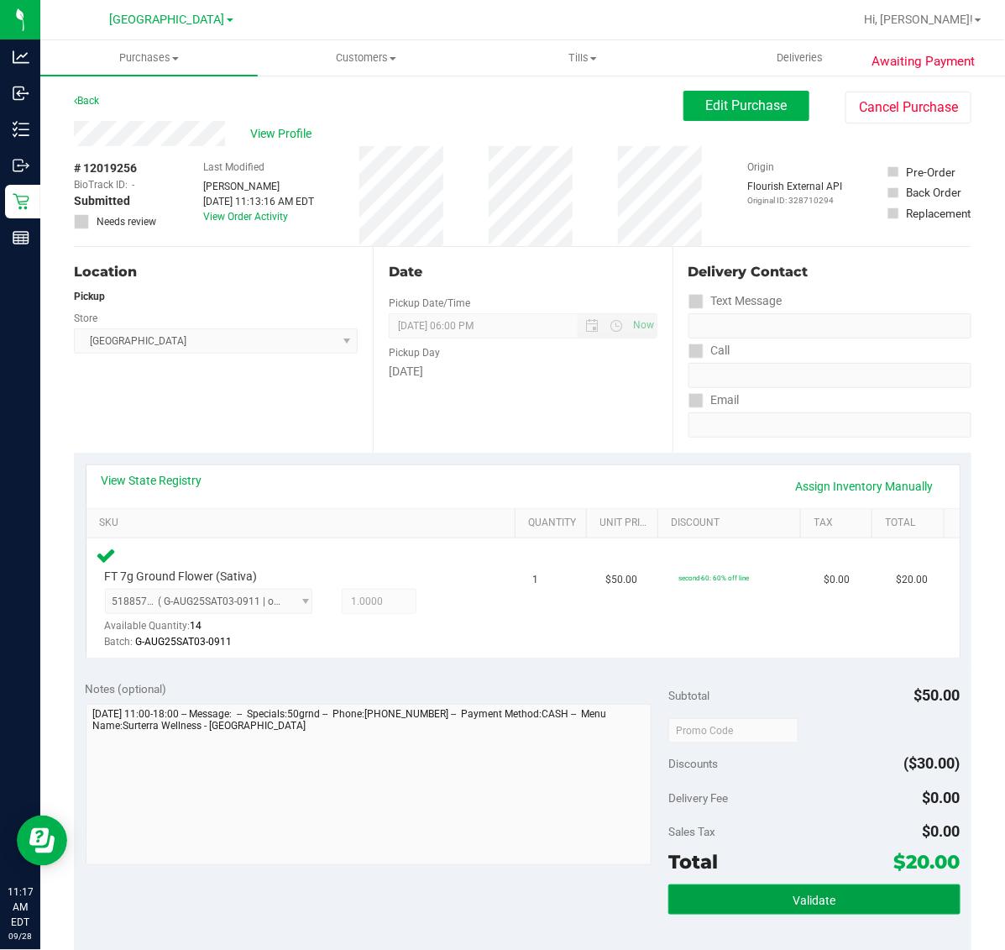
click at [866, 908] on button "Validate" at bounding box center [813, 899] width 291 height 30
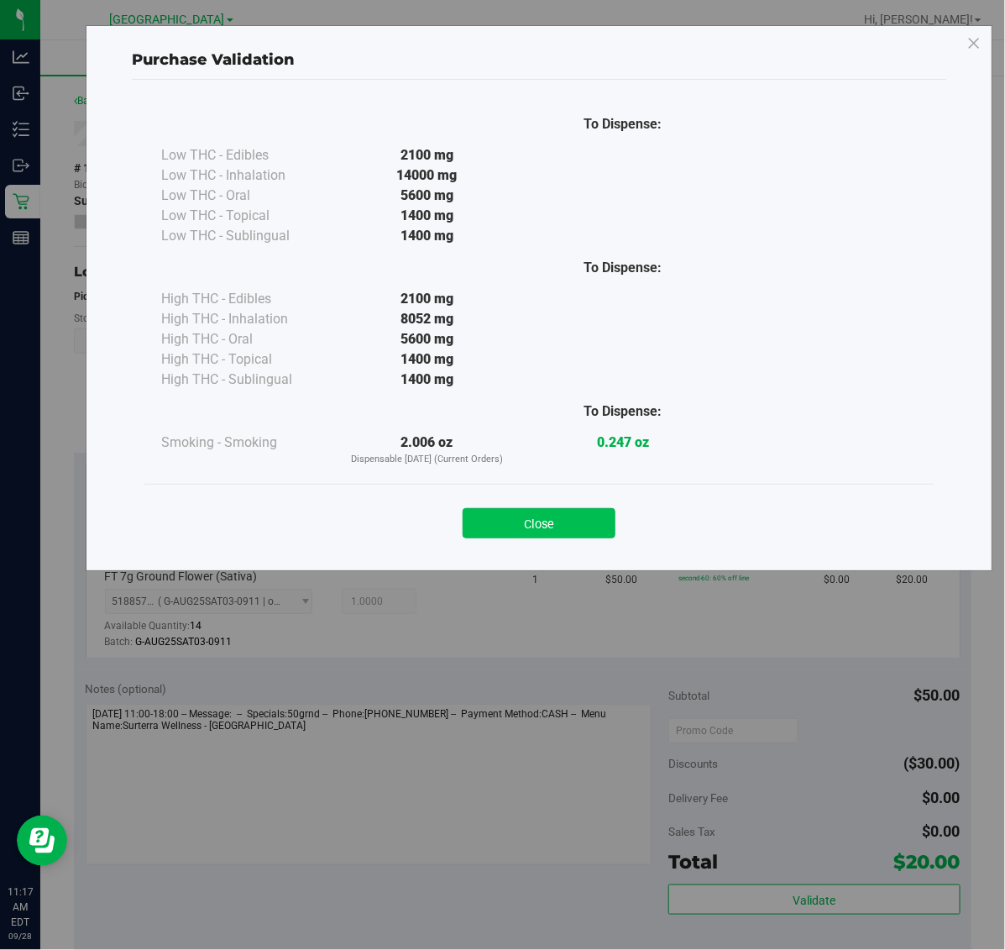
click at [572, 522] on button "Close" at bounding box center [539, 523] width 153 height 30
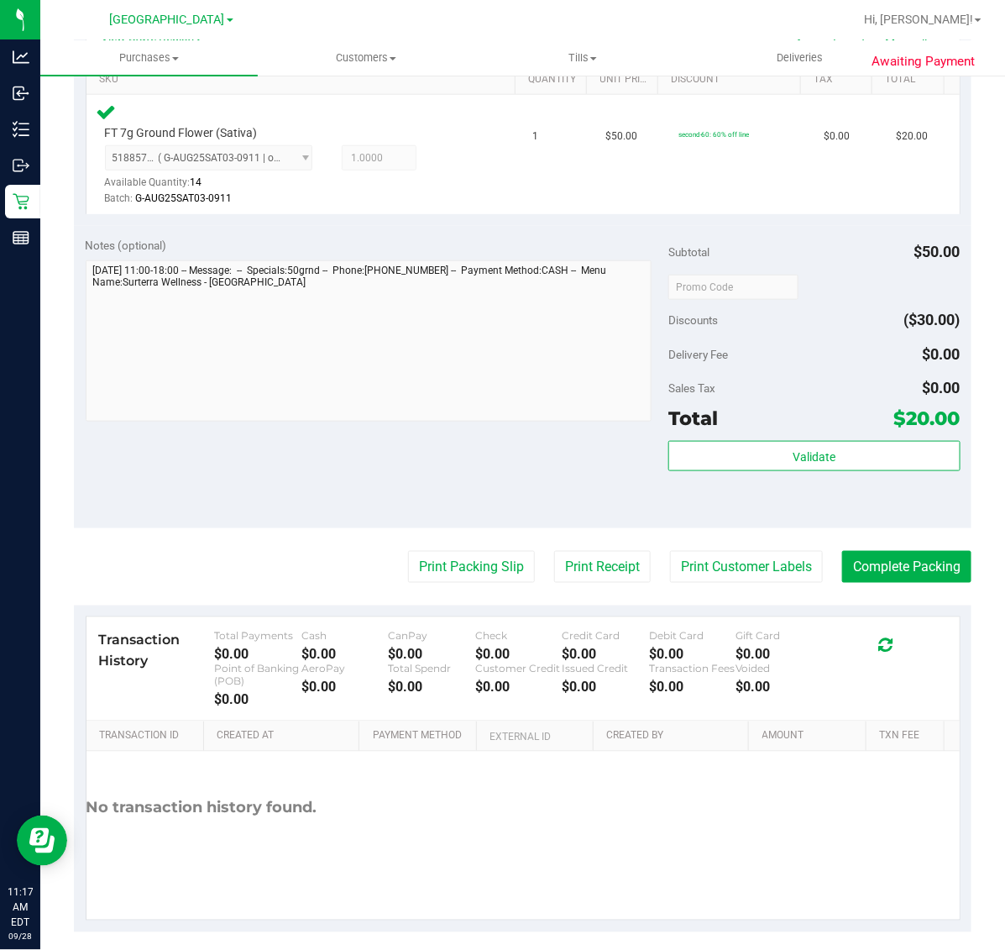
scroll to position [455, 0]
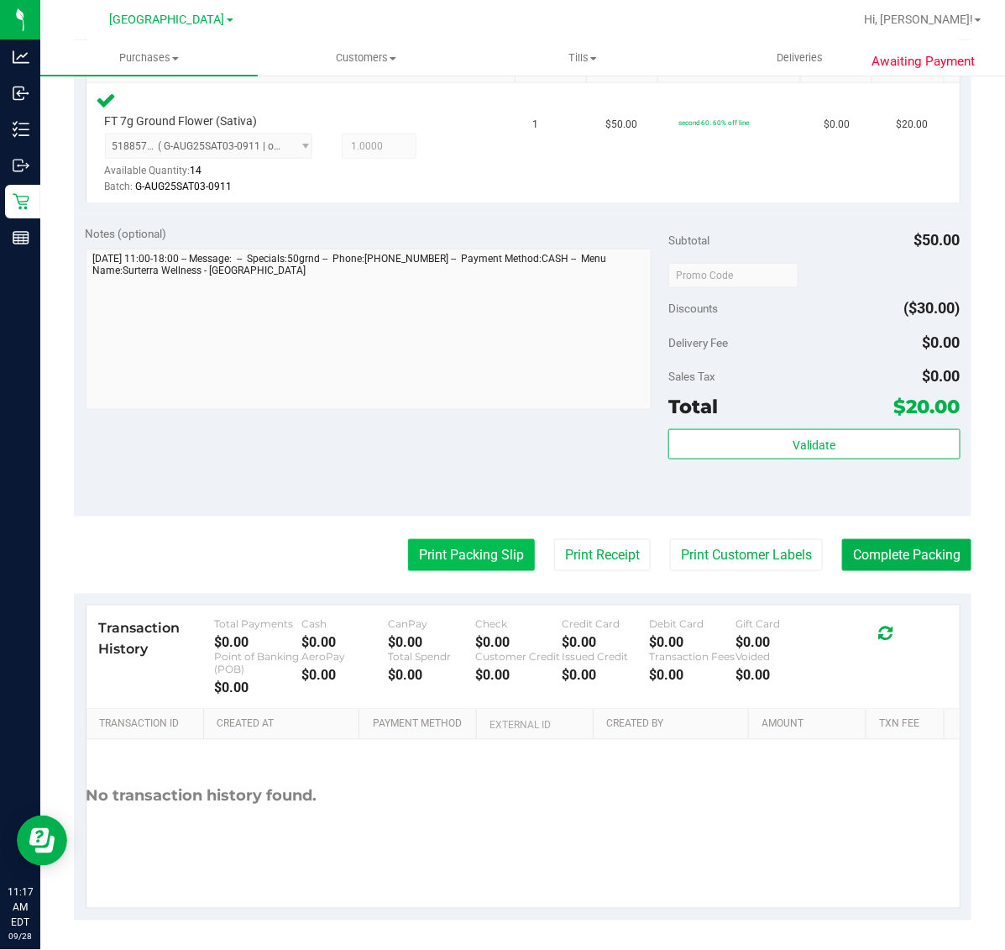
click at [449, 550] on button "Print Packing Slip" at bounding box center [471, 555] width 127 height 32
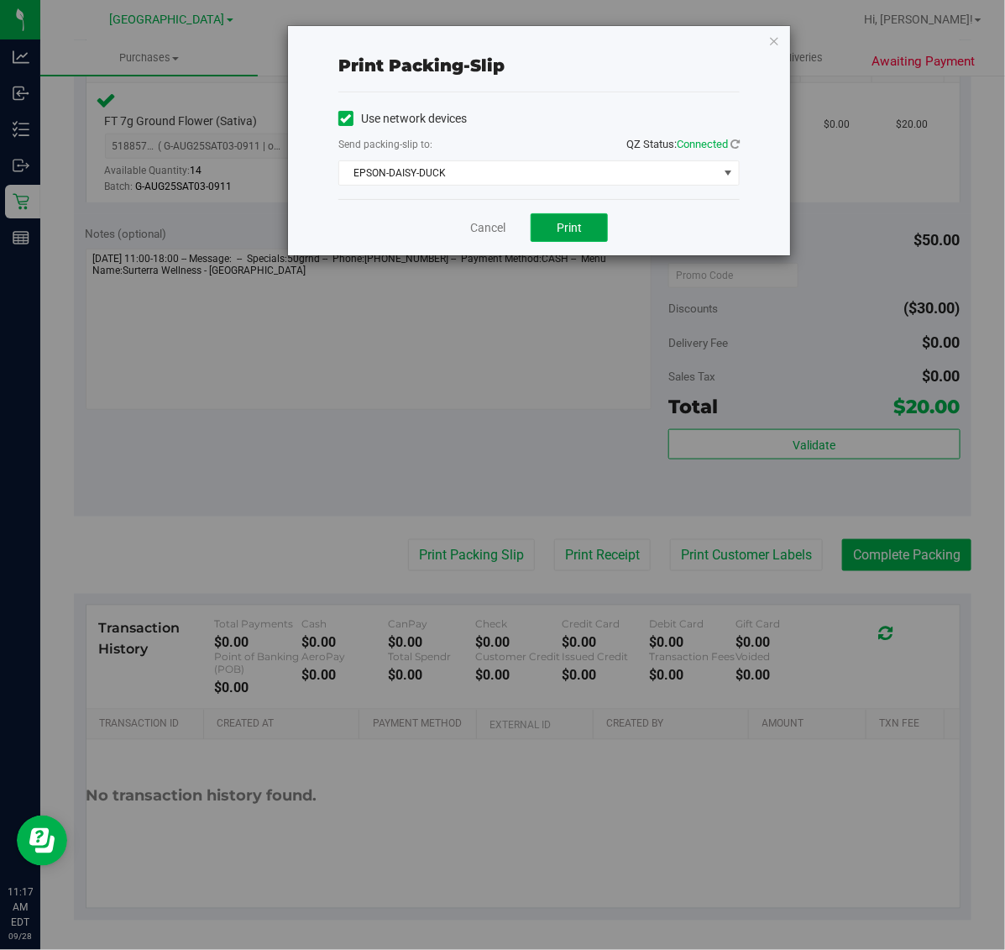
click at [563, 238] on button "Print" at bounding box center [569, 227] width 77 height 29
click at [490, 220] on link "Cancel" at bounding box center [487, 228] width 35 height 18
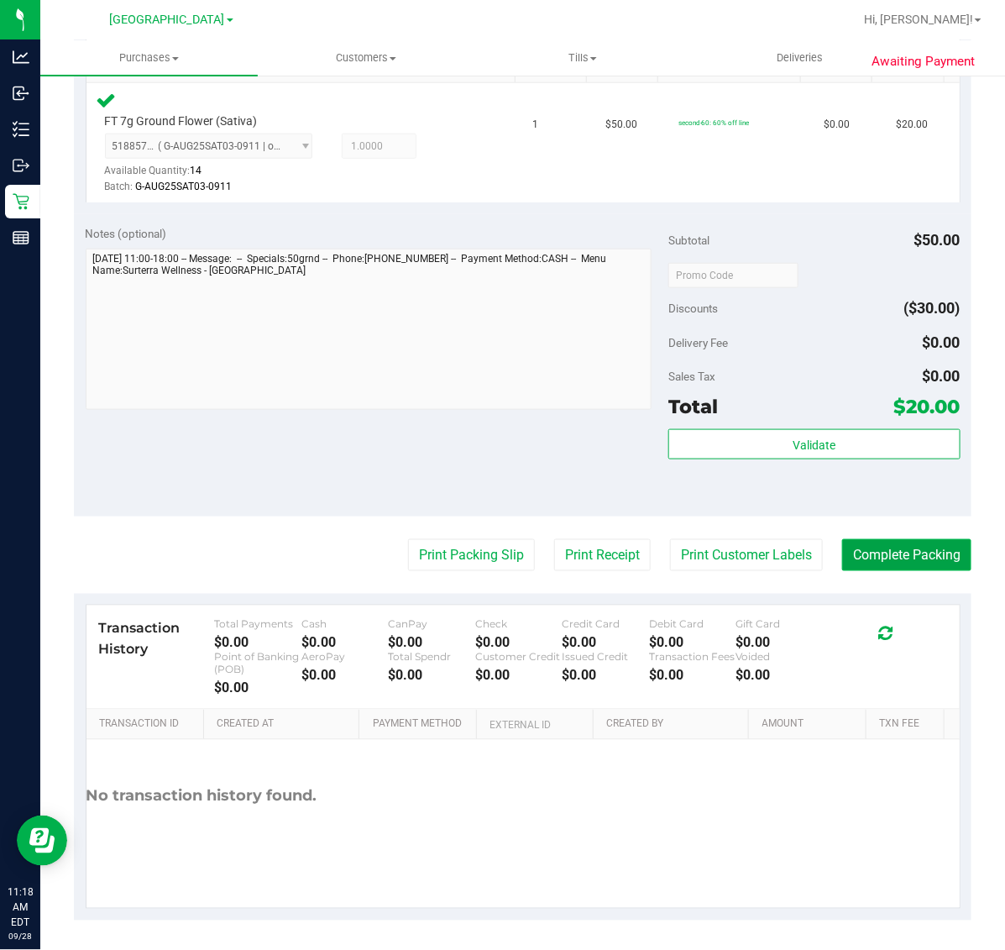
click at [883, 542] on button "Complete Packing" at bounding box center [906, 555] width 129 height 32
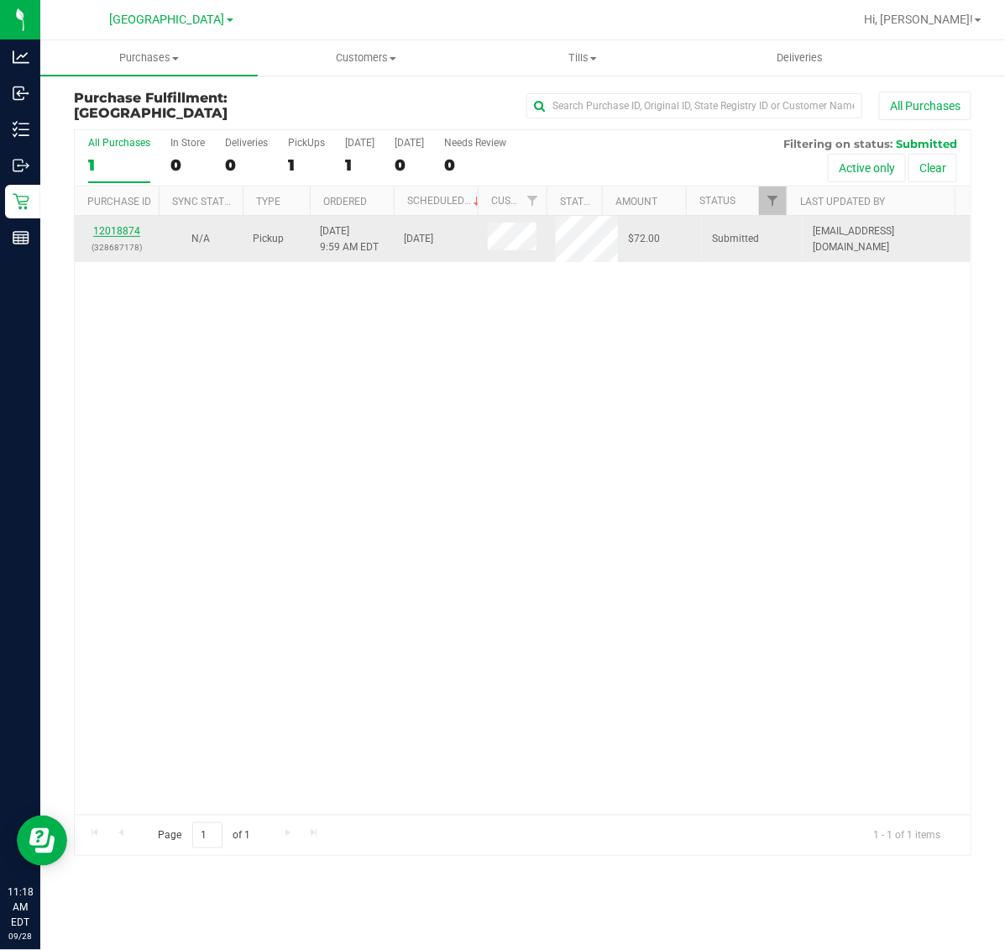
click at [132, 231] on link "12018874" at bounding box center [116, 231] width 47 height 12
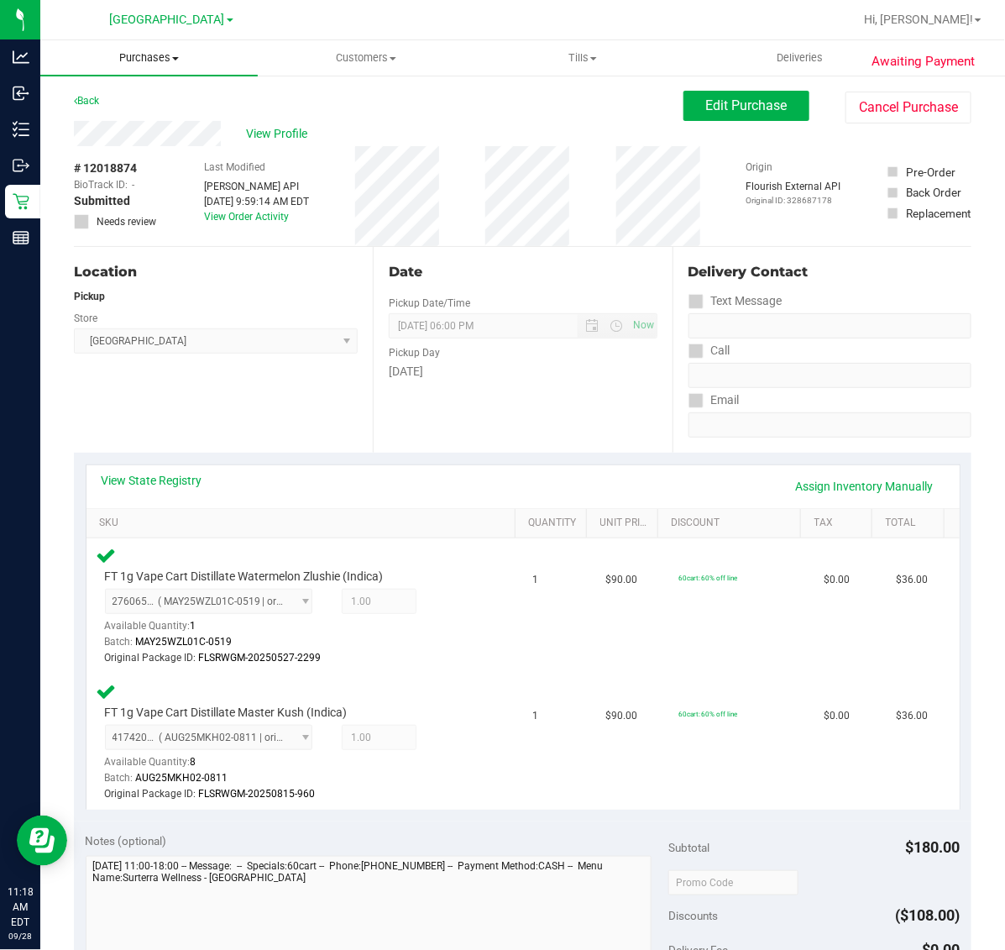
click at [160, 64] on span "Purchases" at bounding box center [148, 57] width 217 height 15
click at [140, 126] on span "Fulfillment" at bounding box center [92, 121] width 104 height 14
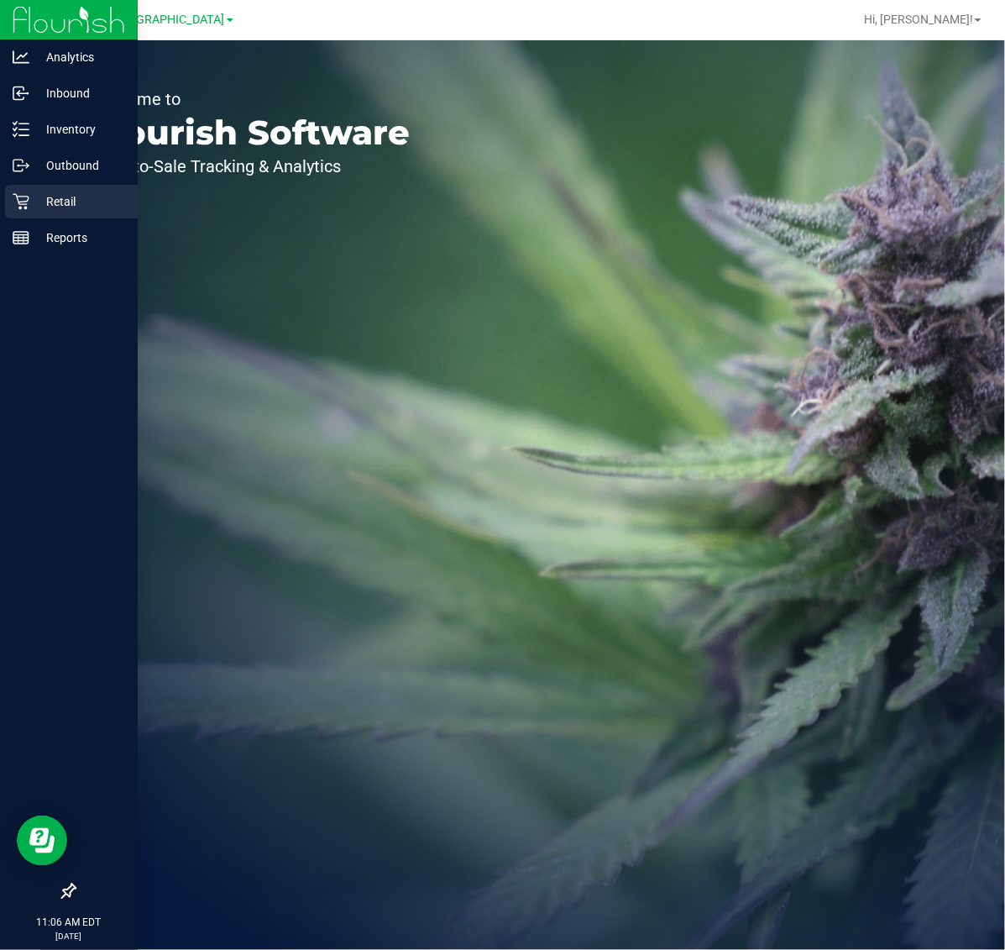
click at [18, 207] on icon at bounding box center [21, 201] width 17 height 17
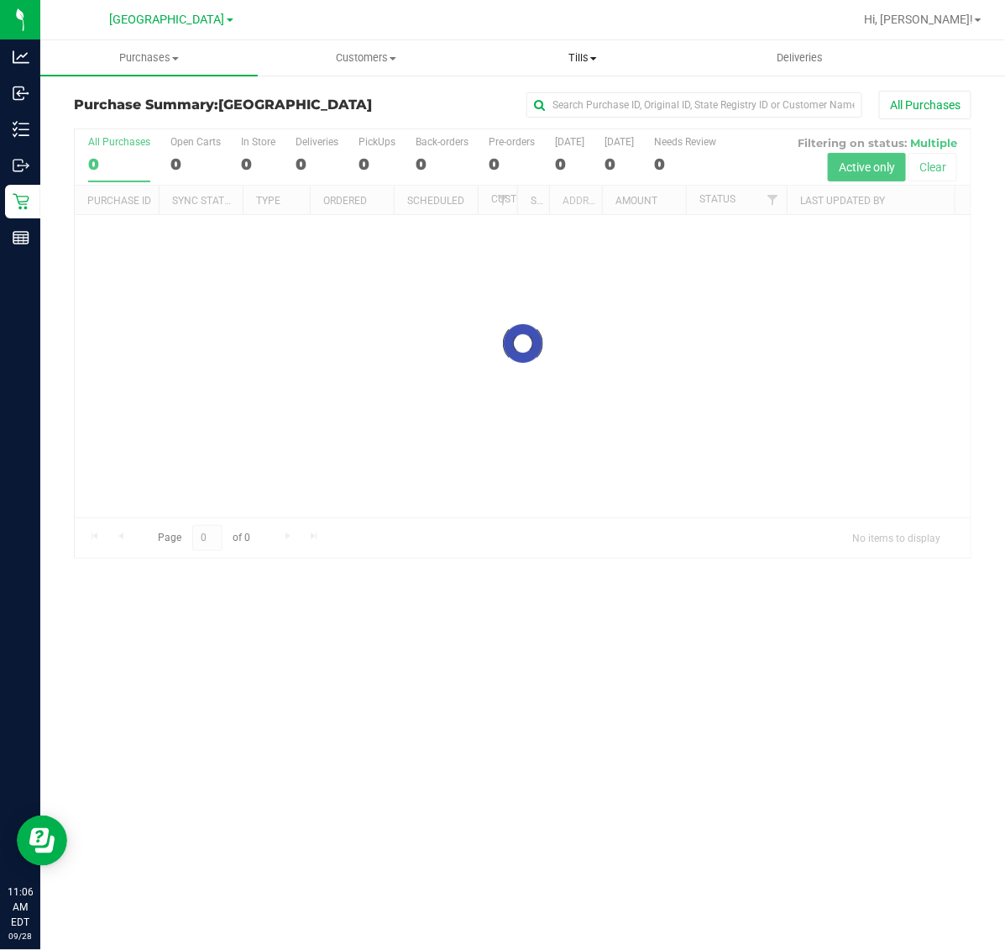
click at [584, 42] on uib-tab-heading "Tills Manage tills Reconcile e-payments" at bounding box center [583, 58] width 216 height 34
click at [529, 94] on span "Manage tills" at bounding box center [530, 101] width 113 height 14
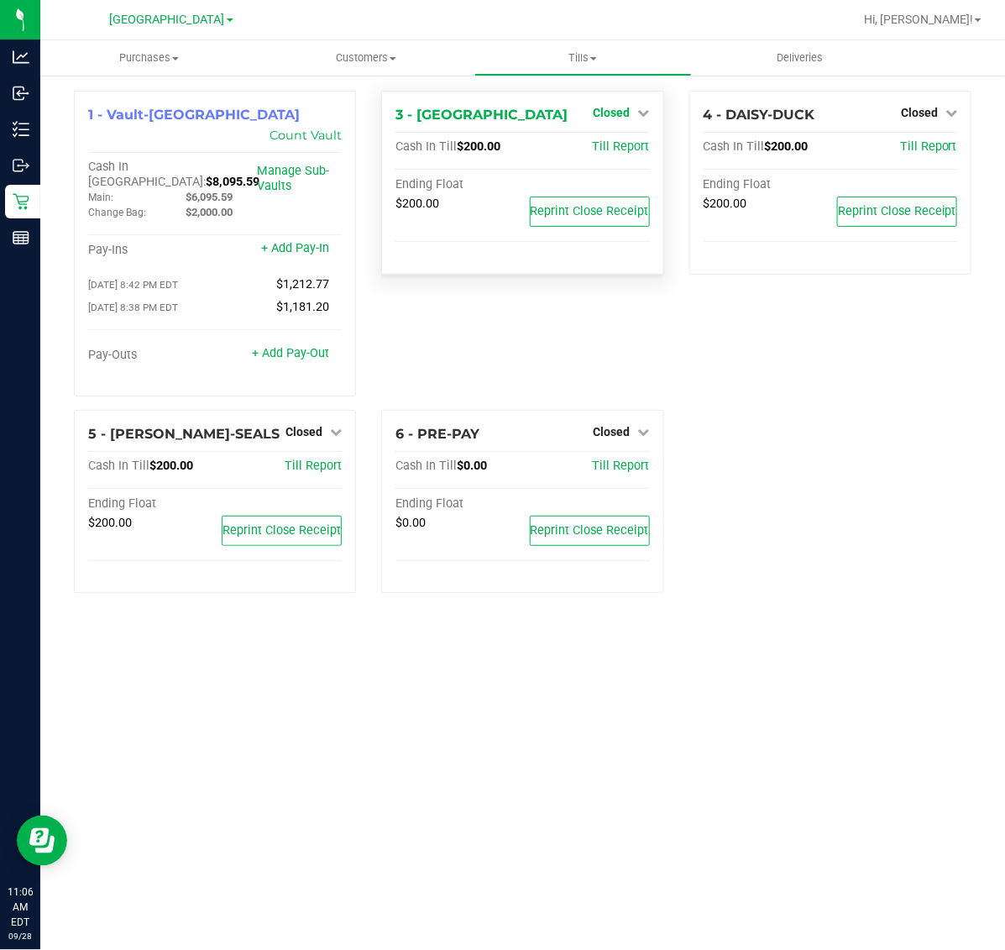
click at [618, 107] on span "Closed" at bounding box center [612, 112] width 37 height 13
click at [627, 144] on link "Open Till" at bounding box center [612, 147] width 45 height 13
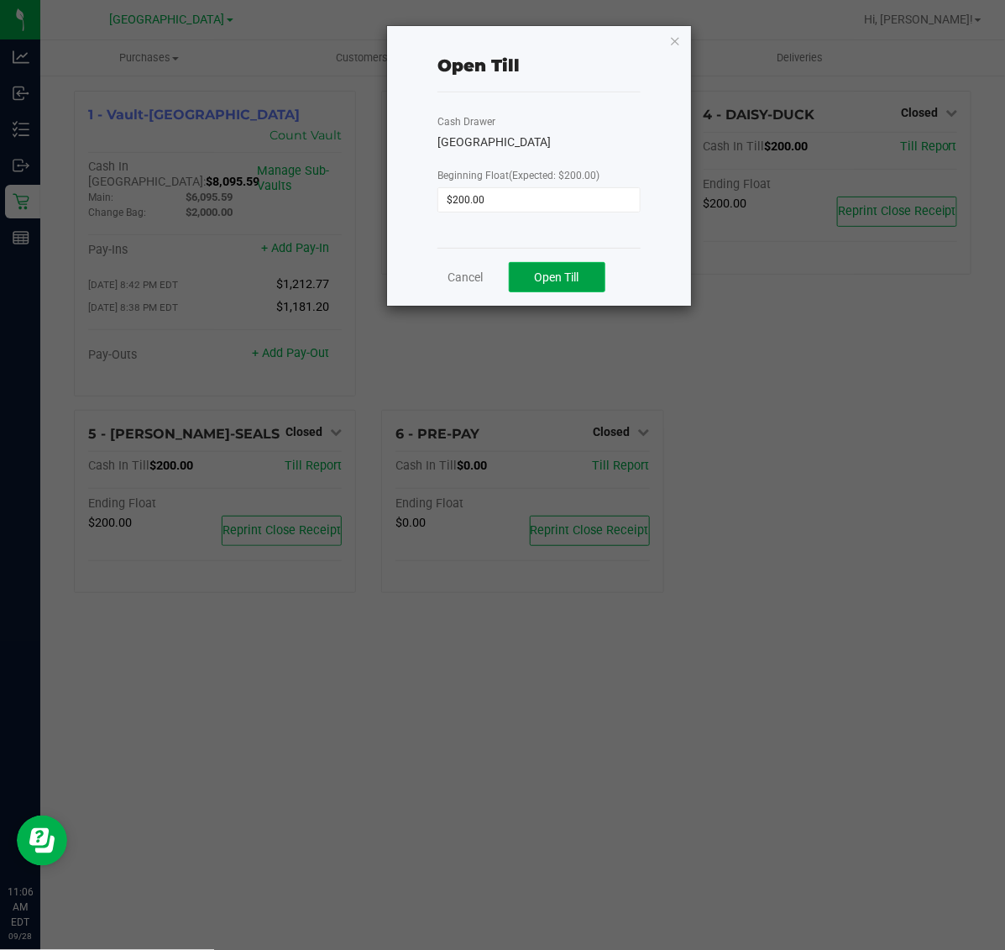
click at [563, 270] on button "Open Till" at bounding box center [557, 277] width 97 height 30
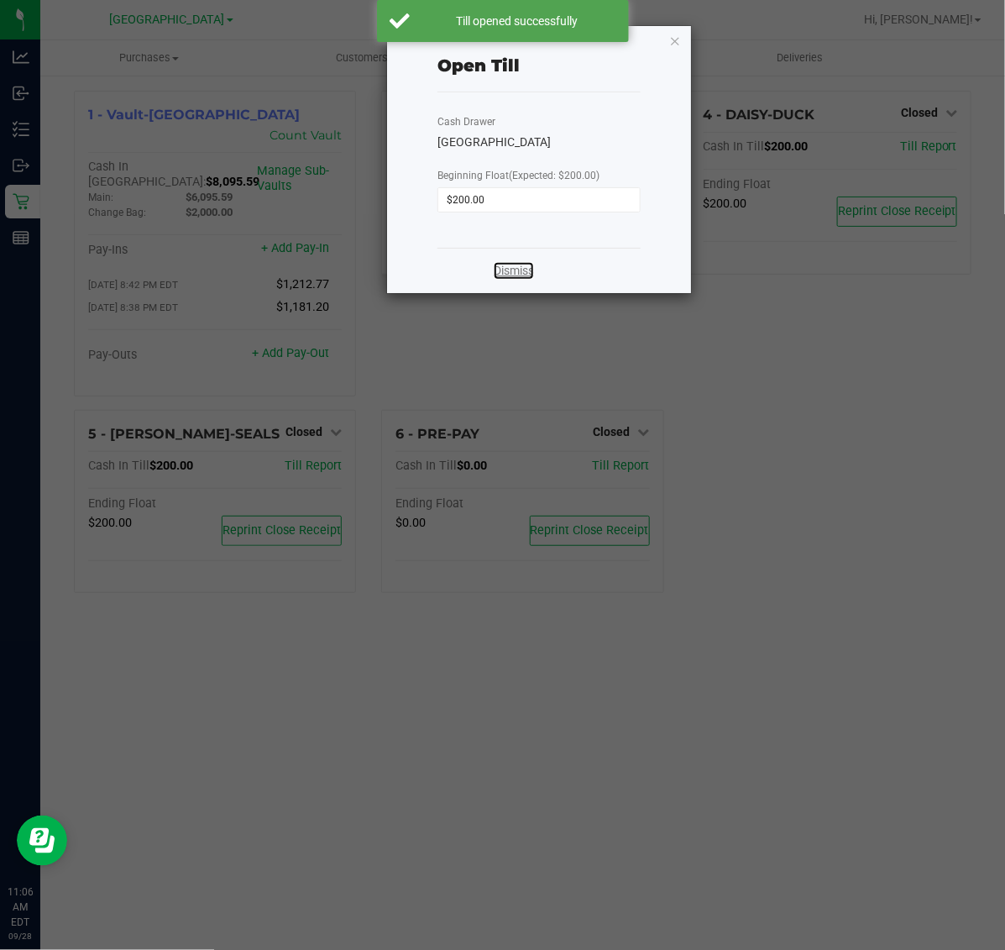
click at [518, 267] on link "Dismiss" at bounding box center [514, 271] width 40 height 18
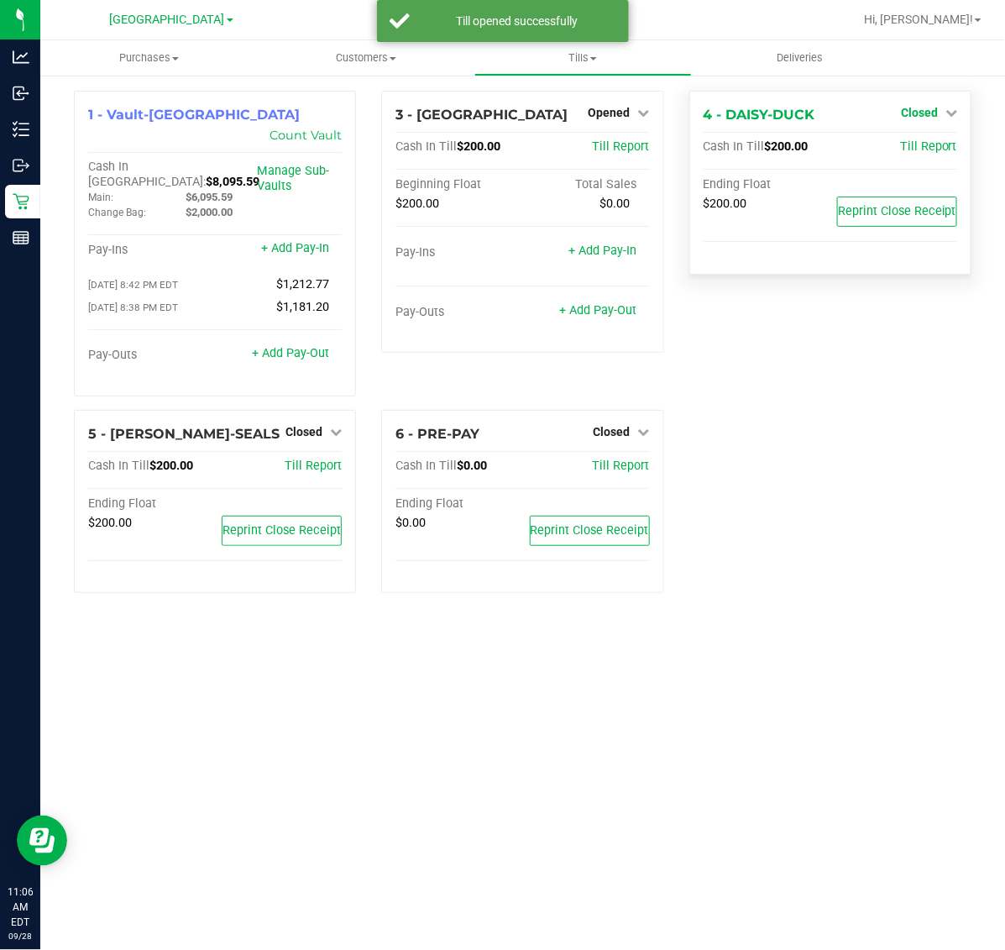
click at [932, 110] on span "Closed" at bounding box center [919, 112] width 37 height 13
click at [929, 149] on link "Open Till" at bounding box center [919, 147] width 45 height 13
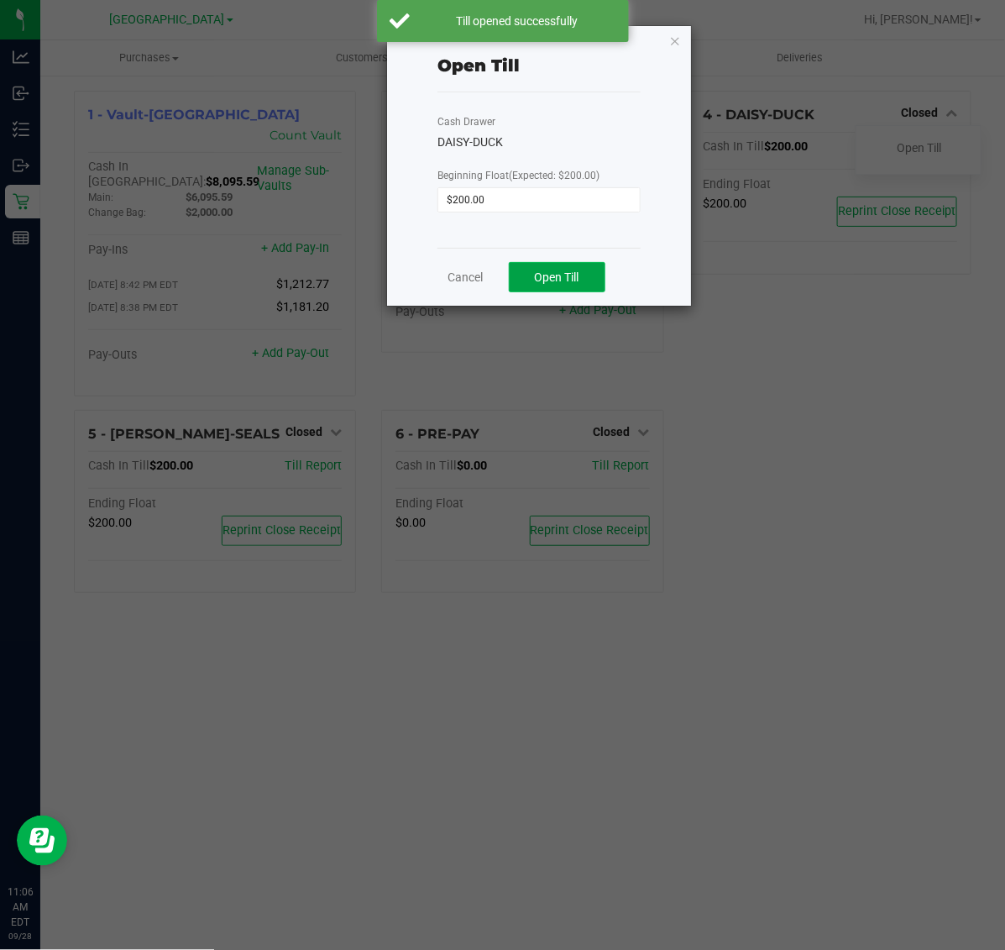
click at [574, 266] on button "Open Till" at bounding box center [557, 277] width 97 height 30
click at [522, 274] on link "Dismiss" at bounding box center [514, 271] width 40 height 18
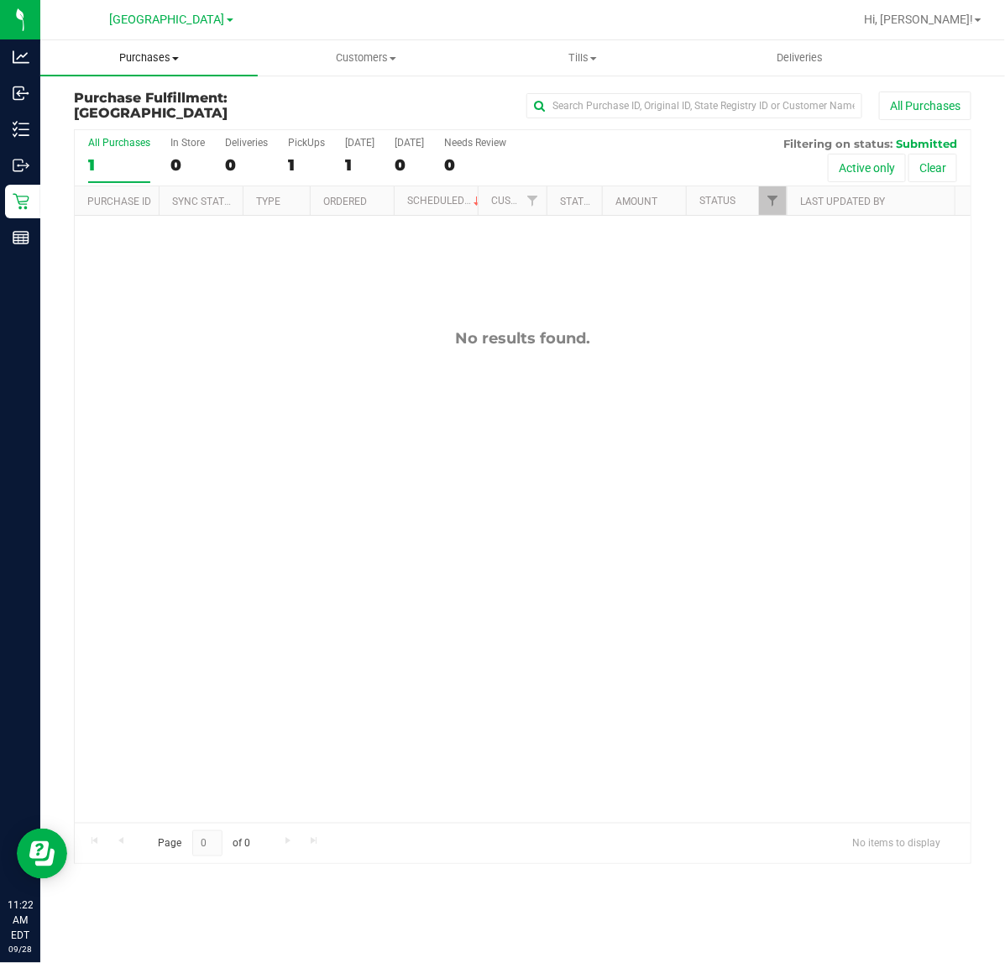
click at [133, 68] on uib-tab-heading "Purchases Summary of purchases Fulfillment All purchases" at bounding box center [148, 57] width 217 height 35
click at [99, 128] on span "Fulfillment" at bounding box center [92, 121] width 104 height 14
click at [614, 302] on div "No results found." at bounding box center [523, 576] width 896 height 721
click at [152, 61] on span "Purchases" at bounding box center [148, 57] width 217 height 15
click at [110, 106] on span "Summary of purchases" at bounding box center [126, 101] width 172 height 14
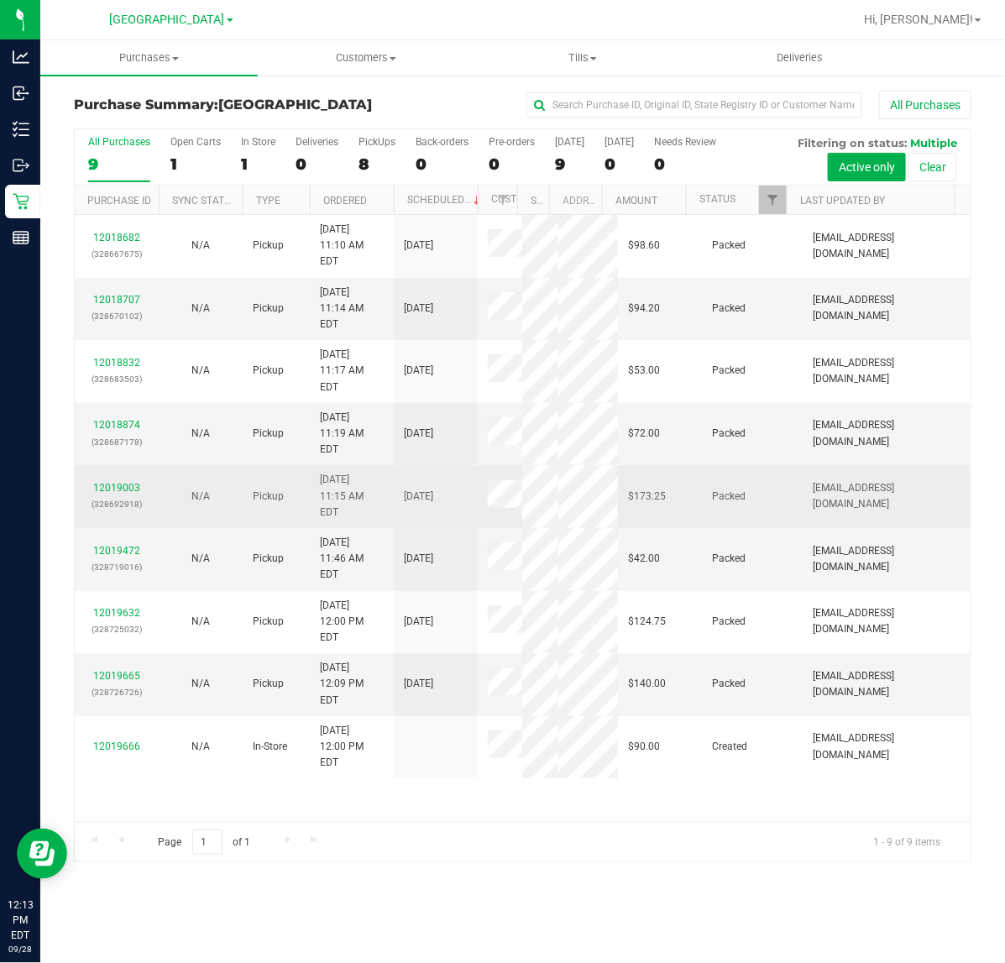
scroll to position [231, 0]
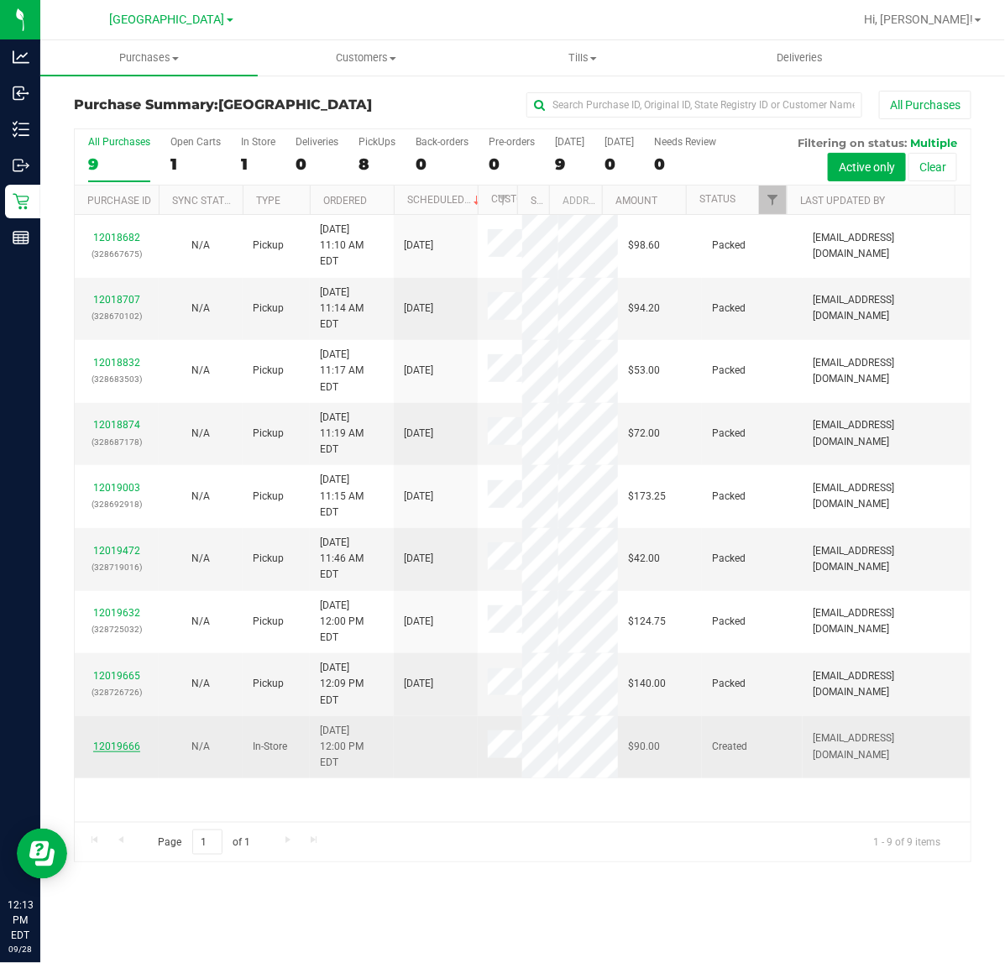
click at [124, 752] on link "12019666" at bounding box center [116, 747] width 47 height 12
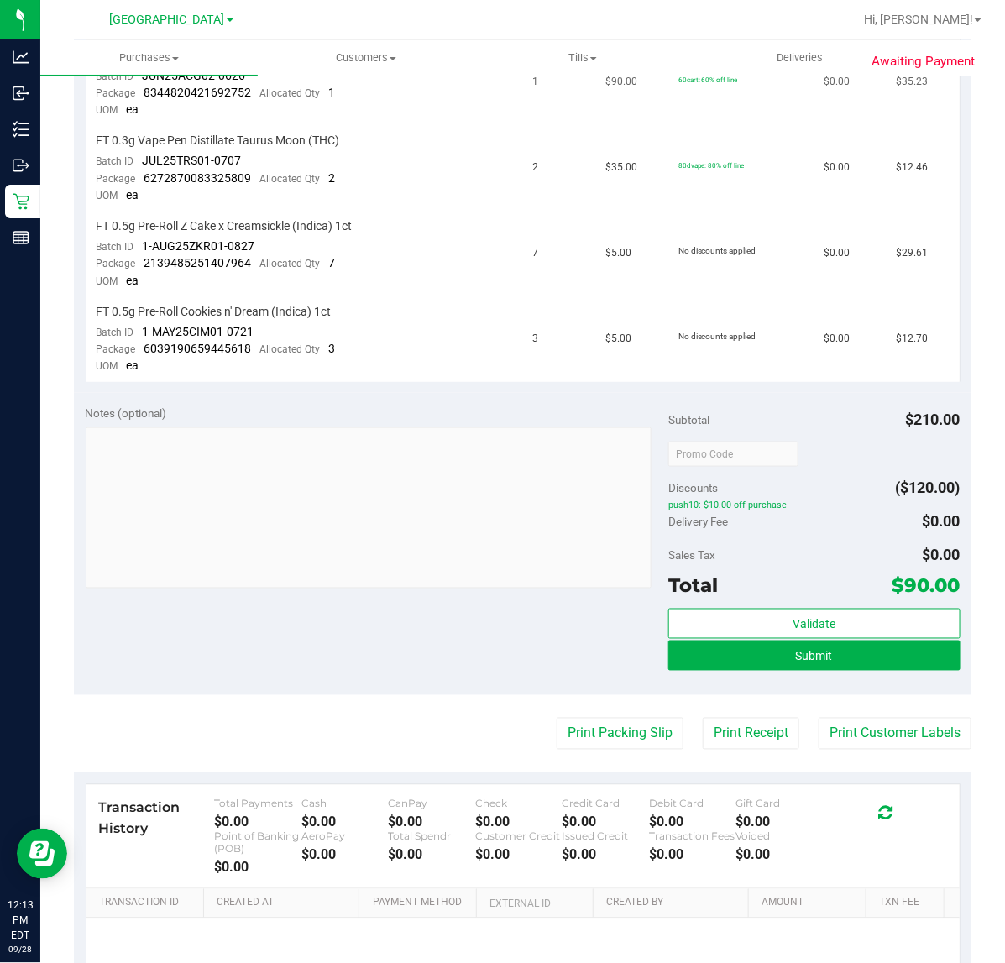
scroll to position [525, 0]
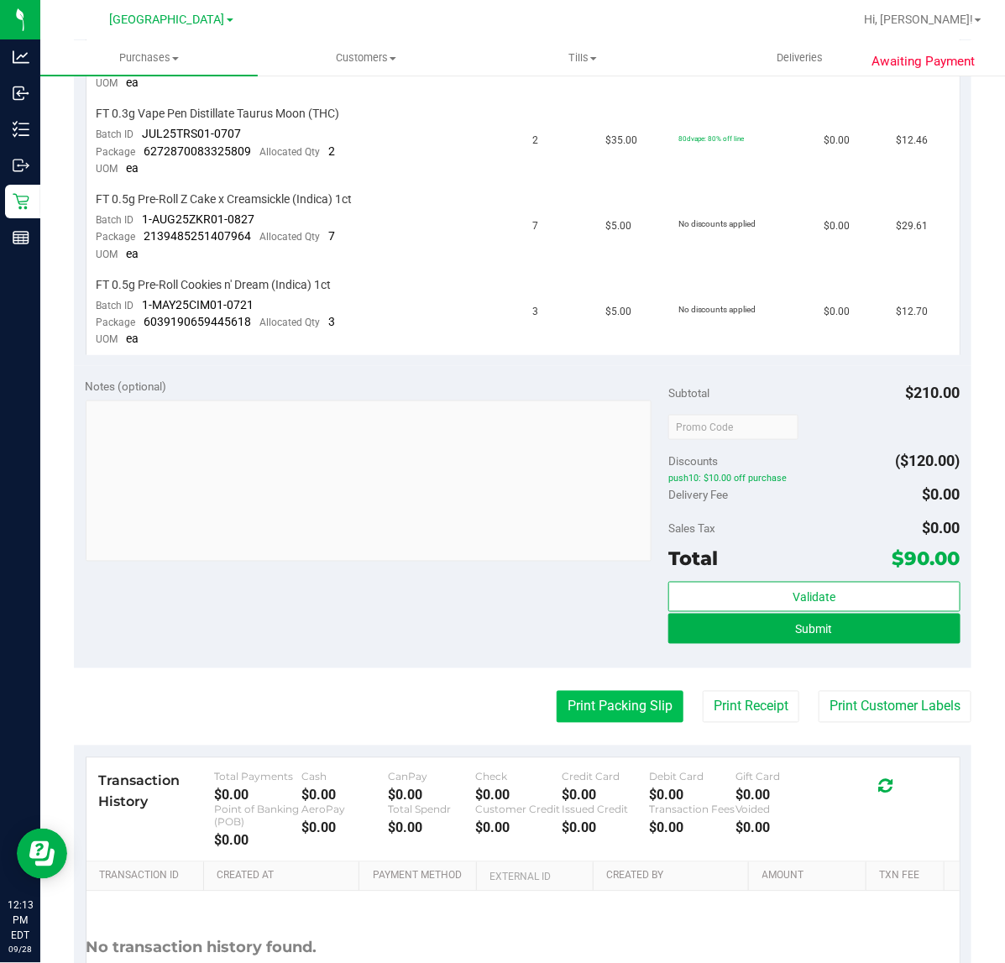
click at [626, 700] on button "Print Packing Slip" at bounding box center [620, 707] width 127 height 32
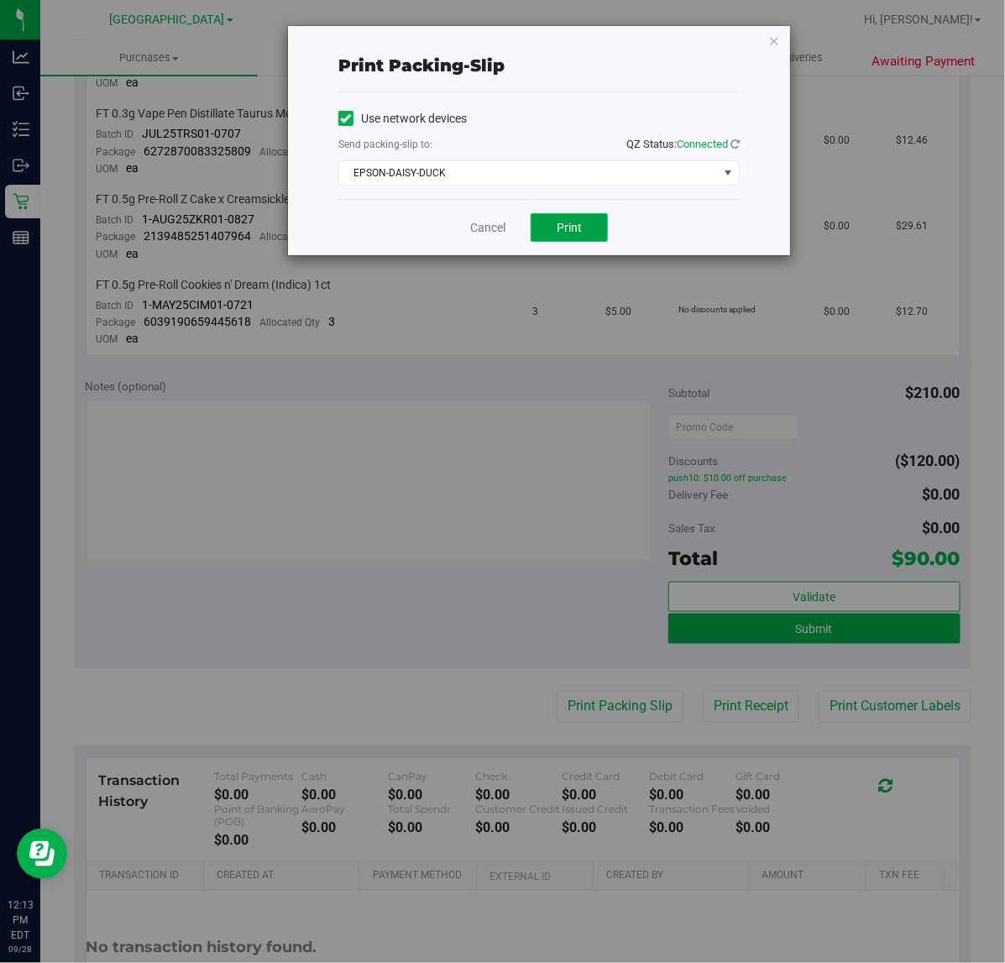
click at [567, 228] on span "Print" at bounding box center [569, 227] width 25 height 13
drag, startPoint x: 495, startPoint y: 229, endPoint x: 485, endPoint y: 215, distance: 18.0
click at [493, 231] on link "Cancel" at bounding box center [487, 228] width 35 height 18
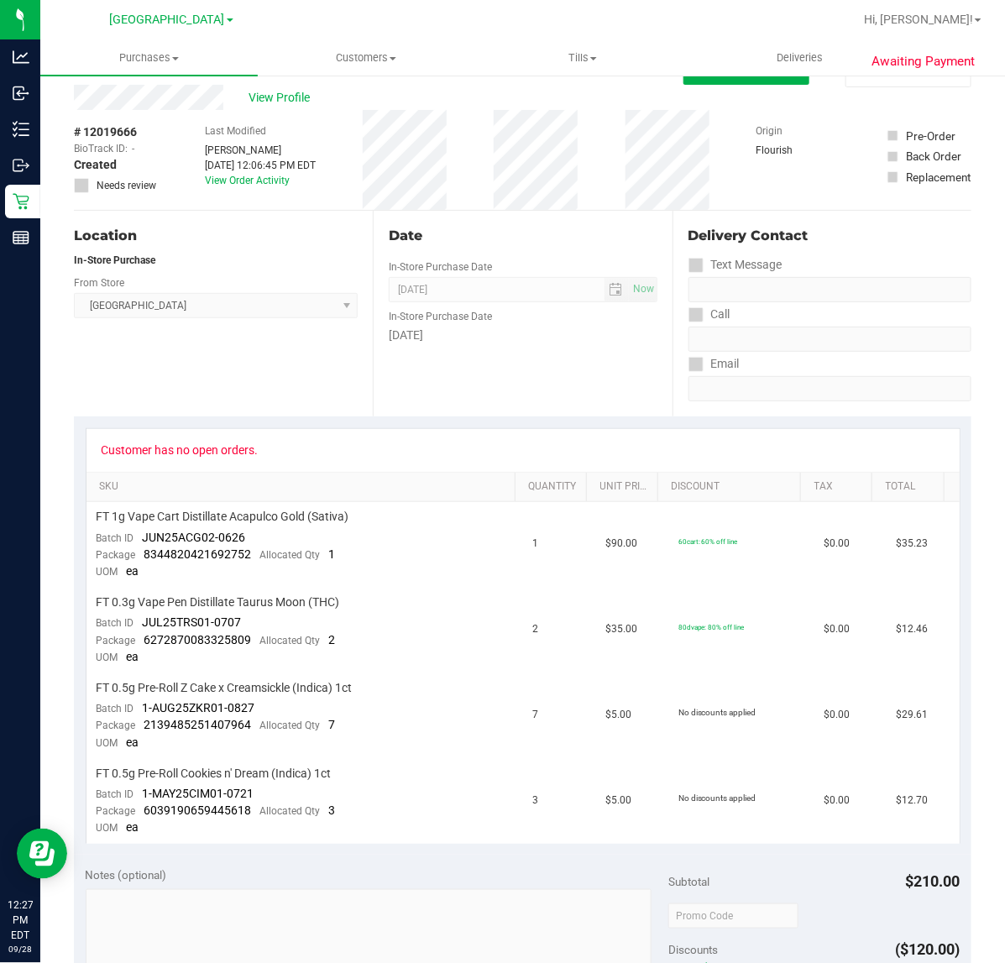
scroll to position [0, 0]
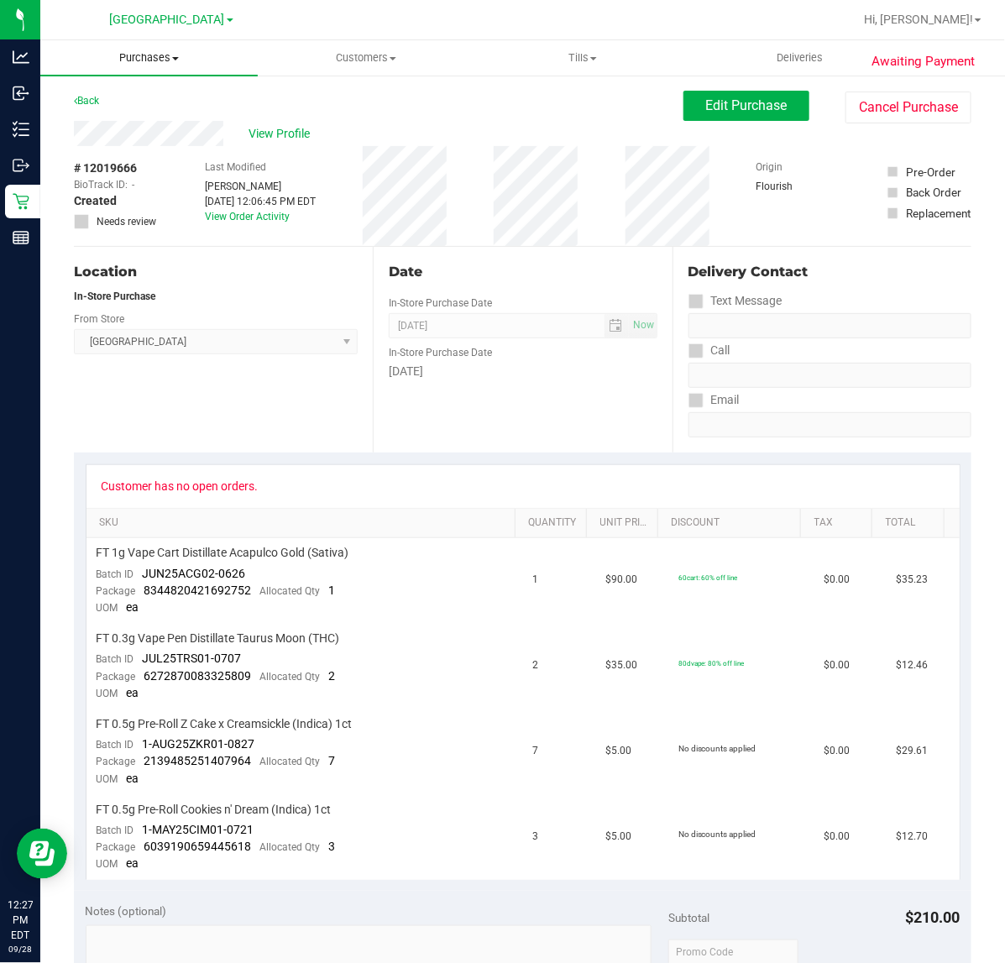
drag, startPoint x: 153, startPoint y: 46, endPoint x: 149, endPoint y: 55, distance: 9.8
click at [151, 46] on uib-tab-heading "Purchases Summary of purchases Fulfillment All purchases" at bounding box center [148, 57] width 217 height 35
click at [90, 116] on span "Fulfillment" at bounding box center [92, 121] width 104 height 14
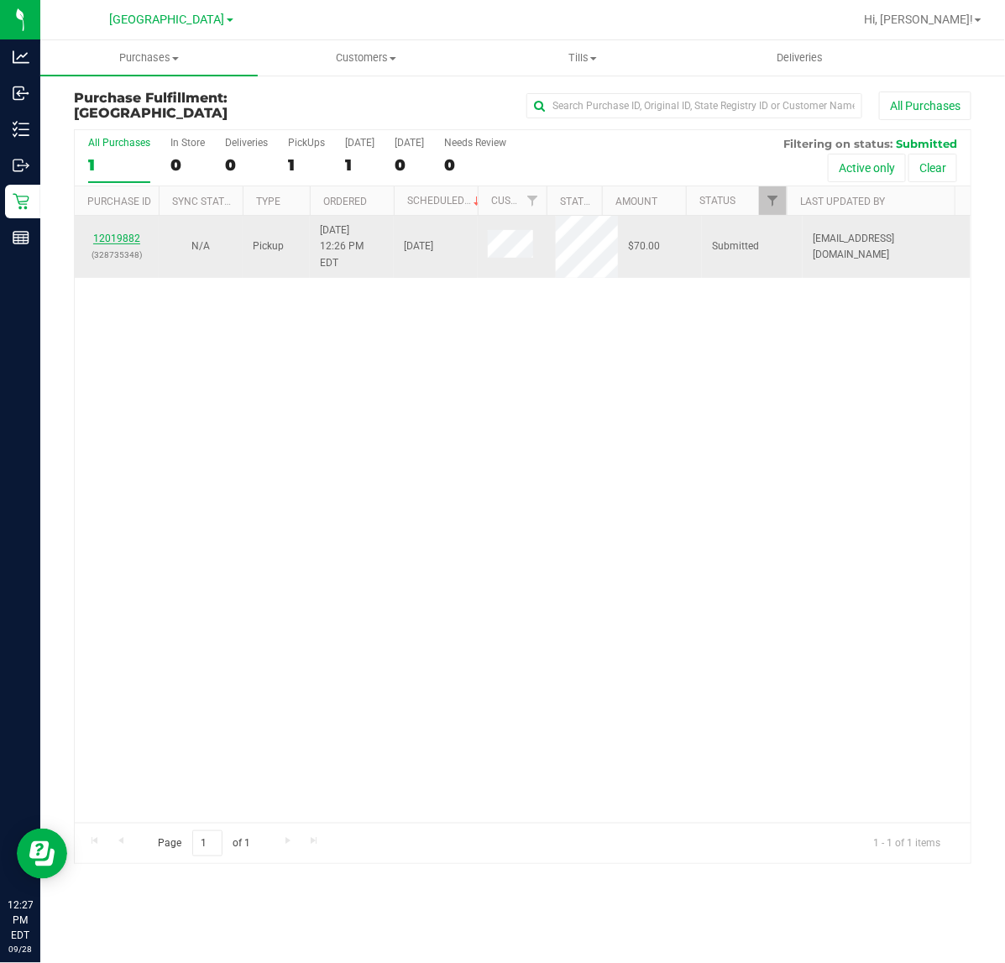
click at [115, 233] on link "12019882" at bounding box center [116, 239] width 47 height 12
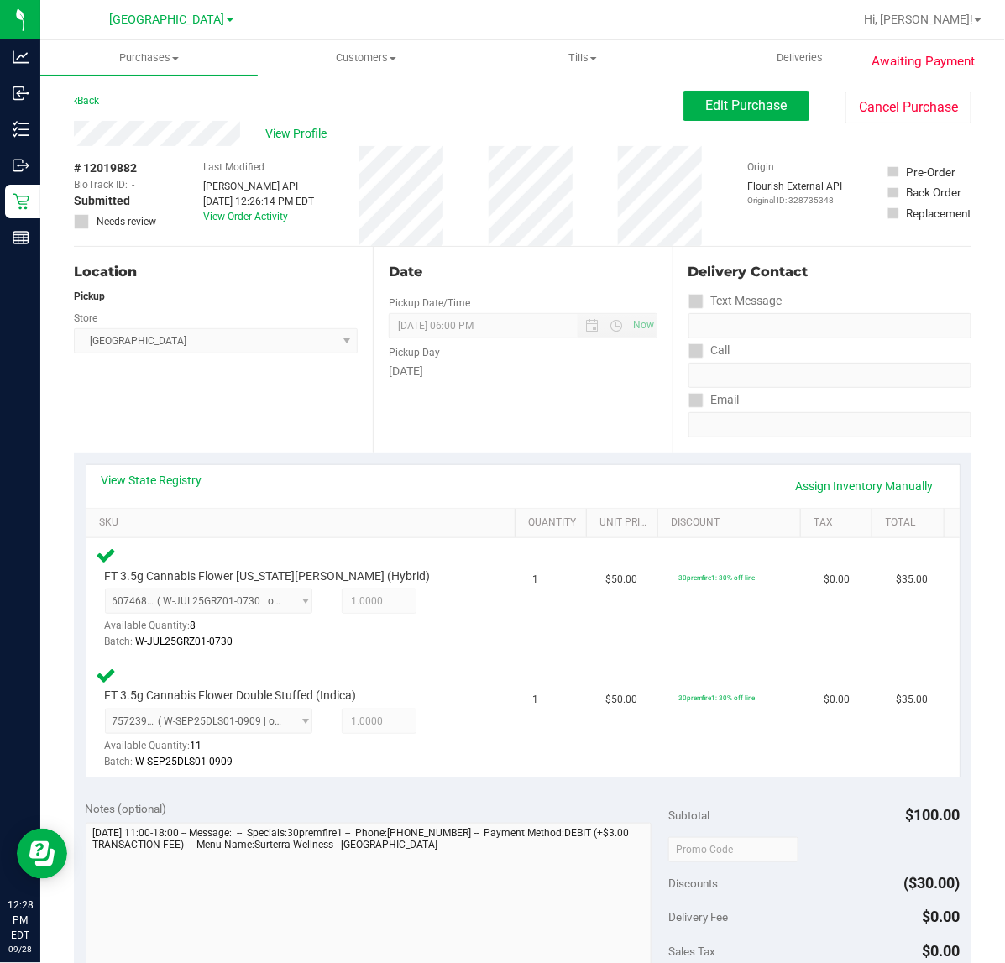
scroll to position [315, 0]
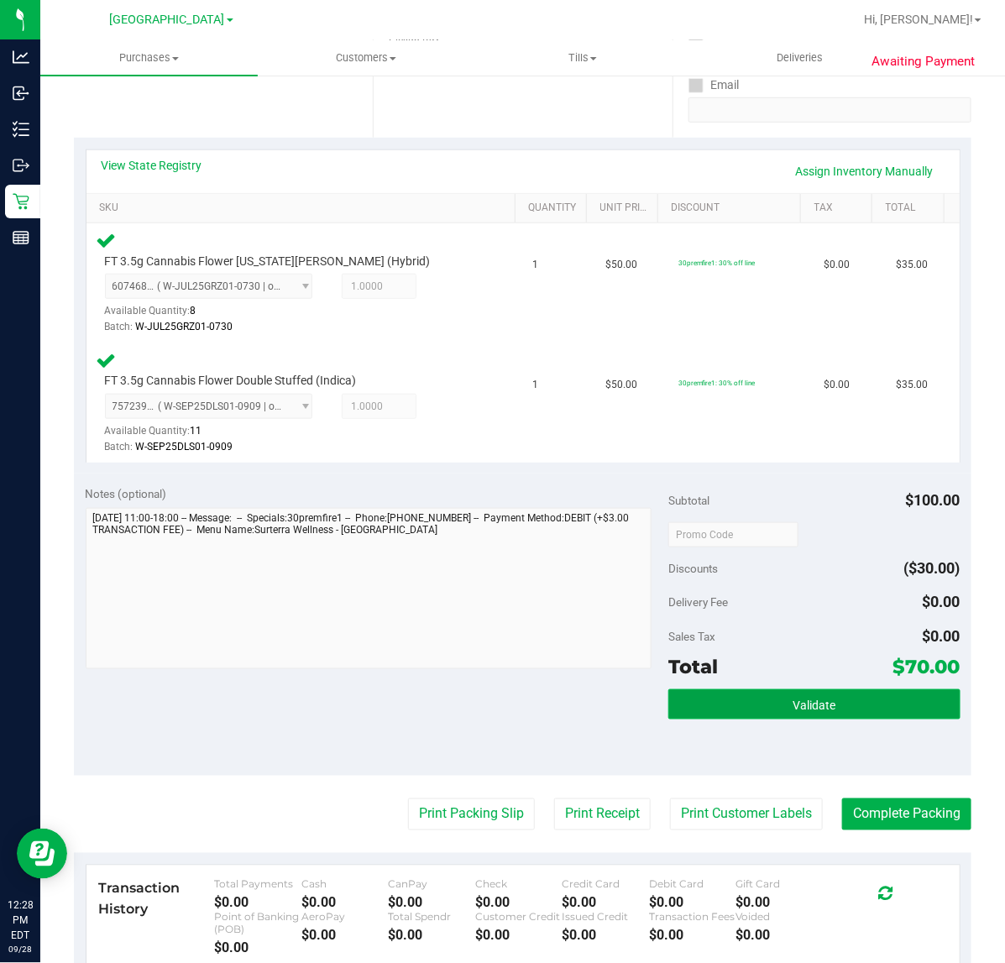
click at [825, 691] on button "Validate" at bounding box center [813, 704] width 291 height 30
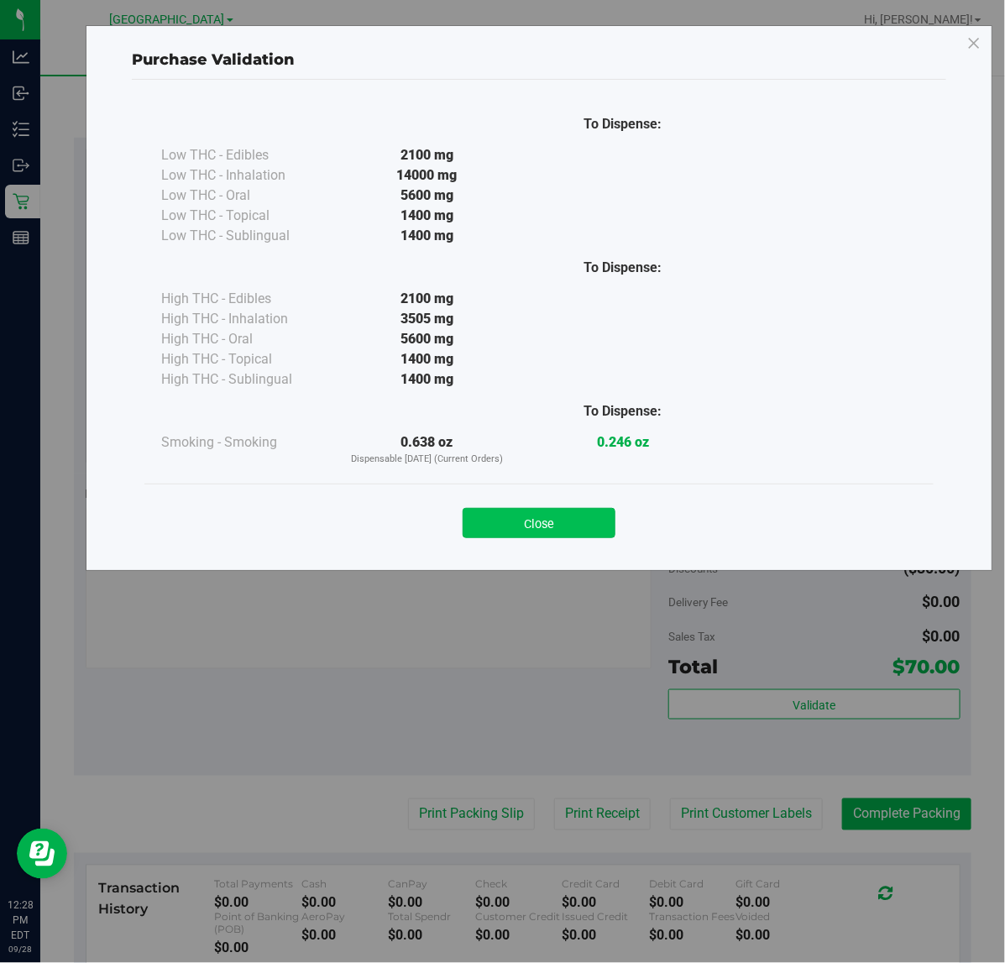
click at [590, 521] on button "Close" at bounding box center [539, 523] width 153 height 30
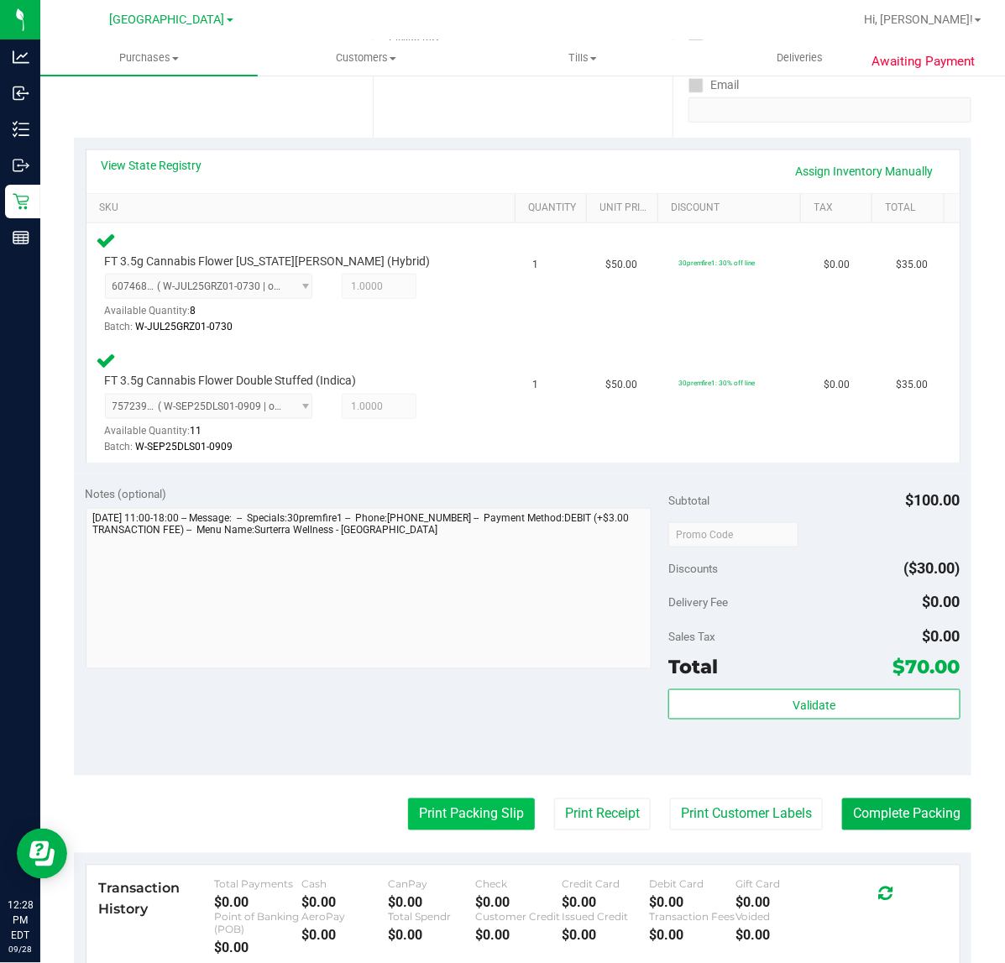
click at [445, 808] on button "Print Packing Slip" at bounding box center [471, 815] width 127 height 32
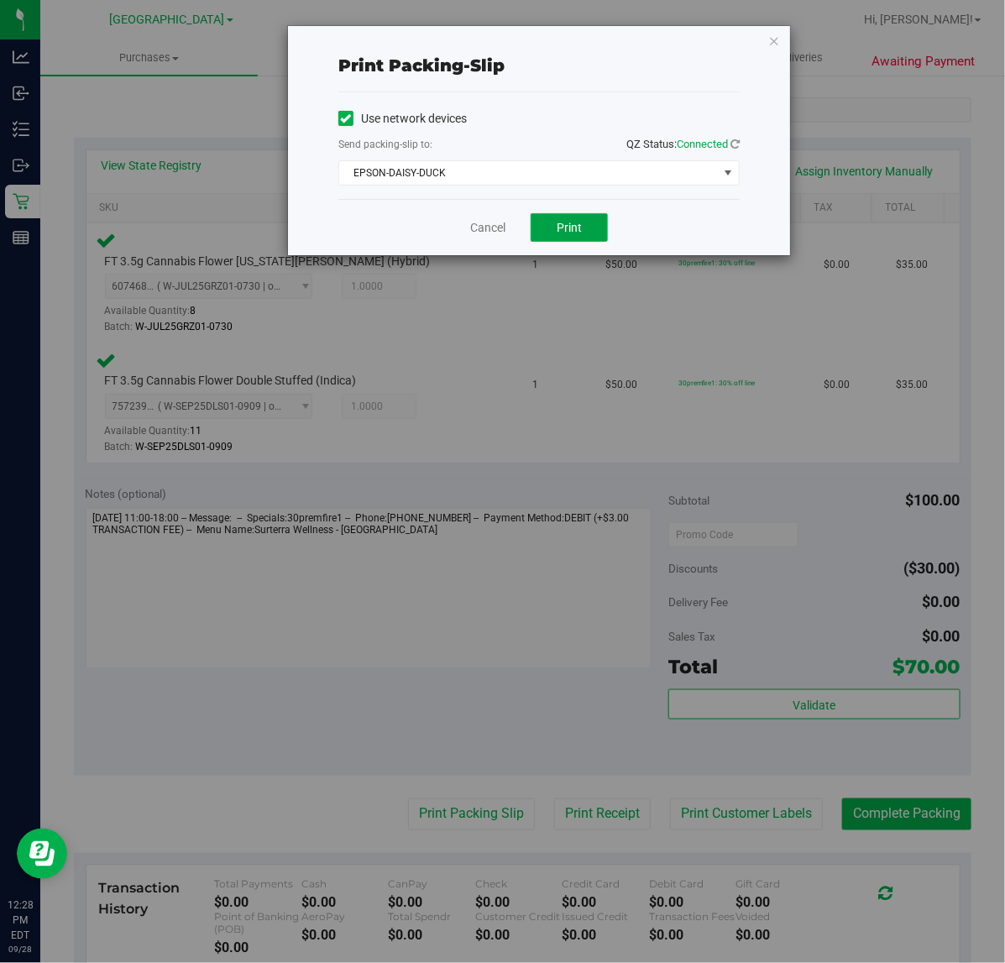
click at [544, 215] on button "Print" at bounding box center [569, 227] width 77 height 29
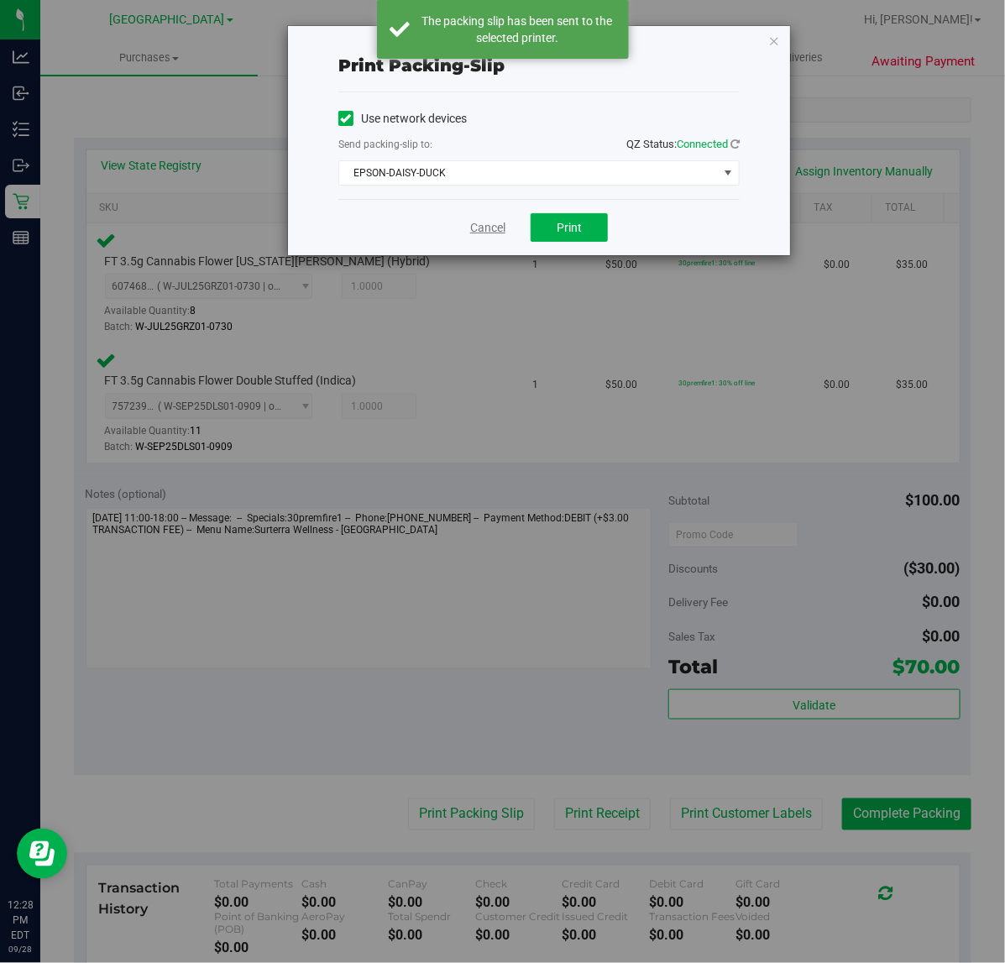
click at [477, 229] on link "Cancel" at bounding box center [487, 228] width 35 height 18
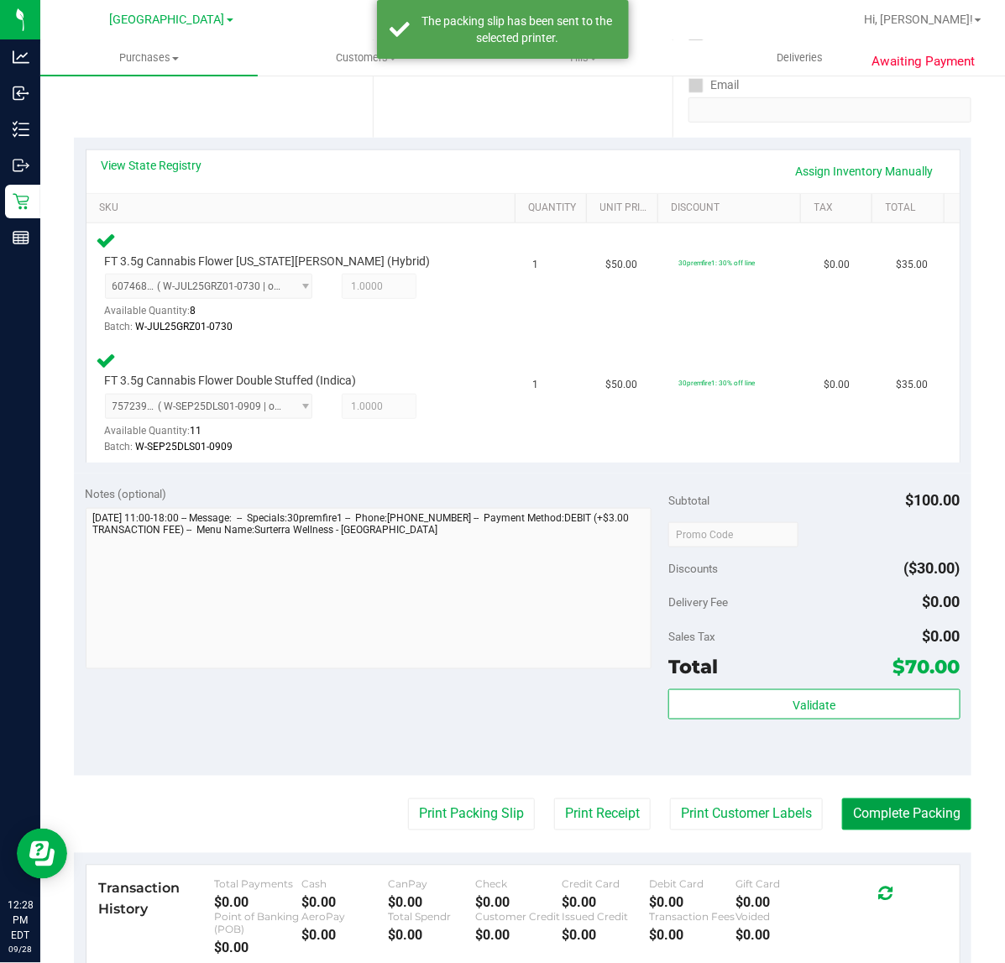
click at [941, 828] on button "Complete Packing" at bounding box center [906, 815] width 129 height 32
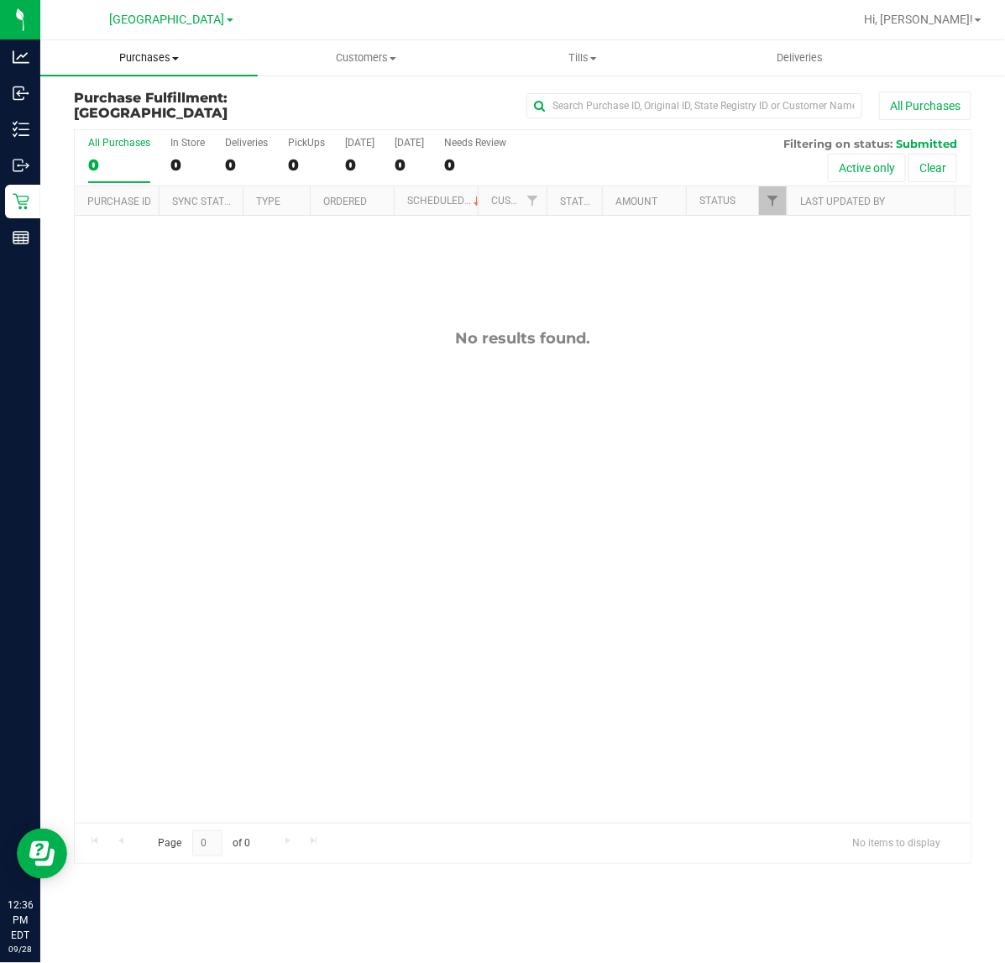
click at [134, 64] on span "Purchases" at bounding box center [148, 57] width 217 height 15
click at [122, 120] on span "Fulfillment" at bounding box center [92, 121] width 104 height 14
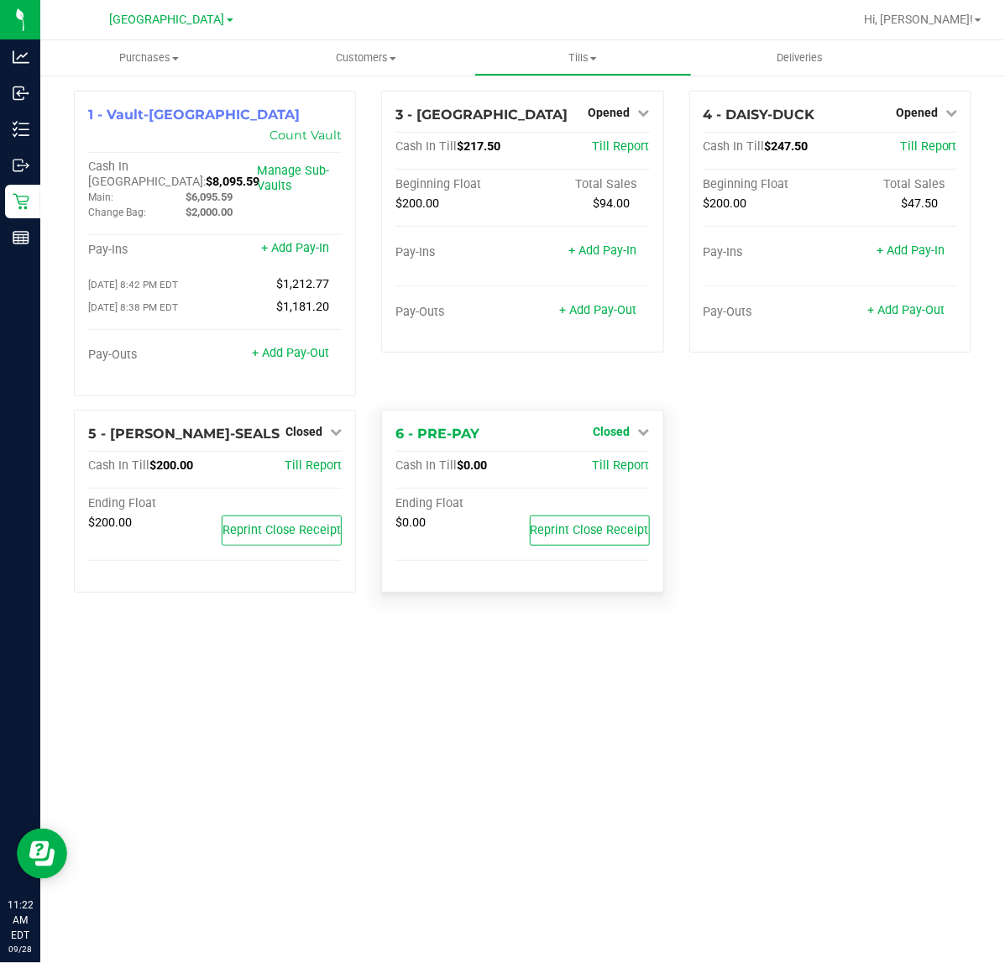
click at [631, 425] on link "Closed" at bounding box center [622, 431] width 56 height 13
click at [607, 459] on link "Open Till" at bounding box center [612, 465] width 45 height 13
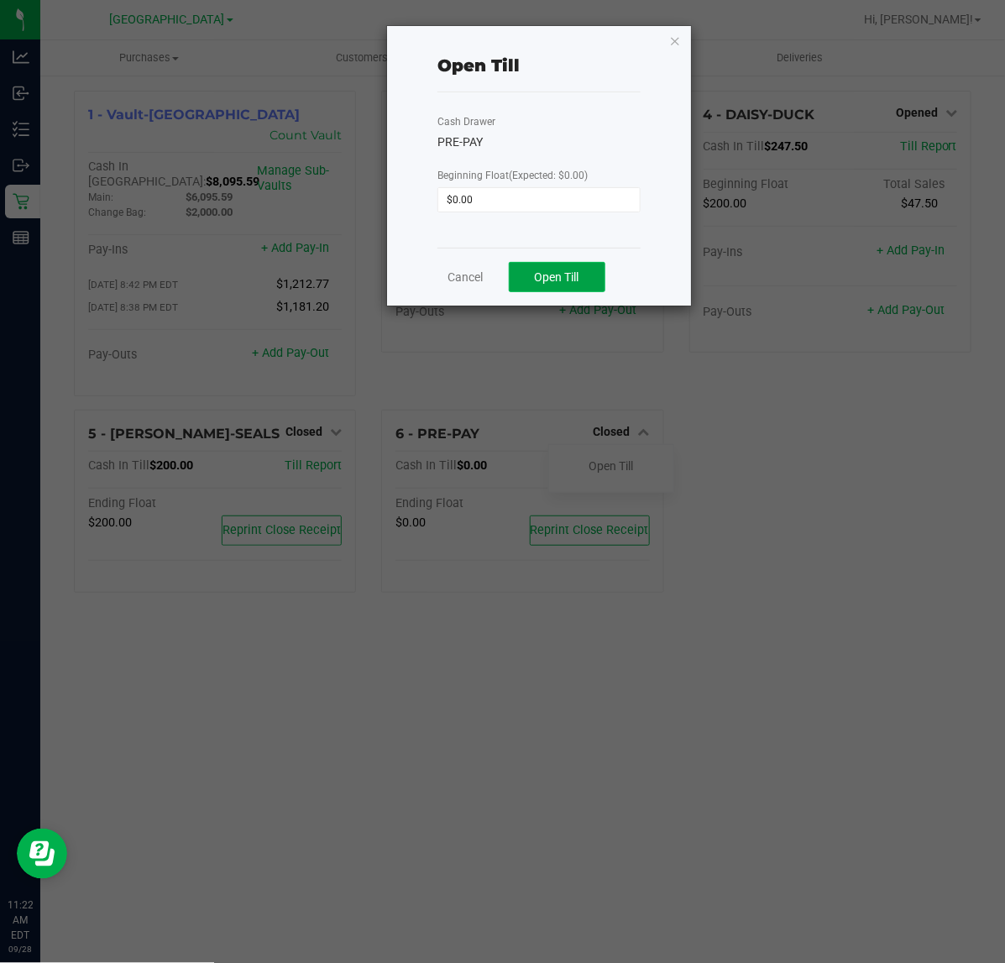
click at [546, 277] on span "Open Till" at bounding box center [557, 276] width 45 height 13
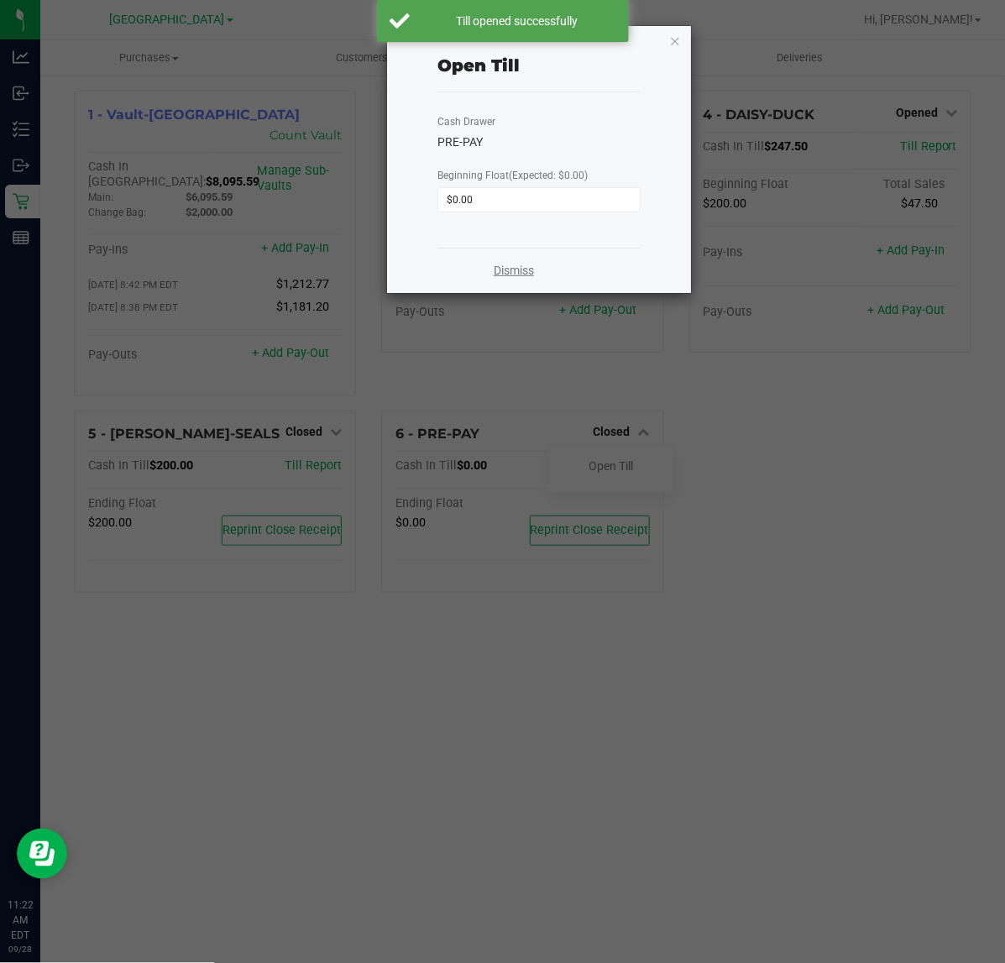
click at [505, 265] on link "Dismiss" at bounding box center [514, 271] width 40 height 18
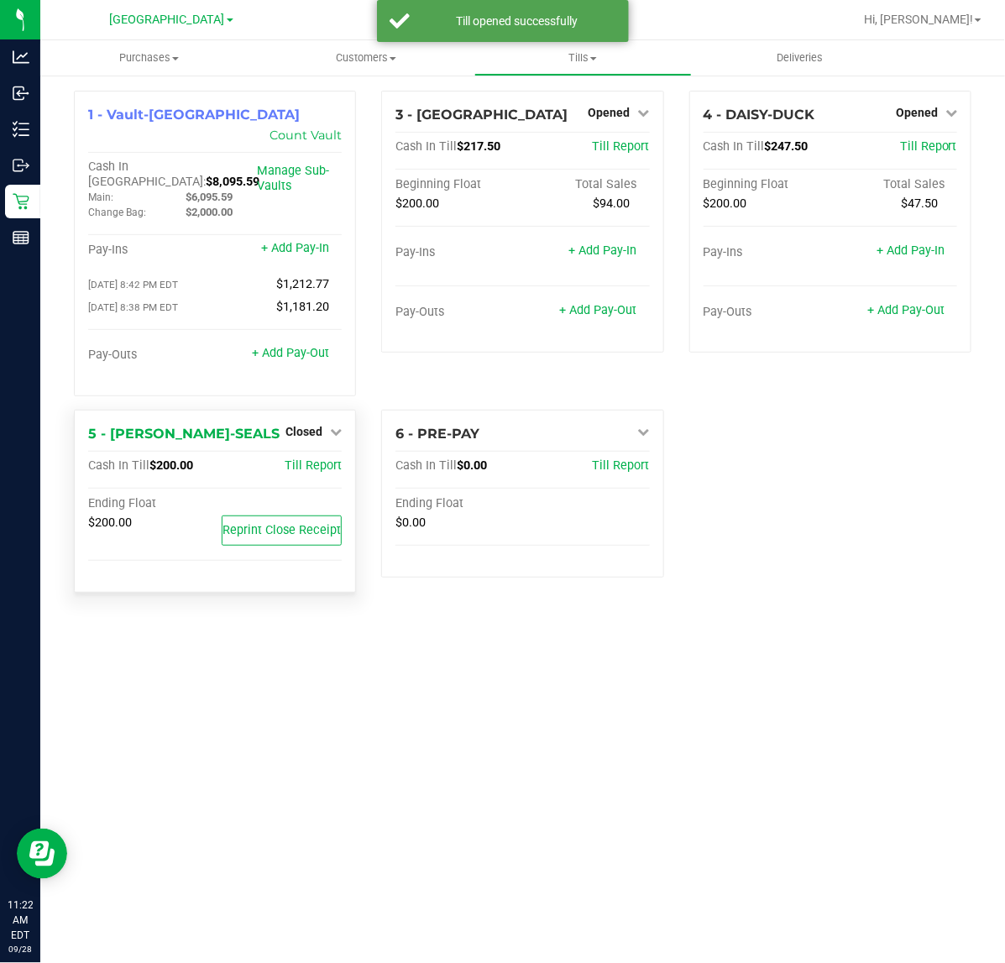
click at [281, 424] on div "5 - [PERSON_NAME]-SEALS Closed Open Till" at bounding box center [215, 434] width 254 height 20
click at [307, 425] on span "Closed" at bounding box center [304, 431] width 37 height 13
click at [290, 459] on link "Open Till" at bounding box center [303, 465] width 45 height 13
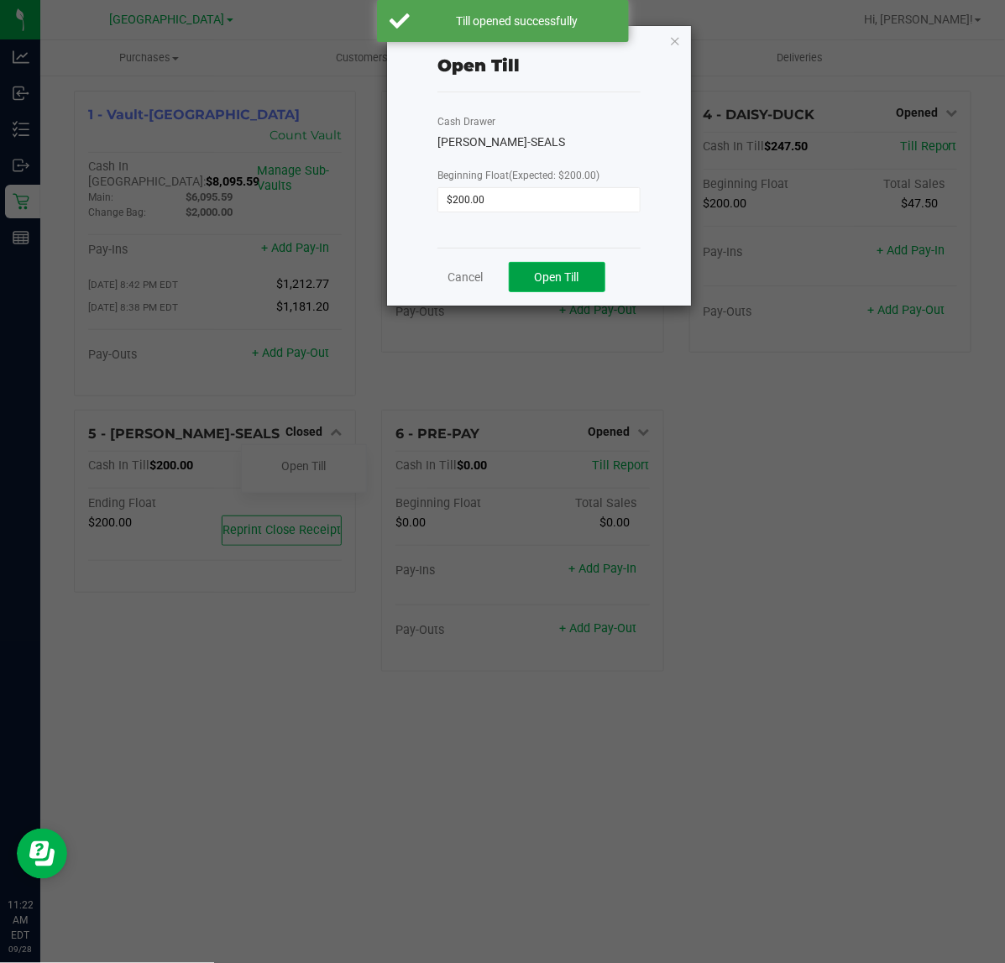
click at [530, 287] on button "Open Till" at bounding box center [557, 277] width 97 height 30
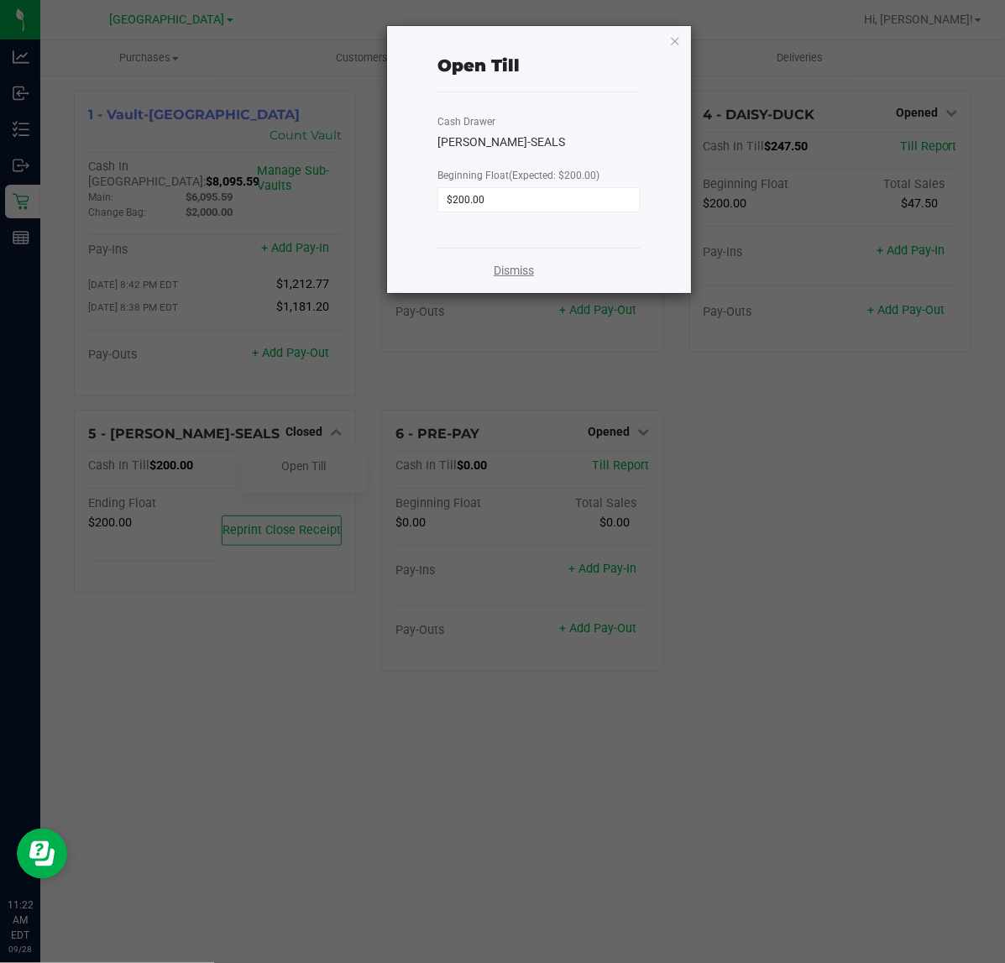
click at [514, 274] on link "Dismiss" at bounding box center [514, 271] width 40 height 18
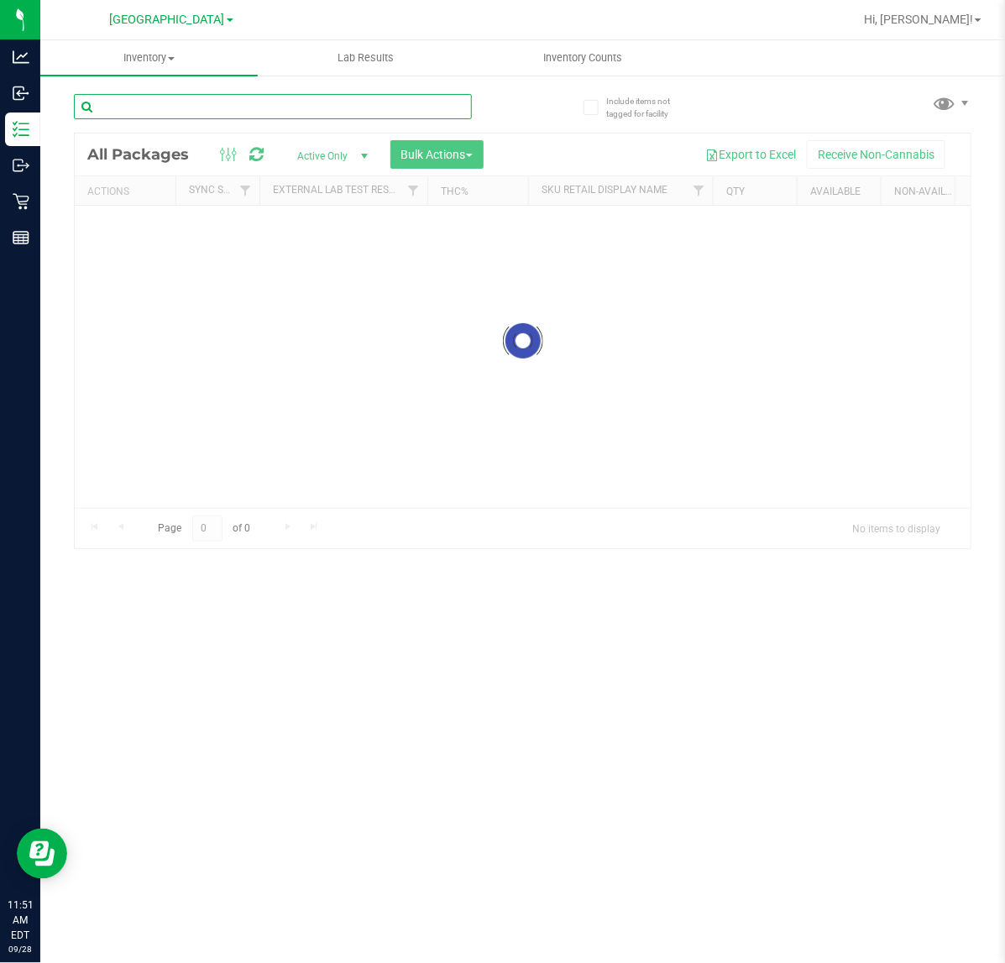
click at [183, 109] on input "text" at bounding box center [273, 106] width 398 height 25
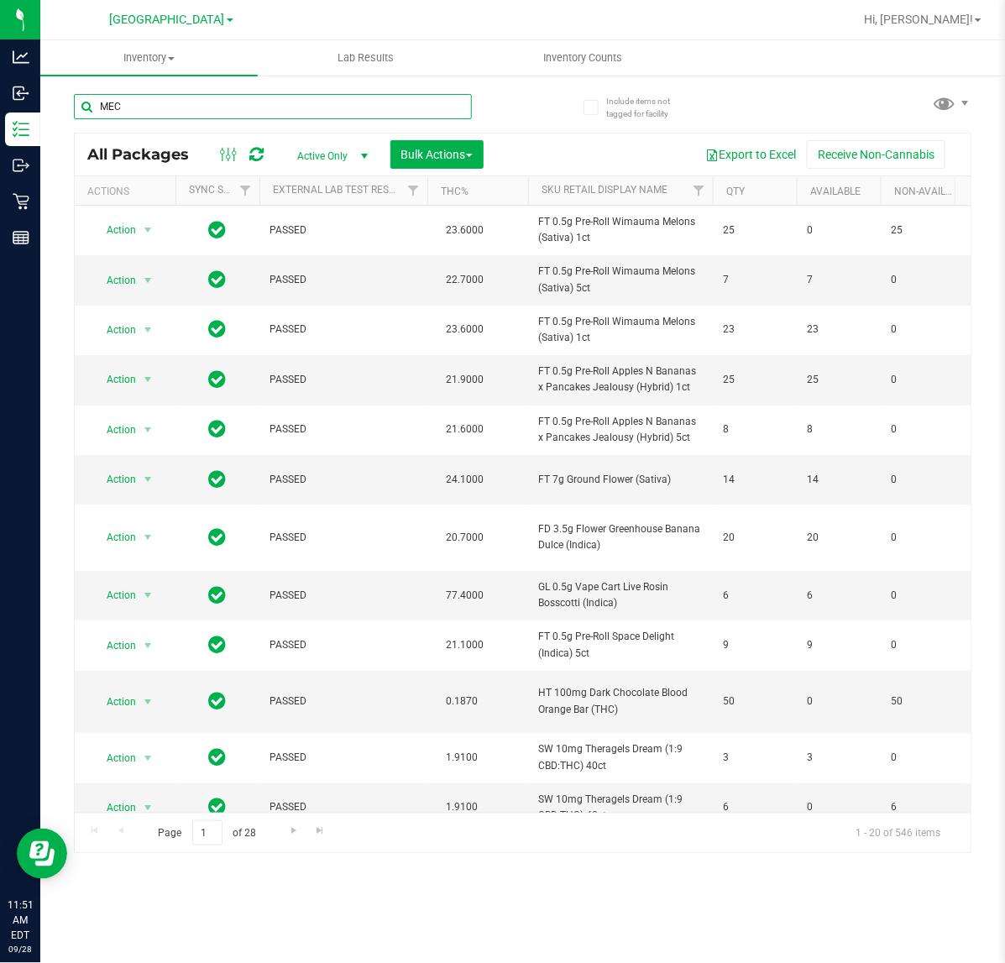
type input "MEC"
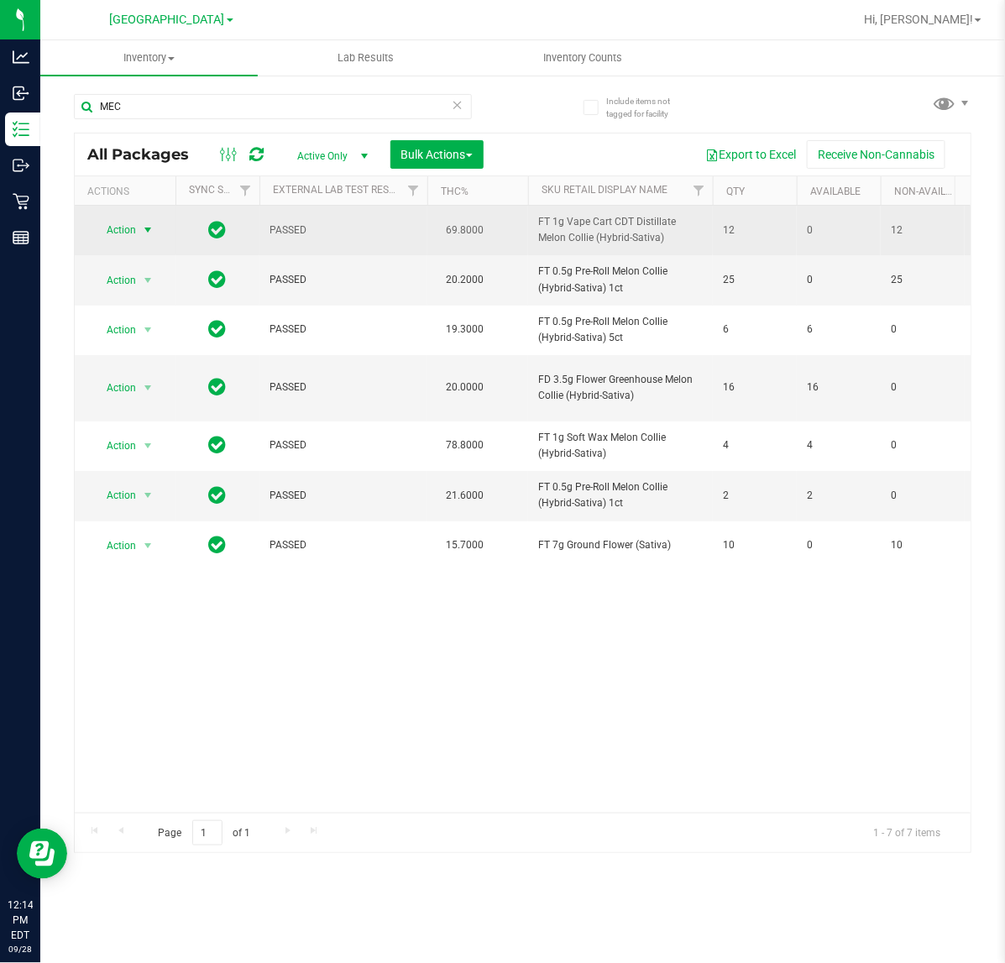
click at [139, 235] on span "select" at bounding box center [148, 230] width 21 height 24
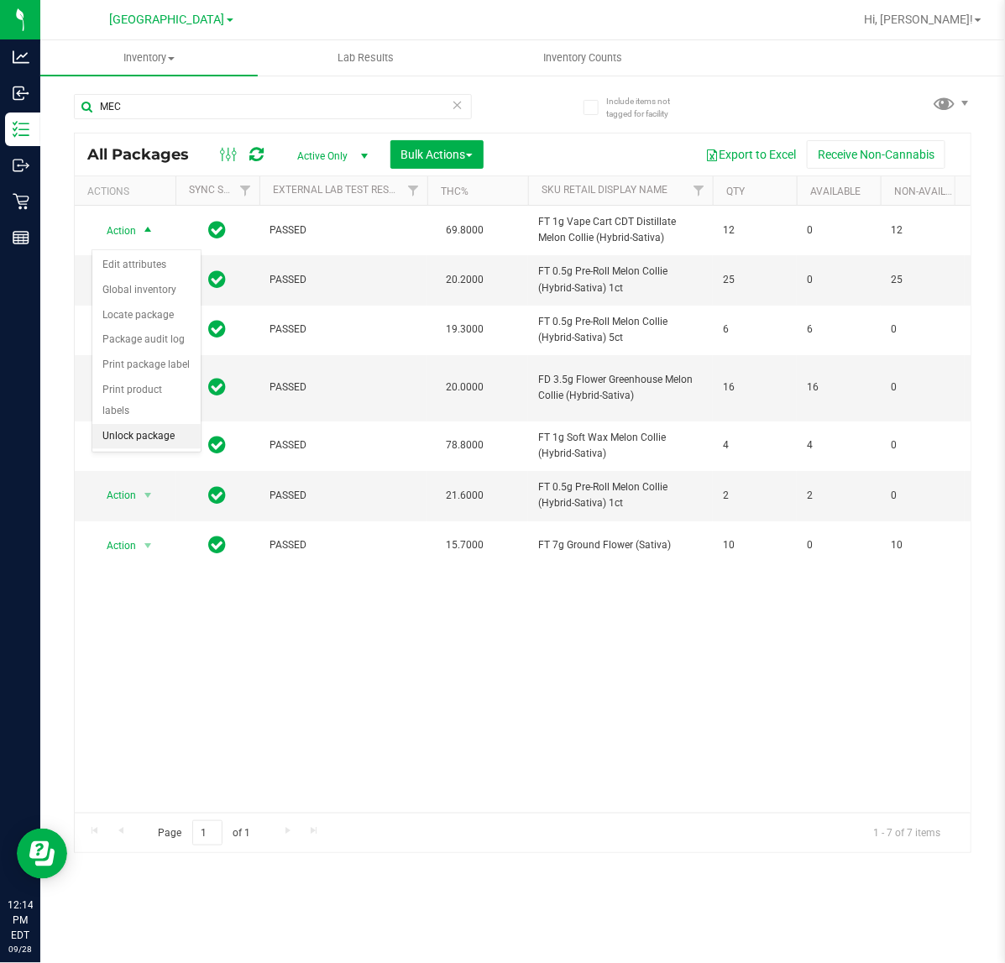
click at [168, 424] on li "Unlock package" at bounding box center [146, 436] width 108 height 25
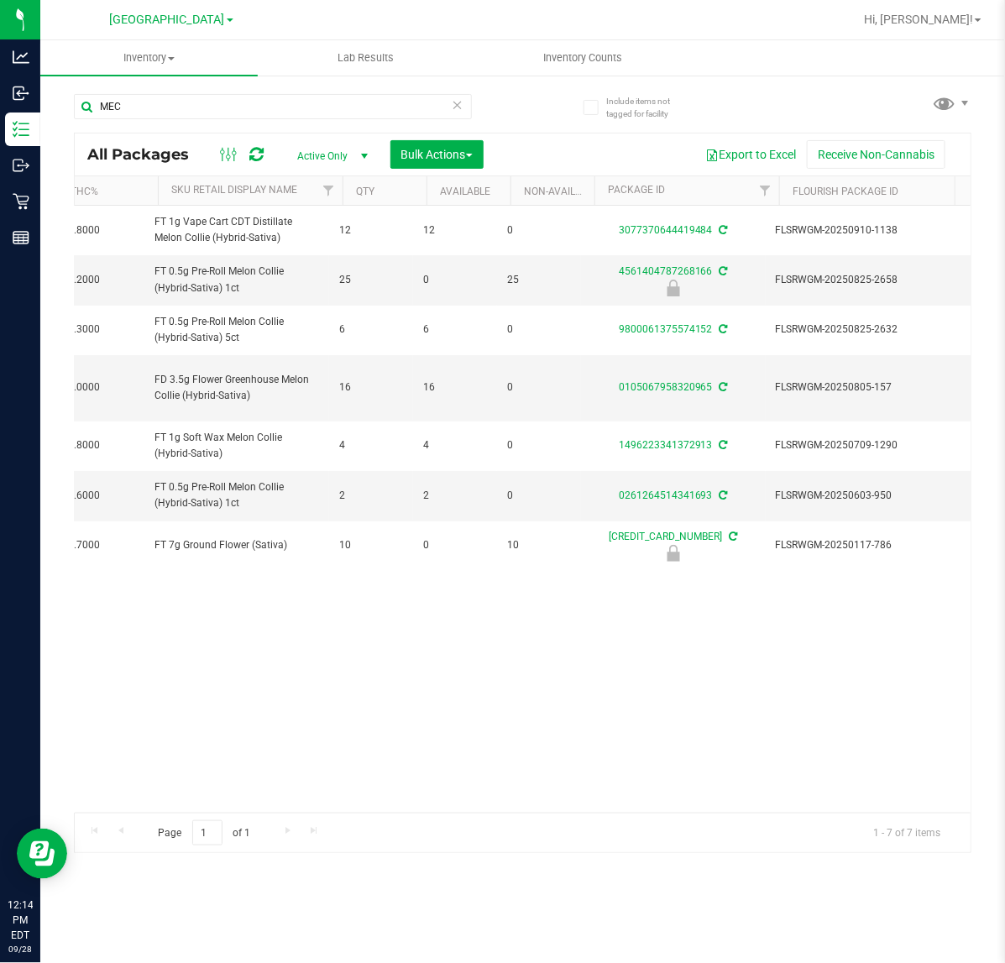
scroll to position [0, 384]
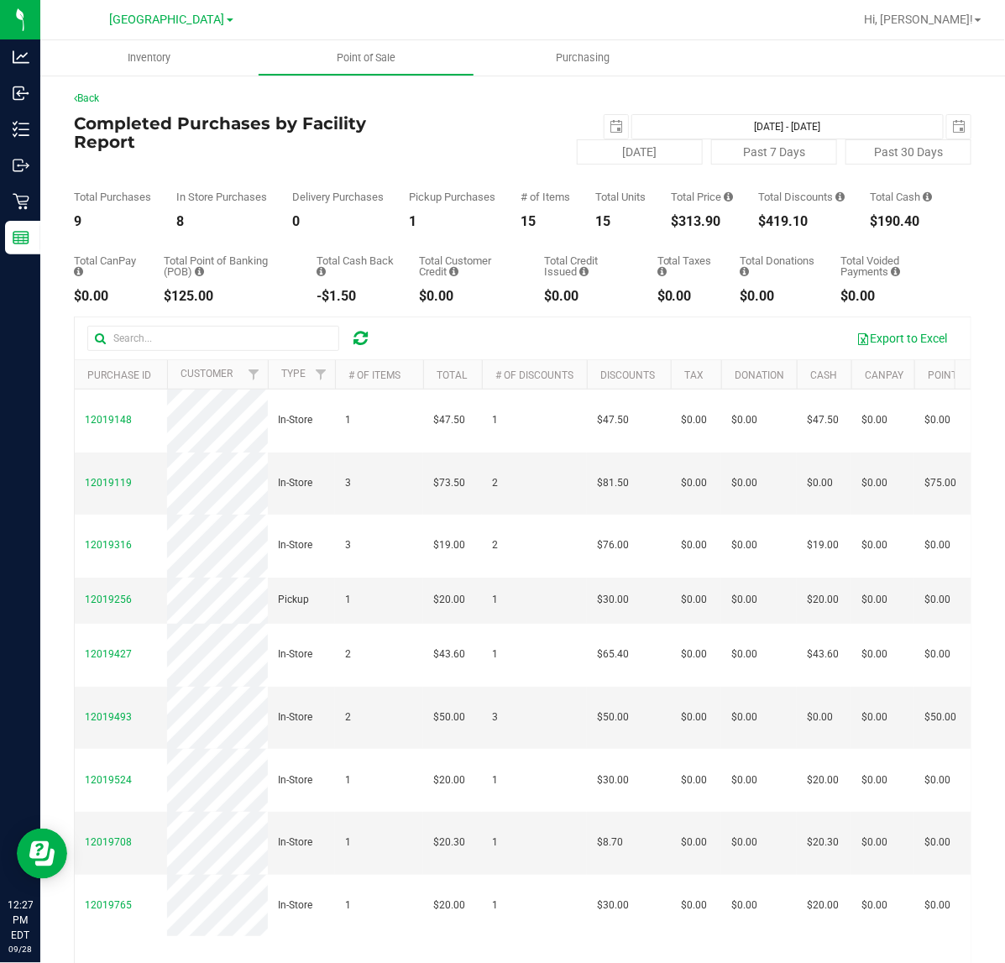
click at [699, 228] on div "$313.90" at bounding box center [702, 221] width 62 height 13
click at [700, 228] on div "$313.90" at bounding box center [702, 221] width 62 height 13
copy div "$313.90"
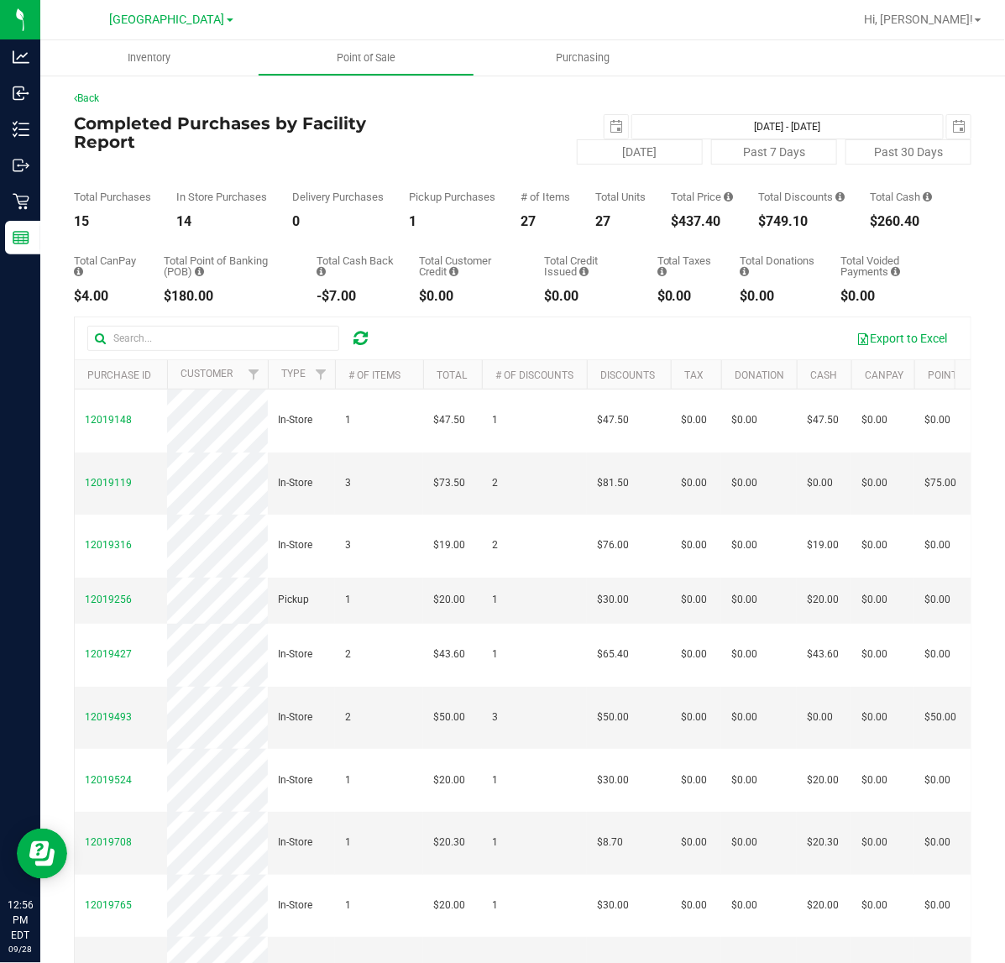
click at [691, 228] on div "$437.40" at bounding box center [702, 221] width 62 height 13
copy div "$437.40"
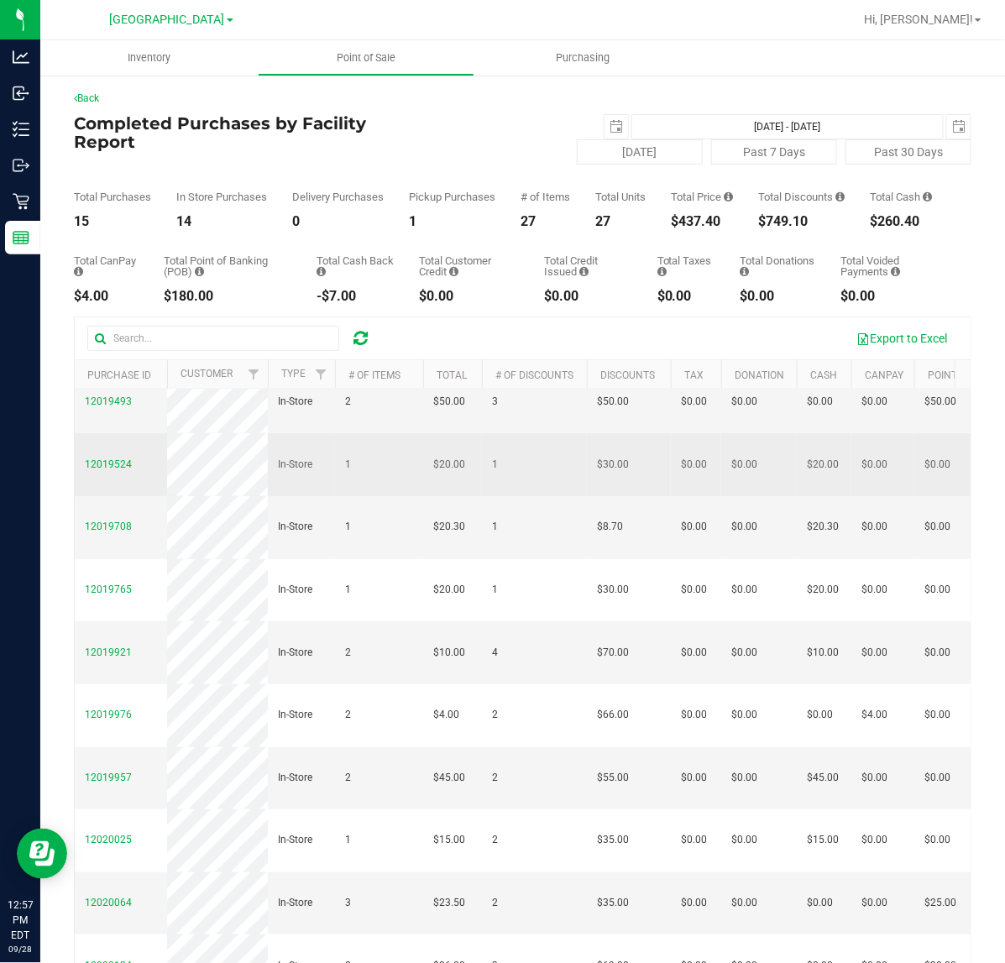
scroll to position [333, 0]
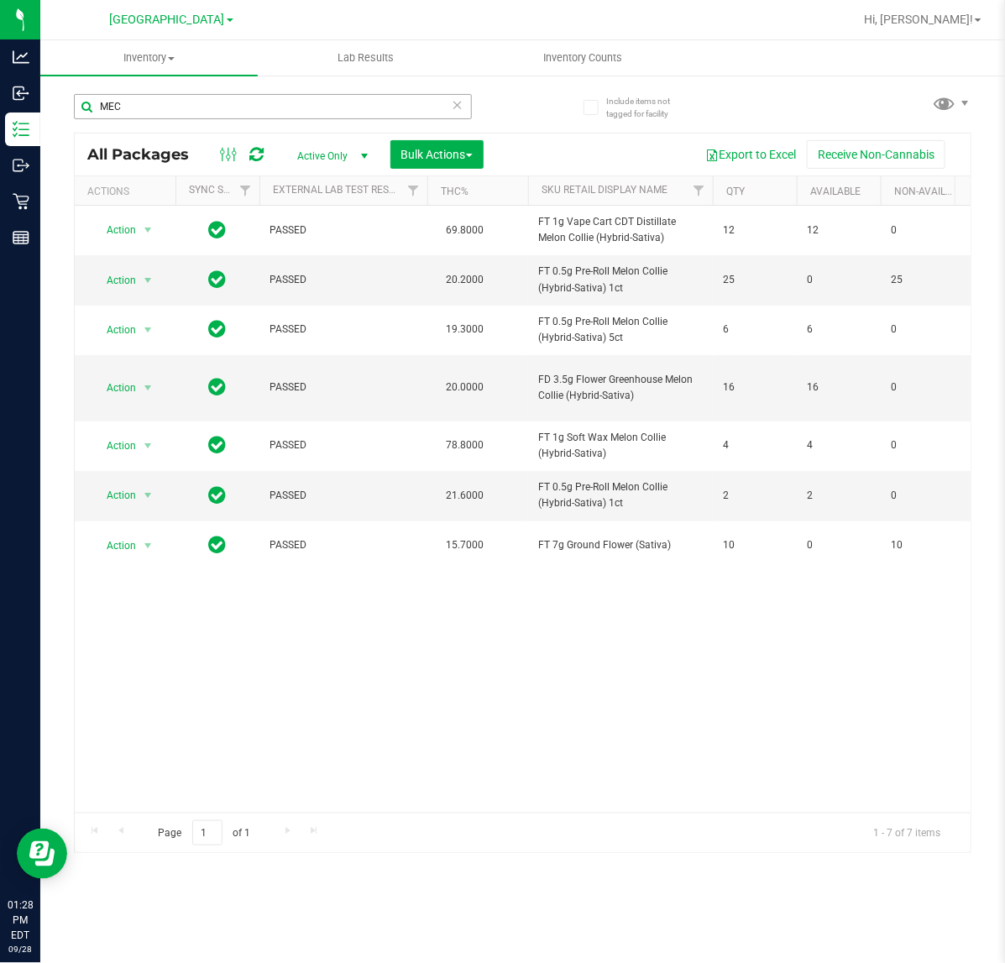
scroll to position [0, 384]
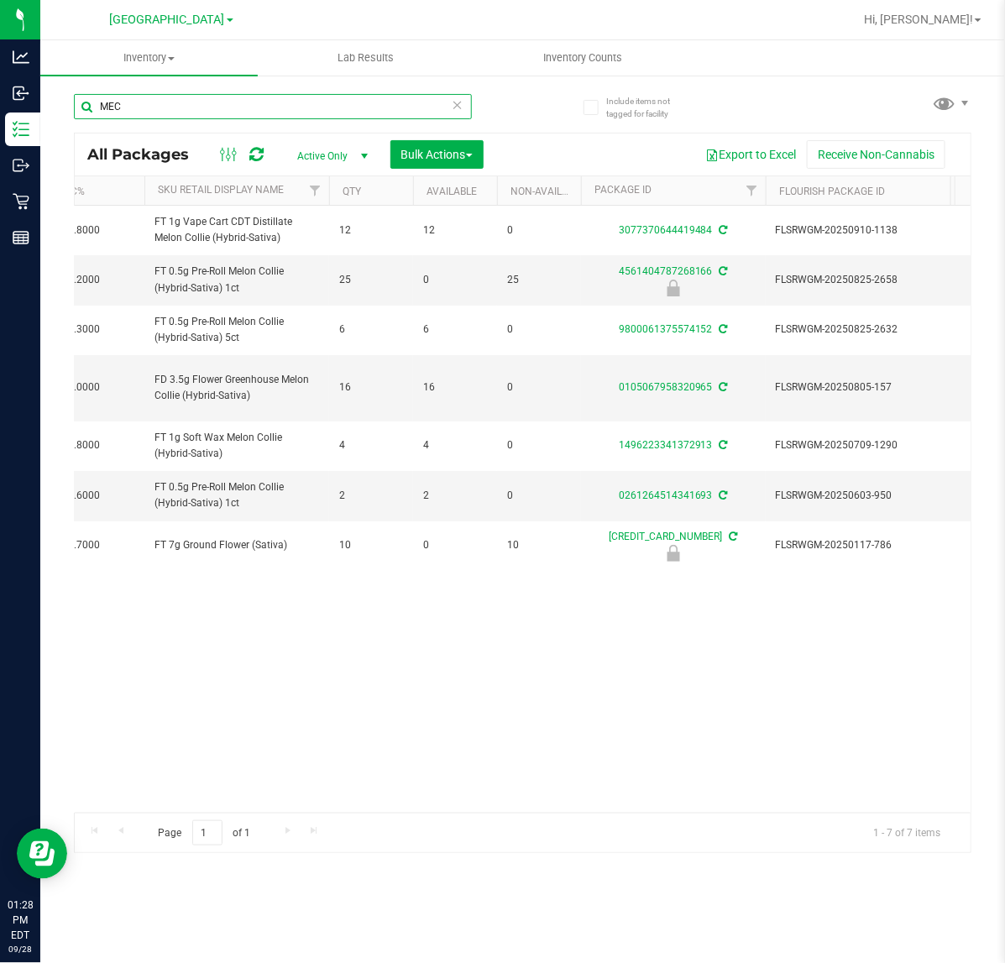
click at [267, 99] on input "MEC" at bounding box center [273, 106] width 398 height 25
type input "LSN"
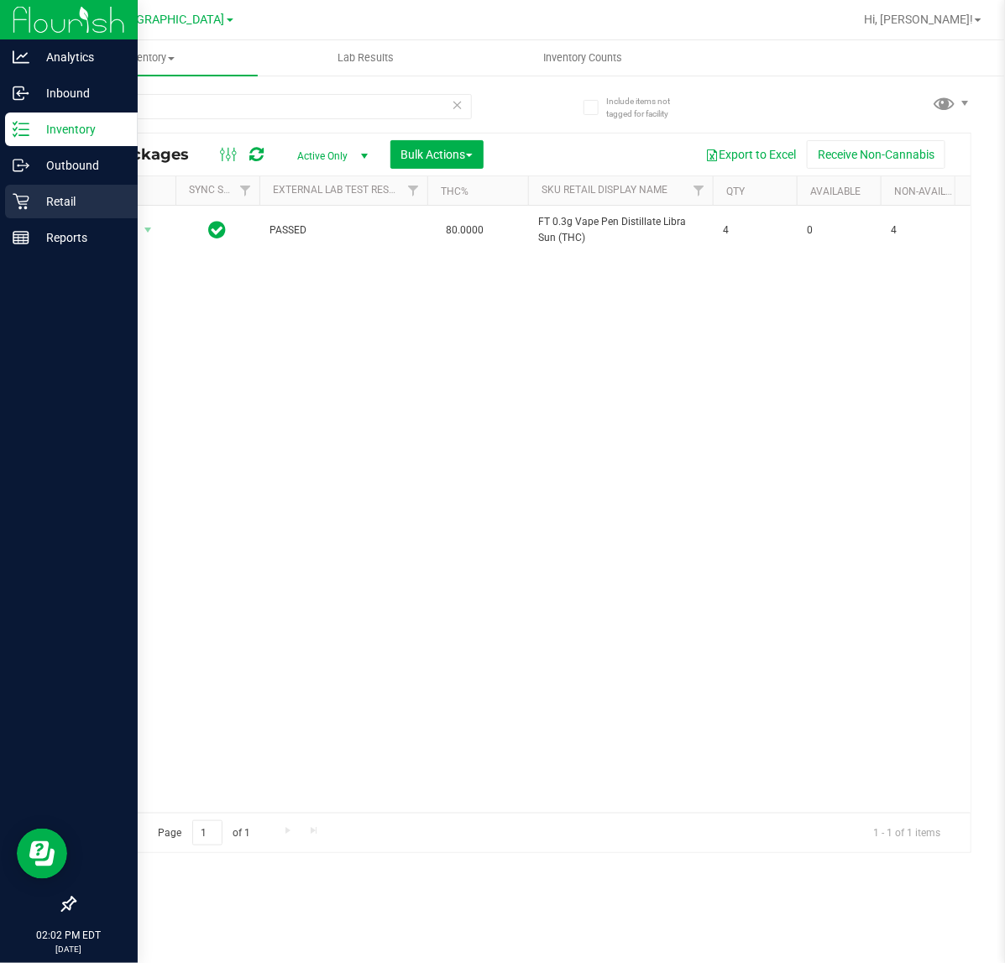
click at [34, 197] on p "Retail" at bounding box center [79, 201] width 101 height 20
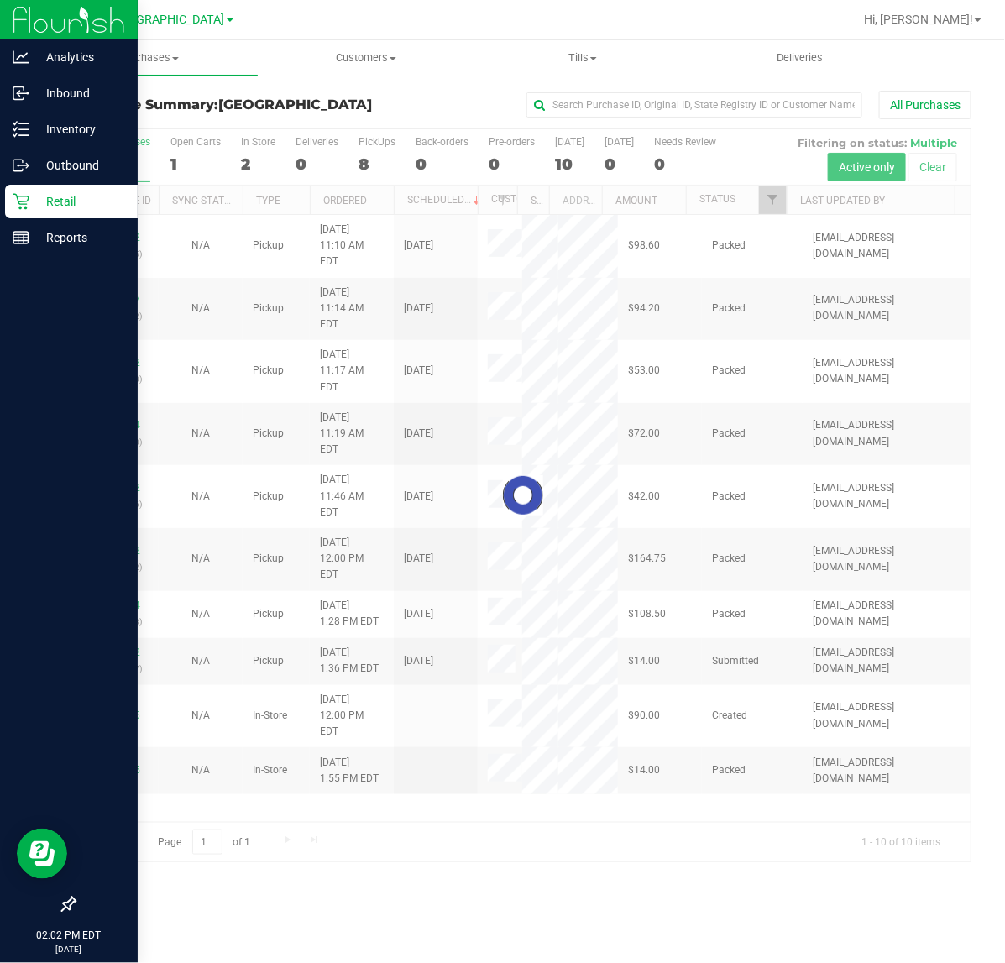
click at [250, 144] on div at bounding box center [523, 495] width 896 height 733
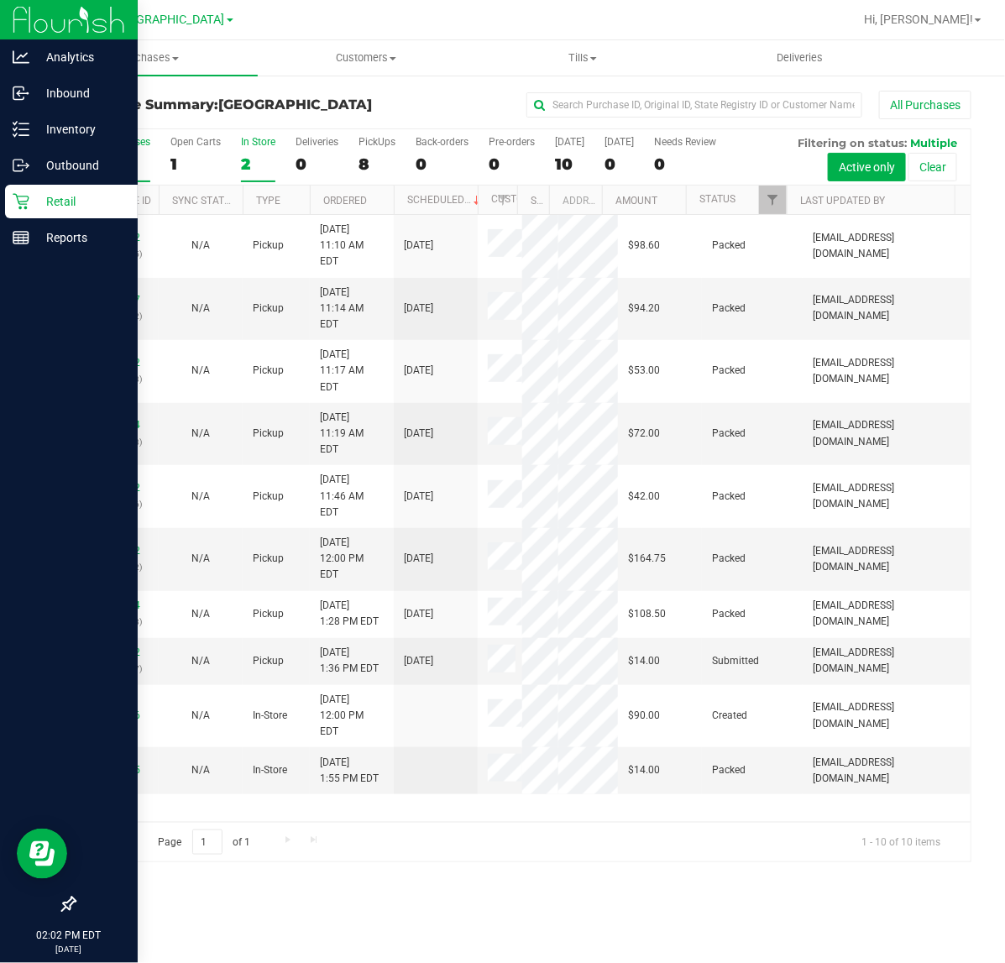
click at [252, 147] on div "In Store" at bounding box center [258, 142] width 34 height 12
click at [0, 0] on input "In Store 2" at bounding box center [0, 0] width 0 height 0
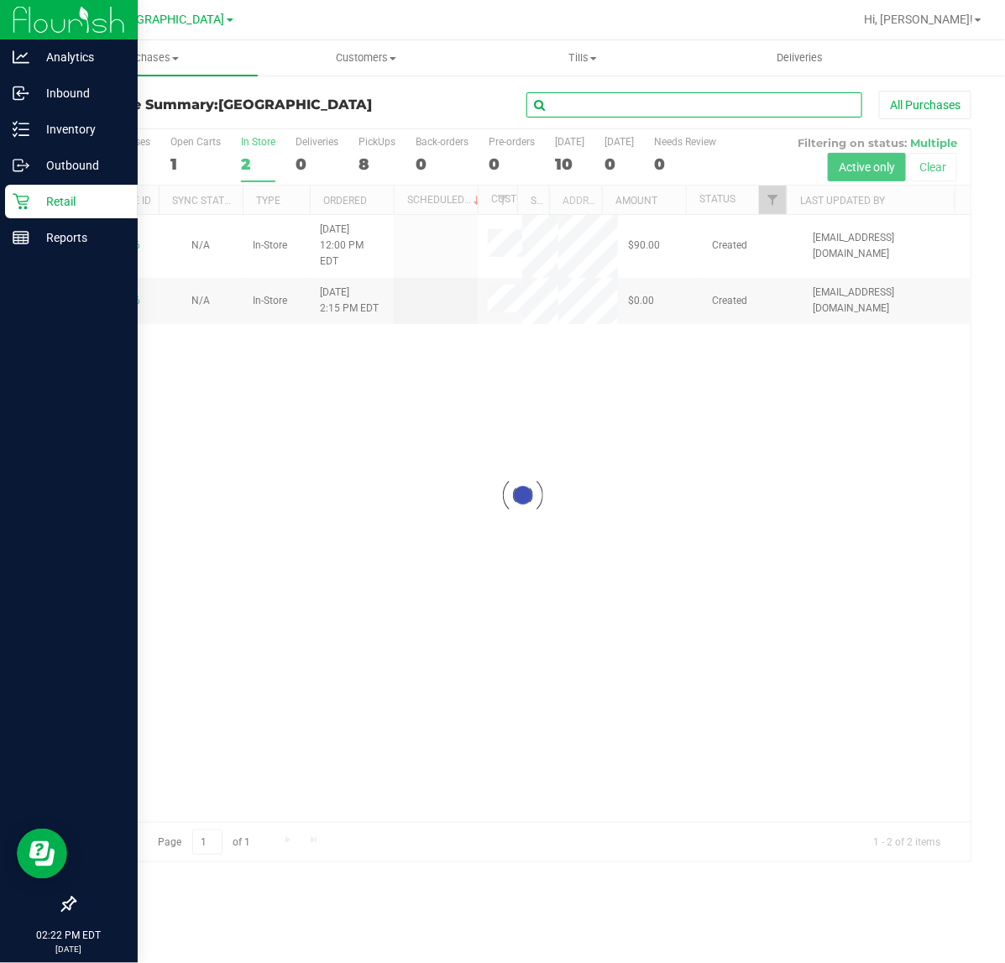
click at [694, 110] on input "text" at bounding box center [695, 104] width 336 height 25
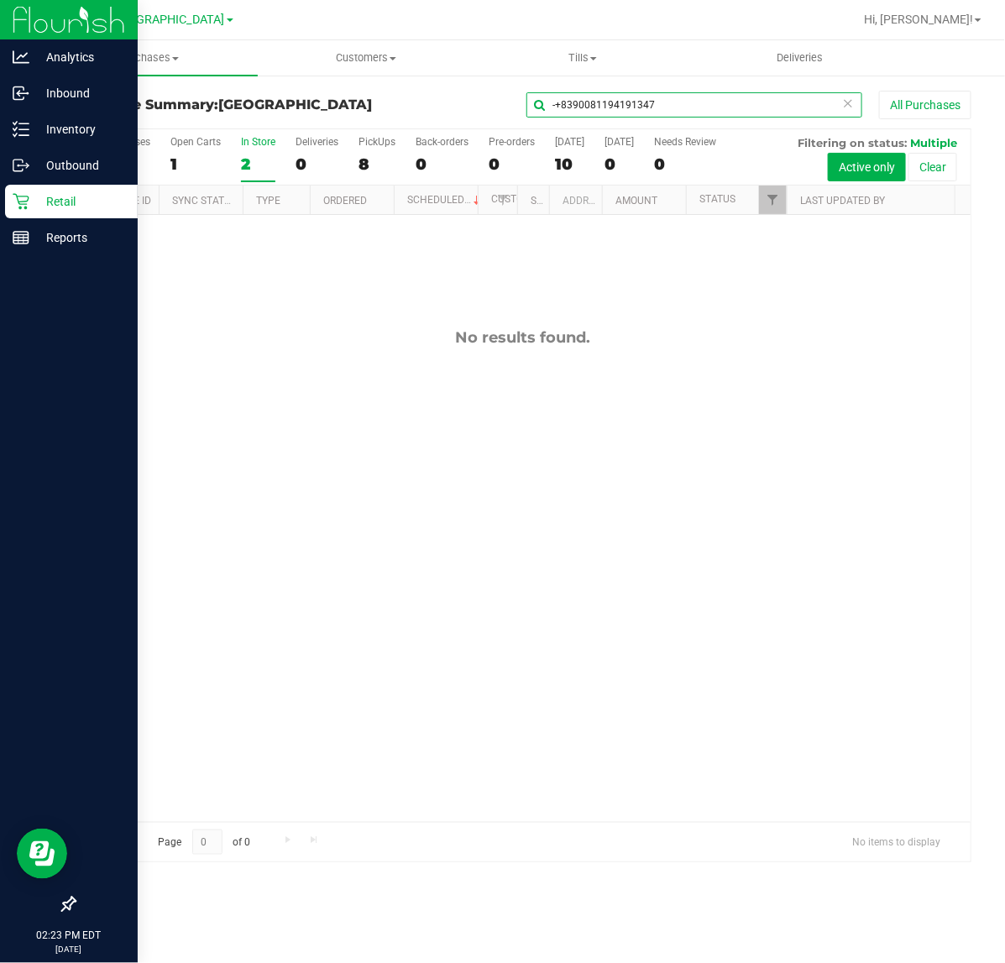
type input "-+8390081194191347"
click at [694, 113] on input "-+8390081194191347" at bounding box center [695, 104] width 336 height 25
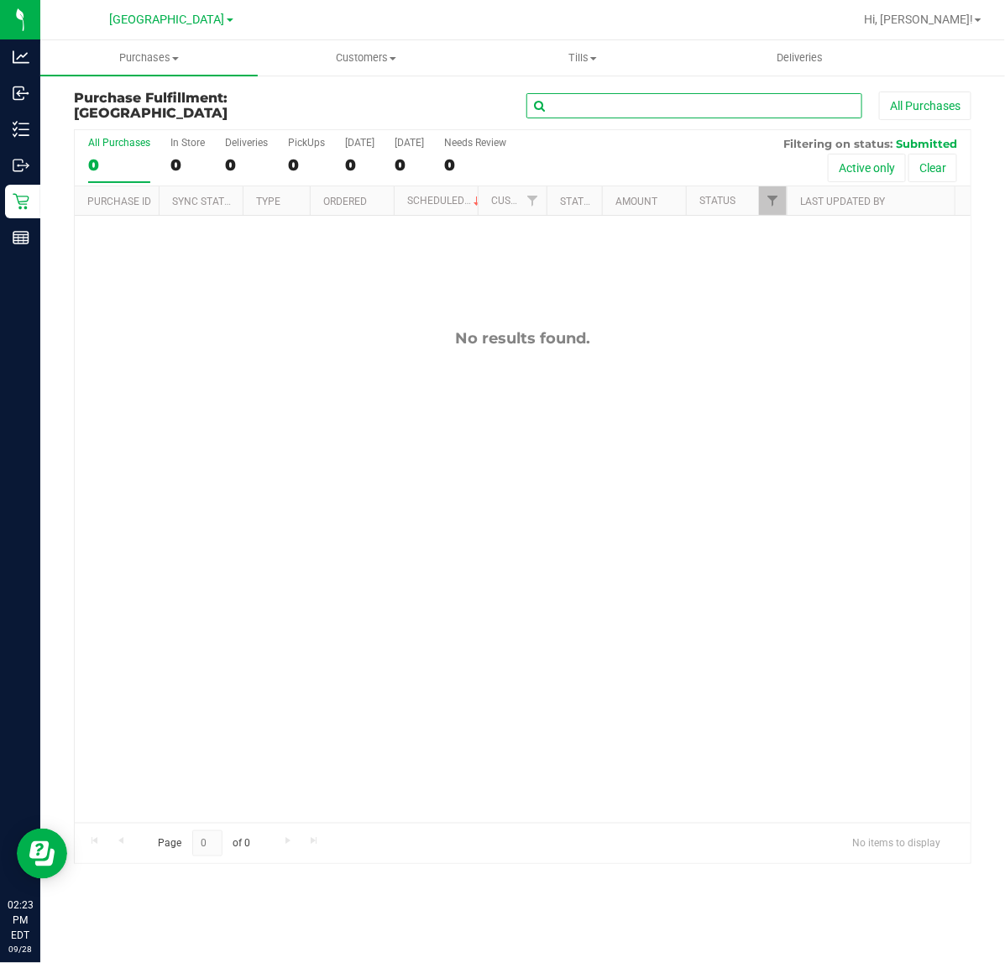
click at [624, 97] on input "text" at bounding box center [695, 105] width 336 height 25
click at [568, 57] on span "Tills" at bounding box center [583, 57] width 216 height 15
click at [550, 102] on span "Manage tills" at bounding box center [530, 101] width 113 height 14
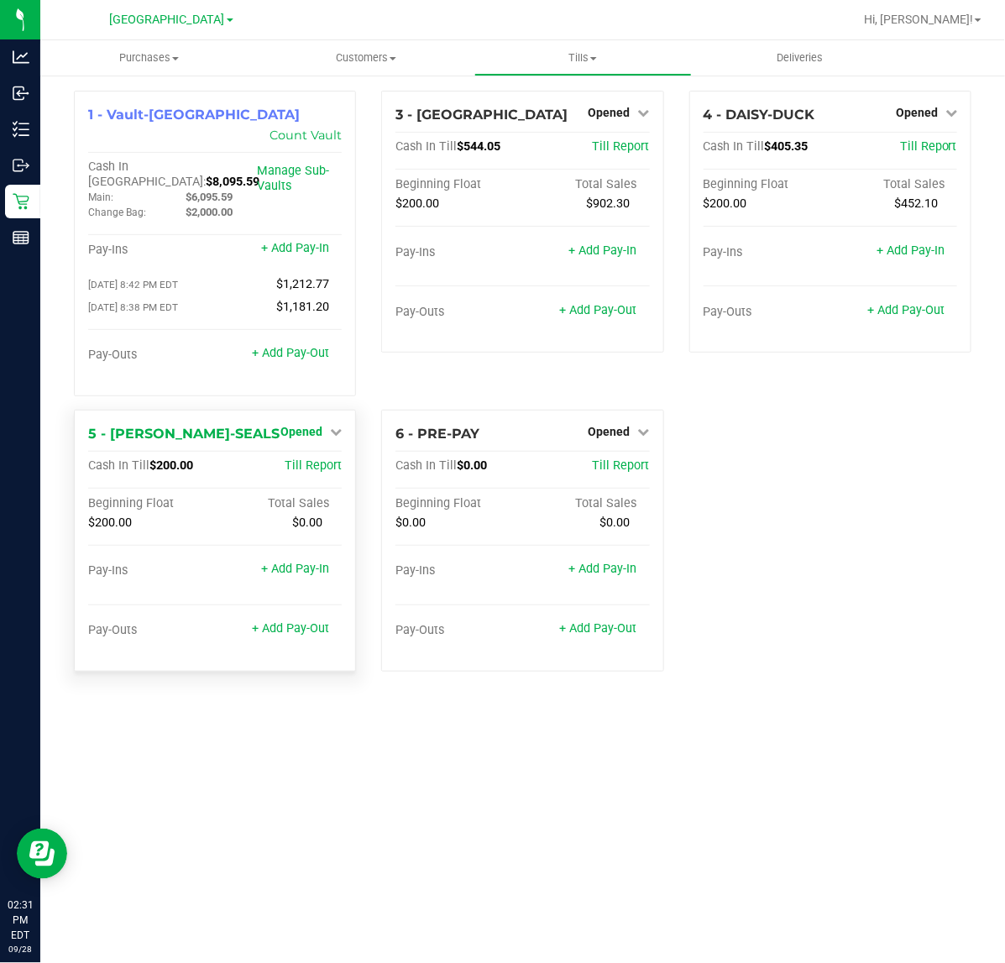
click at [308, 425] on span "Opened" at bounding box center [301, 431] width 42 height 13
click at [304, 425] on span "Opened" at bounding box center [301, 431] width 42 height 13
click at [288, 459] on link "Close Till" at bounding box center [303, 465] width 45 height 13
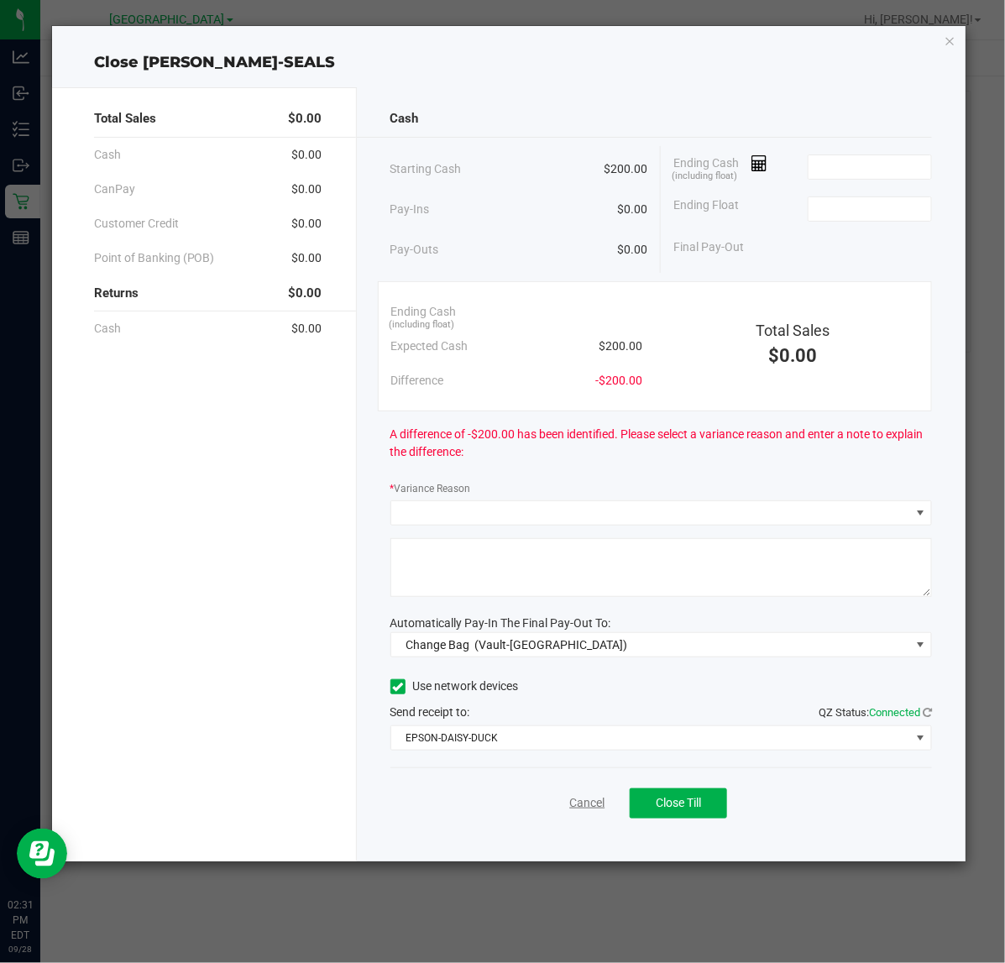
click at [601, 806] on link "Cancel" at bounding box center [586, 803] width 35 height 18
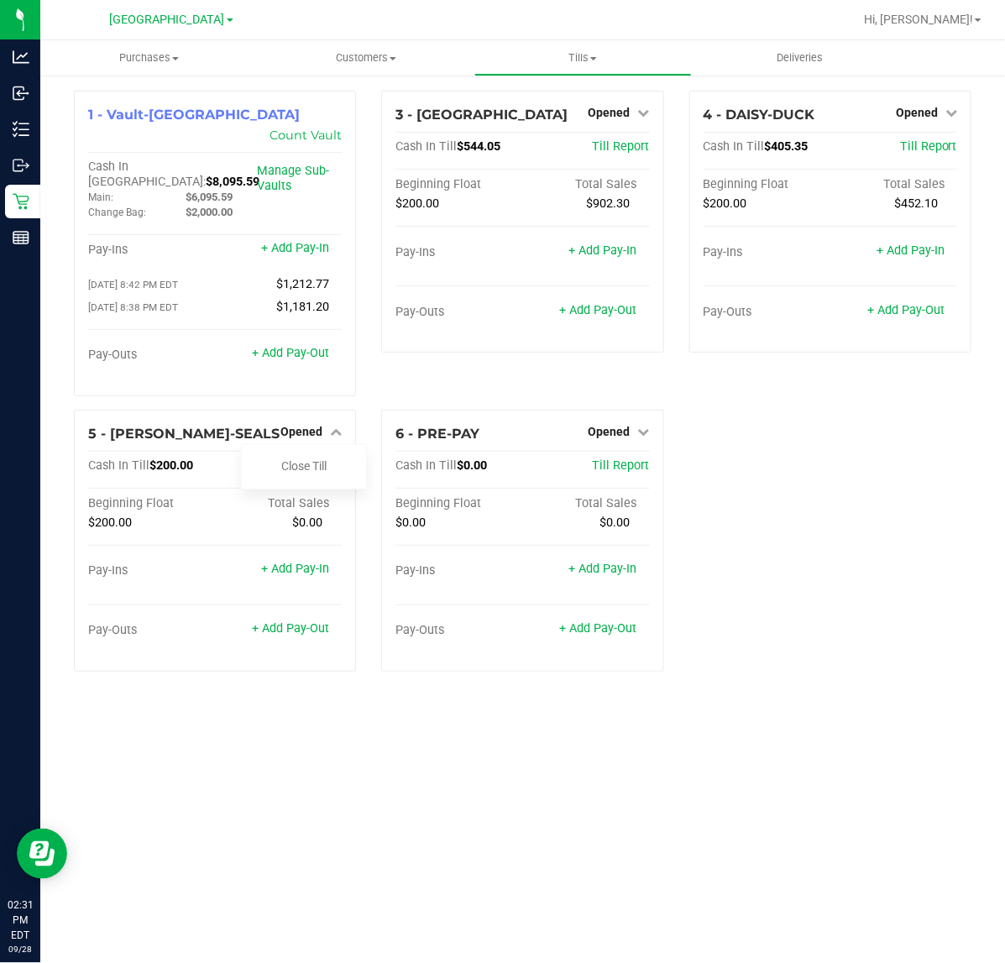
click at [799, 529] on div "1 - Vault-[GEOGRAPHIC_DATA] Count Vault Cash In Vault: $8,095.59 Main: $6,095.5…" at bounding box center [522, 388] width 923 height 595
click at [854, 404] on div "1 - Vault-[GEOGRAPHIC_DATA] Count Vault Cash In Vault: $8,095.59 Main: $6,095.5…" at bounding box center [522, 388] width 923 height 595
click at [750, 421] on div "1 - Vault-[GEOGRAPHIC_DATA] Count Vault Cash In Vault: $8,095.59 Main: $6,095.5…" at bounding box center [522, 388] width 923 height 595
click at [170, 60] on span "Purchases" at bounding box center [148, 57] width 217 height 15
click at [145, 118] on li "Fulfillment" at bounding box center [148, 122] width 217 height 20
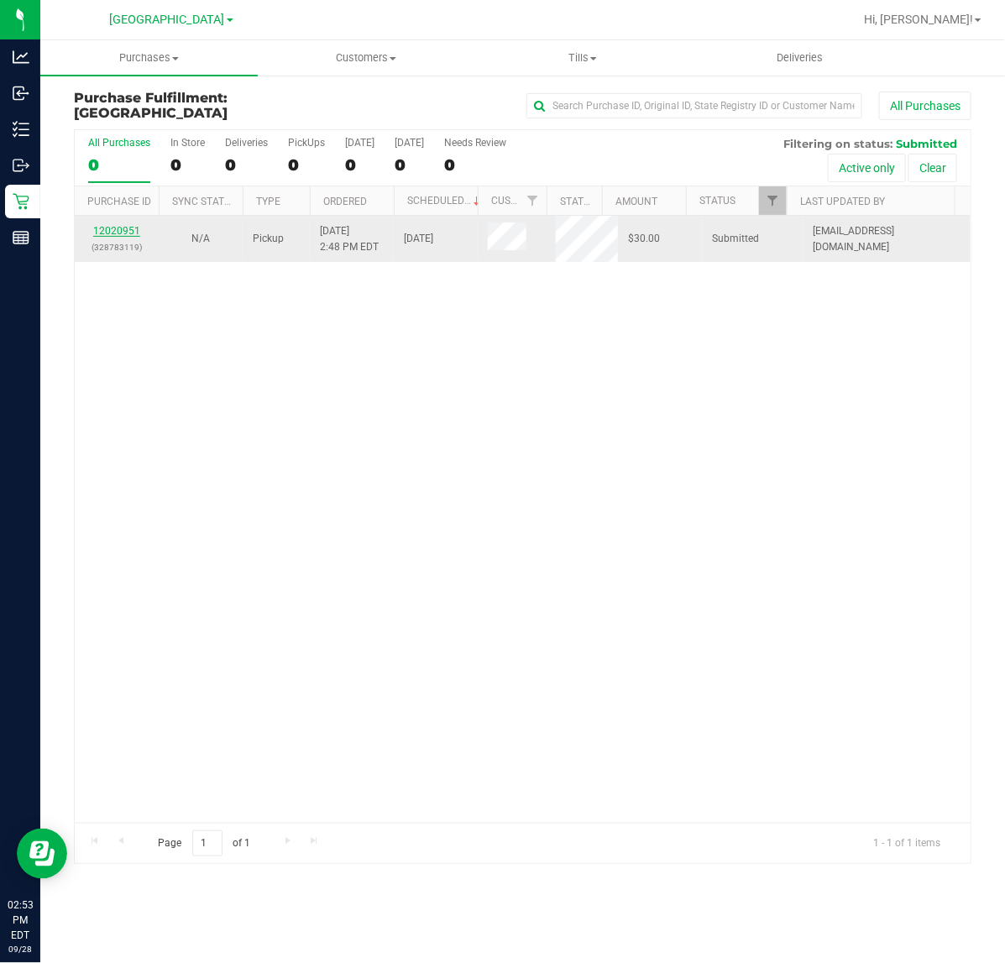
click at [124, 236] on link "12020951" at bounding box center [116, 231] width 47 height 12
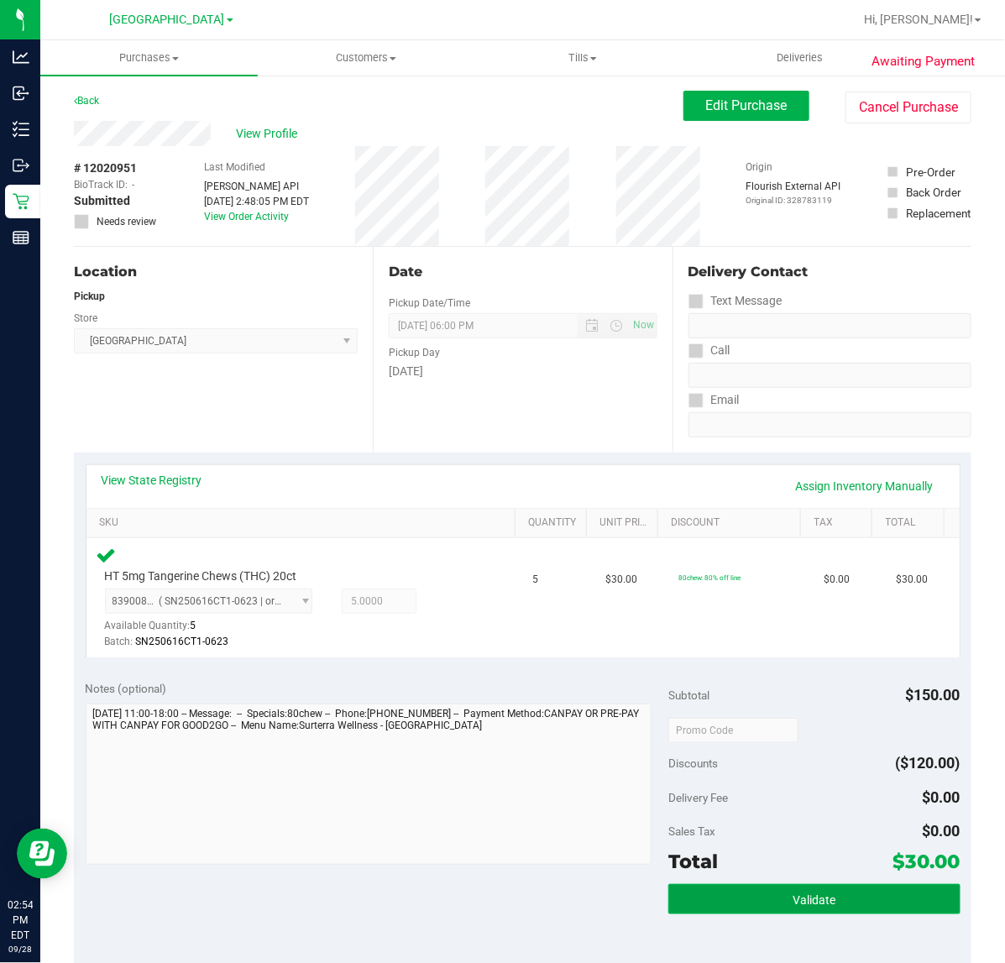
click at [853, 894] on button "Validate" at bounding box center [813, 899] width 291 height 30
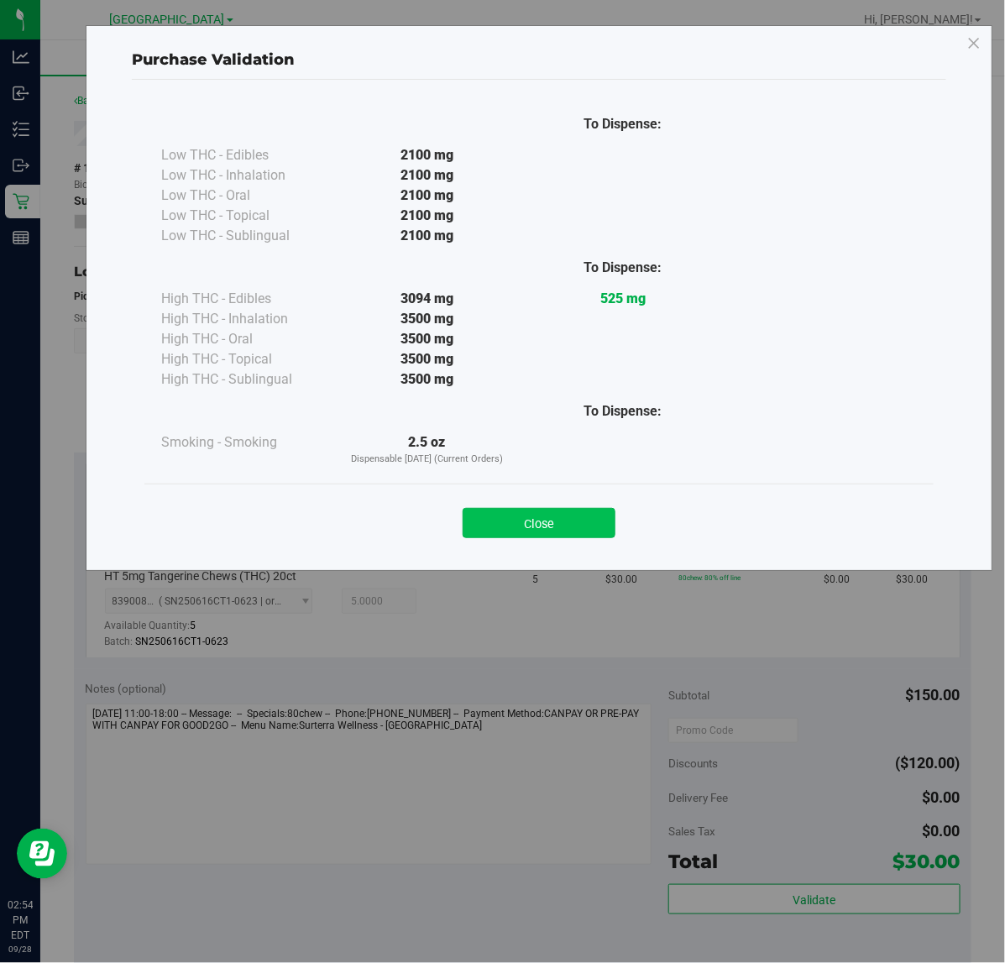
click at [539, 513] on button "Close" at bounding box center [539, 523] width 153 height 30
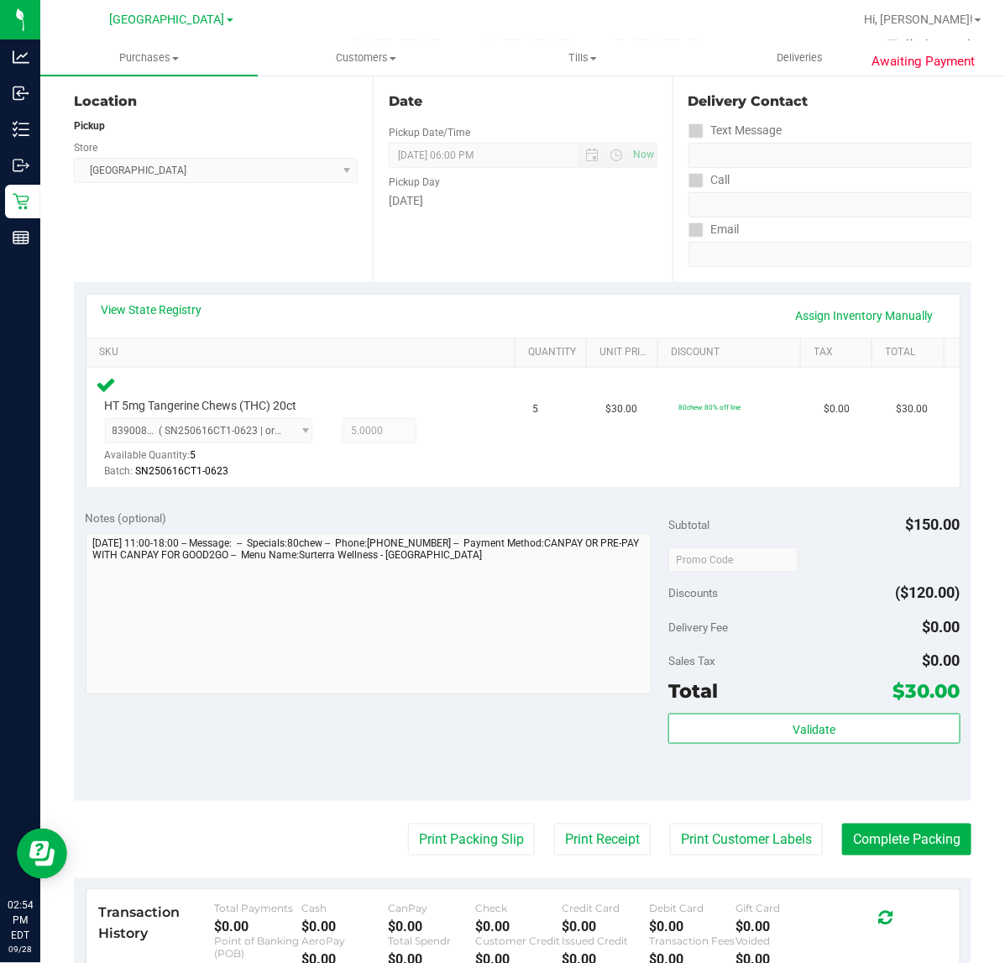
scroll to position [315, 0]
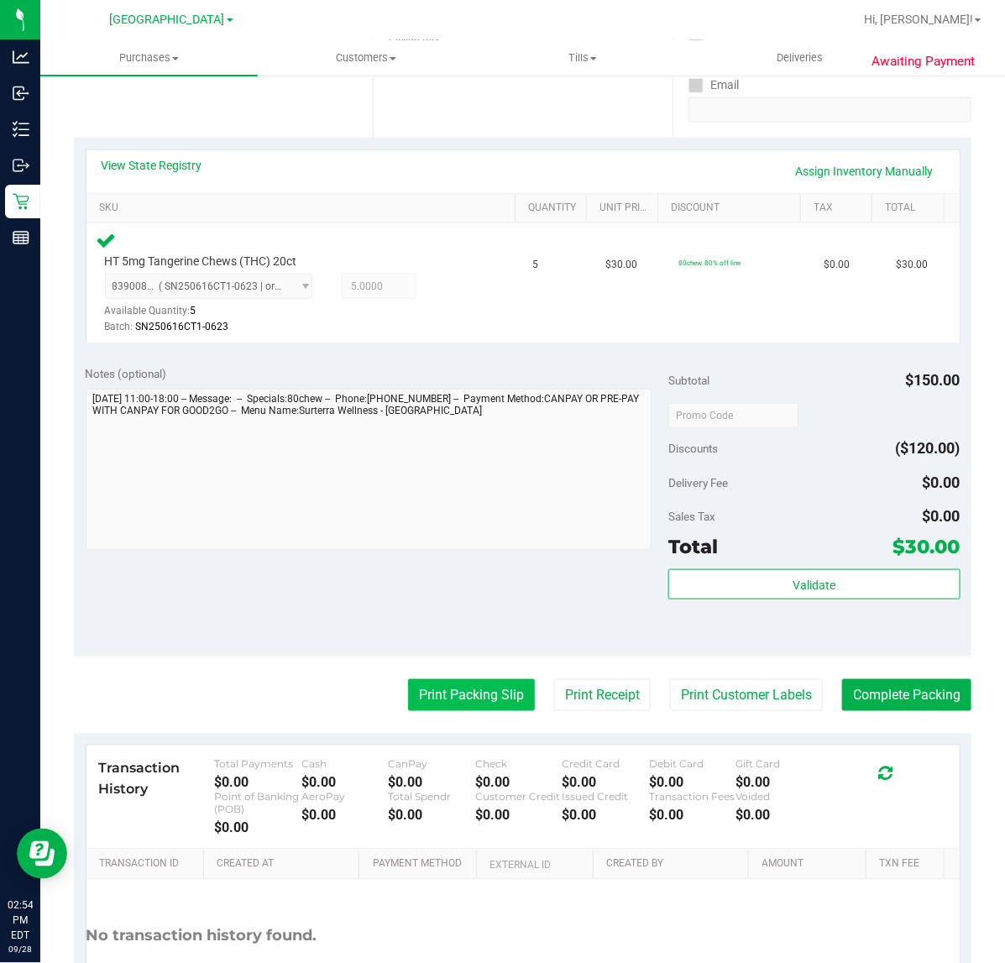
click at [492, 679] on button "Print Packing Slip" at bounding box center [471, 695] width 127 height 32
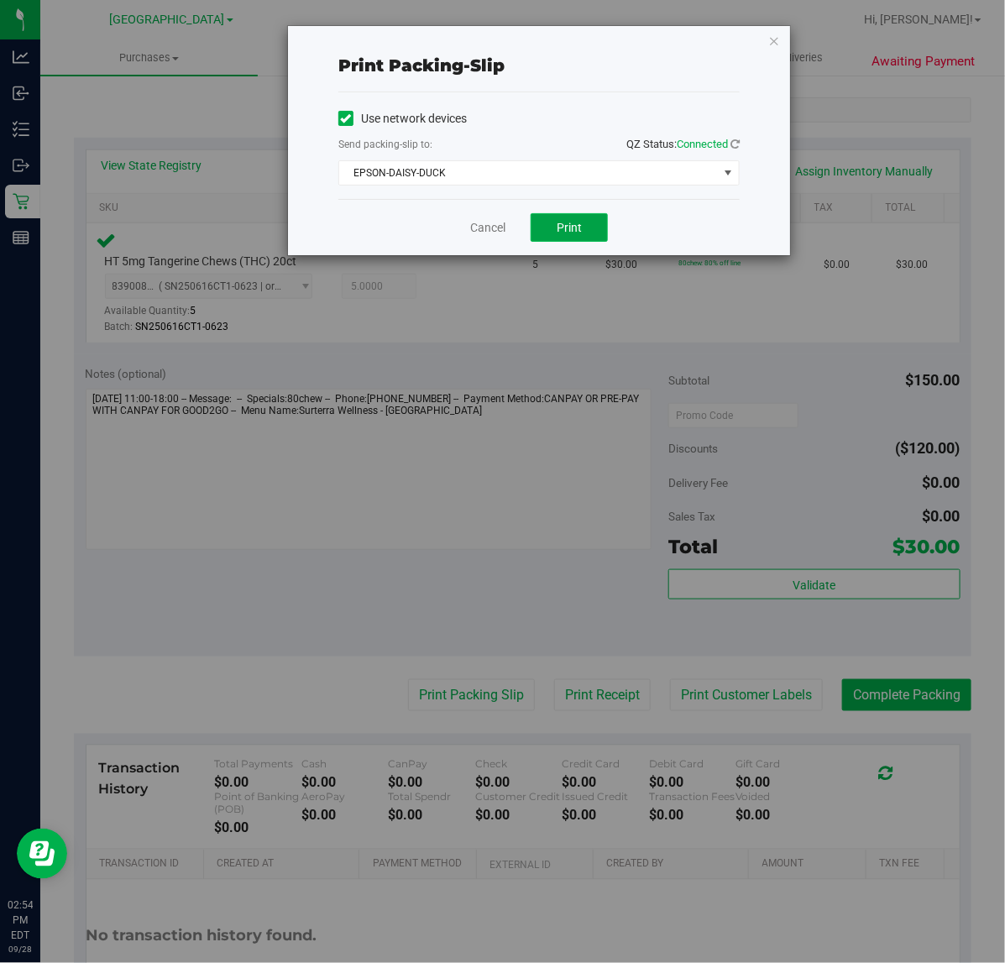
click at [542, 241] on button "Print" at bounding box center [569, 227] width 77 height 29
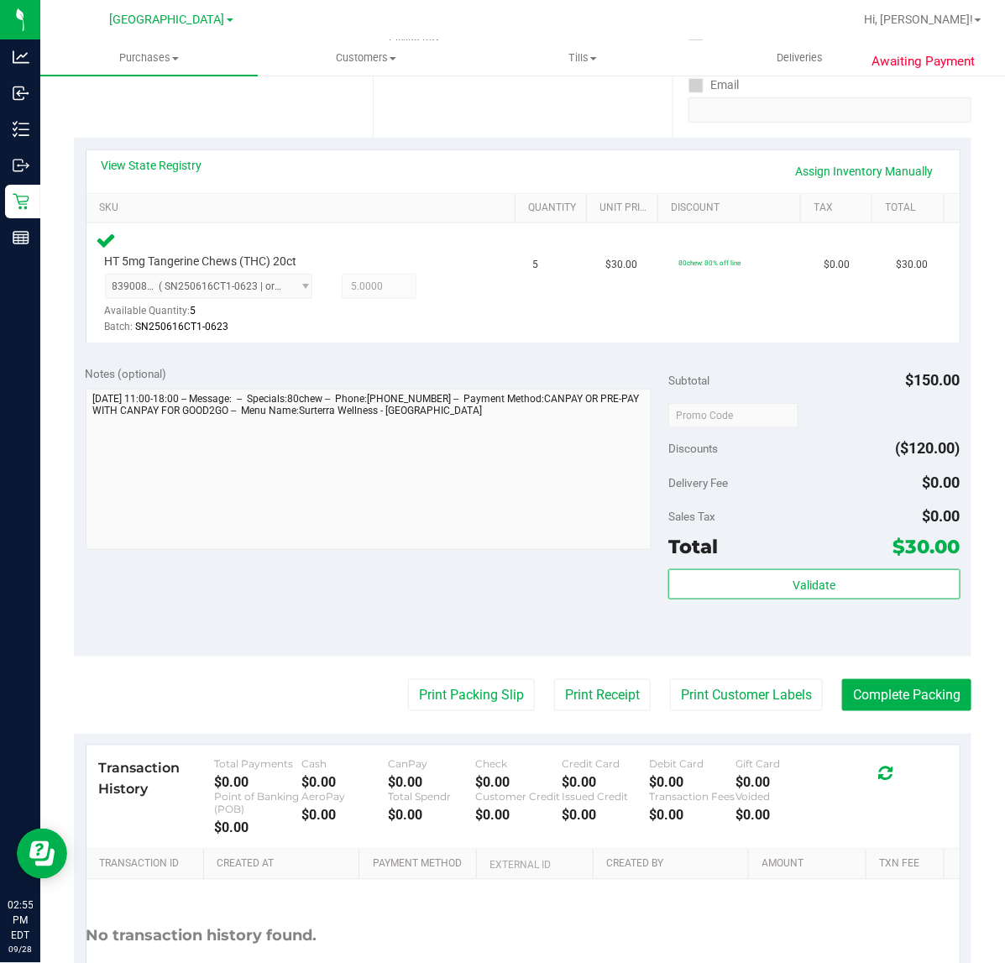
click at [887, 600] on div "Validate" at bounding box center [813, 585] width 291 height 32
click at [887, 592] on button "Validate" at bounding box center [813, 584] width 291 height 30
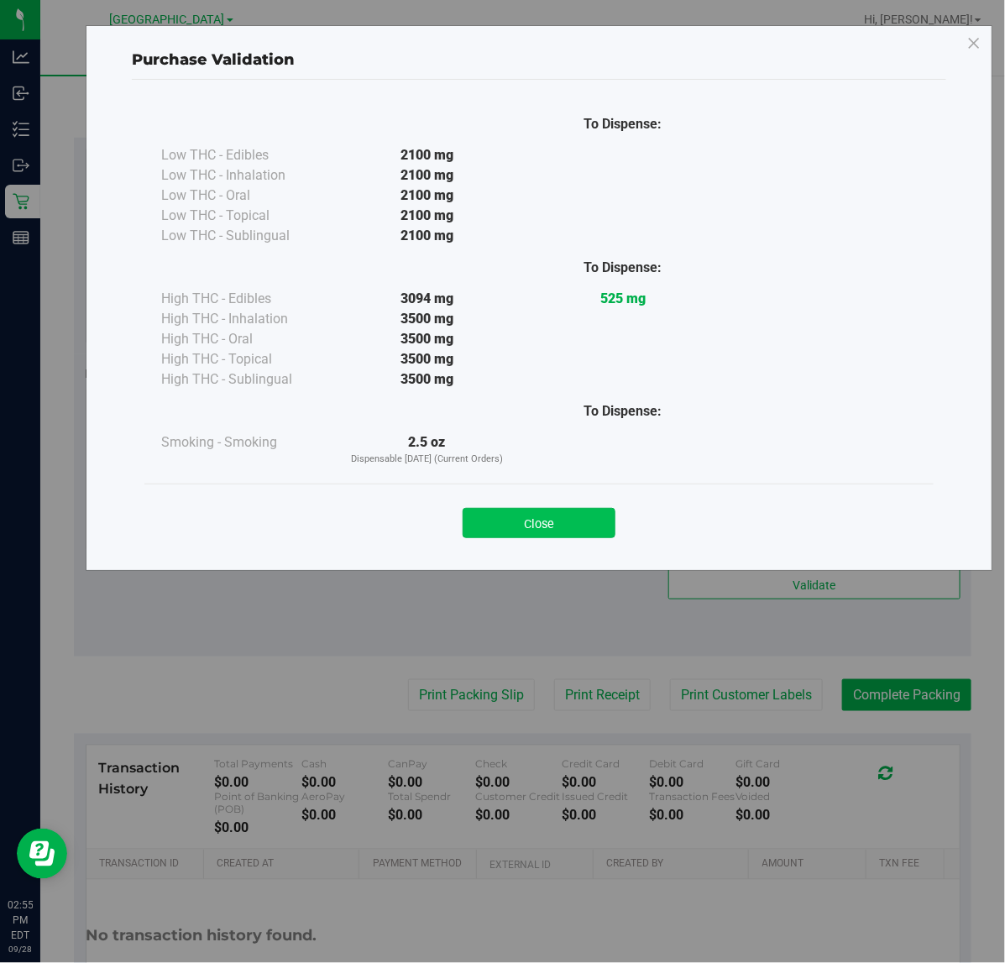
click at [559, 523] on button "Close" at bounding box center [539, 523] width 153 height 30
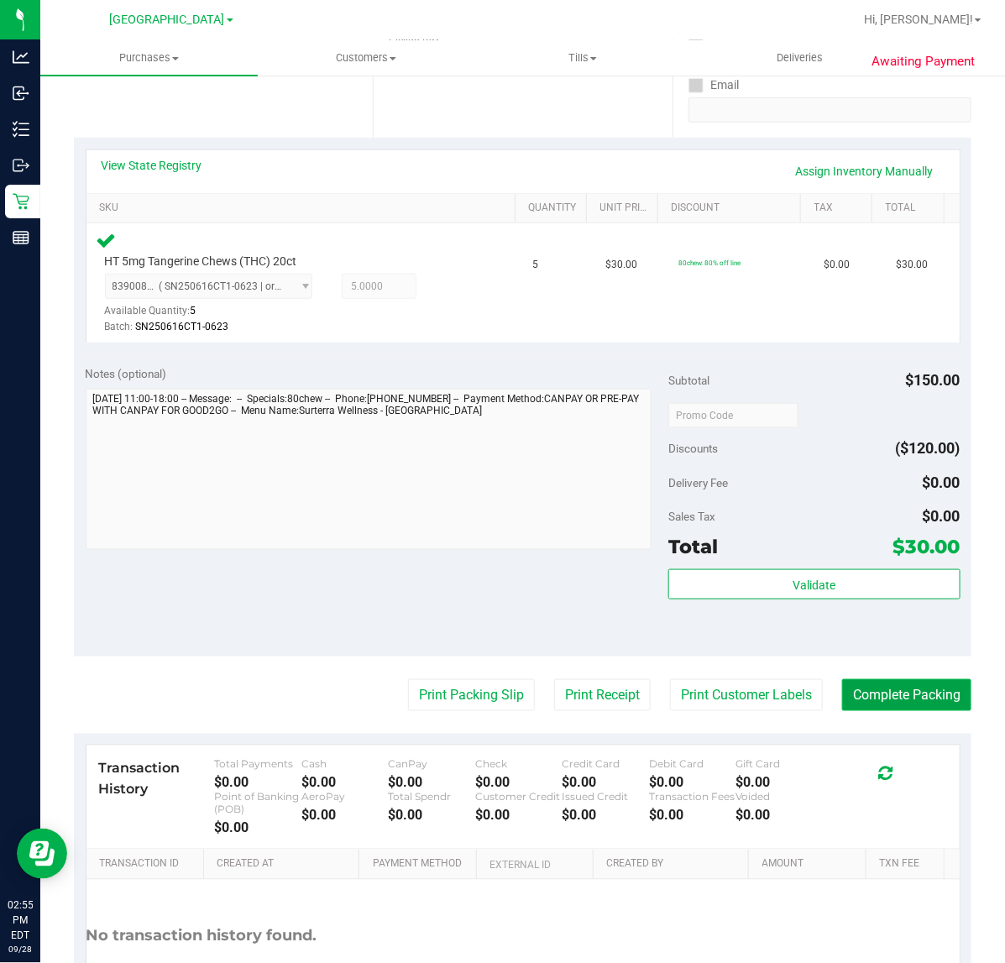
click at [842, 687] on button "Complete Packing" at bounding box center [906, 695] width 129 height 32
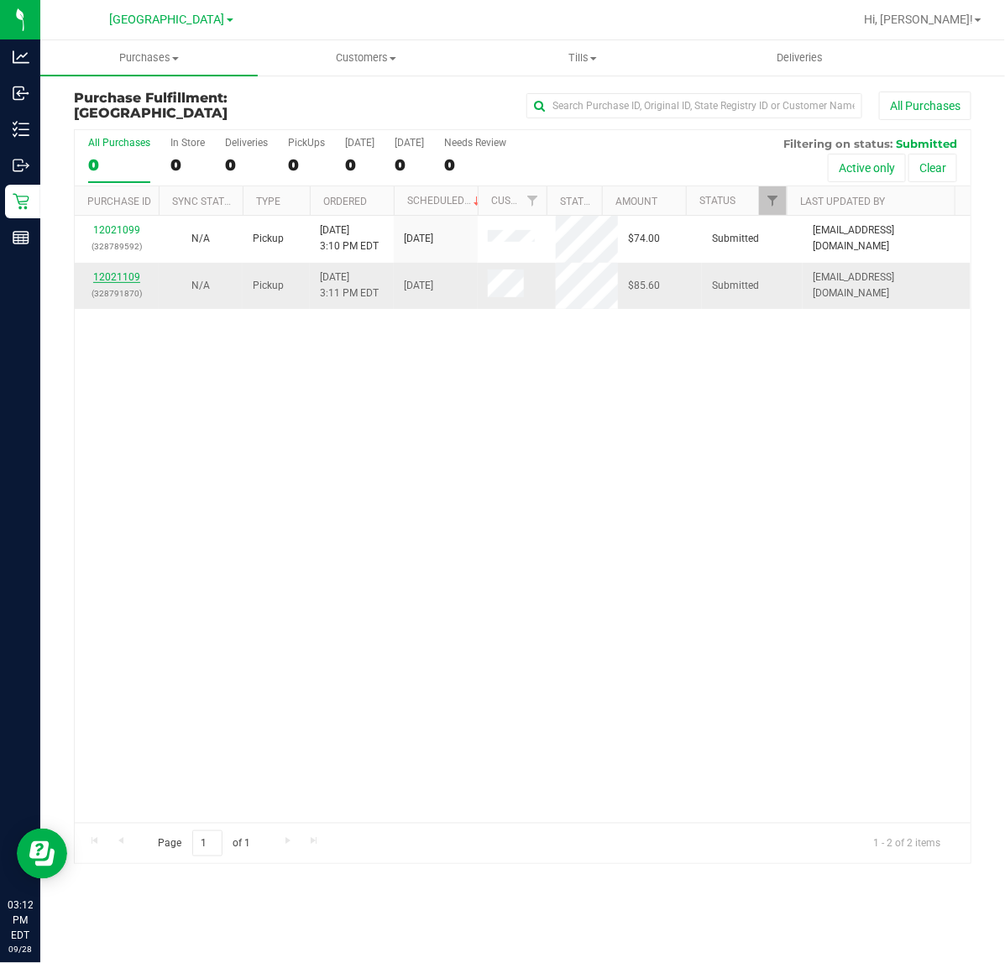
click at [119, 283] on link "12021109" at bounding box center [116, 277] width 47 height 12
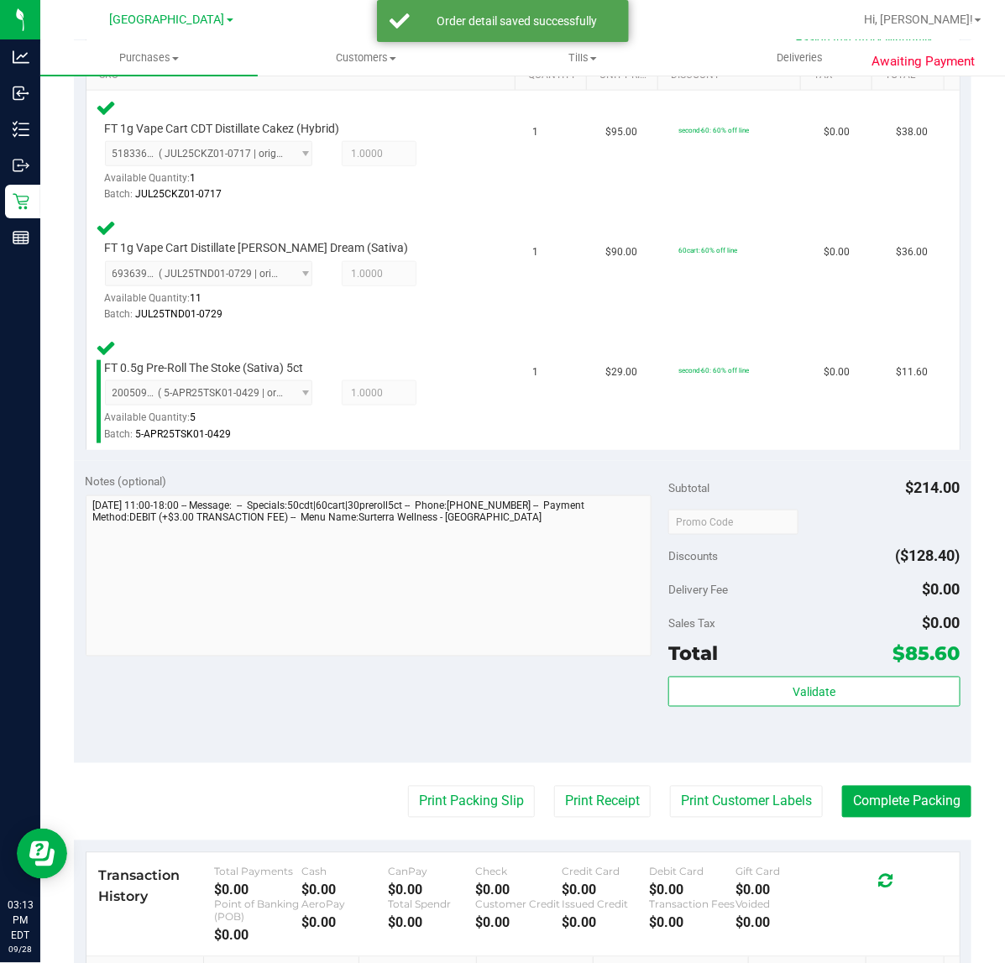
scroll to position [525, 0]
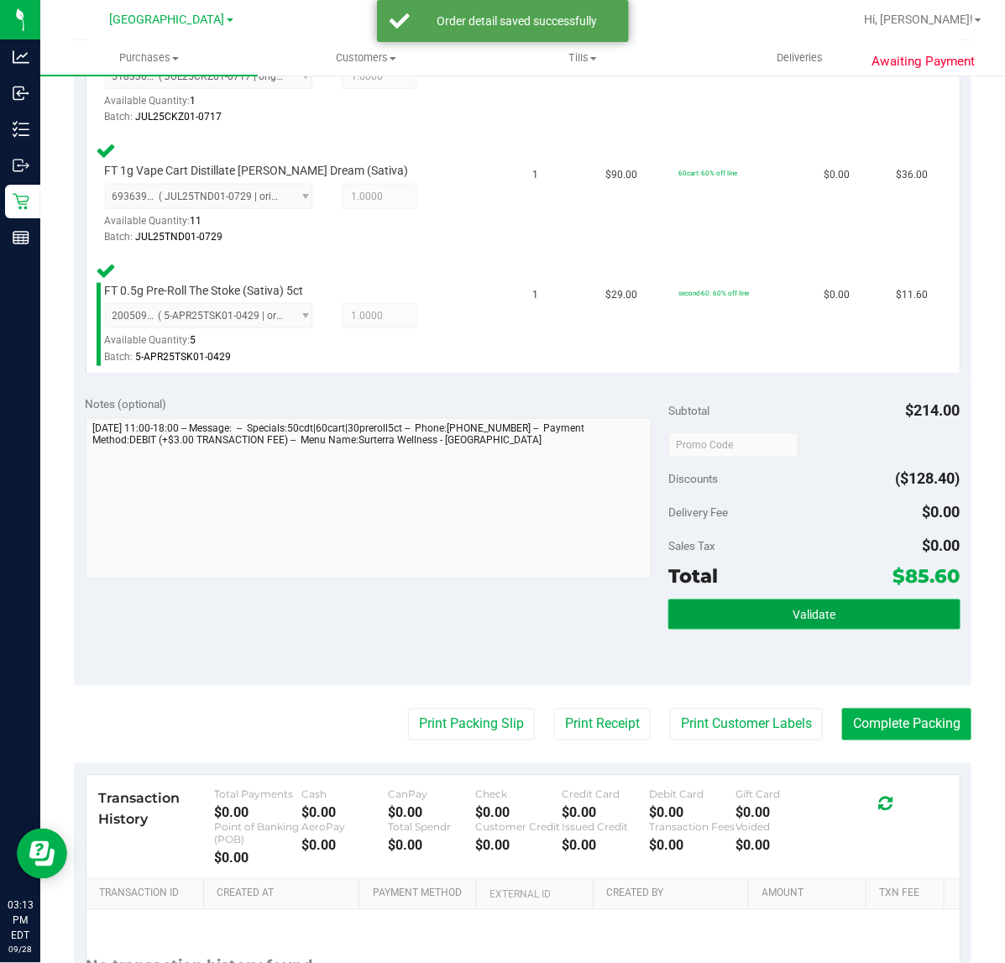
click at [762, 600] on button "Validate" at bounding box center [813, 615] width 291 height 30
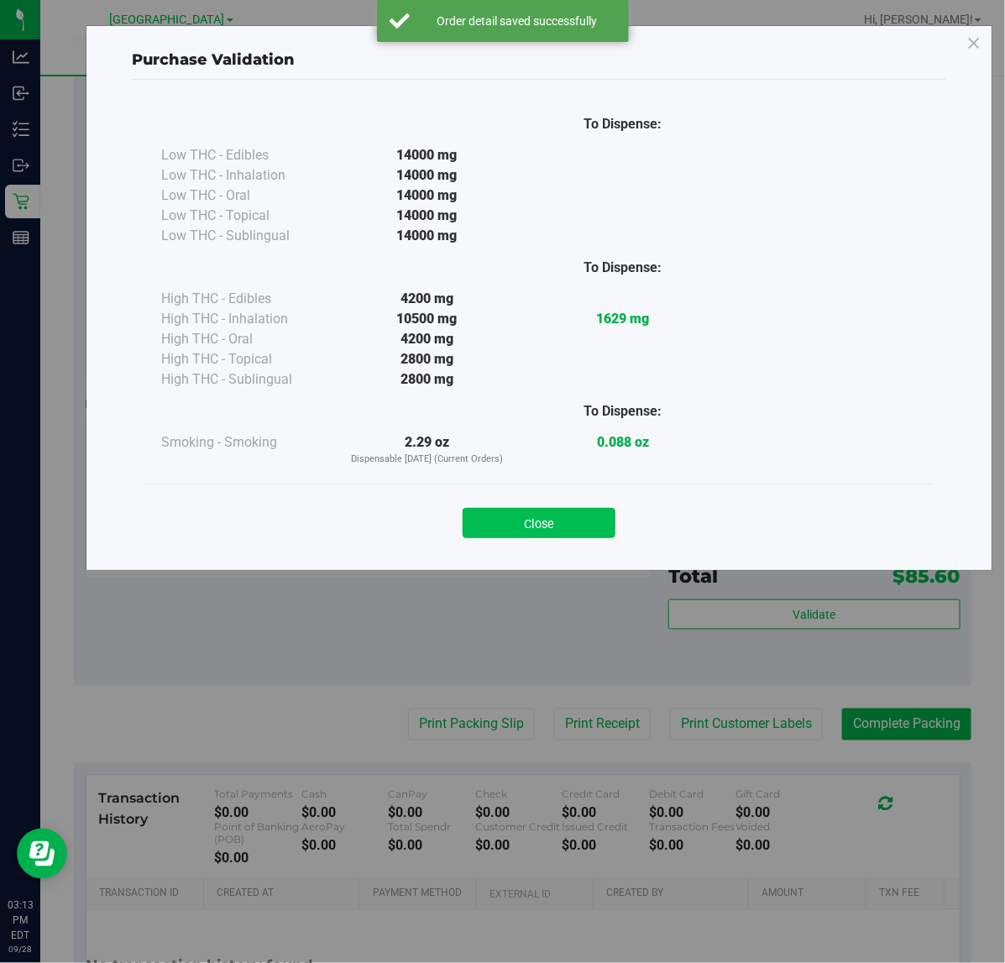
click at [560, 518] on button "Close" at bounding box center [539, 523] width 153 height 30
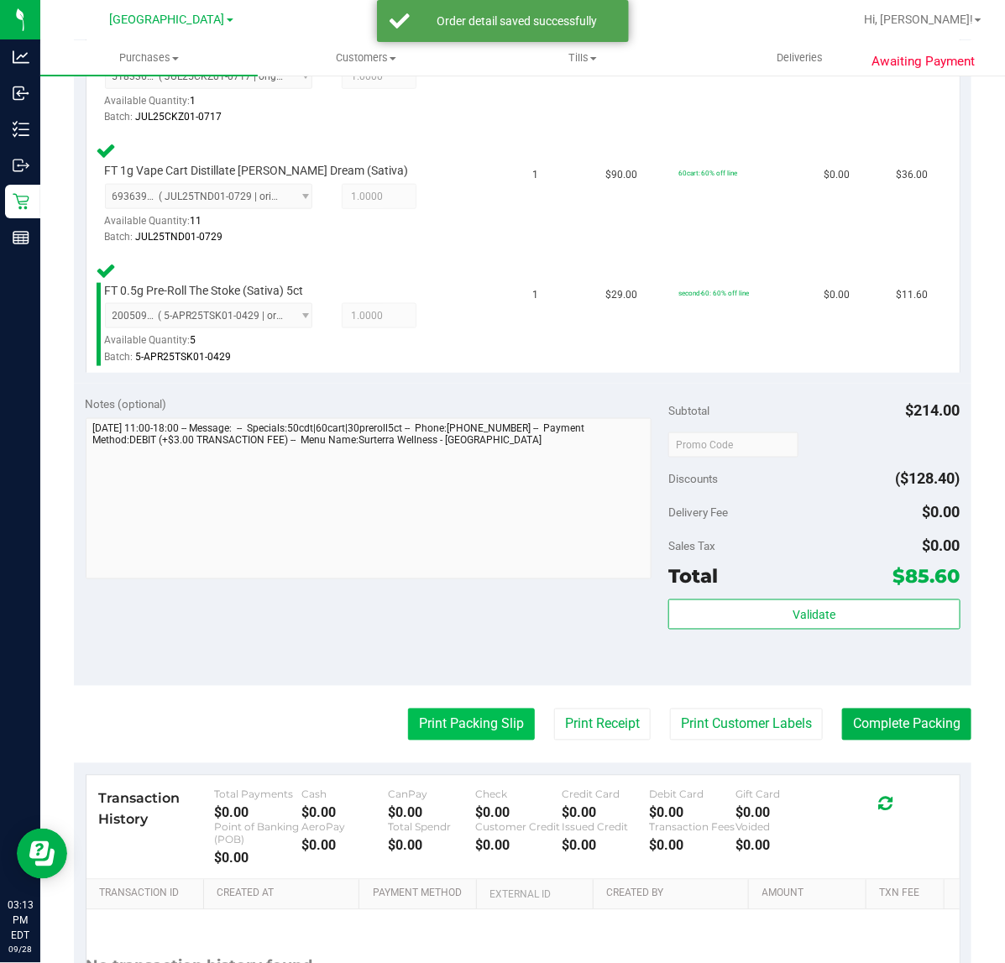
click at [458, 726] on button "Print Packing Slip" at bounding box center [471, 725] width 127 height 32
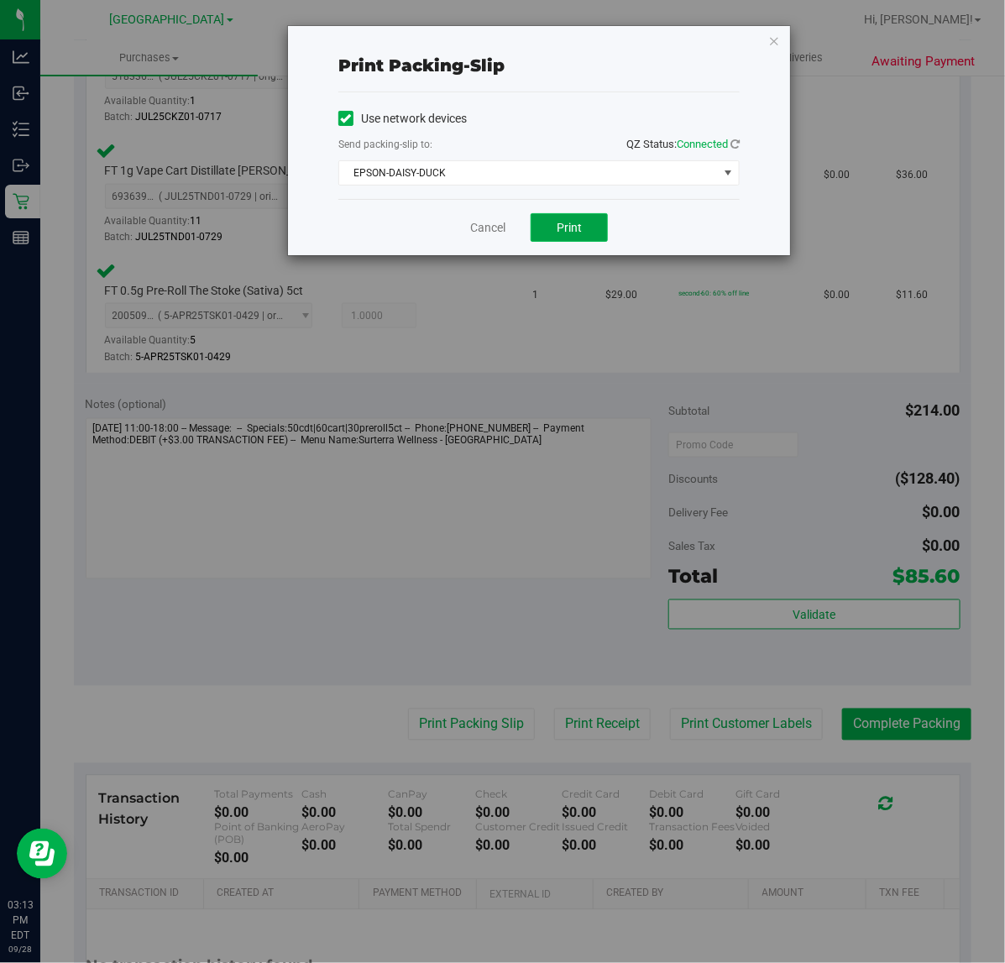
click at [578, 234] on span "Print" at bounding box center [569, 227] width 25 height 13
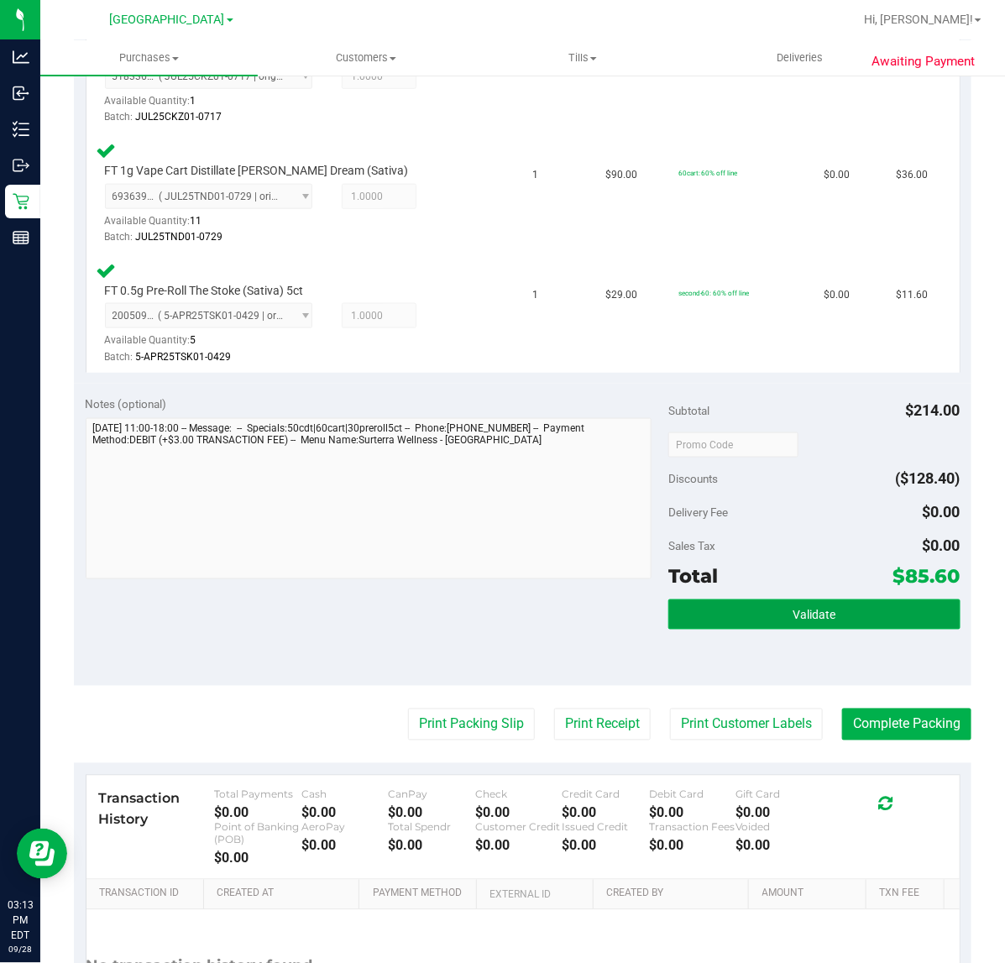
click at [872, 623] on button "Validate" at bounding box center [813, 615] width 291 height 30
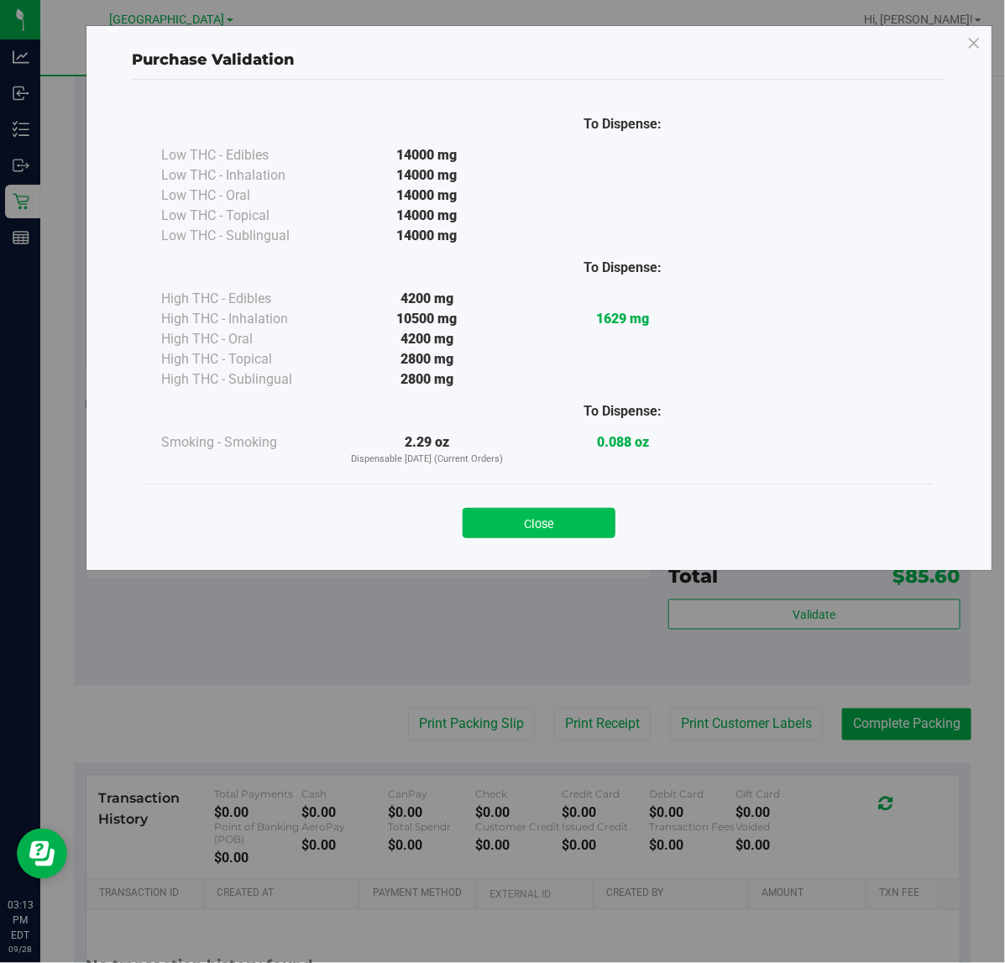
click at [588, 510] on div "Close" at bounding box center [539, 518] width 764 height 42
click at [569, 529] on button "Close" at bounding box center [539, 523] width 153 height 30
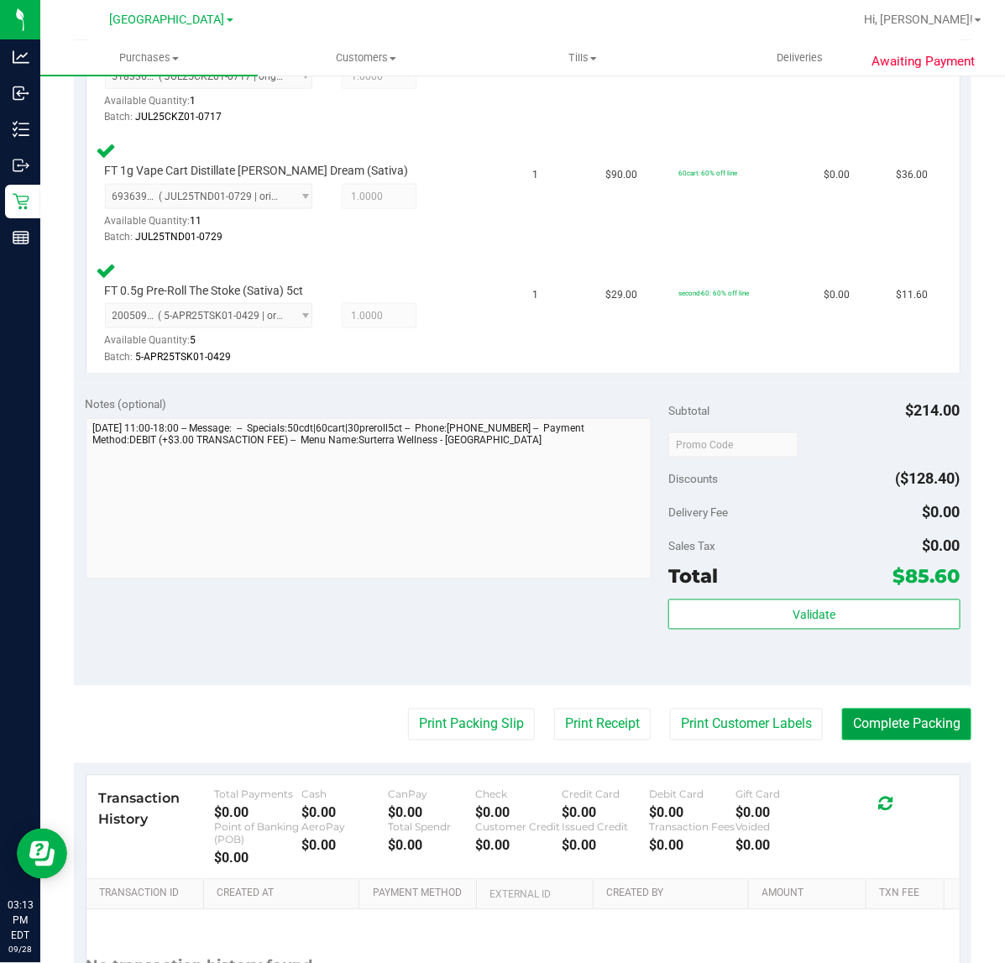
click at [941, 718] on button "Complete Packing" at bounding box center [906, 725] width 129 height 32
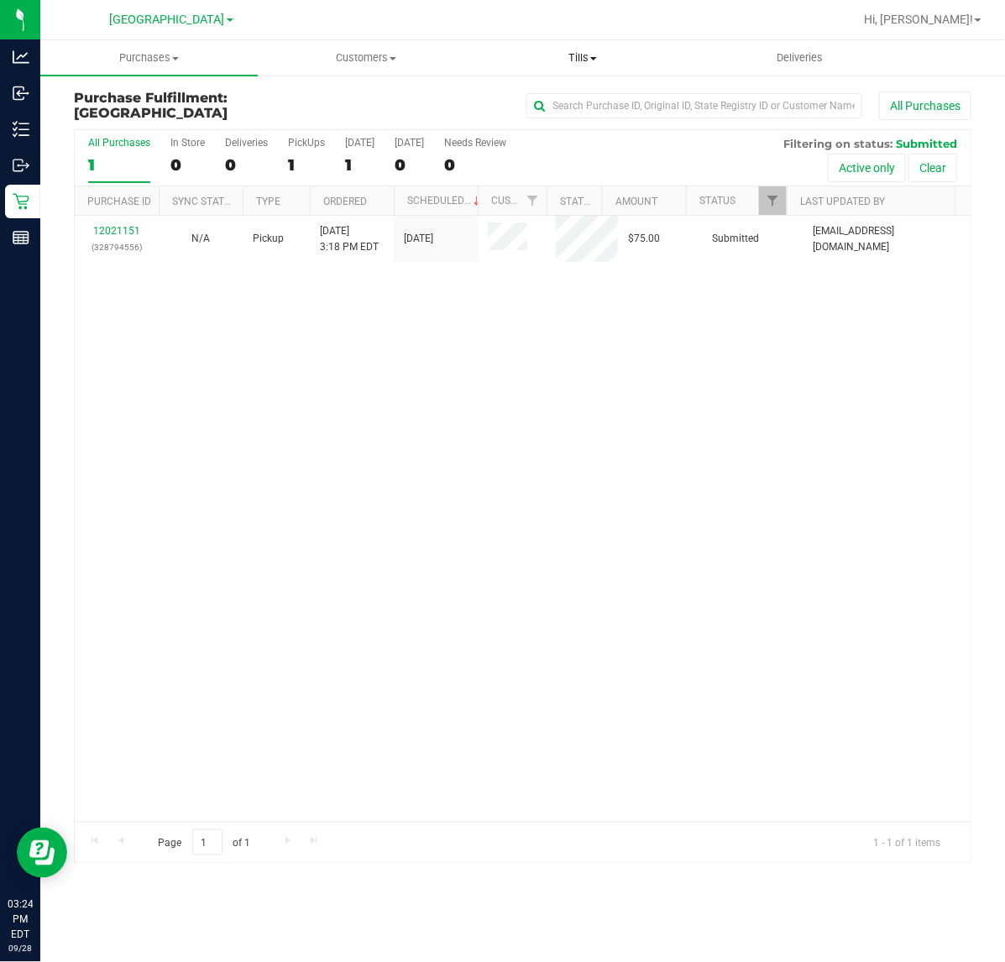
click at [615, 51] on span "Tills" at bounding box center [583, 57] width 216 height 15
click at [534, 102] on span "Manage tills" at bounding box center [530, 101] width 113 height 14
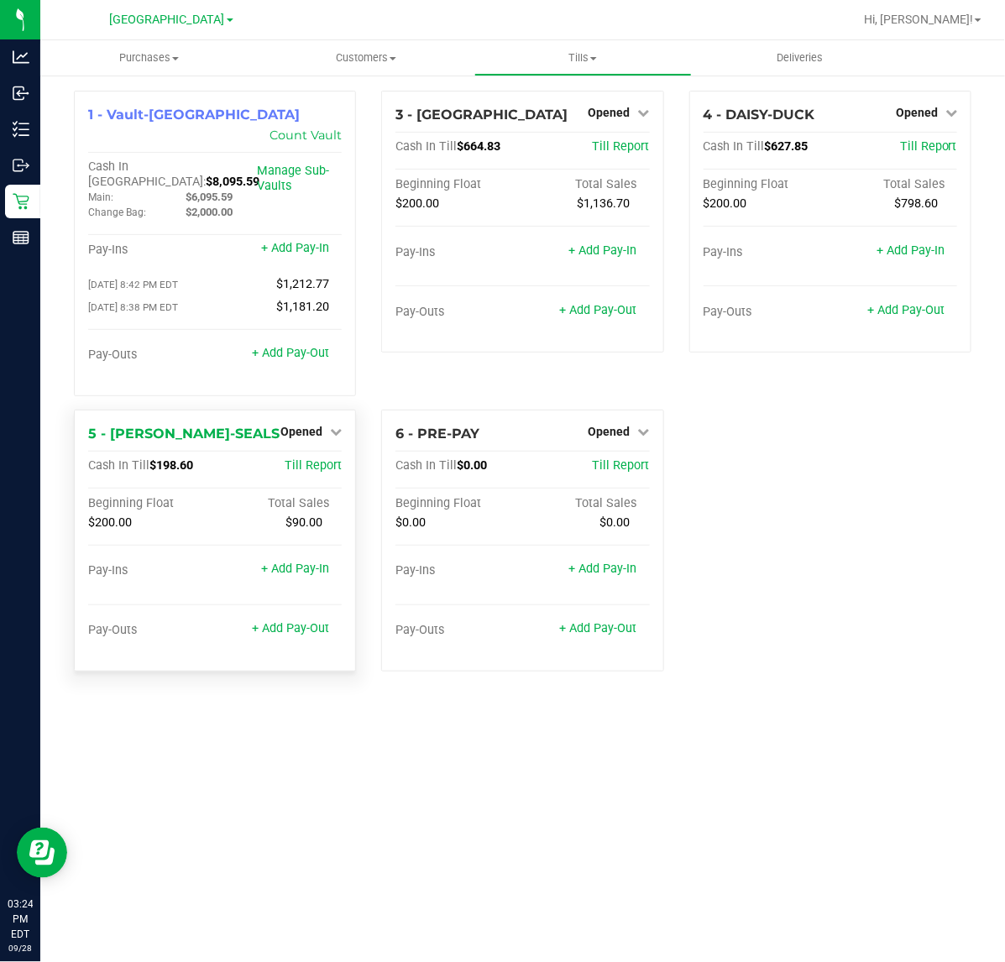
click at [170, 459] on span "$198.60" at bounding box center [171, 466] width 44 height 14
click at [590, 307] on link "+ Add Pay-Out" at bounding box center [598, 310] width 77 height 14
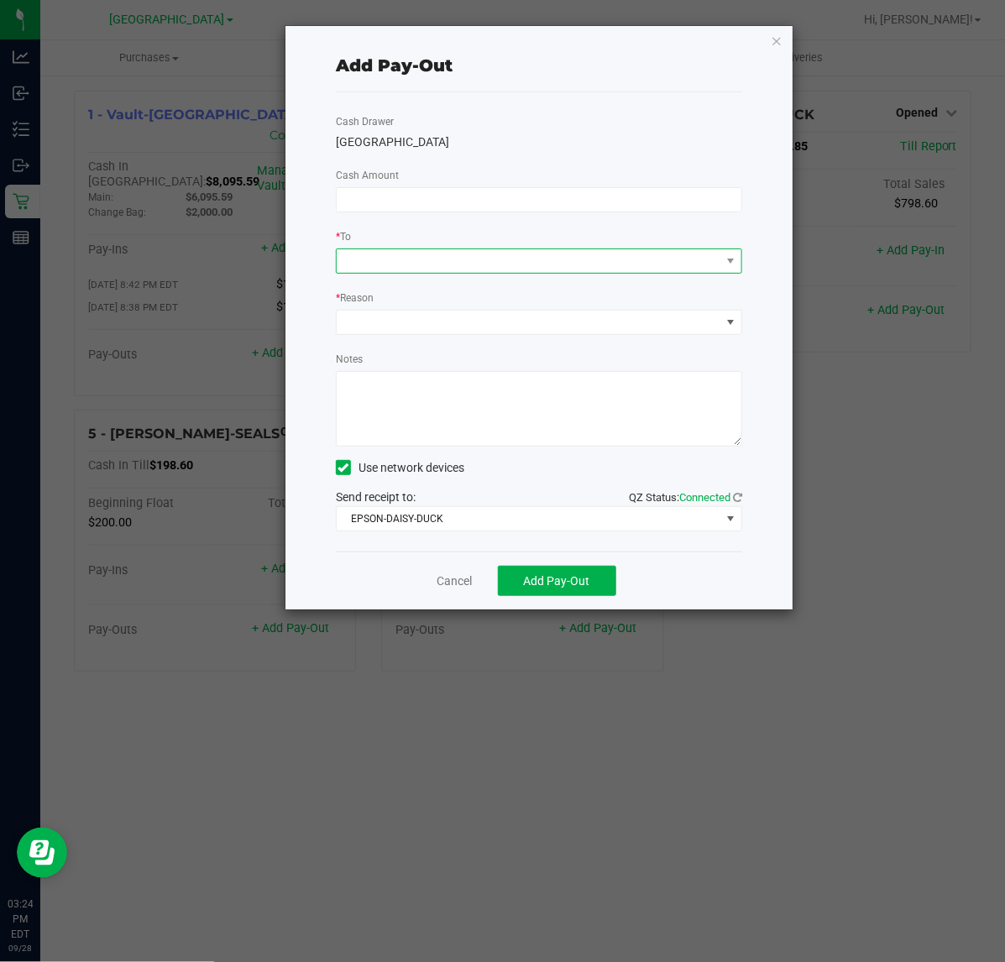
click at [505, 262] on span at bounding box center [529, 261] width 384 height 24
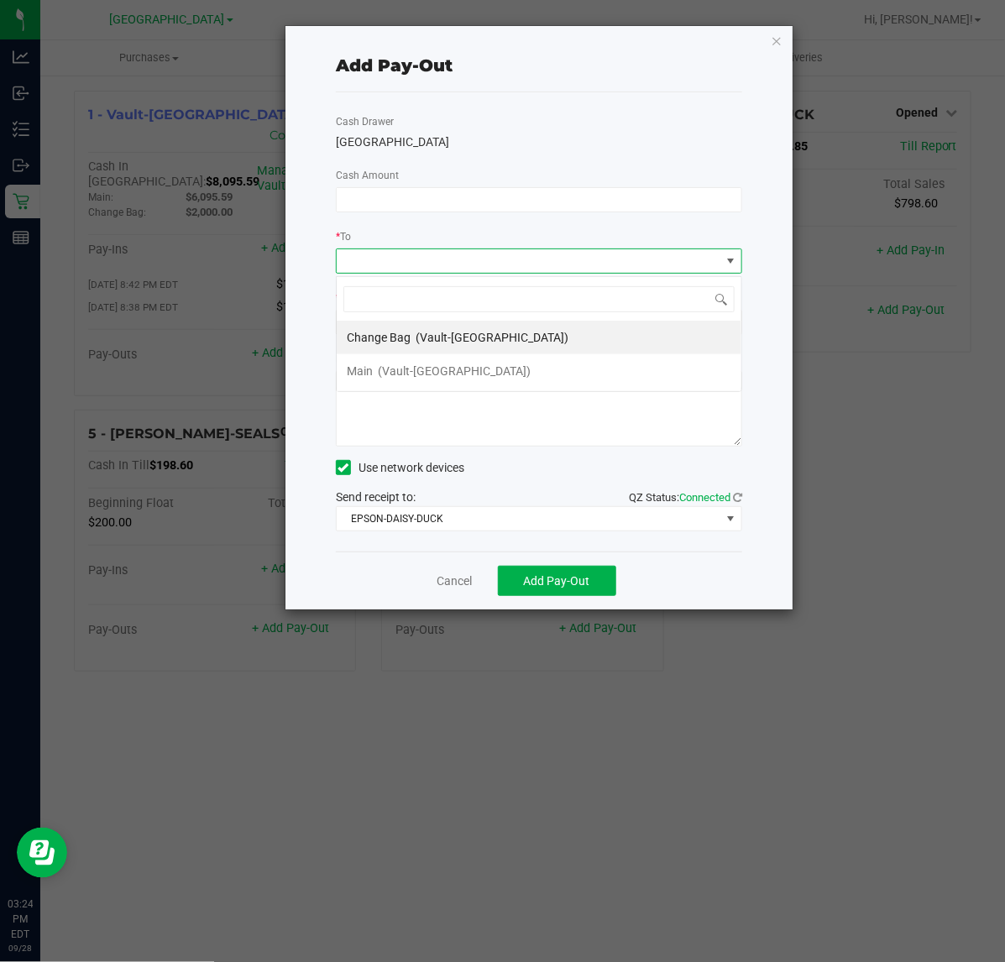
scroll to position [26, 406]
click at [312, 277] on div "Add Pay-Out Cash Drawer CYPRUS Cash Amount * To * Reason Notes Use network devi…" at bounding box center [539, 318] width 507 height 584
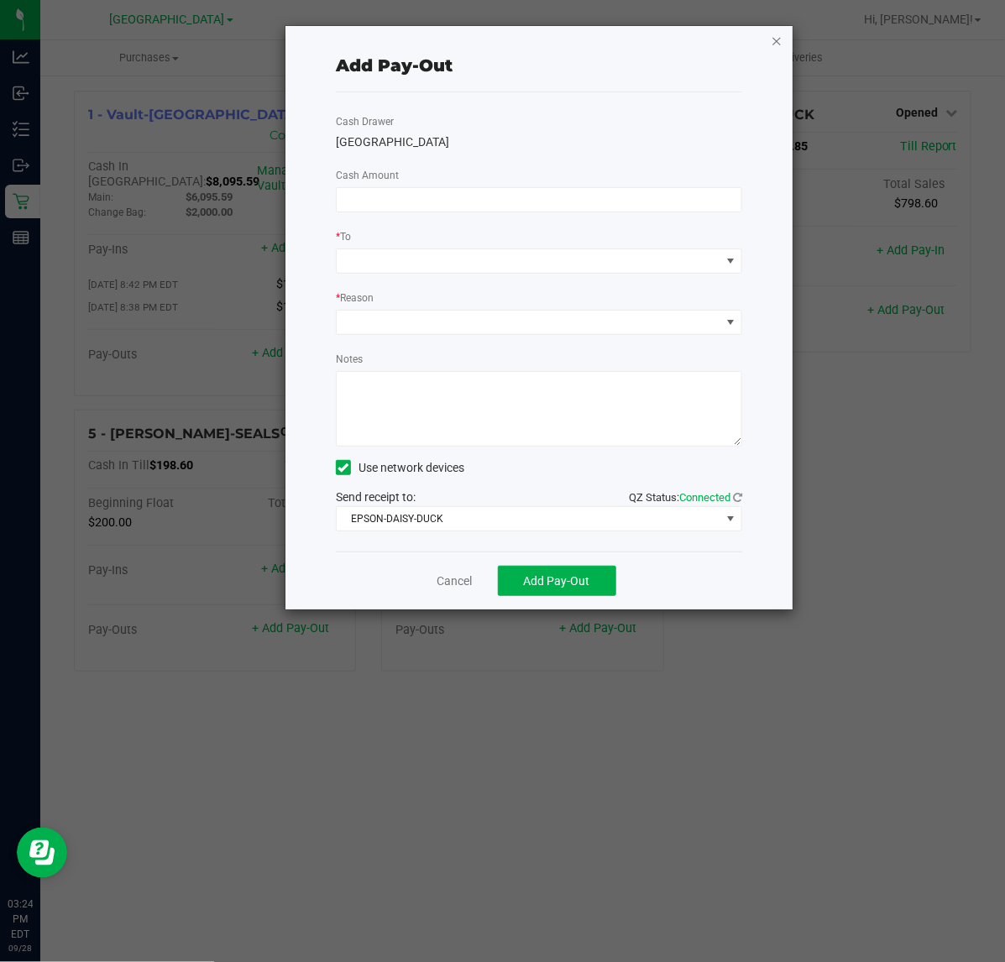
click at [774, 39] on icon "button" at bounding box center [777, 40] width 12 height 20
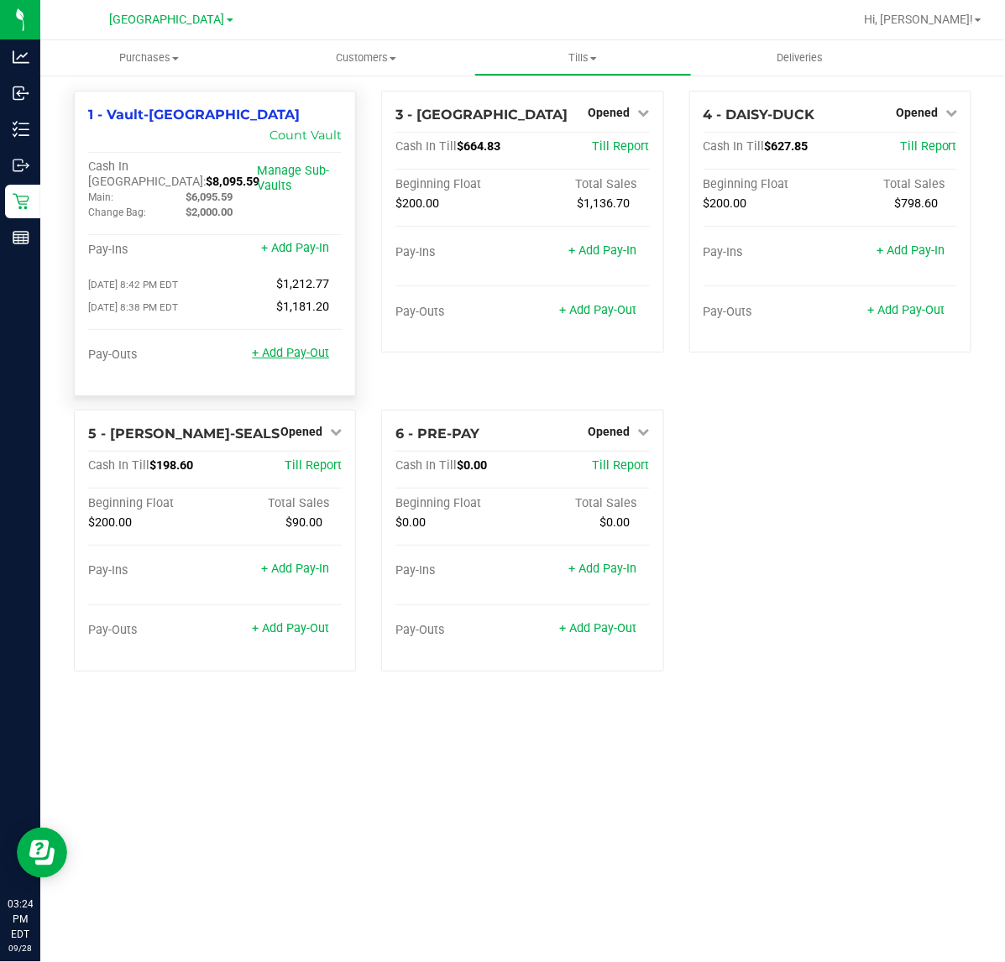
click at [307, 346] on link "+ Add Pay-Out" at bounding box center [290, 353] width 77 height 14
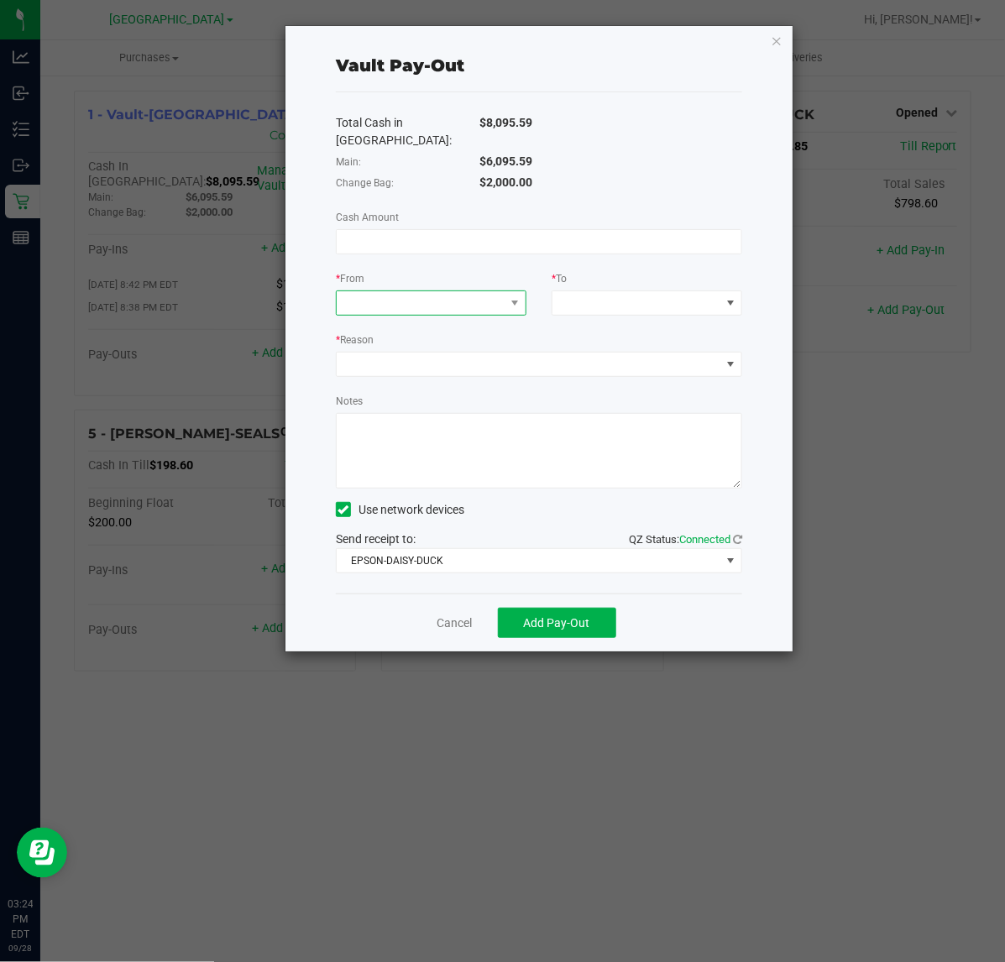
click at [431, 291] on span at bounding box center [421, 303] width 168 height 24
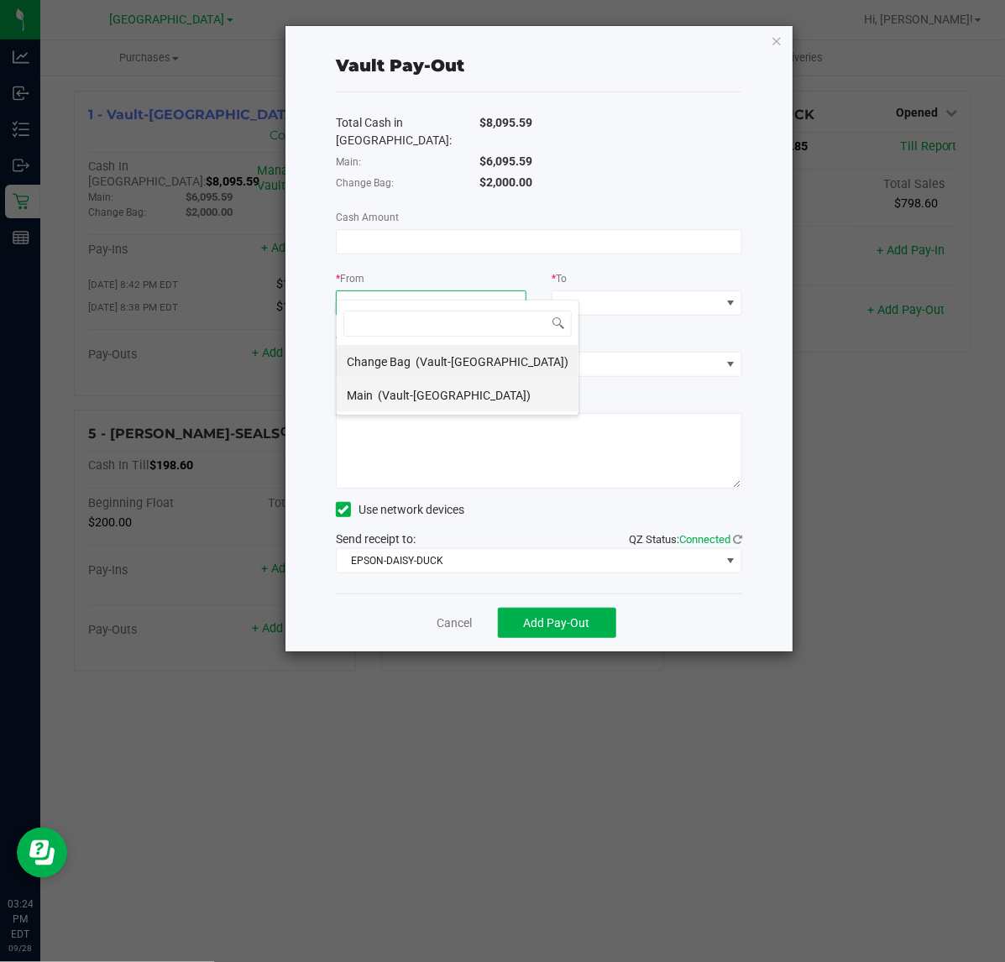
click at [451, 389] on span "(Vault-[GEOGRAPHIC_DATA])" at bounding box center [454, 395] width 153 height 13
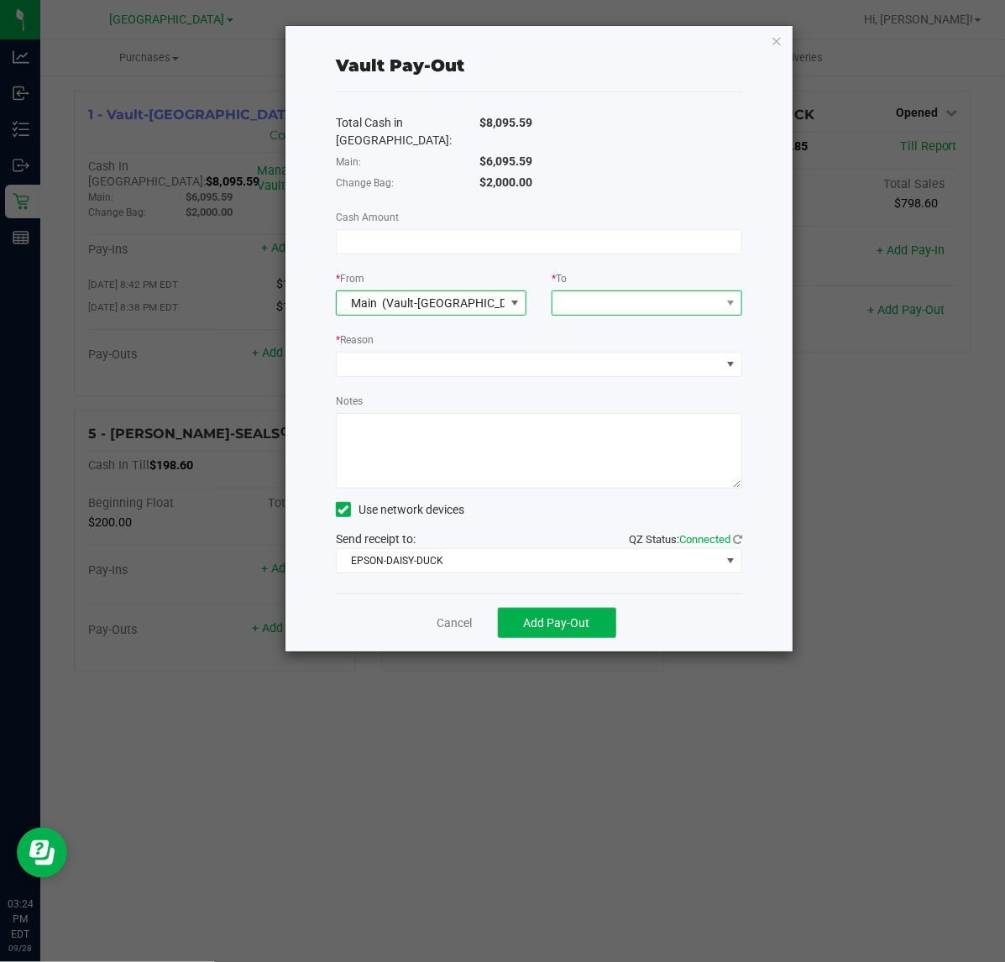
click at [641, 291] on span at bounding box center [647, 303] width 191 height 25
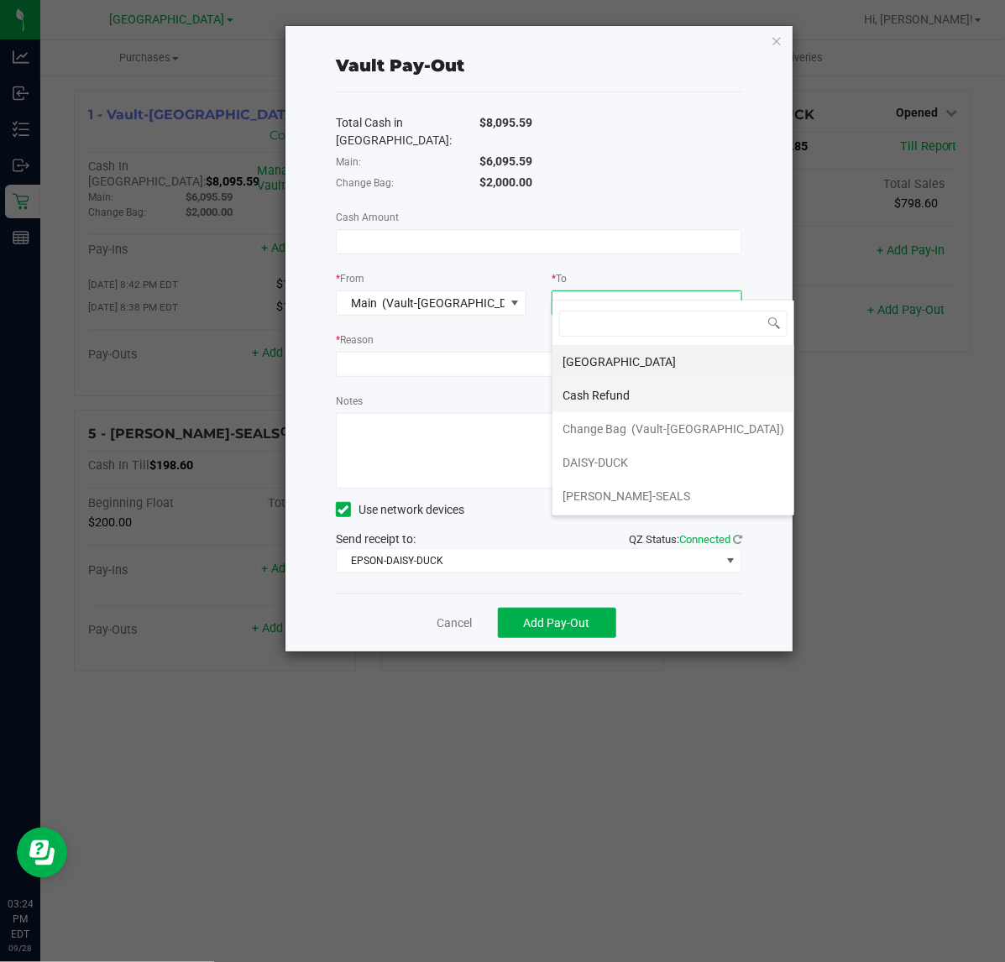
scroll to position [70, 0]
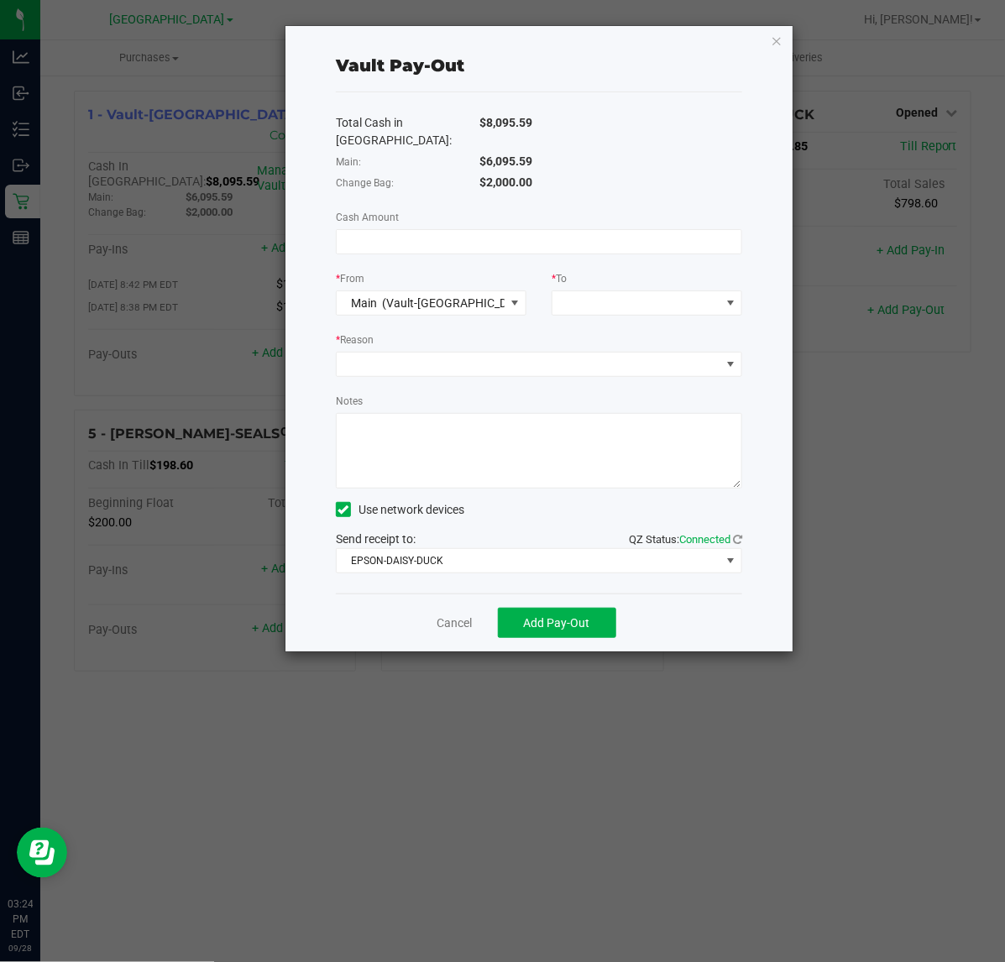
click at [518, 331] on div "* Reason" at bounding box center [539, 341] width 406 height 21
click at [514, 353] on span at bounding box center [529, 365] width 384 height 24
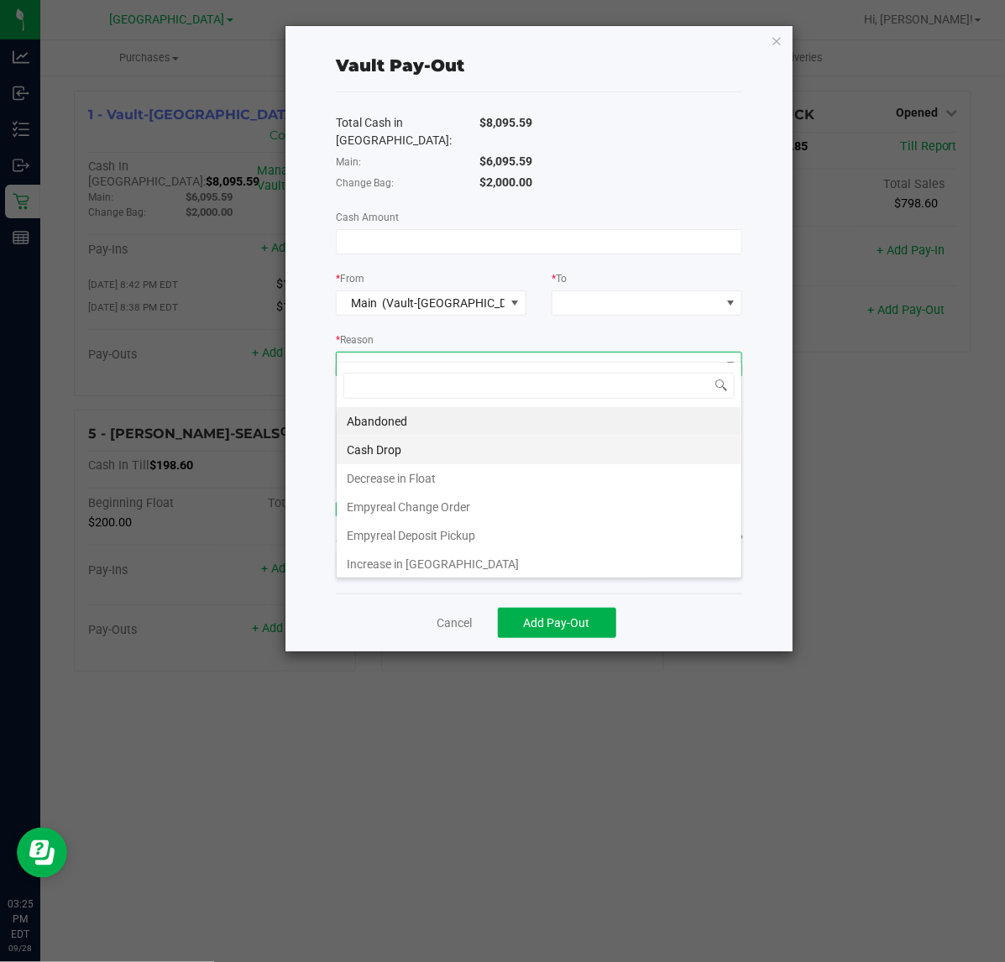
scroll to position [6, 0]
click at [349, 600] on div "Cancel Add Pay-Out" at bounding box center [539, 623] width 406 height 58
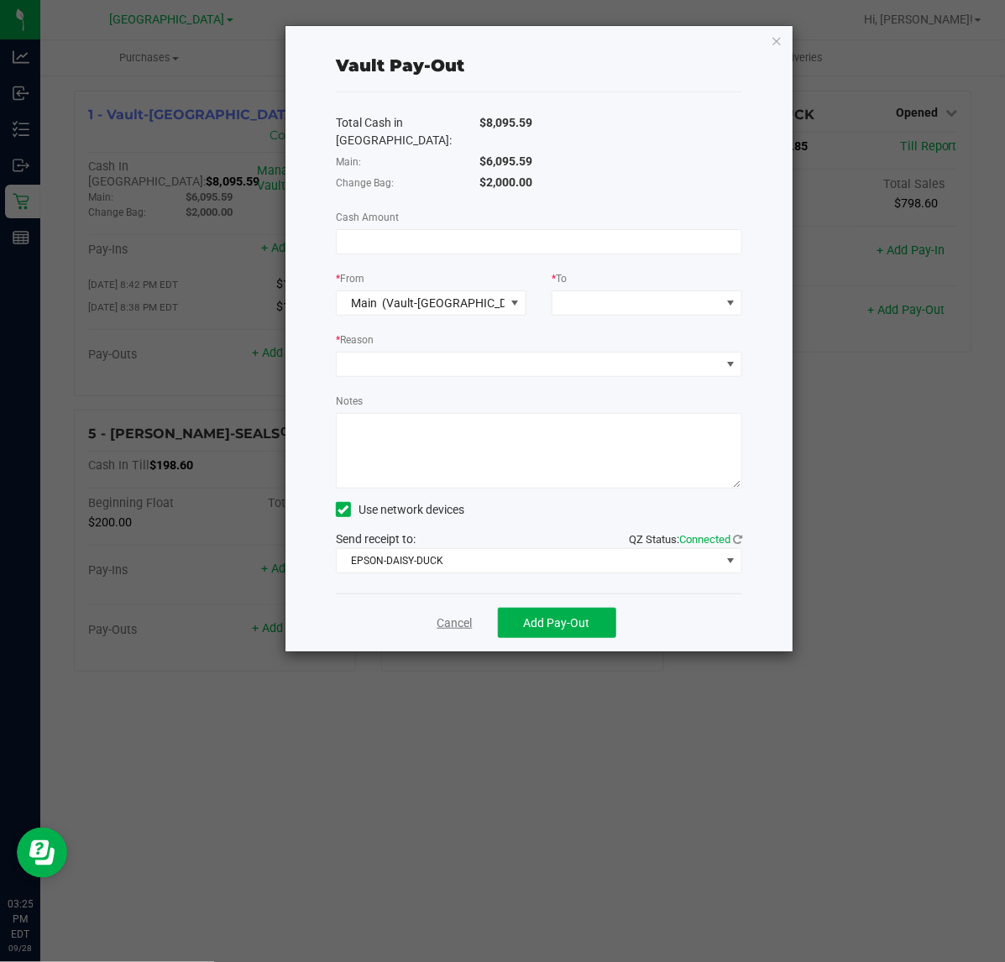
click at [452, 615] on link "Cancel" at bounding box center [455, 624] width 35 height 18
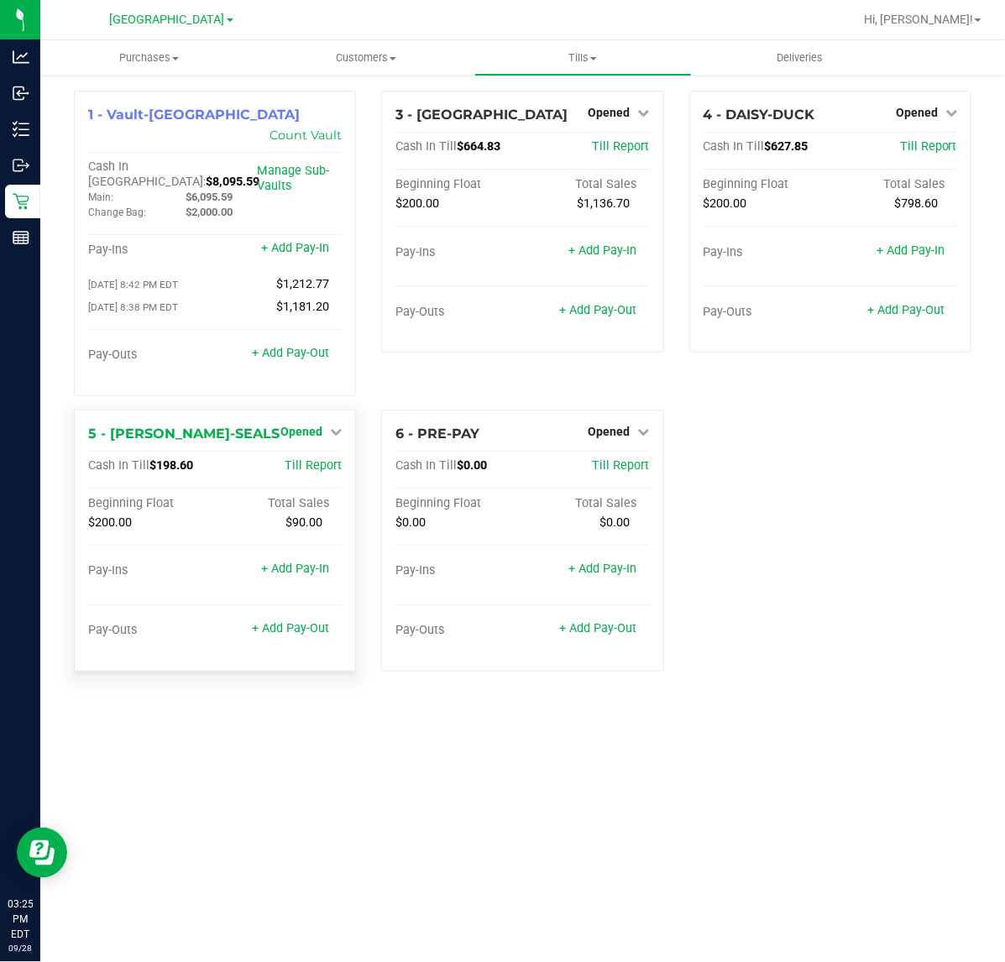
click at [326, 425] on link "Opened" at bounding box center [310, 431] width 61 height 13
click at [252, 375] on div "1 - Vault-[GEOGRAPHIC_DATA] Count Vault Cash In Vault: $8,095.59 Main: $6,095.5…" at bounding box center [214, 250] width 307 height 319
click at [374, 101] on div "3 - CYPRUS Opened Close Till Cash In Till $664.83 Till Report Beginning Float T…" at bounding box center [522, 250] width 307 height 319
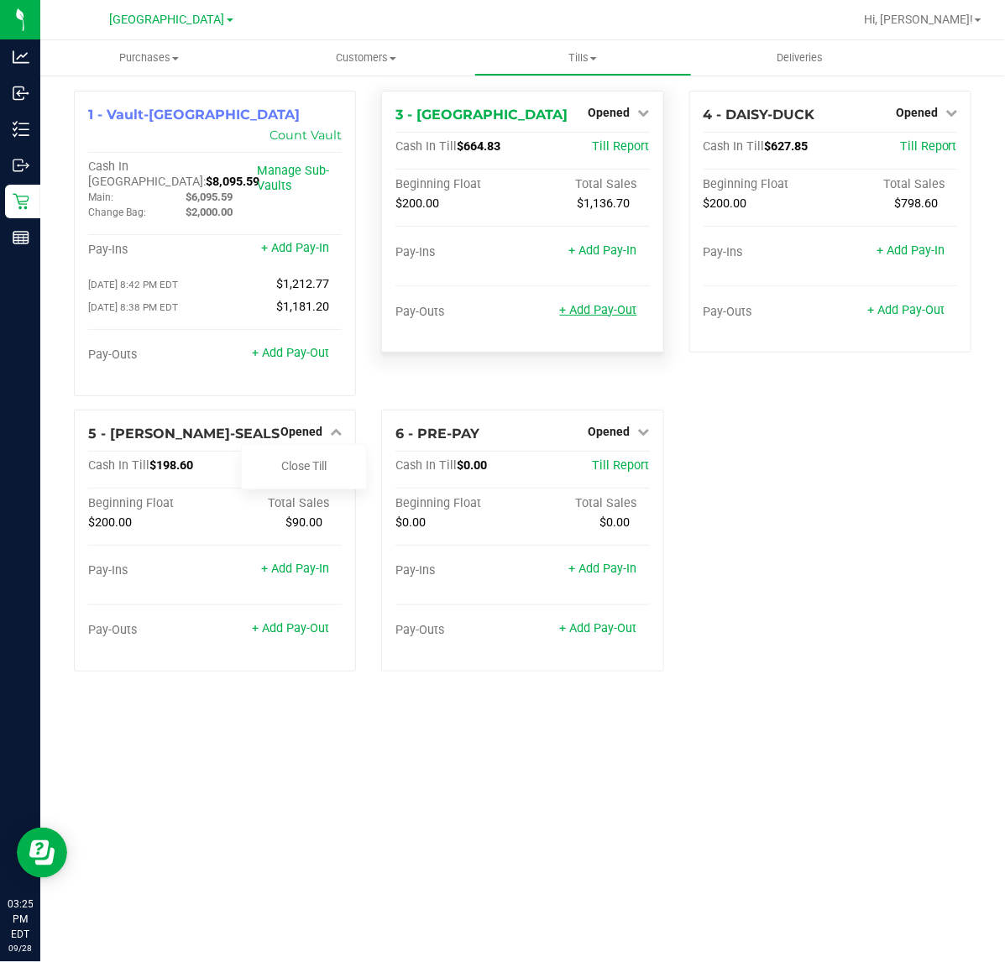
click at [621, 315] on link "+ Add Pay-Out" at bounding box center [598, 310] width 77 height 14
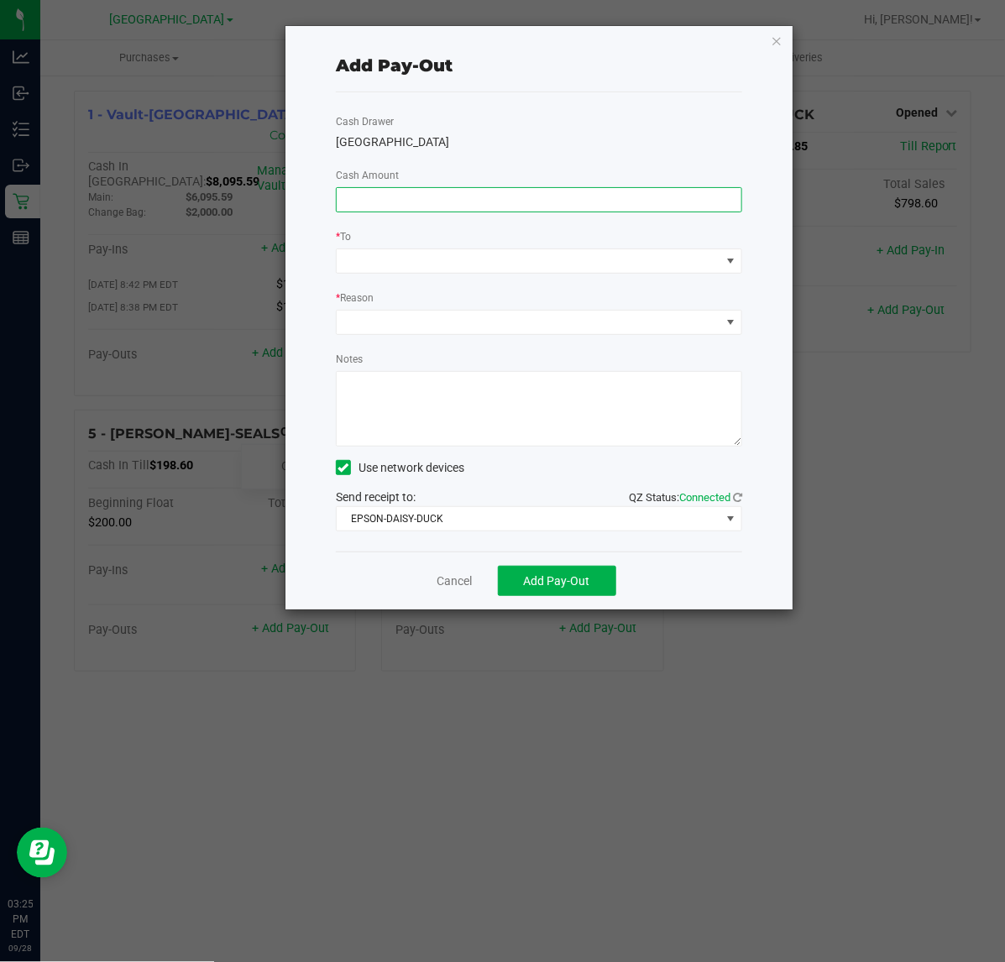
click at [481, 198] on input at bounding box center [539, 200] width 405 height 24
type input "$1.40"
click at [513, 235] on div "* To" at bounding box center [539, 238] width 406 height 21
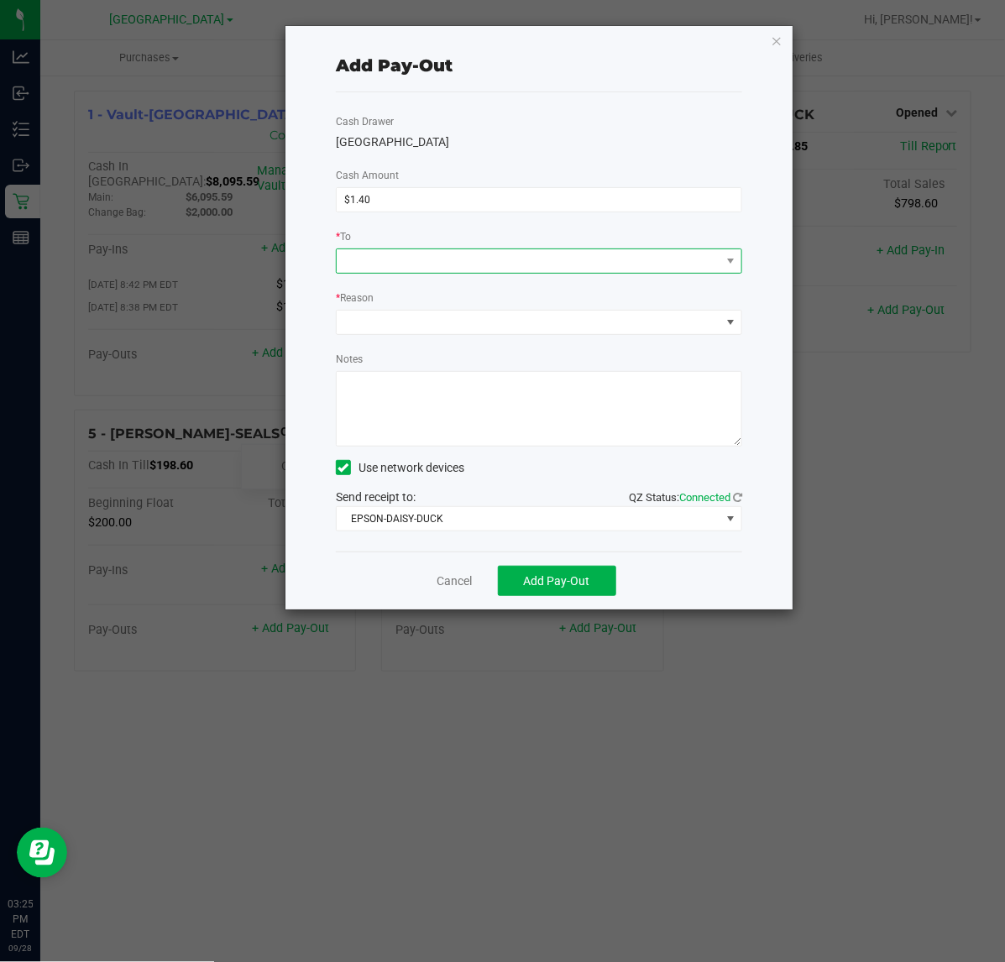
click at [471, 273] on span at bounding box center [529, 261] width 384 height 24
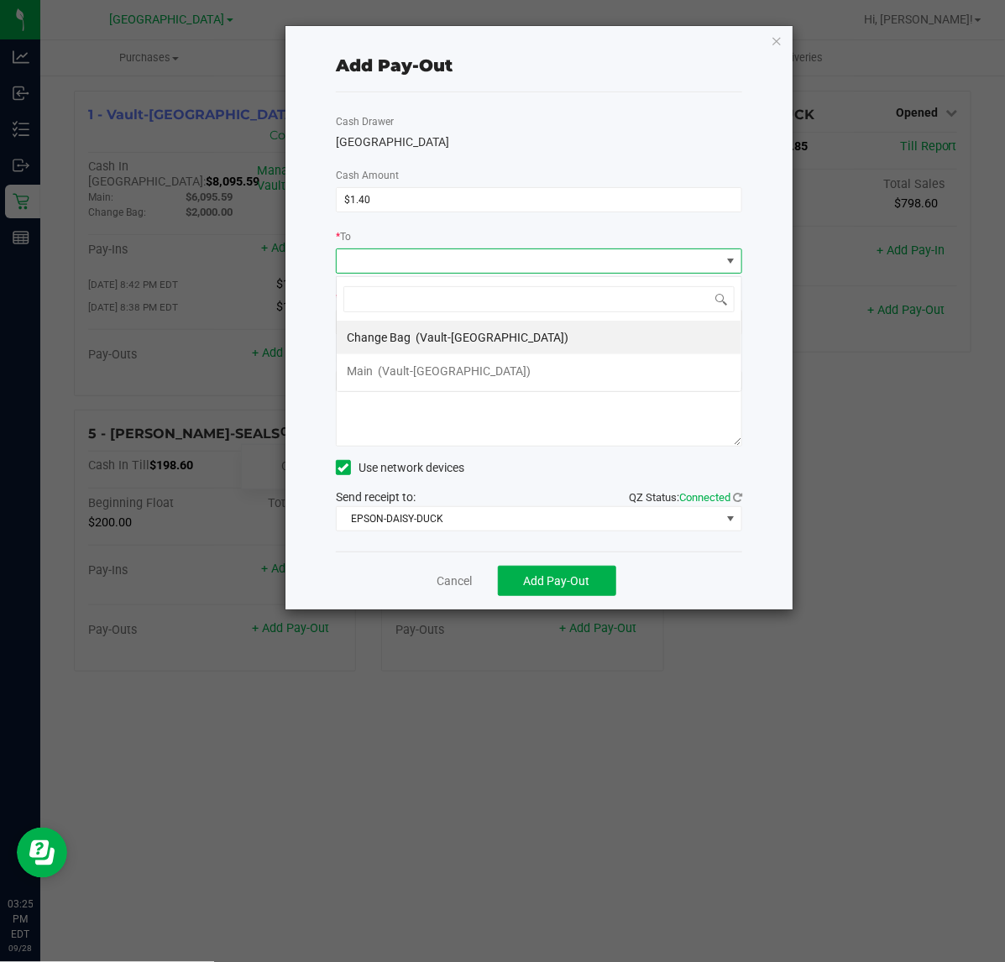
scroll to position [26, 406]
click at [485, 376] on span "(Vault-[GEOGRAPHIC_DATA])" at bounding box center [454, 370] width 153 height 13
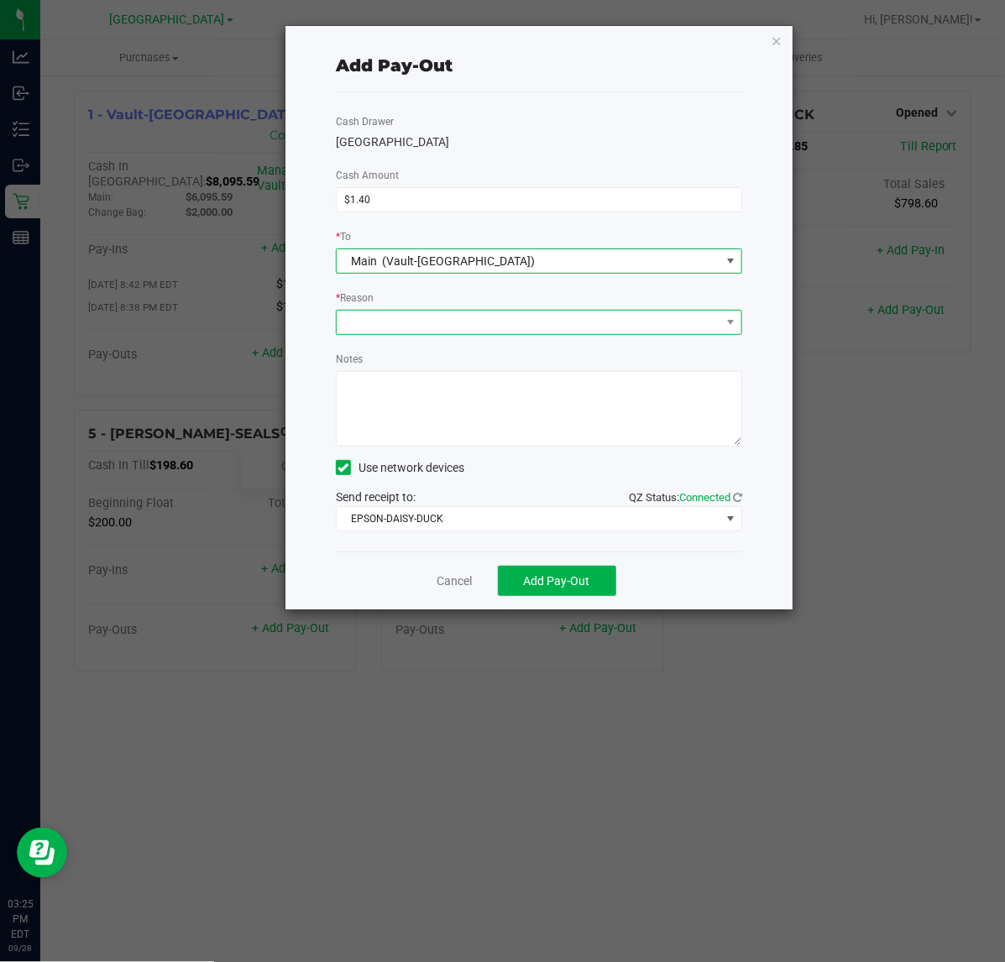
click at [448, 325] on span at bounding box center [529, 323] width 384 height 24
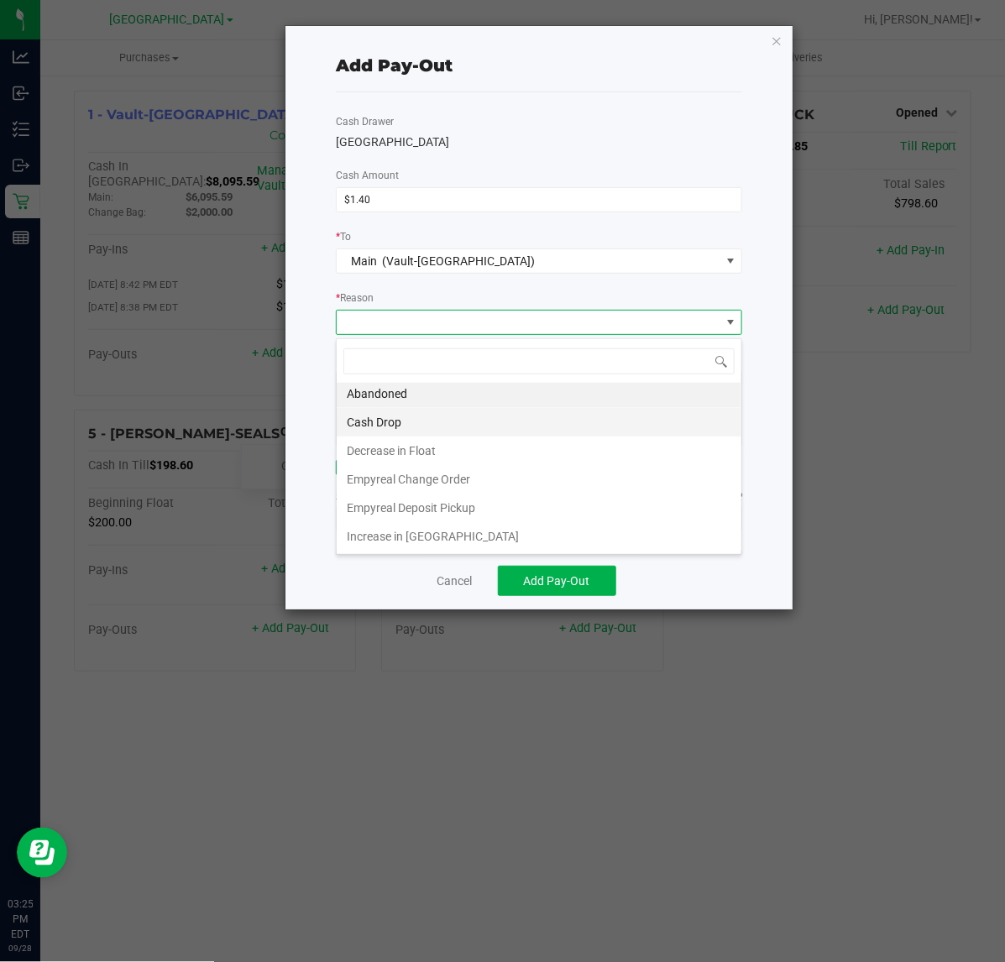
scroll to position [5, 0]
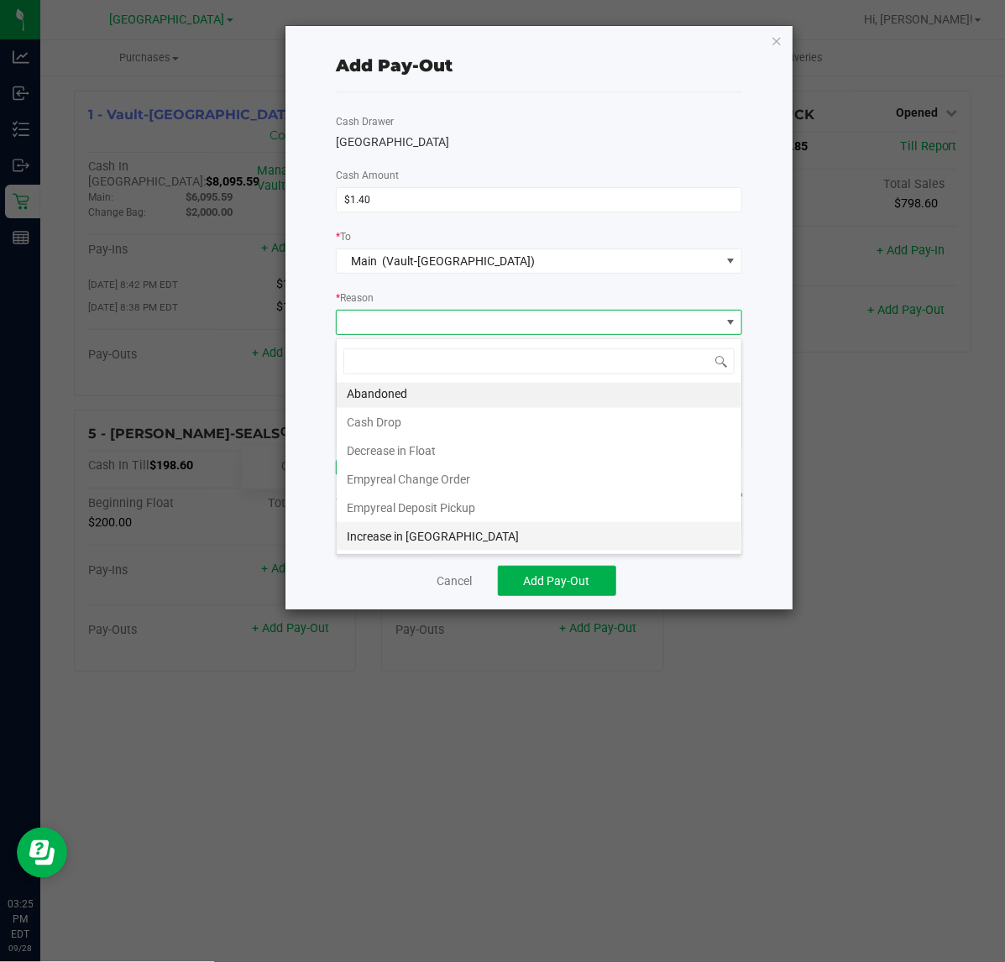
click at [496, 546] on li "Increase in [GEOGRAPHIC_DATA]" at bounding box center [539, 536] width 405 height 29
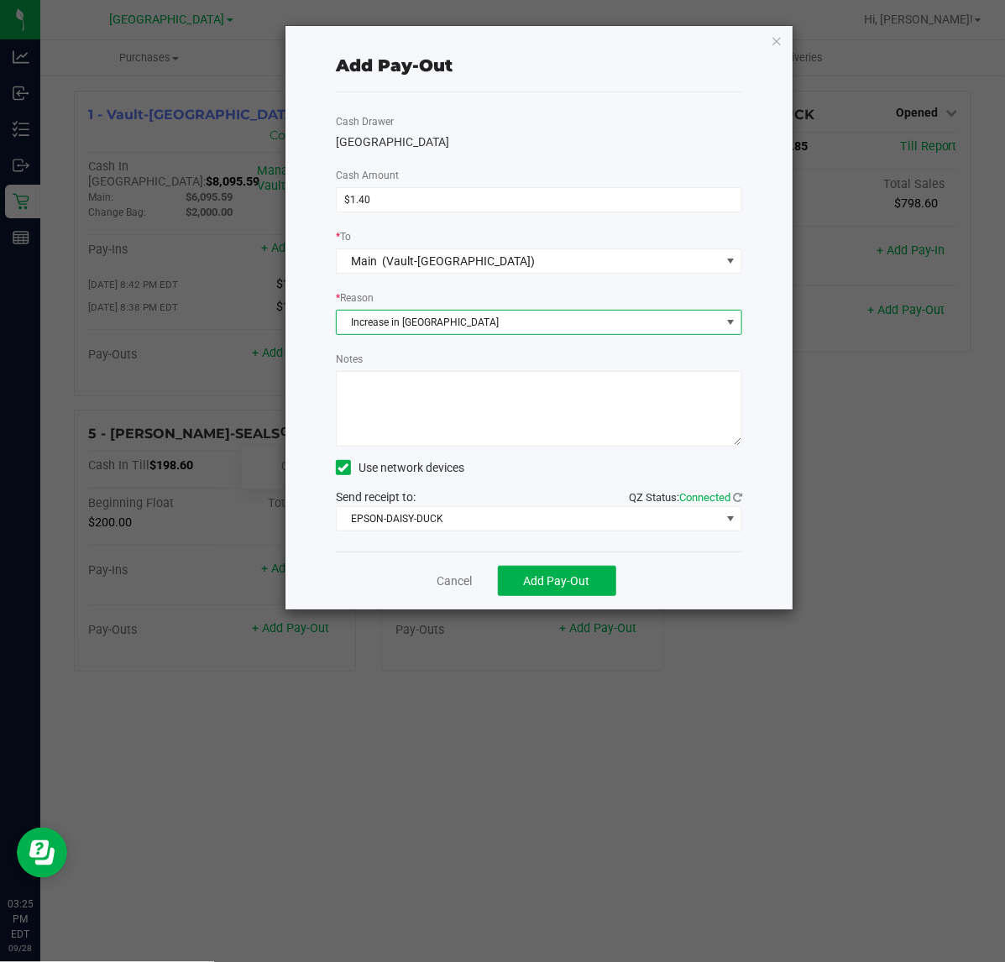
click at [474, 421] on textarea "Notes" at bounding box center [539, 409] width 406 height 76
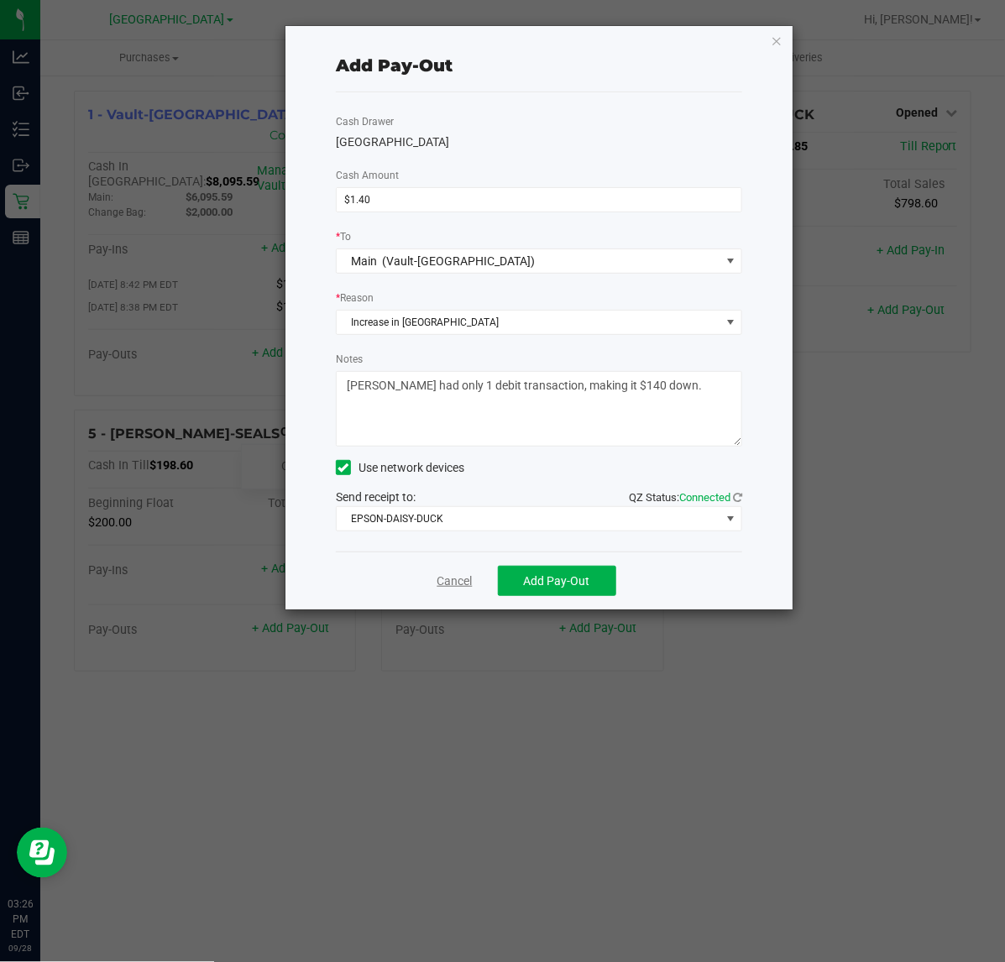
type textarea "[PERSON_NAME] had only 1 debit transaction, making it $140 down."
click at [464, 588] on link "Cancel" at bounding box center [455, 582] width 35 height 18
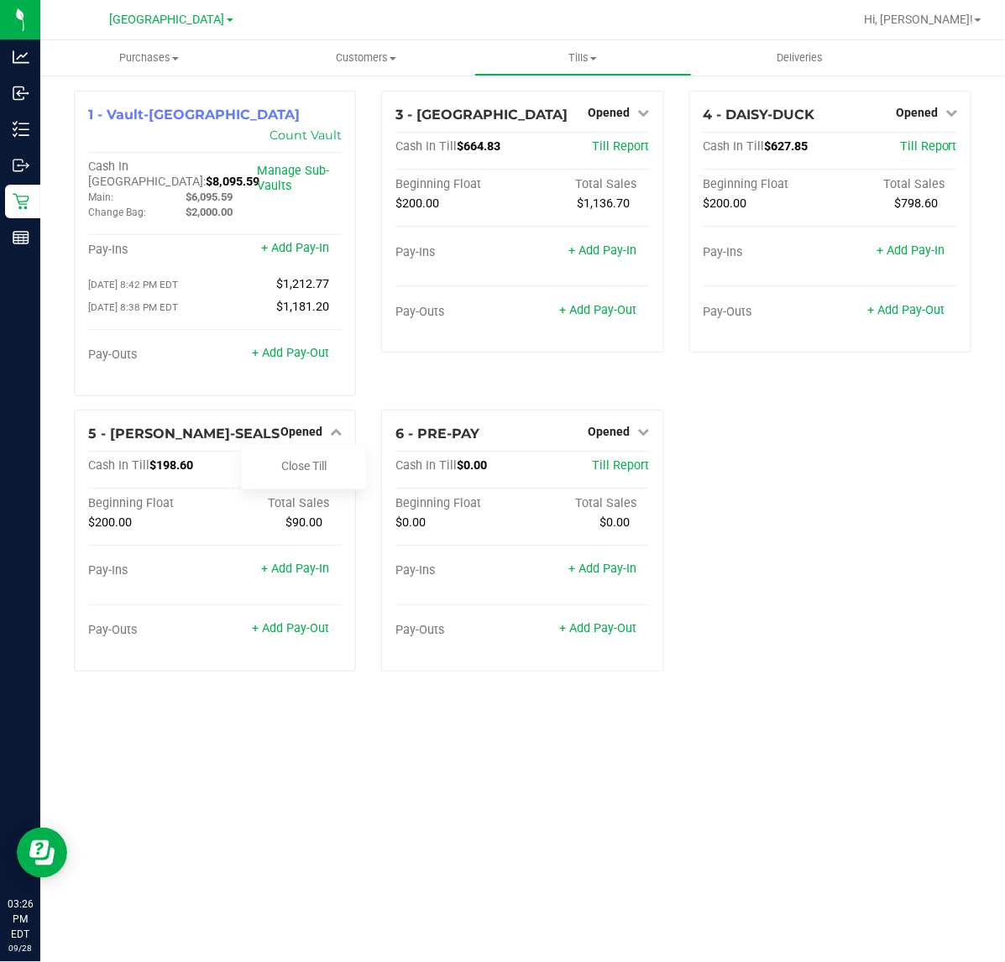
click at [786, 542] on div "1 - Vault-[GEOGRAPHIC_DATA] Count Vault Cash In Vault: $8,095.59 Main: $6,095.5…" at bounding box center [522, 388] width 923 height 595
click at [143, 59] on span "Purchases" at bounding box center [148, 57] width 217 height 15
click at [136, 122] on span "Fulfillment" at bounding box center [92, 121] width 104 height 14
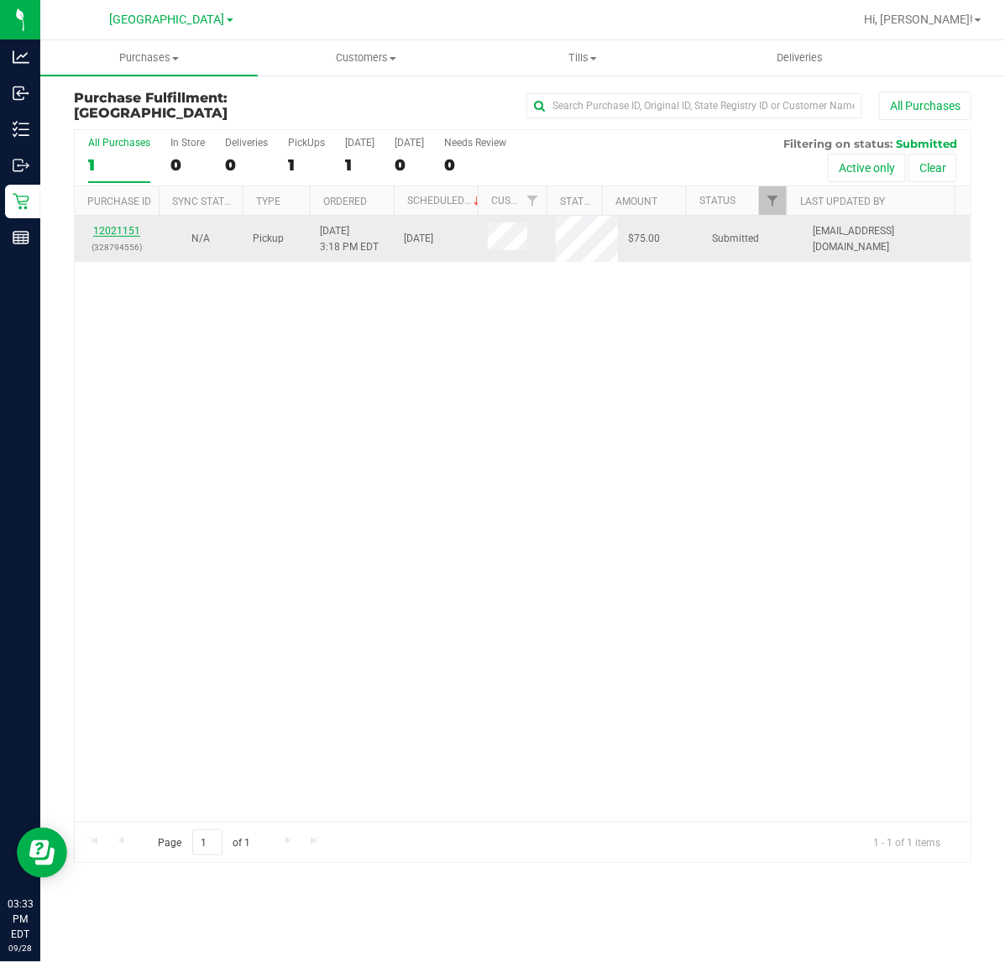
click at [107, 229] on link "12021151" at bounding box center [116, 231] width 47 height 12
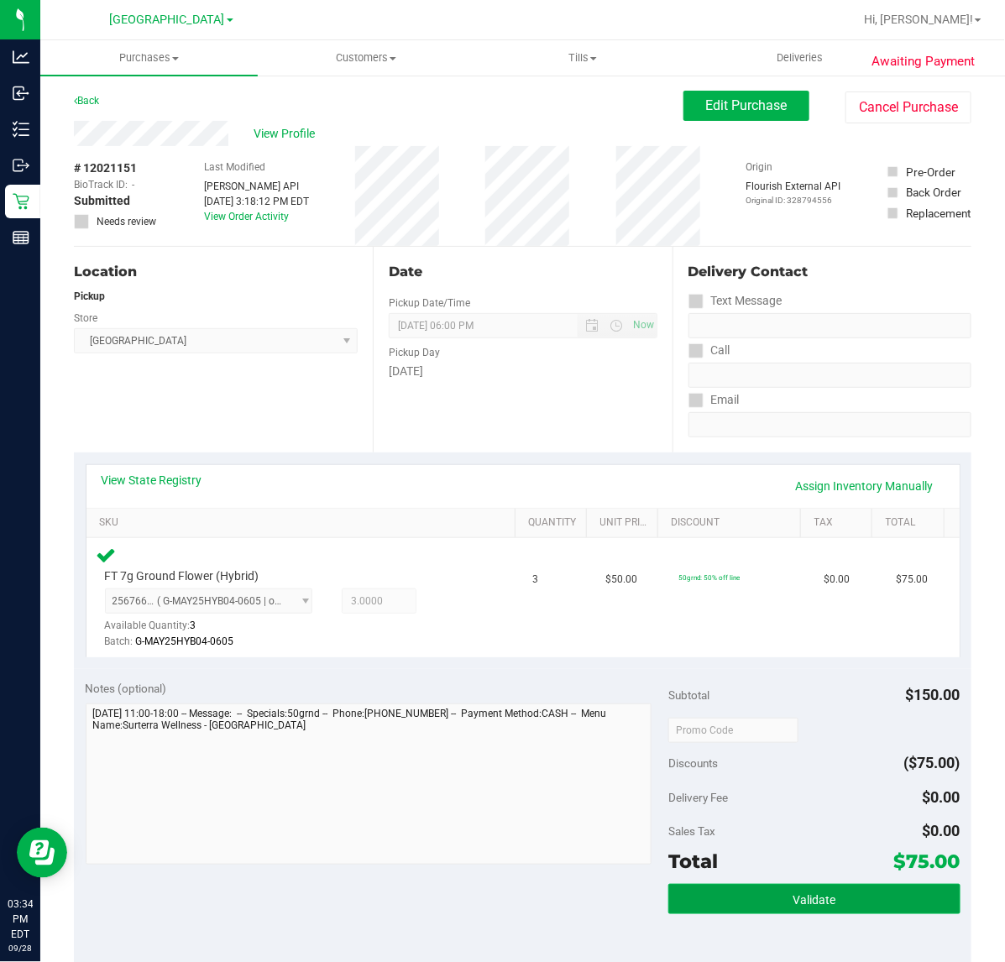
click at [807, 888] on button "Validate" at bounding box center [813, 899] width 291 height 30
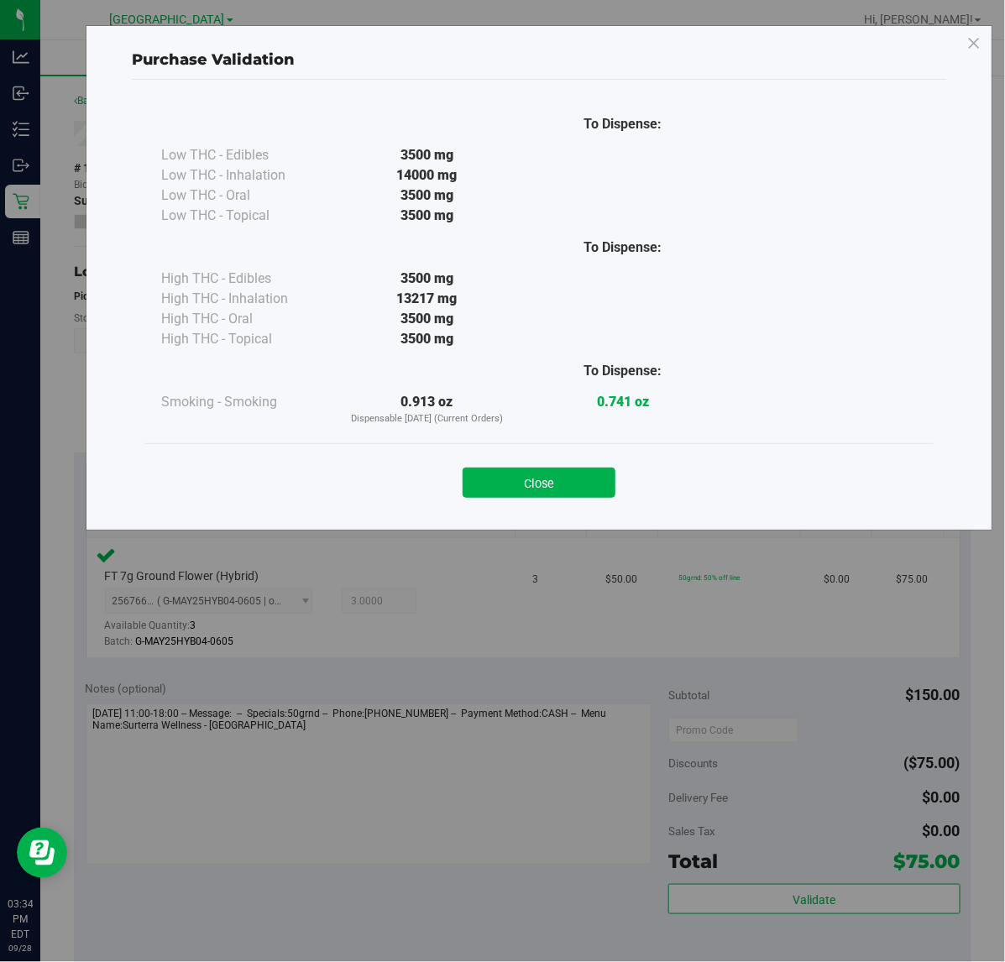
click at [460, 494] on div "Close" at bounding box center [539, 478] width 764 height 42
click at [477, 485] on button "Close" at bounding box center [539, 483] width 153 height 30
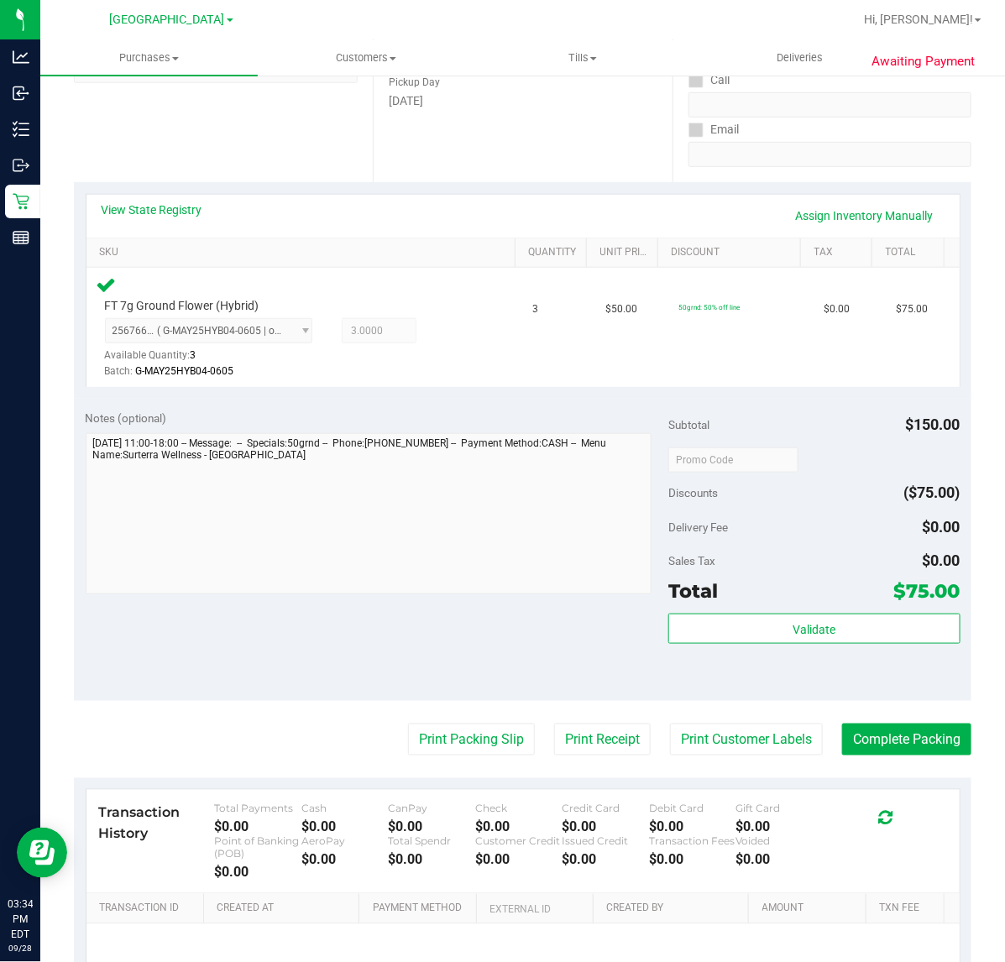
scroll to position [443, 0]
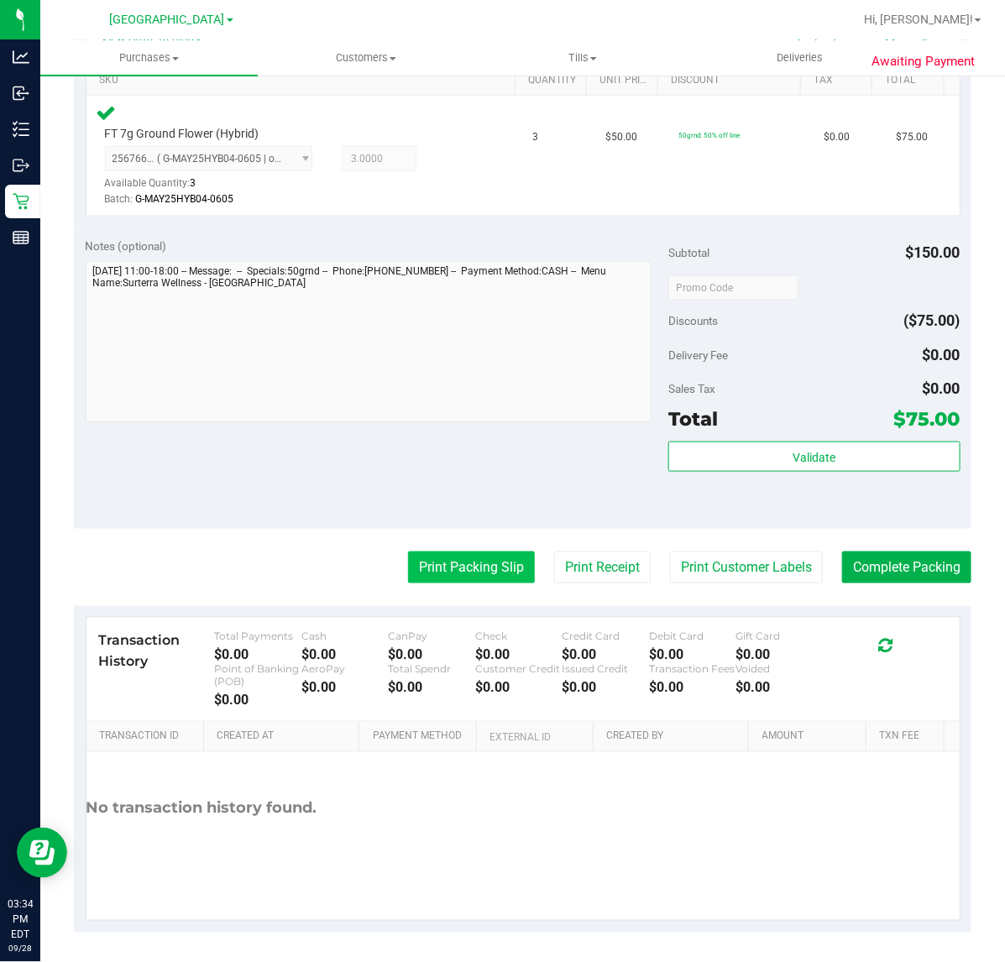
click at [445, 575] on button "Print Packing Slip" at bounding box center [471, 568] width 127 height 32
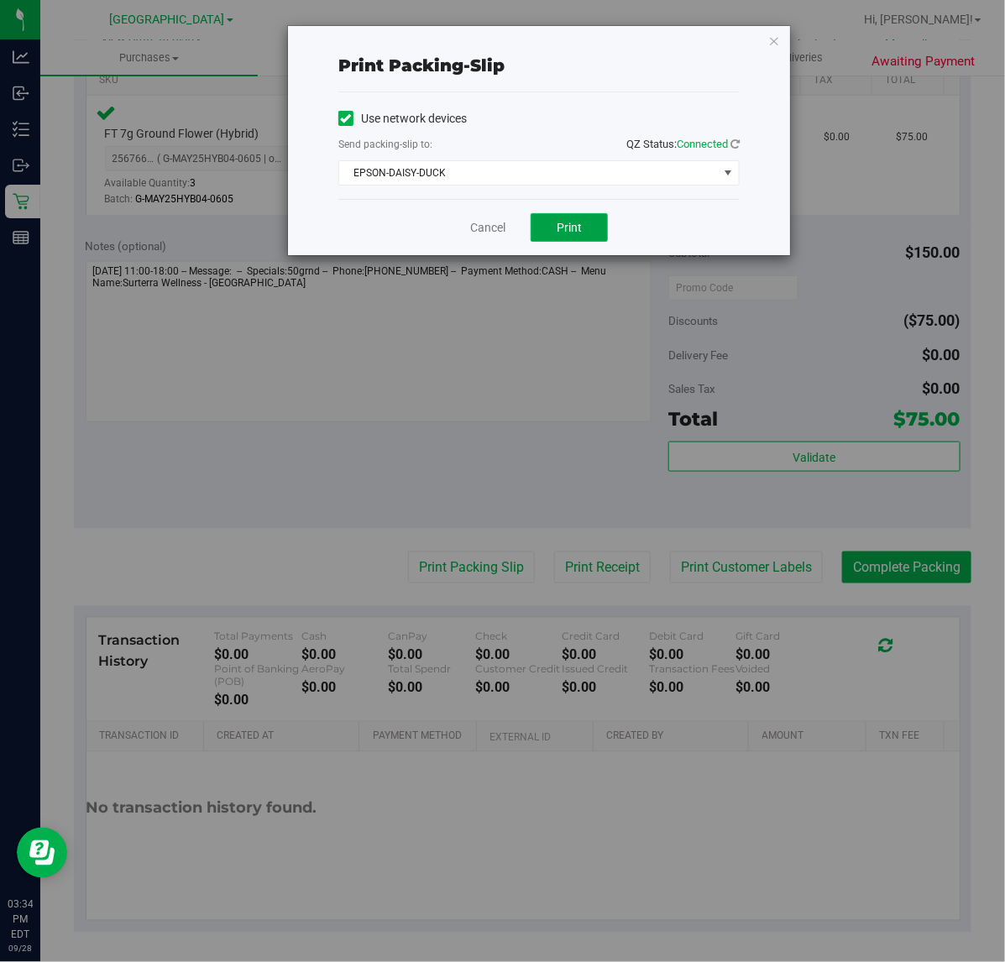
click at [546, 227] on button "Print" at bounding box center [569, 227] width 77 height 29
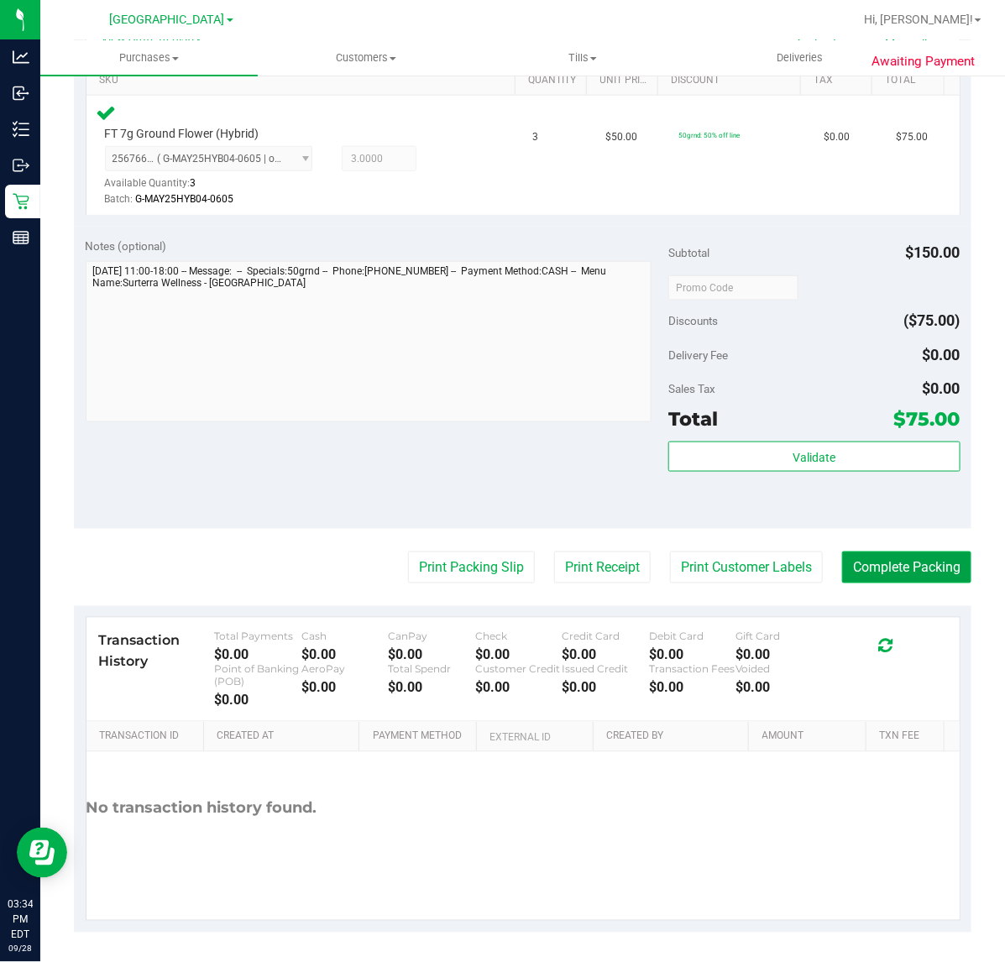
click at [883, 578] on button "Complete Packing" at bounding box center [906, 568] width 129 height 32
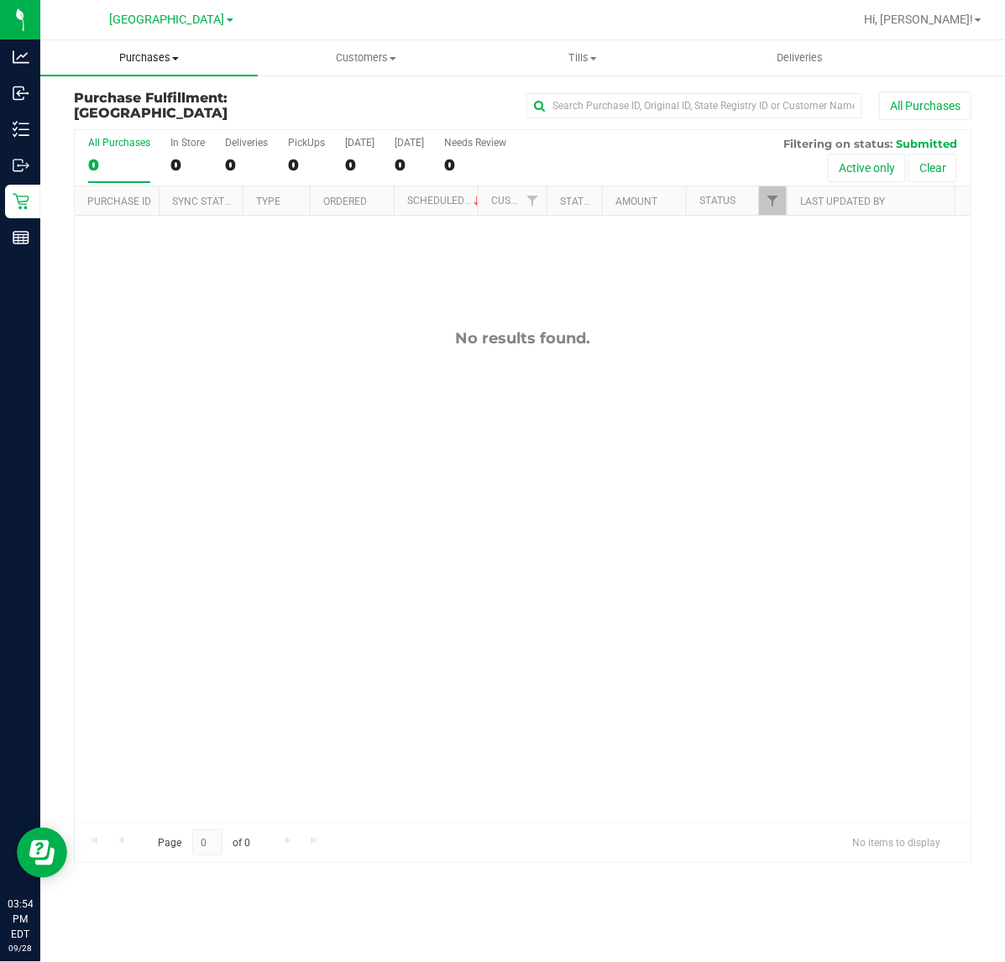
click at [177, 57] on span at bounding box center [175, 58] width 7 height 3
click at [164, 119] on li "Fulfillment" at bounding box center [148, 122] width 217 height 20
click at [804, 521] on div "No results found." at bounding box center [523, 576] width 896 height 720
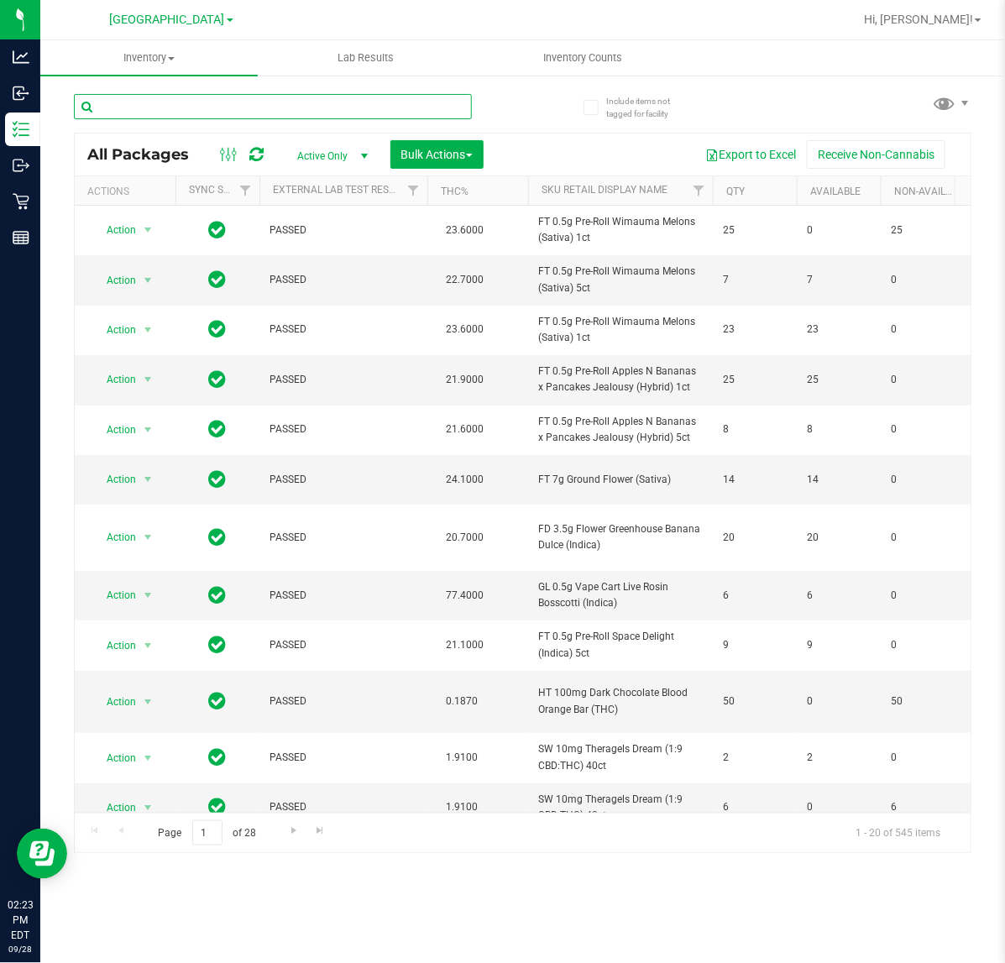
click at [396, 102] on input "text" at bounding box center [273, 106] width 398 height 25
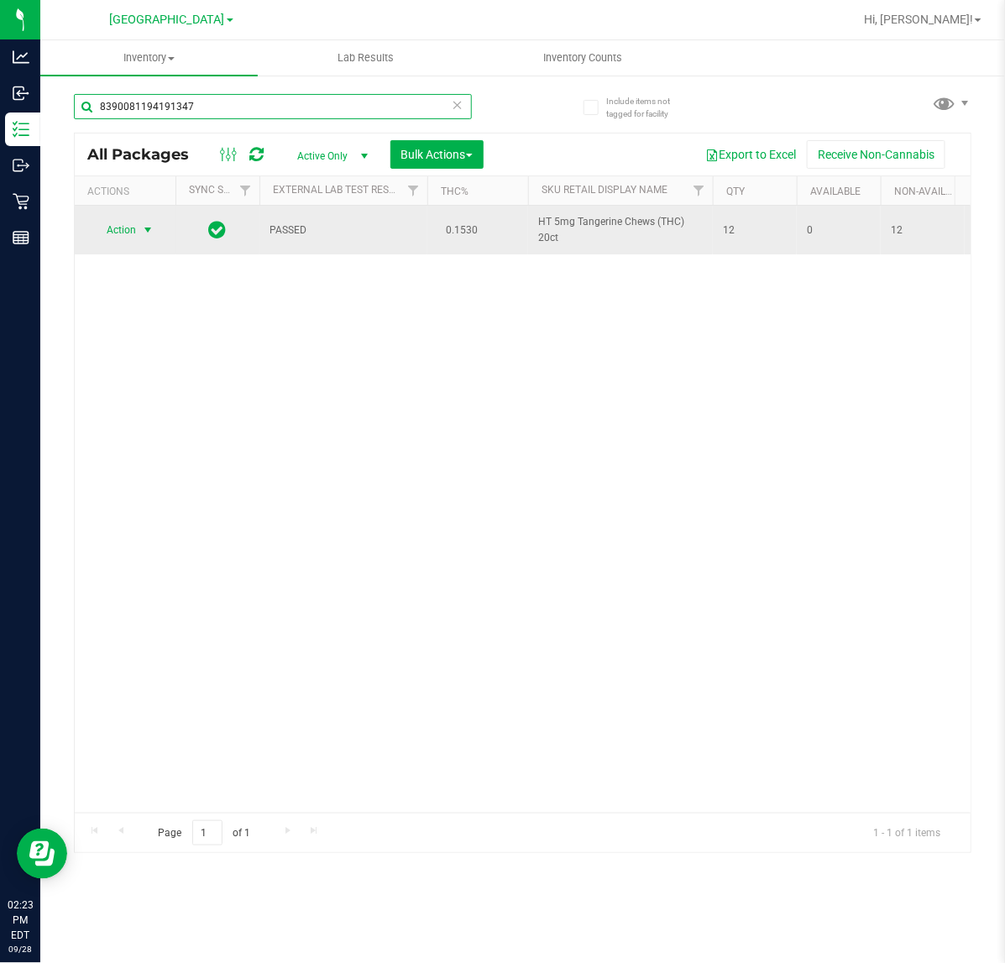
type input "8390081194191347"
click at [149, 237] on span "select" at bounding box center [147, 229] width 13 height 13
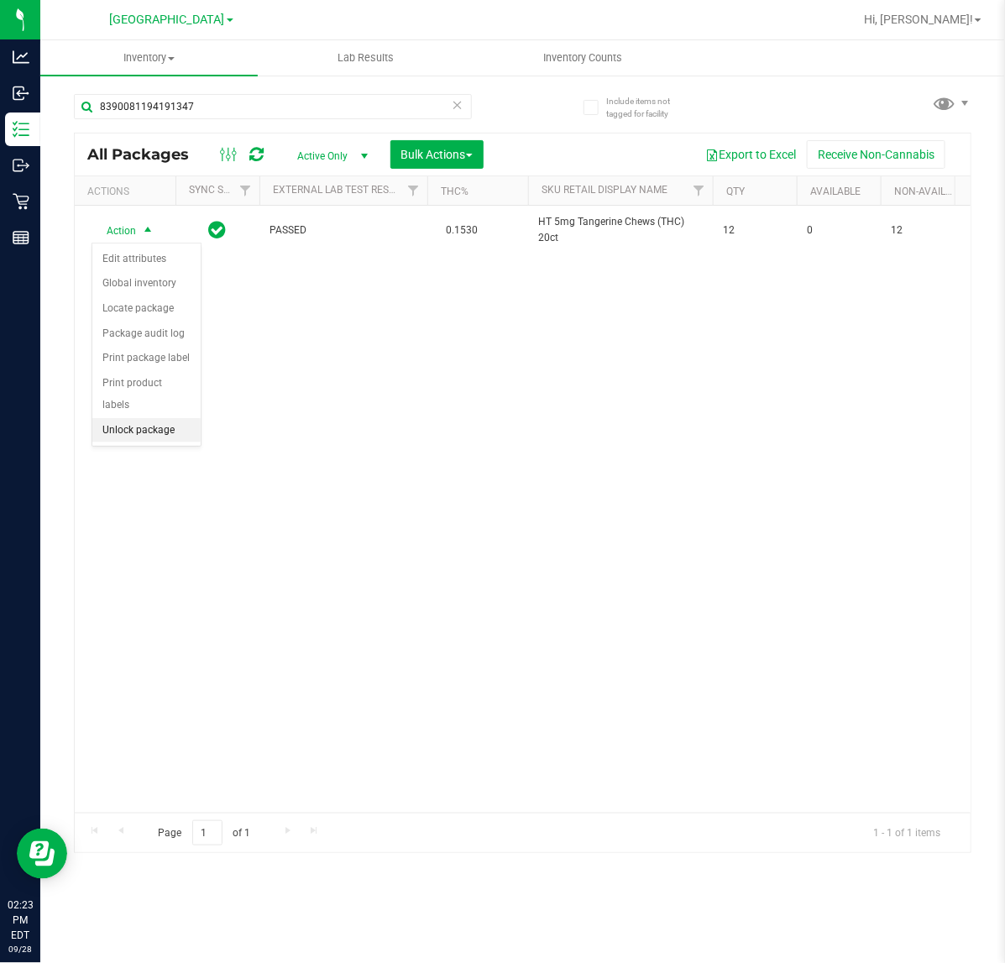
click at [144, 421] on li "Unlock package" at bounding box center [146, 430] width 108 height 25
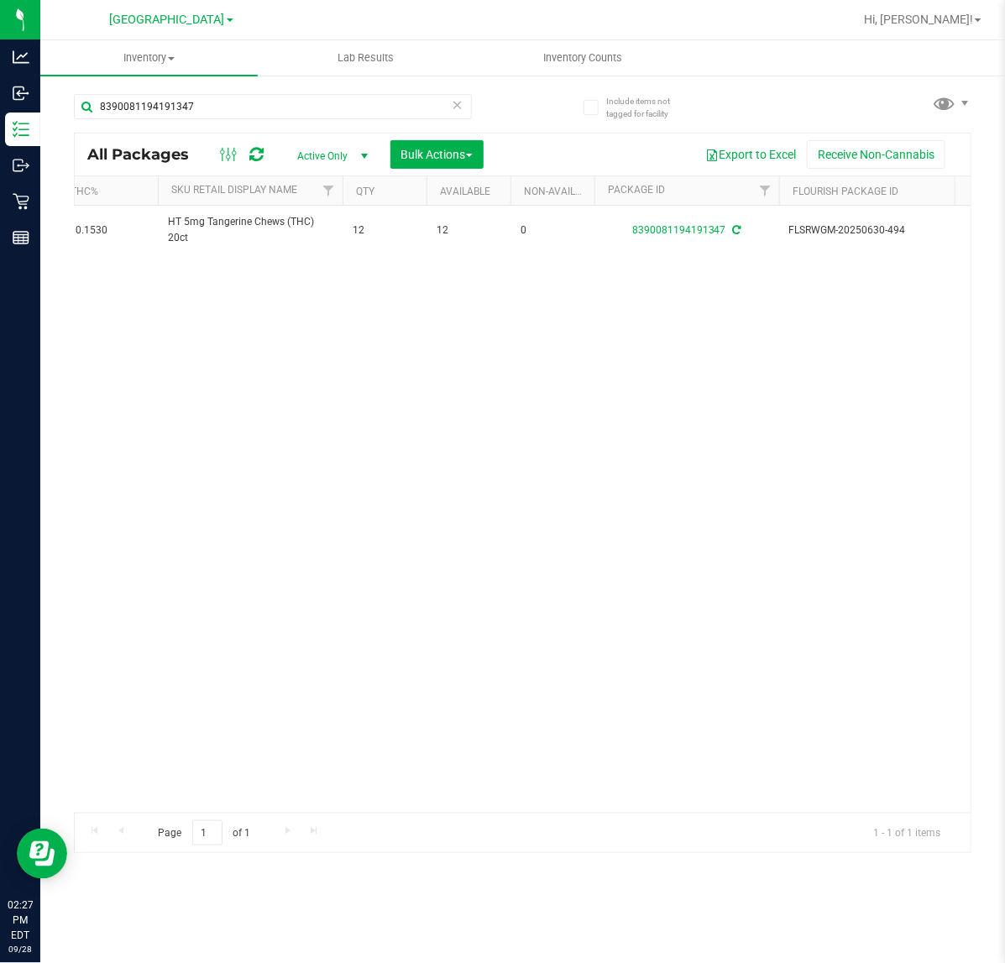
scroll to position [0, 376]
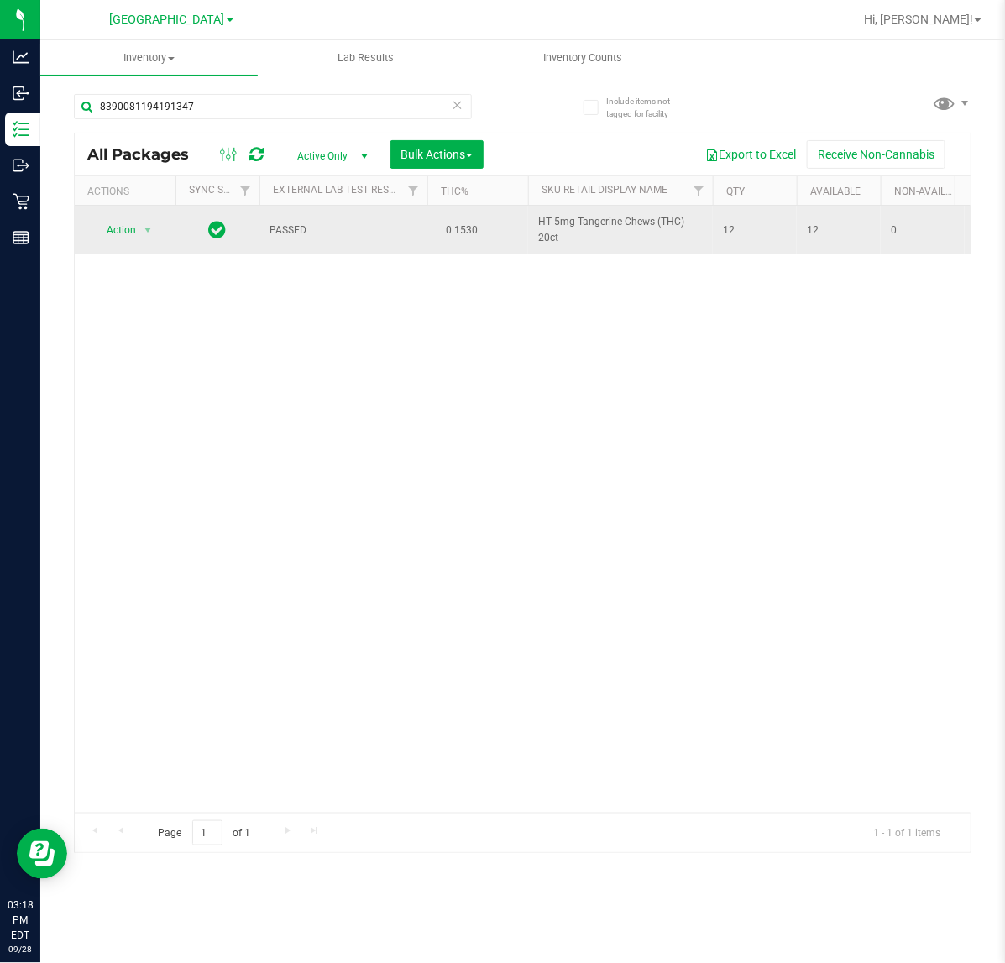
scroll to position [0, 376]
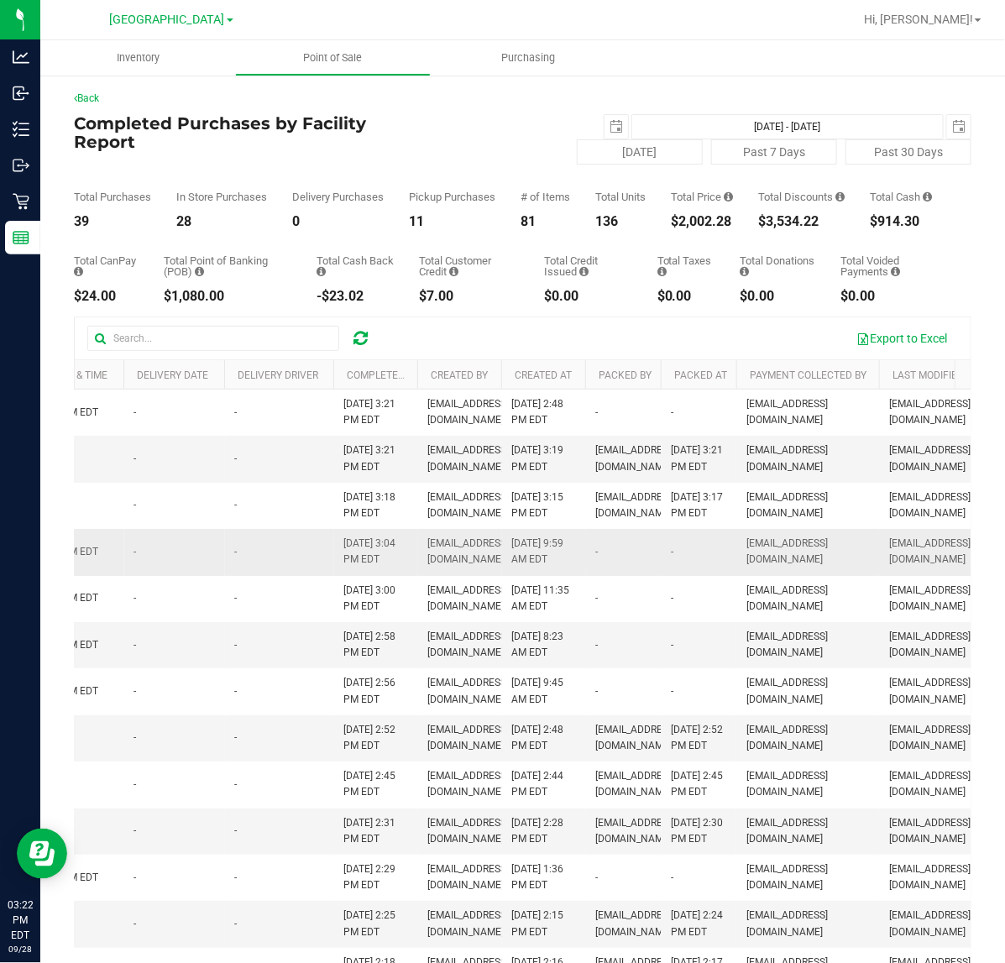
scroll to position [0, 1537]
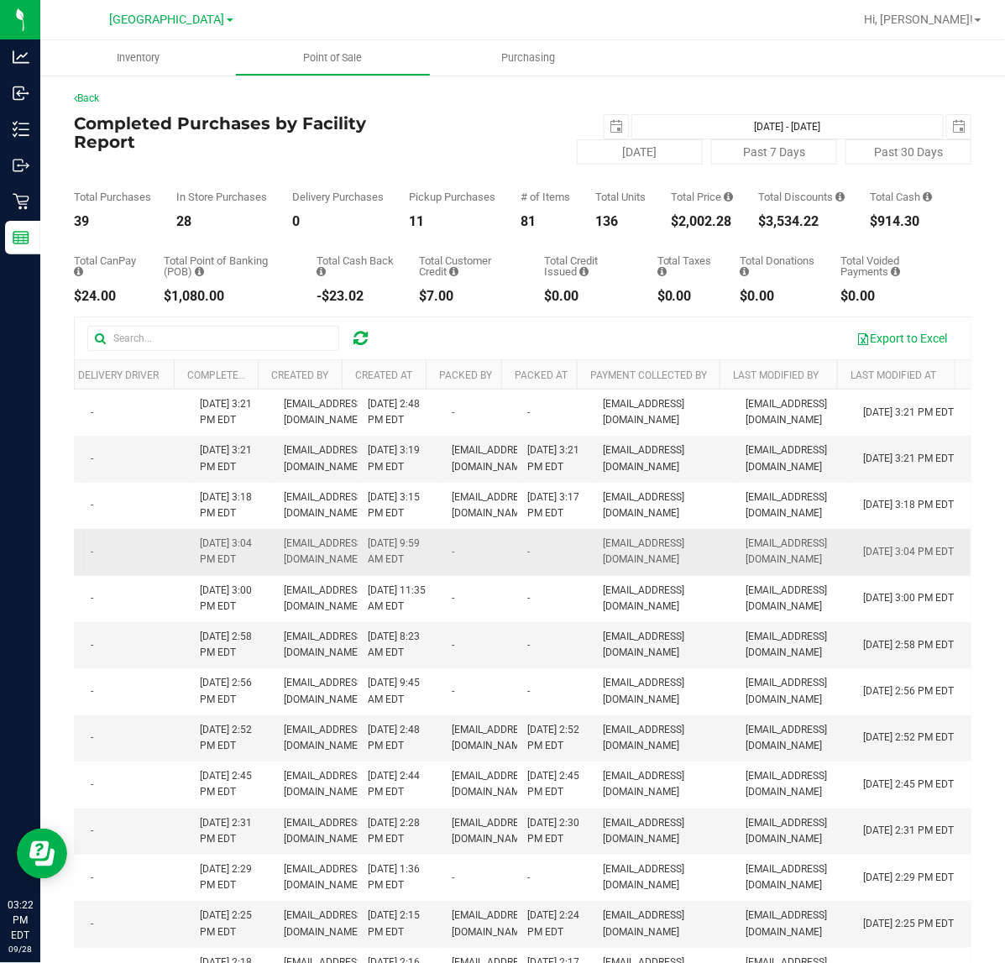
drag, startPoint x: 345, startPoint y: 607, endPoint x: 551, endPoint y: 611, distance: 205.8
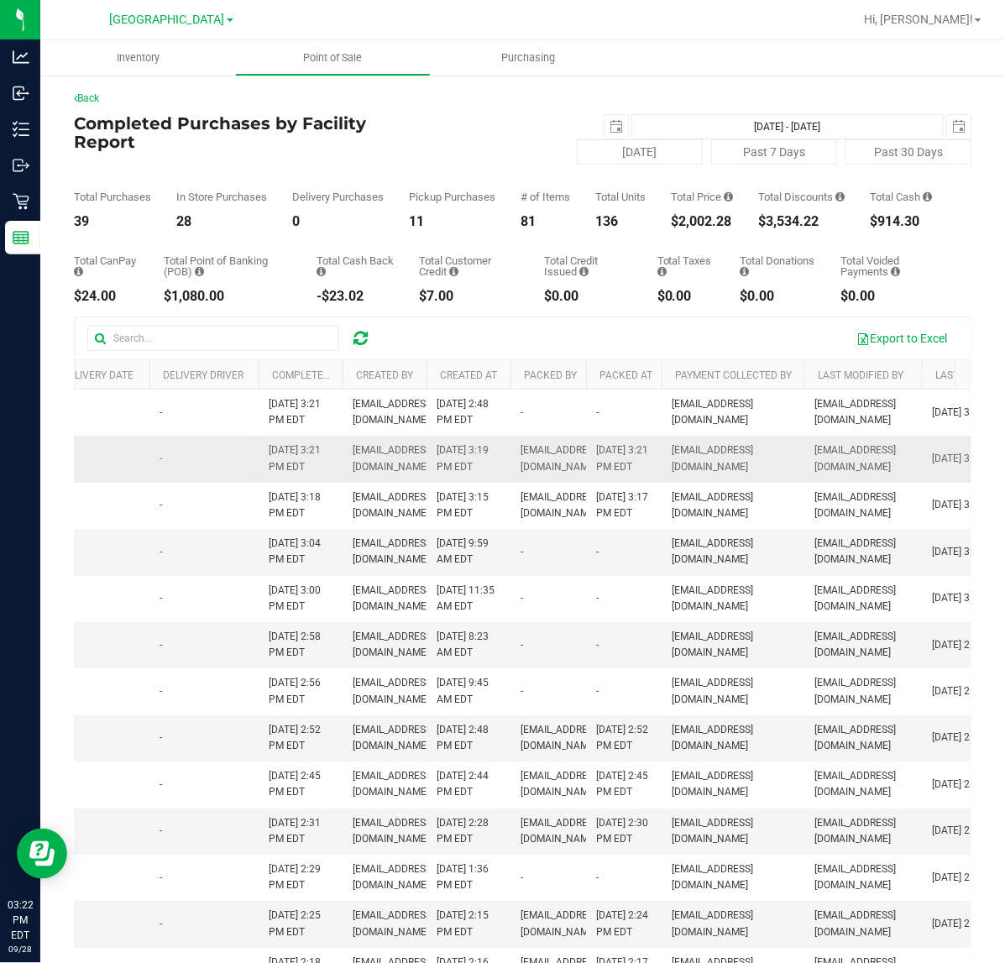
scroll to position [0, 1277]
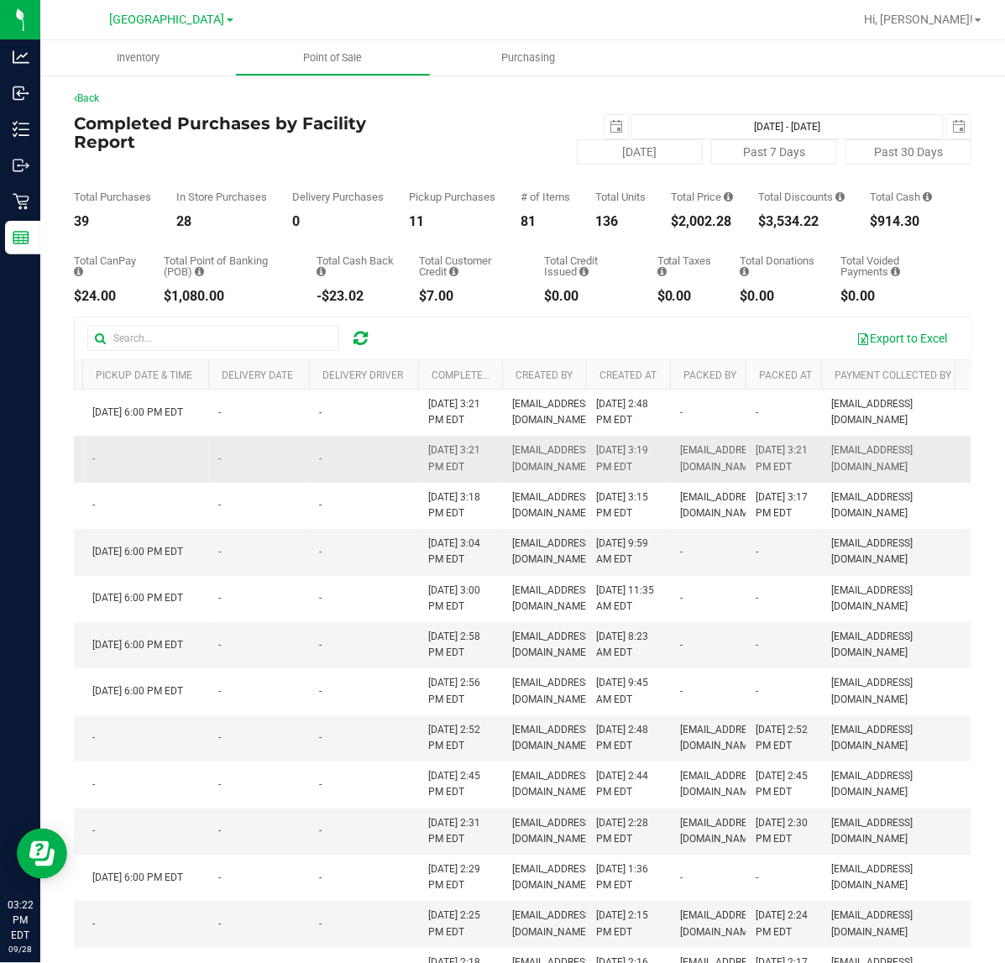
drag, startPoint x: 605, startPoint y: 530, endPoint x: 513, endPoint y: 510, distance: 94.5
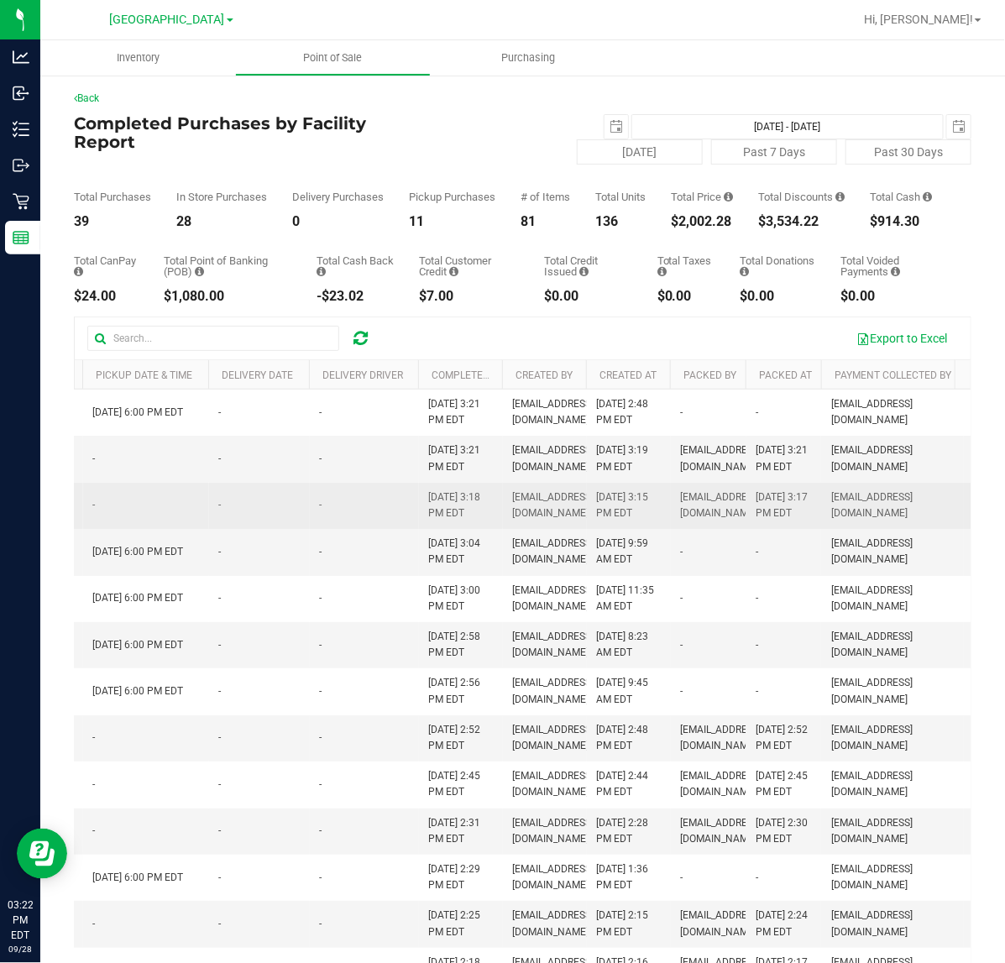
scroll to position [0, 1232]
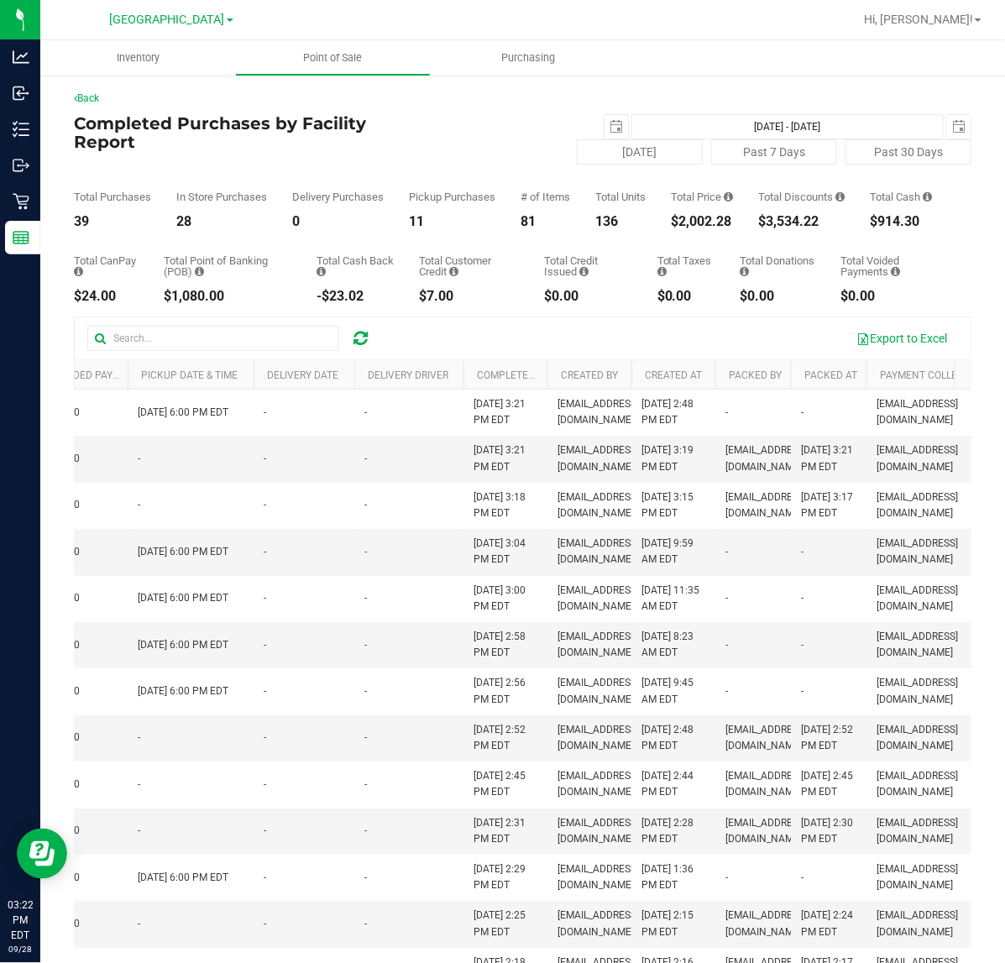
drag, startPoint x: 333, startPoint y: 778, endPoint x: -76, endPoint y: 728, distance: 411.1
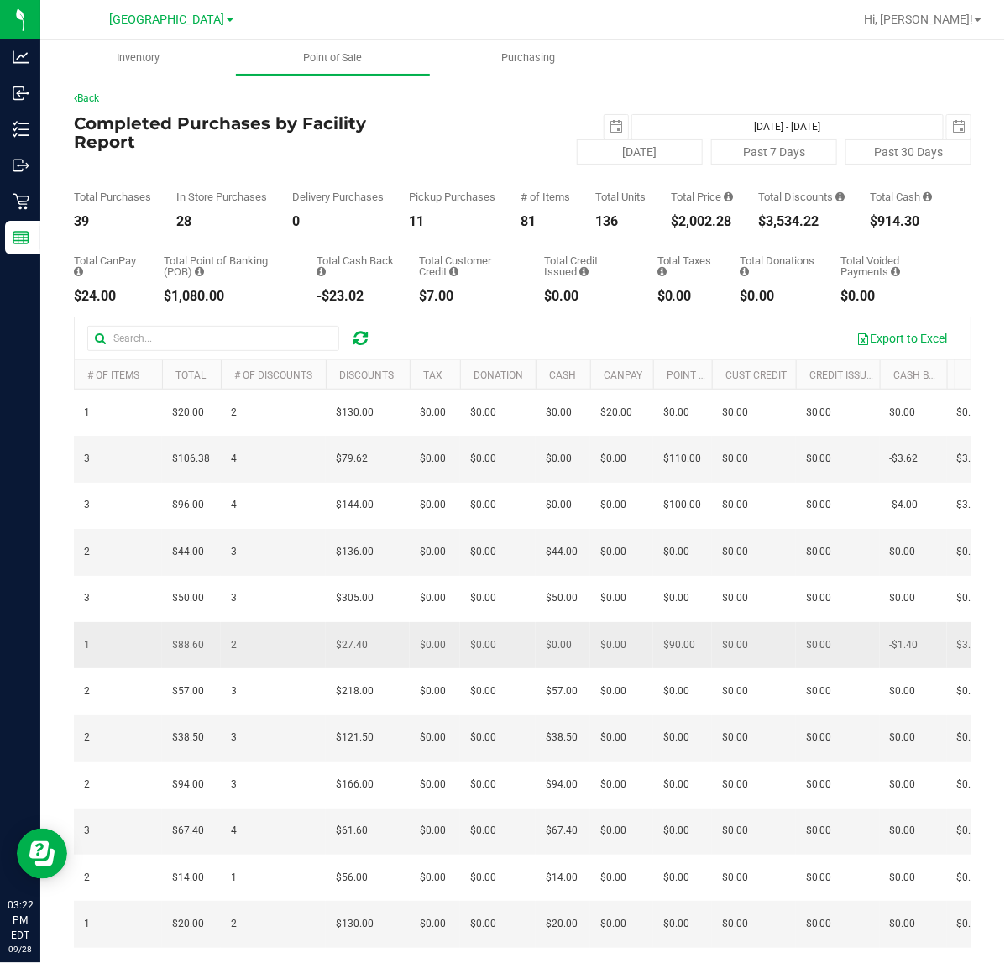
scroll to position [0, 0]
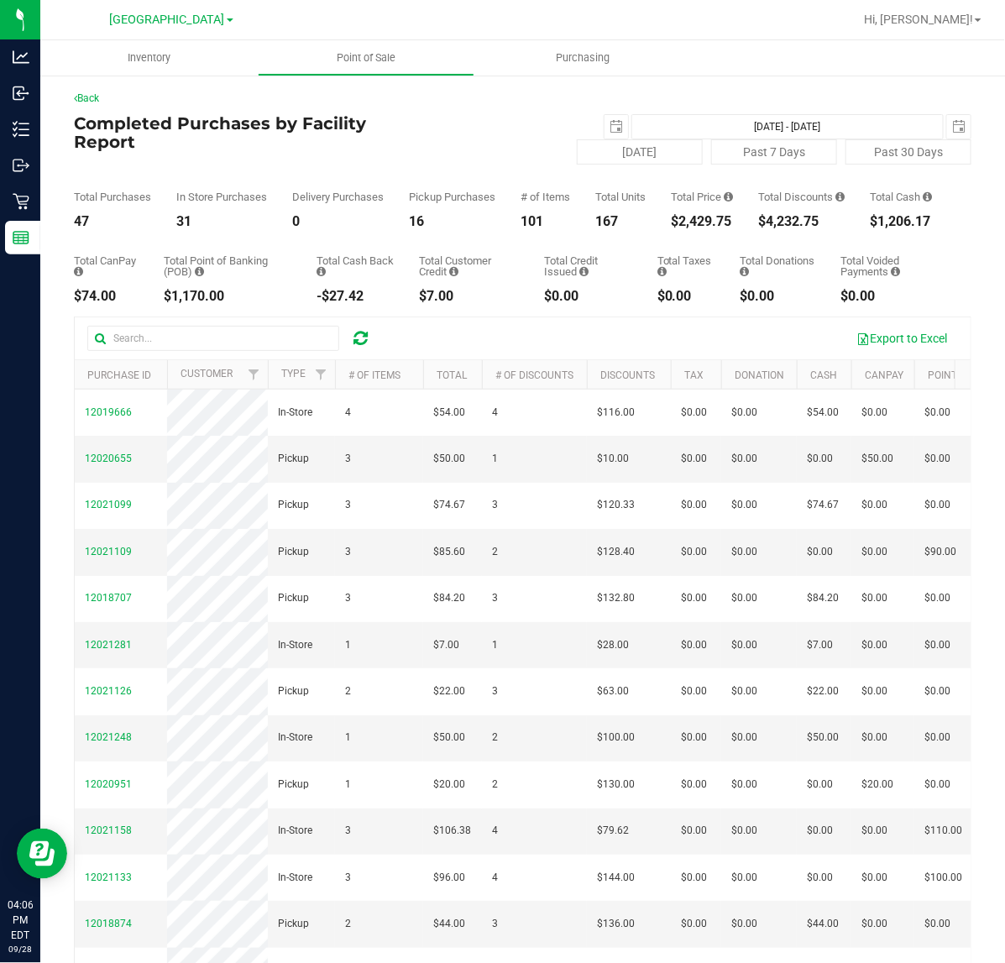
click at [677, 227] on div "$2,429.75" at bounding box center [702, 221] width 62 height 13
copy div "$2,429.75"
